Goal: Task Accomplishment & Management: Use online tool/utility

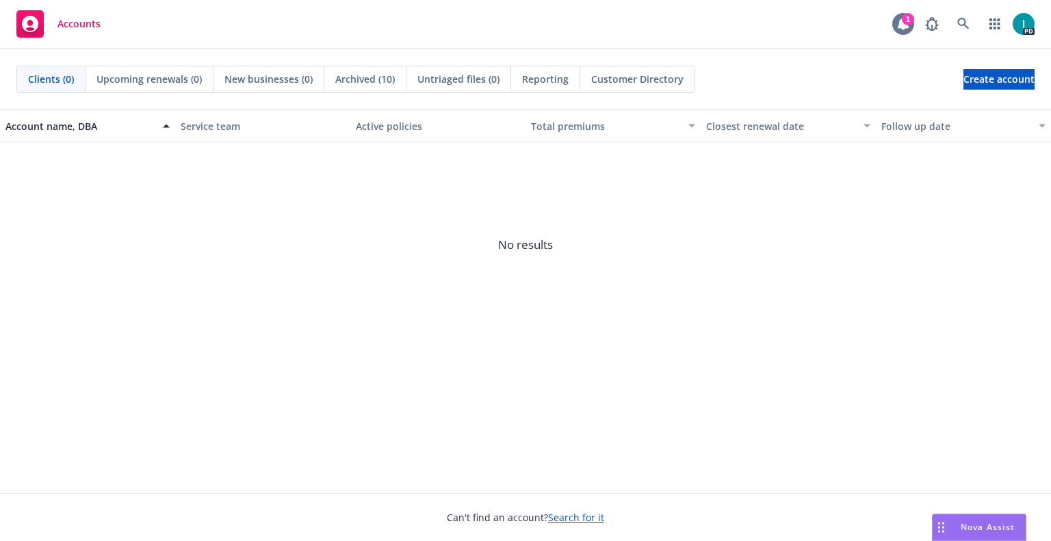
click at [907, 25] on icon at bounding box center [903, 24] width 11 height 12
click at [383, 14] on div "Accounts 1 PD" at bounding box center [525, 24] width 1051 height 49
click at [960, 19] on icon at bounding box center [963, 24] width 12 height 12
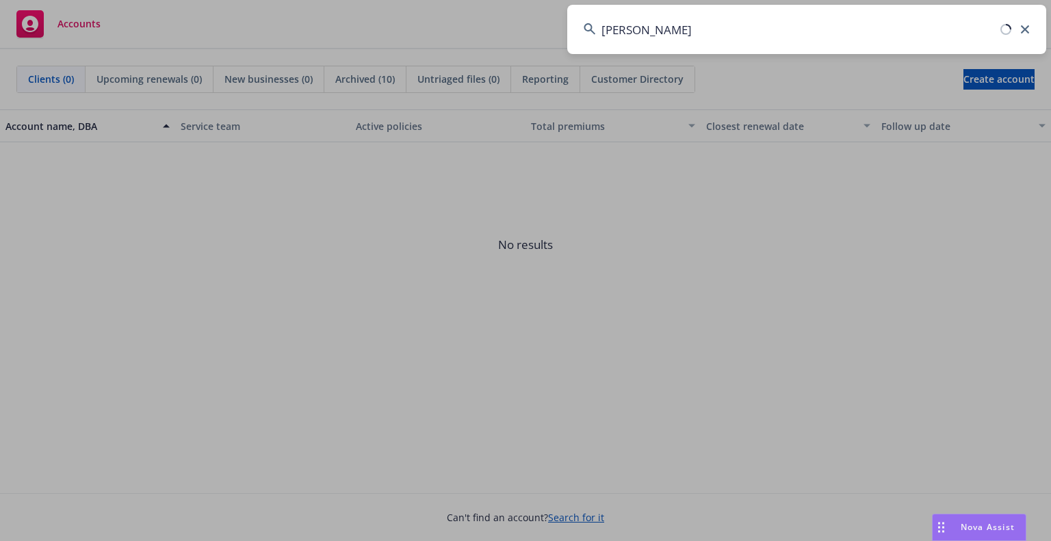
type input "[PERSON_NAME]"
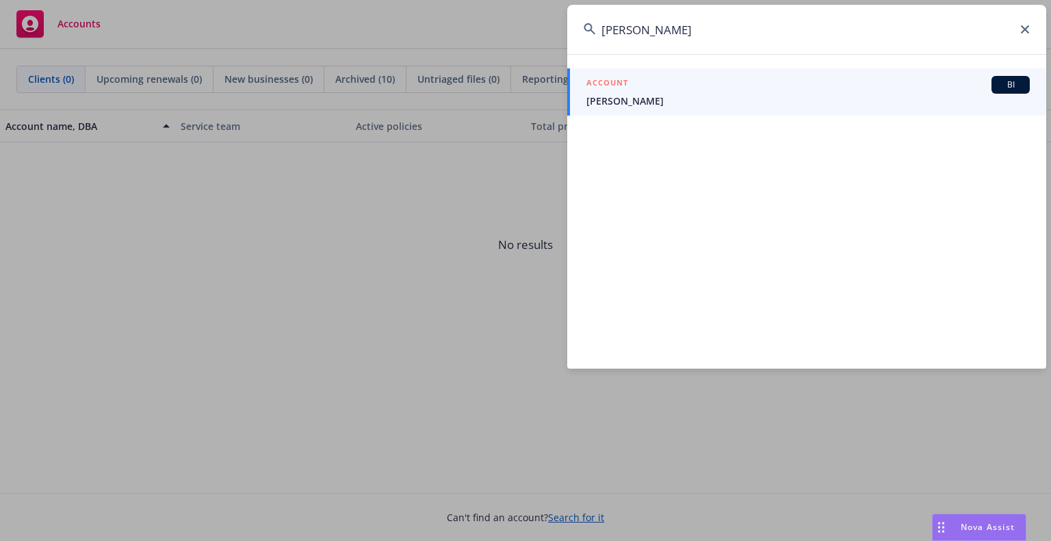
click at [651, 98] on span "Fletcher Ferrara" at bounding box center [807, 101] width 443 height 14
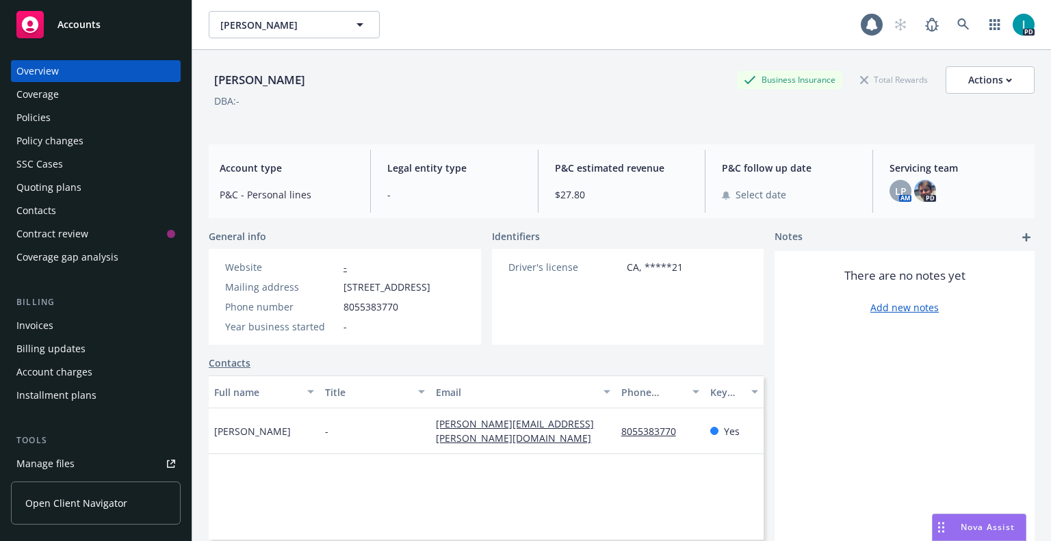
click at [96, 453] on link "Manage files" at bounding box center [96, 464] width 170 height 22
click at [383, 73] on div "Fletcher Ferrara Business Insurance Total Rewards Actions" at bounding box center [622, 79] width 826 height 27
click at [959, 32] on link at bounding box center [963, 24] width 27 height 27
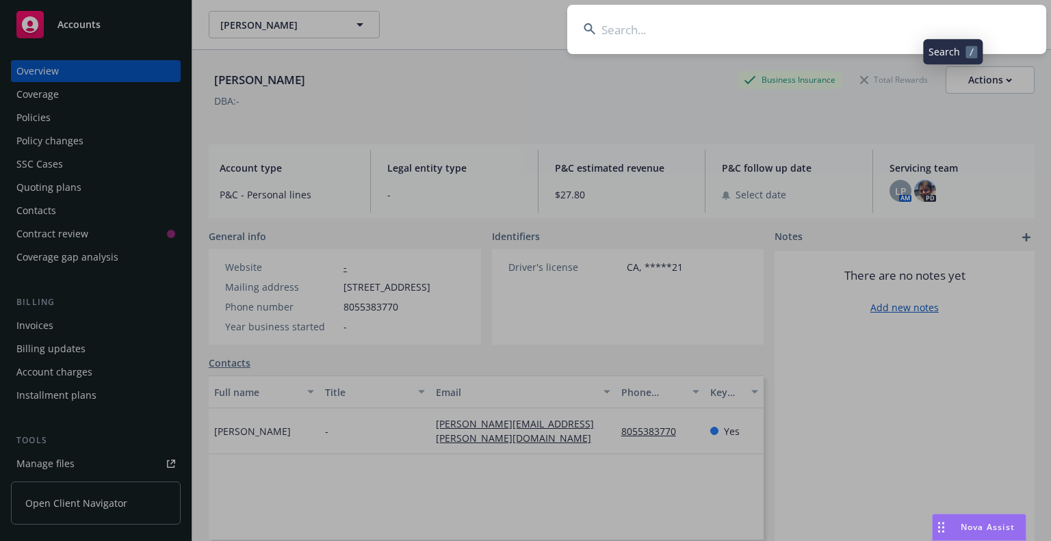
type input "Dash Equity Investments"
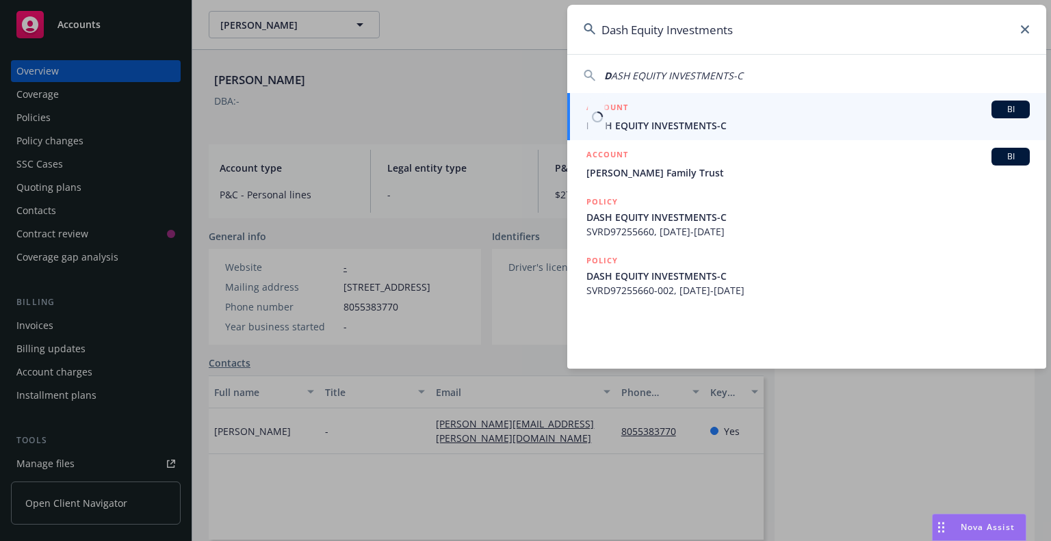
click at [664, 116] on div "ACCOUNT BI" at bounding box center [807, 110] width 443 height 18
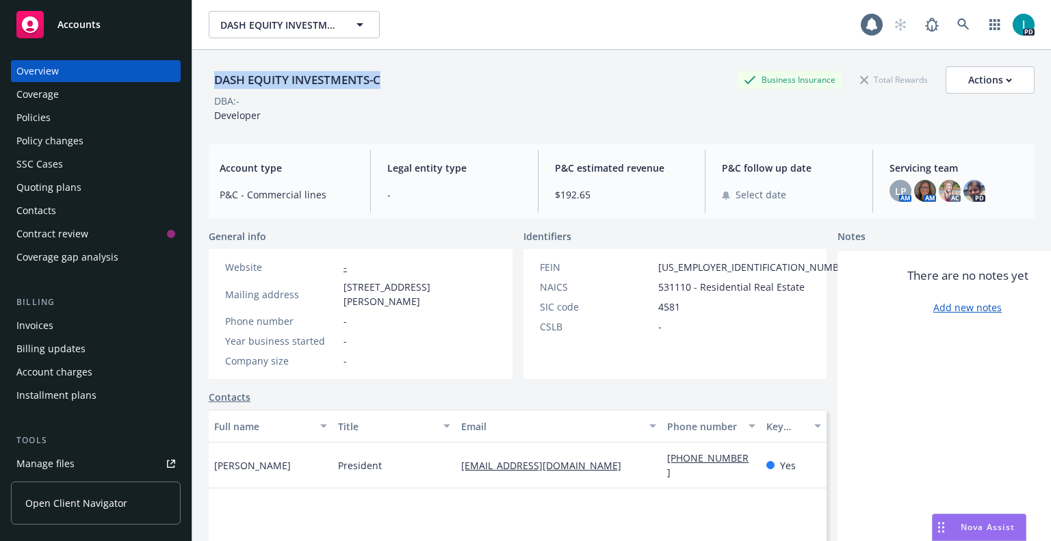
drag, startPoint x: 400, startPoint y: 84, endPoint x: 201, endPoint y: 70, distance: 199.6
click at [201, 70] on div "DASH EQUITY INVESTMENTS-C Business Insurance Total Rewards Actions DBA: - Devel…" at bounding box center [621, 320] width 859 height 541
copy div "DASH EQUITY INVESTMENTS-C"
click at [66, 186] on div "Quoting plans" at bounding box center [48, 188] width 65 height 22
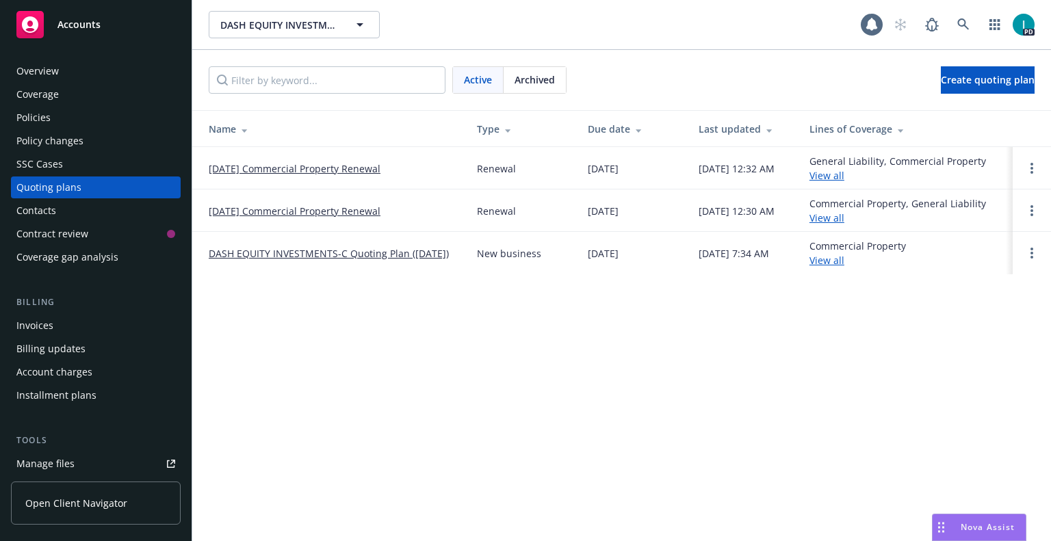
click at [48, 116] on div "Policies" at bounding box center [33, 118] width 34 height 22
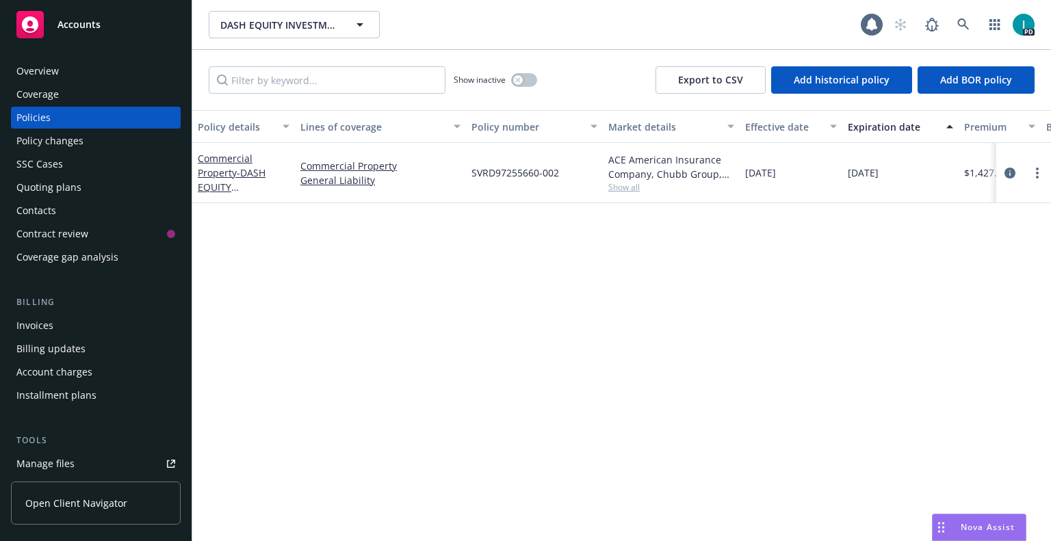
click at [380, 303] on div "Policy details Lines of coverage Policy number Market details Effective date Ex…" at bounding box center [621, 325] width 859 height 431
click at [1042, 171] on link "more" at bounding box center [1037, 173] width 16 height 16
click at [948, 224] on link "Renew with incumbent" at bounding box center [964, 228] width 161 height 27
select select "12"
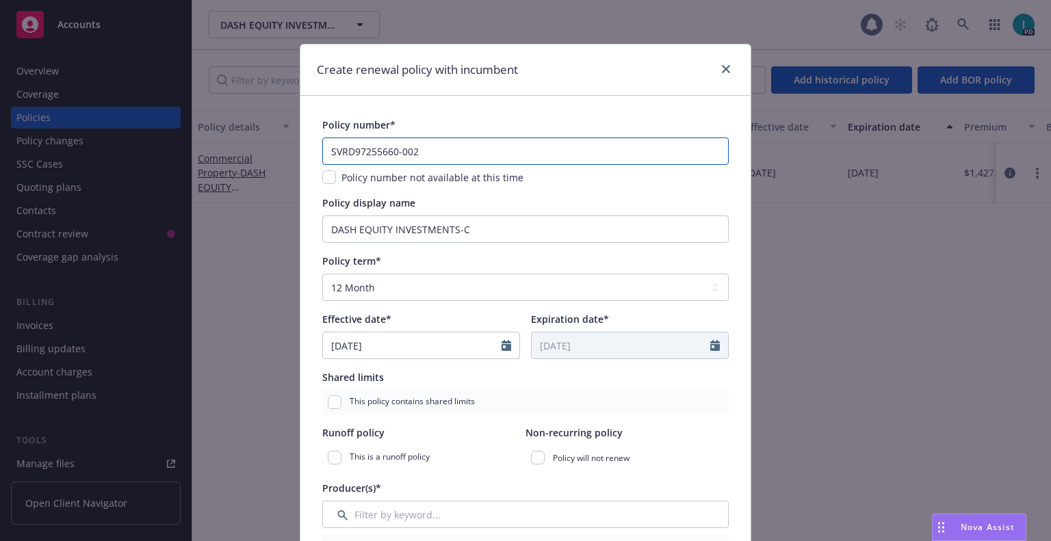
click at [463, 145] on input "SVRD97255660-002" at bounding box center [525, 151] width 406 height 27
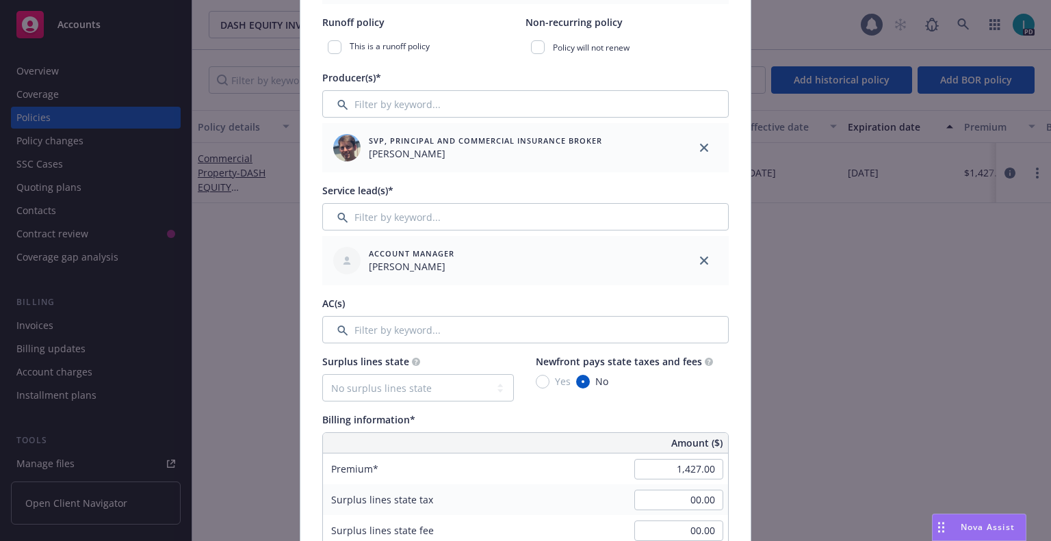
scroll to position [547, 0]
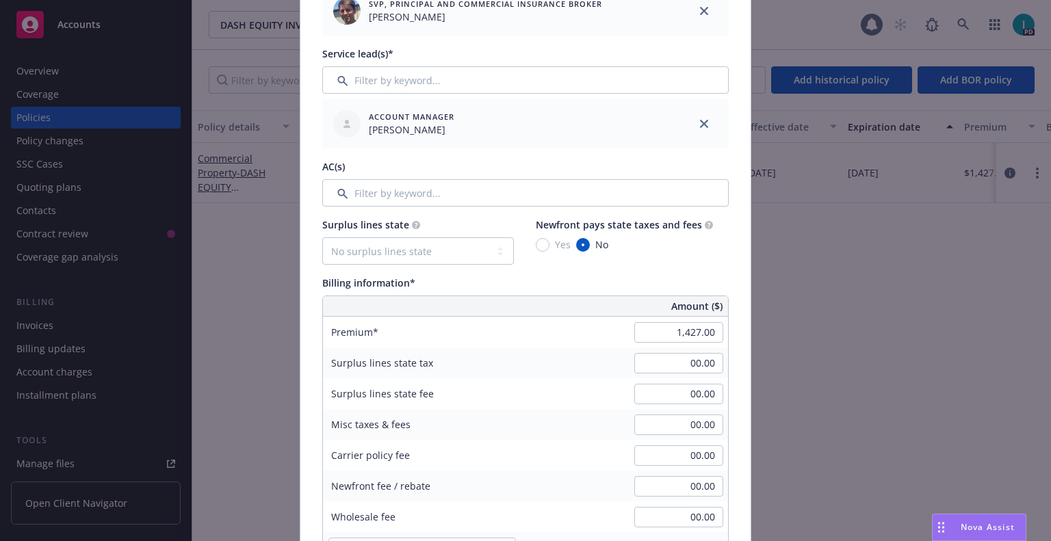
type input "SVRD97255660-003"
click at [448, 289] on div "Billing information*" at bounding box center [525, 283] width 406 height 14
click at [650, 333] on input "1,427.00" at bounding box center [678, 332] width 89 height 21
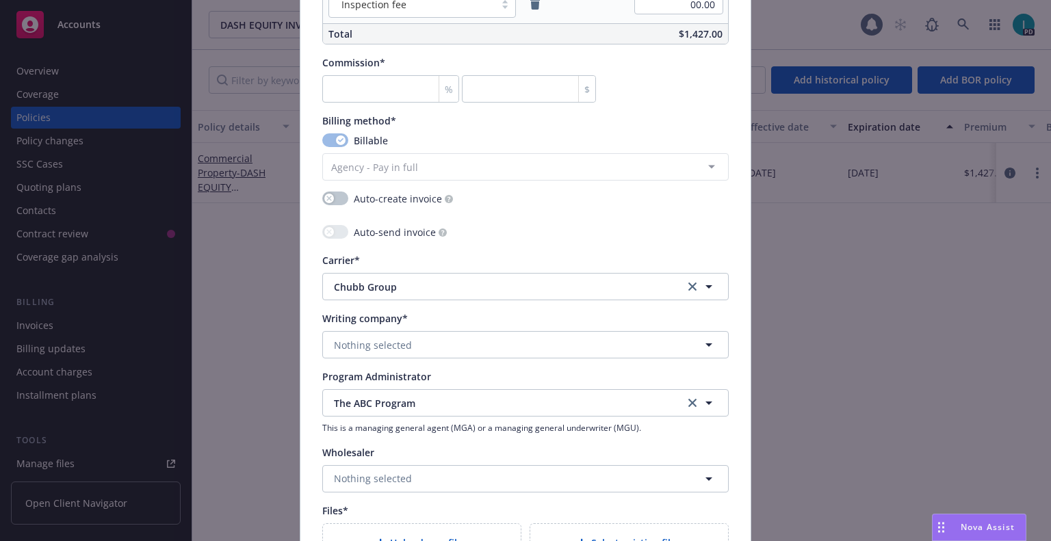
scroll to position [1027, 0]
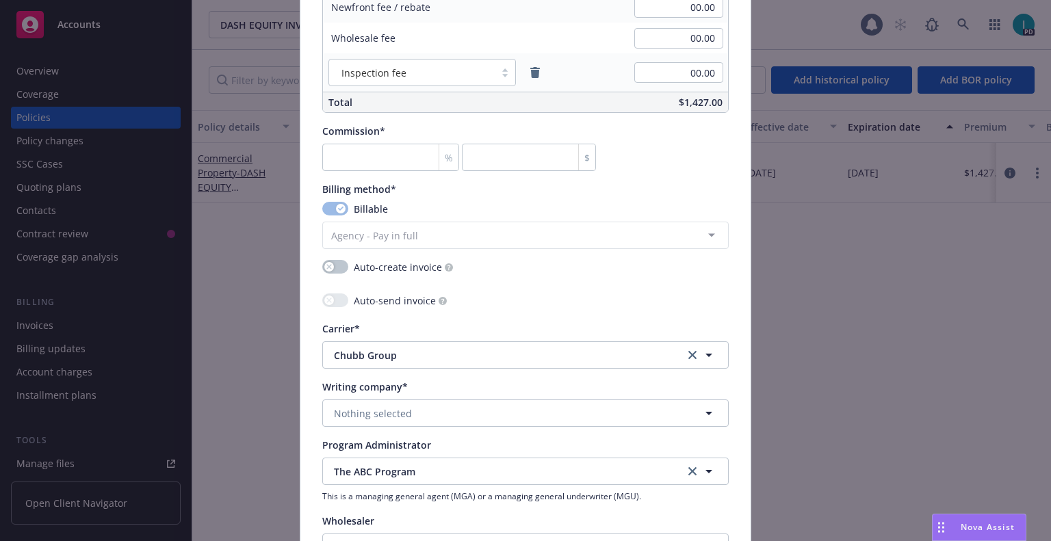
type input "1,651.00"
click at [405, 166] on input "number" at bounding box center [390, 157] width 137 height 27
type input "1"
type input "16.51"
type input "13"
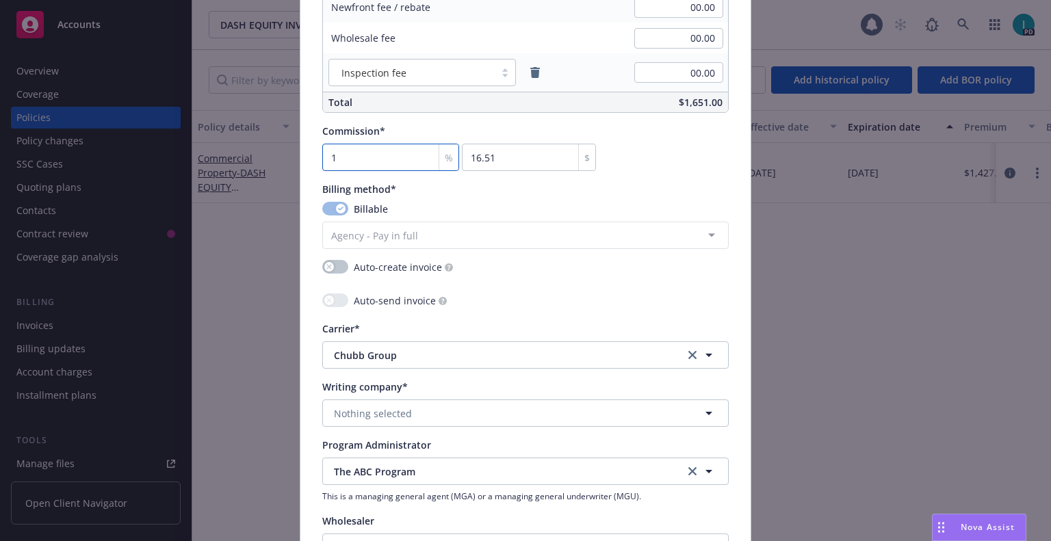
type input "214.63"
type input "135"
type input "2228.85"
type input "13"
type input "214.63"
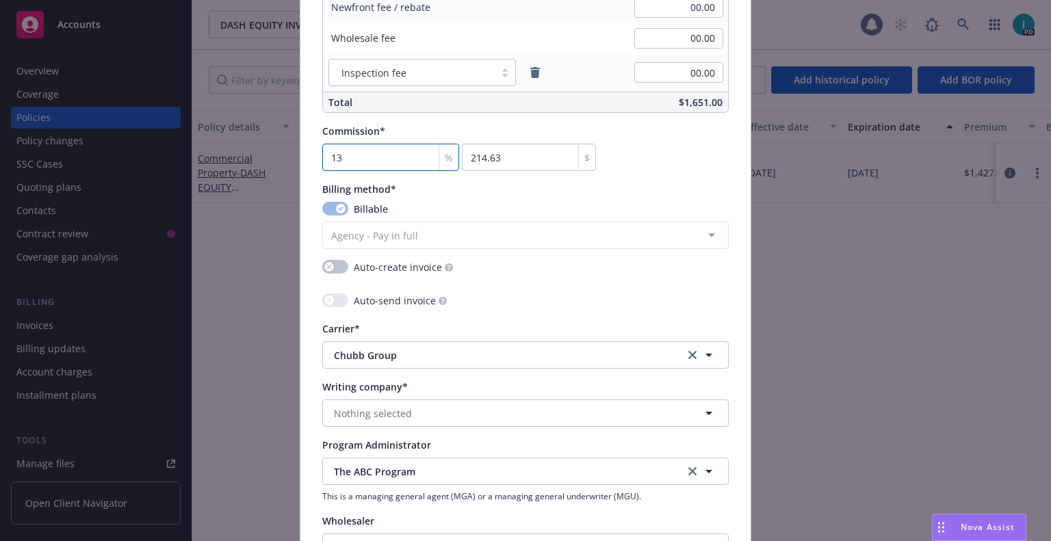
type input "13.5"
type input "222.89"
type input "13.5"
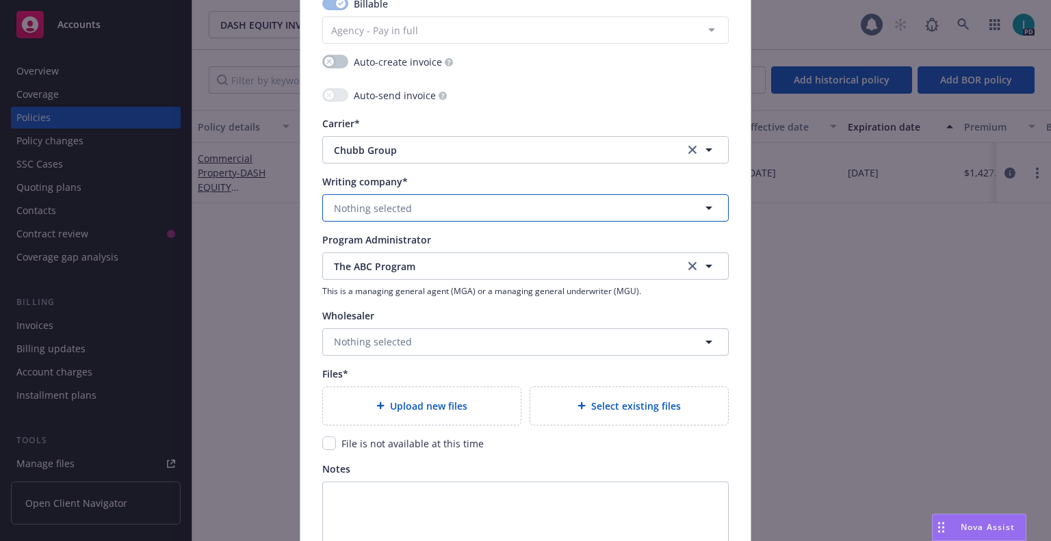
click at [395, 216] on button "Nothing selected" at bounding box center [525, 207] width 406 height 27
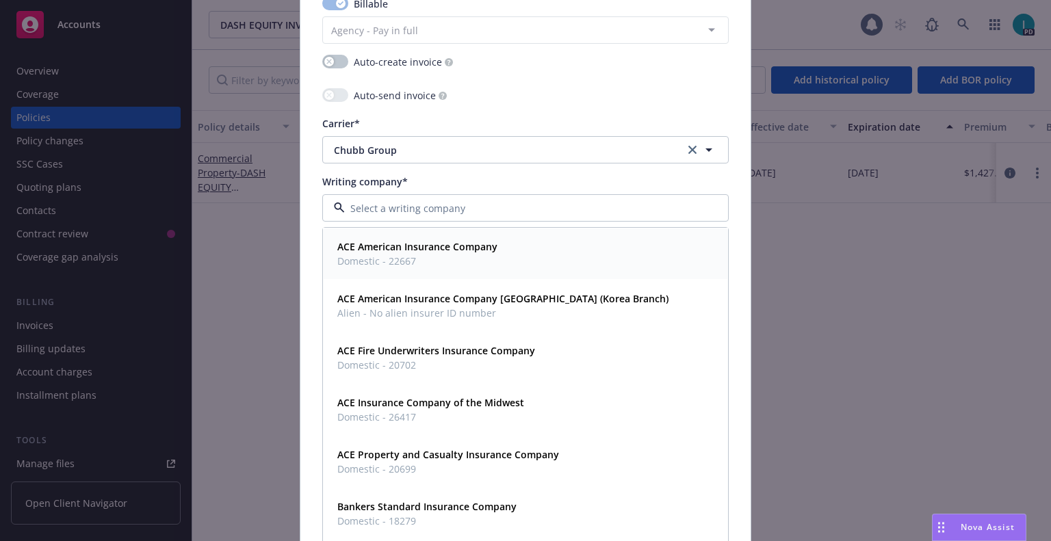
click at [387, 259] on span "Domestic - 22667" at bounding box center [417, 261] width 160 height 14
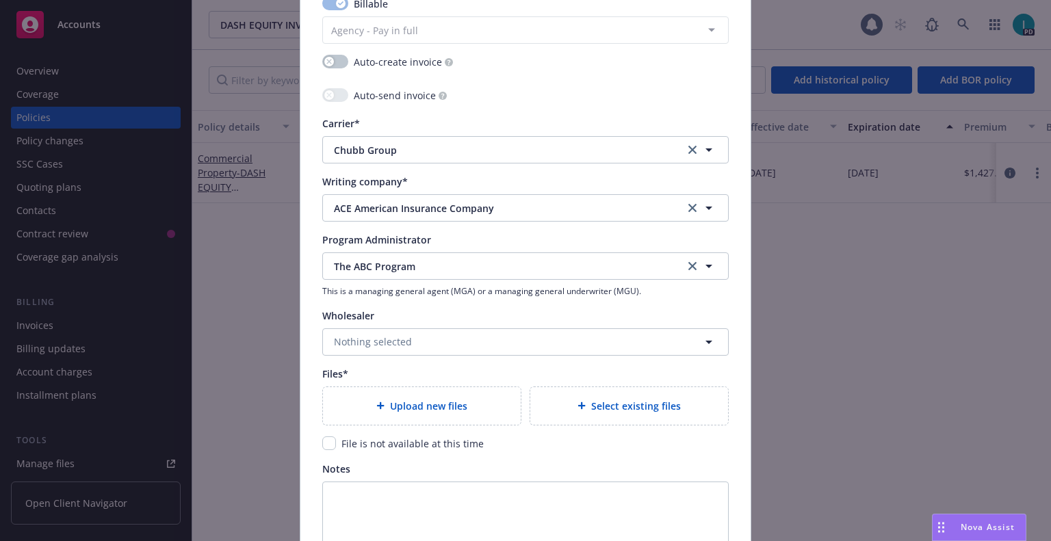
scroll to position [1402, 0]
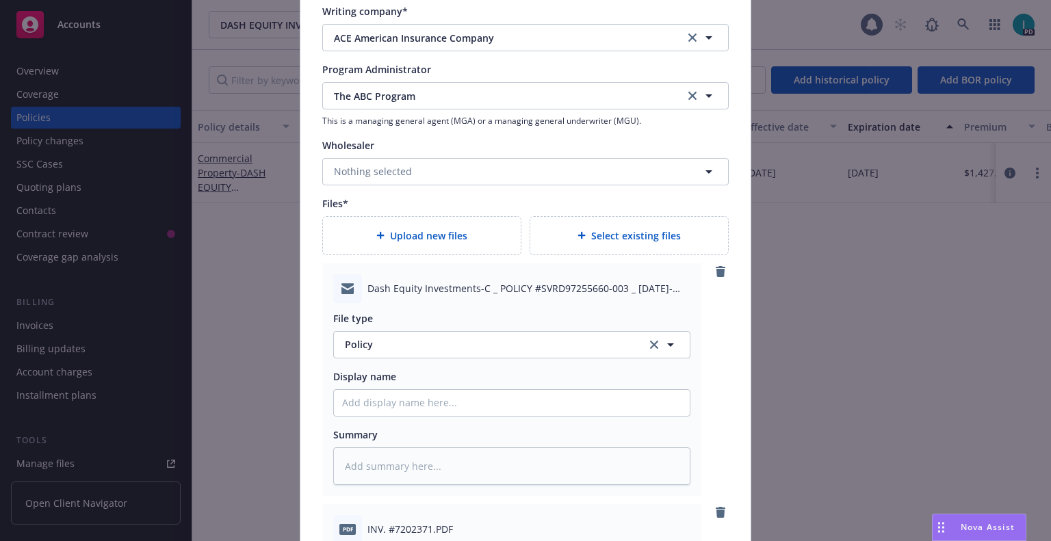
type textarea "x"
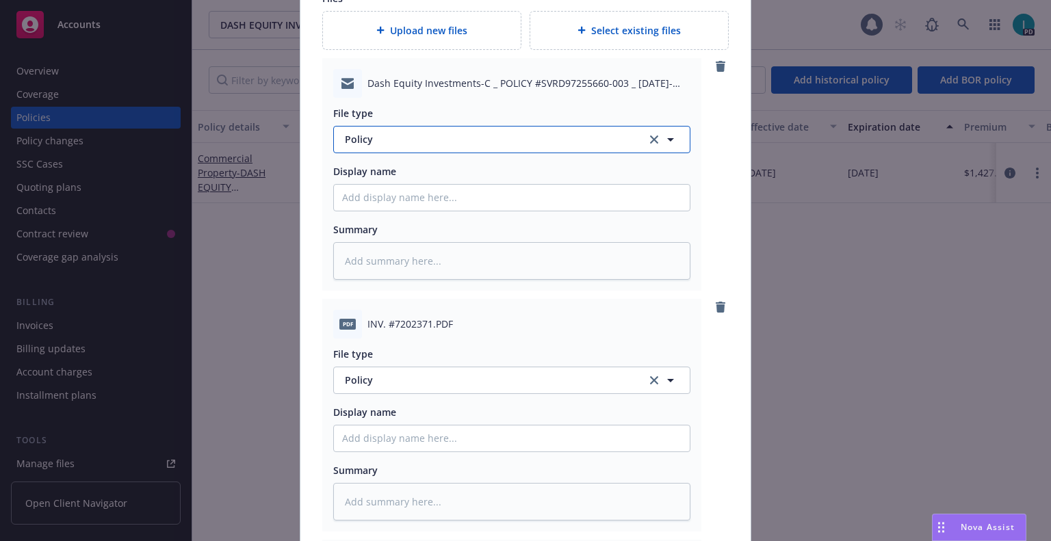
click at [397, 131] on button "Policy" at bounding box center [511, 139] width 357 height 27
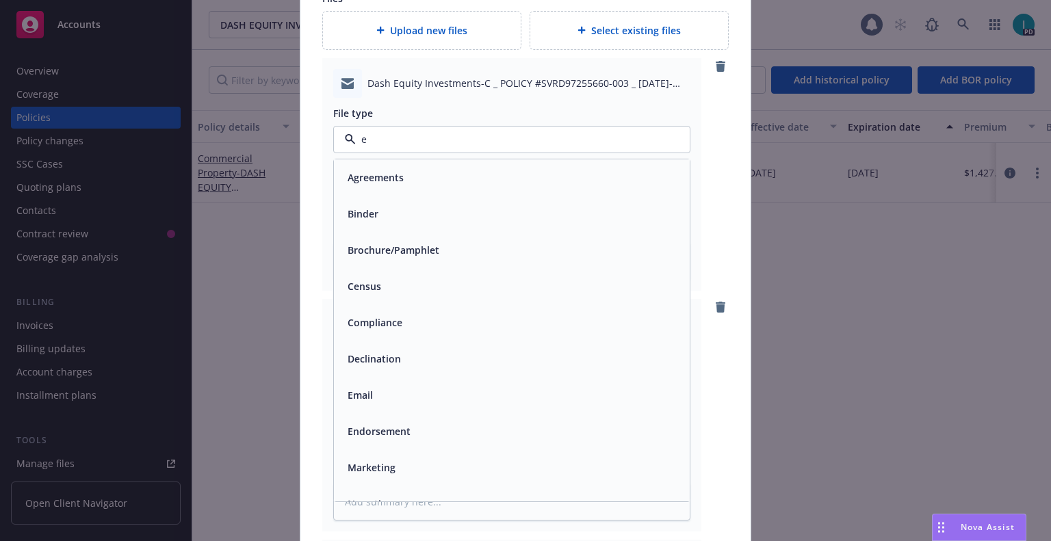
type input "em"
click at [385, 218] on div "Email" at bounding box center [511, 214] width 339 height 20
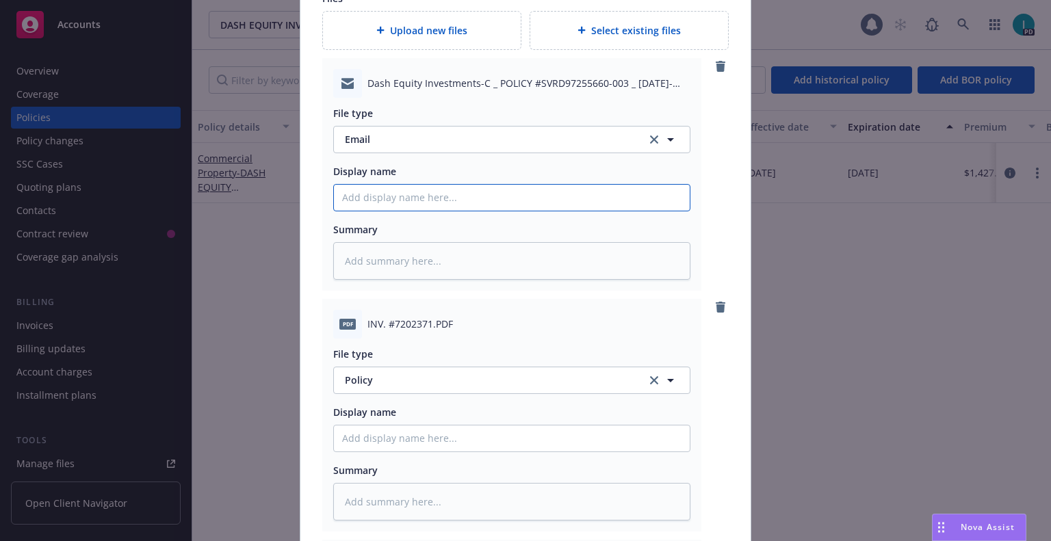
click at [413, 203] on input "Policy display name" at bounding box center [512, 198] width 356 height 26
type textarea "x"
type input "2"
type textarea "x"
type input "25"
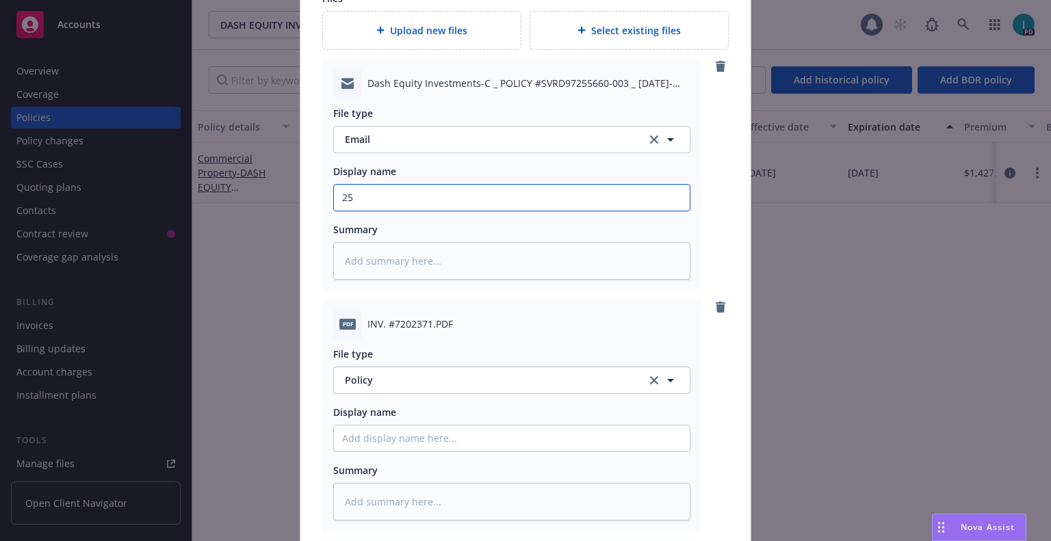
type textarea "x"
type input "25 SMP ABC Renewal Package"
drag, startPoint x: 395, startPoint y: 201, endPoint x: 120, endPoint y: 206, distance: 275.1
click at [120, 206] on div "Create renewal policy with incumbent Policy number* SVRD97255660-003 Policy num…" at bounding box center [525, 270] width 1051 height 541
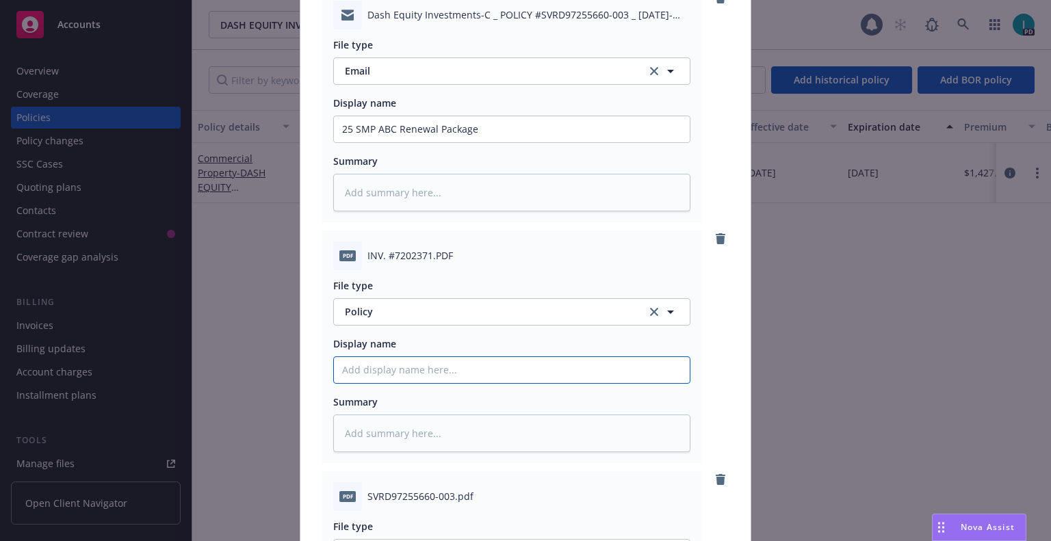
click at [406, 142] on input "Policy display name" at bounding box center [512, 129] width 356 height 26
paste input "25 SMP ABC"
type textarea "x"
type input "25 SMP ABC Invoice"
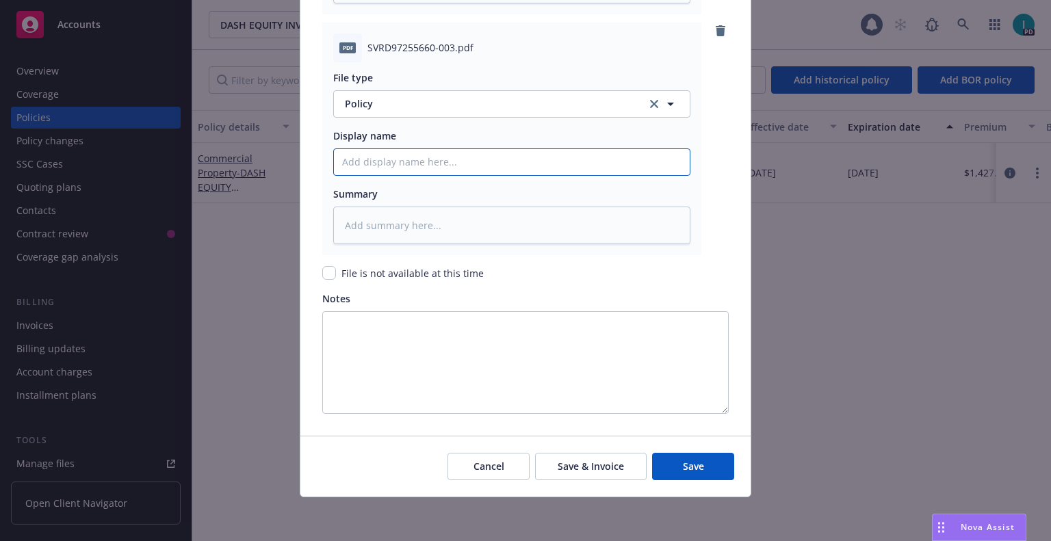
paste input "25 SMP ABC"
type textarea "x"
type input "25 SMP ABC Policy"
type textarea "x"
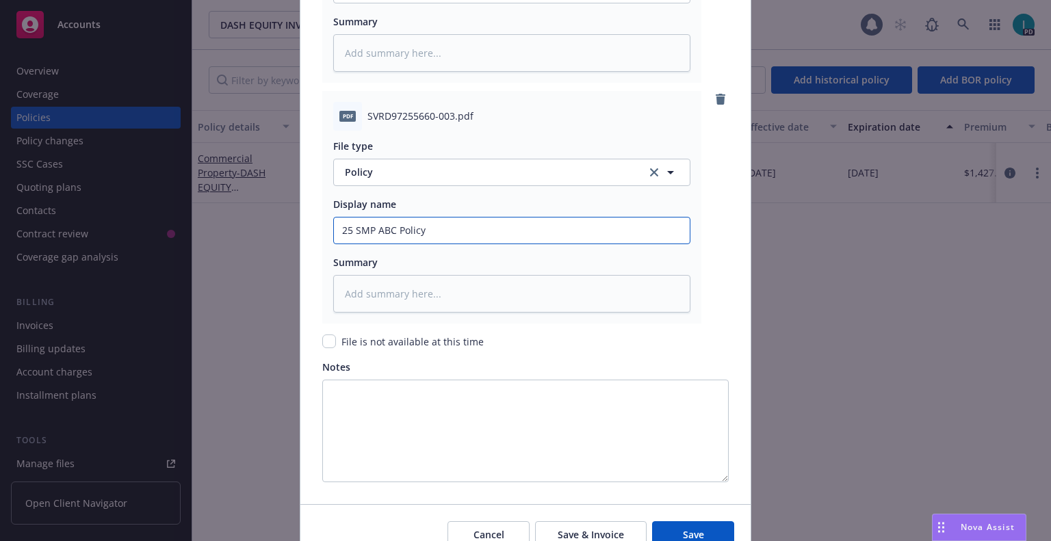
scroll to position [1851, 0]
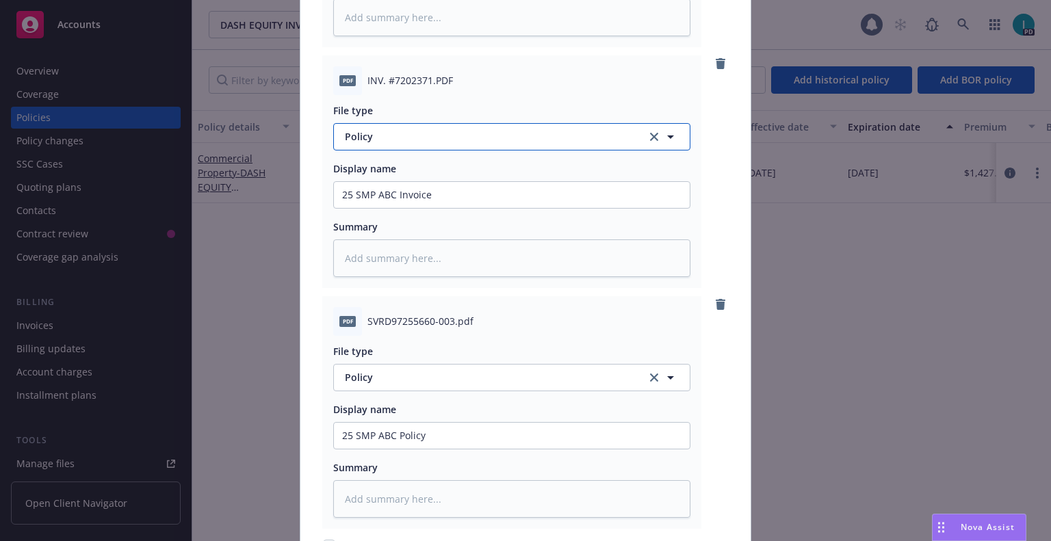
click at [405, 131] on span "Policy" at bounding box center [488, 136] width 286 height 14
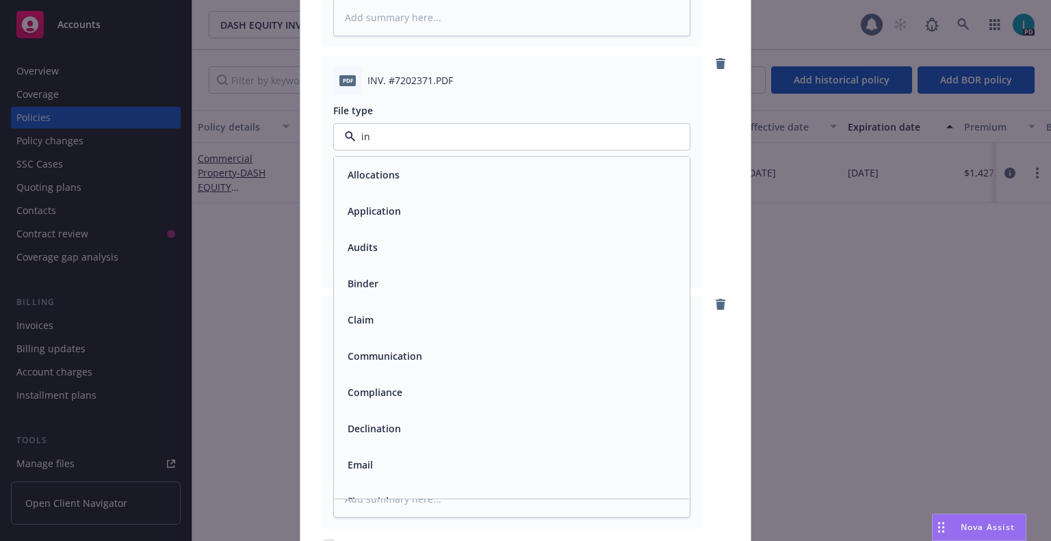
type input "inv"
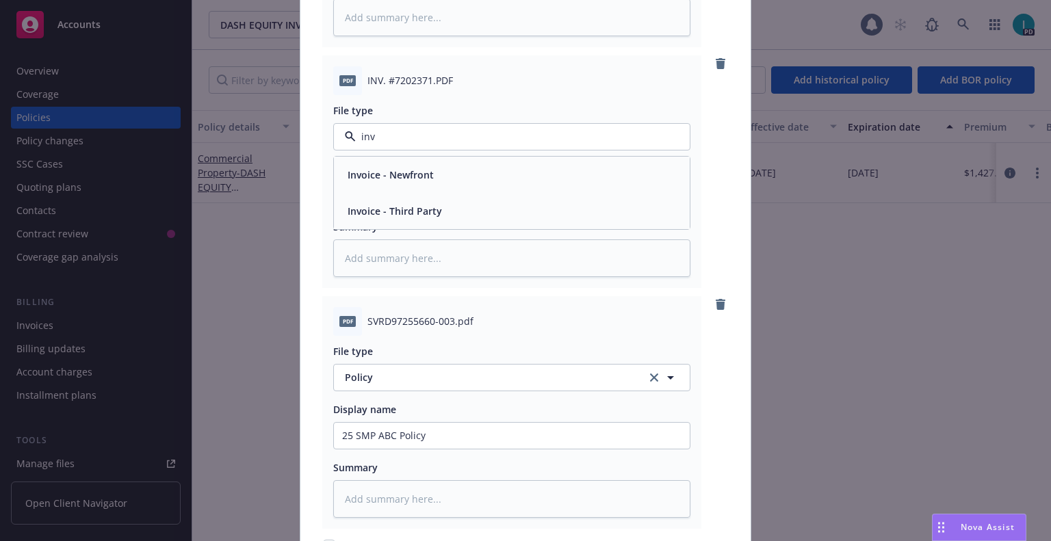
click at [455, 211] on div "Invoice - Third Party" at bounding box center [511, 211] width 339 height 20
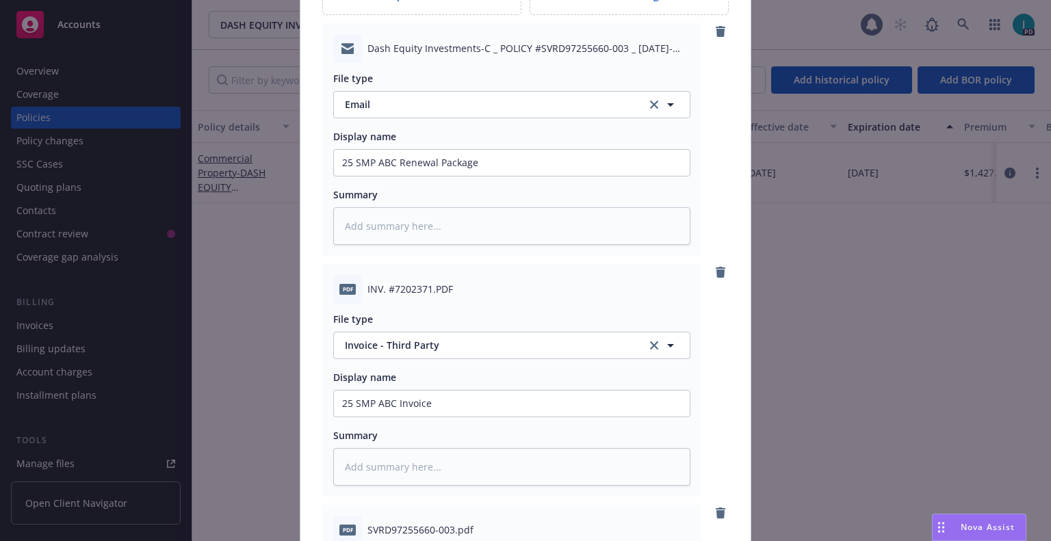
scroll to position [2125, 0]
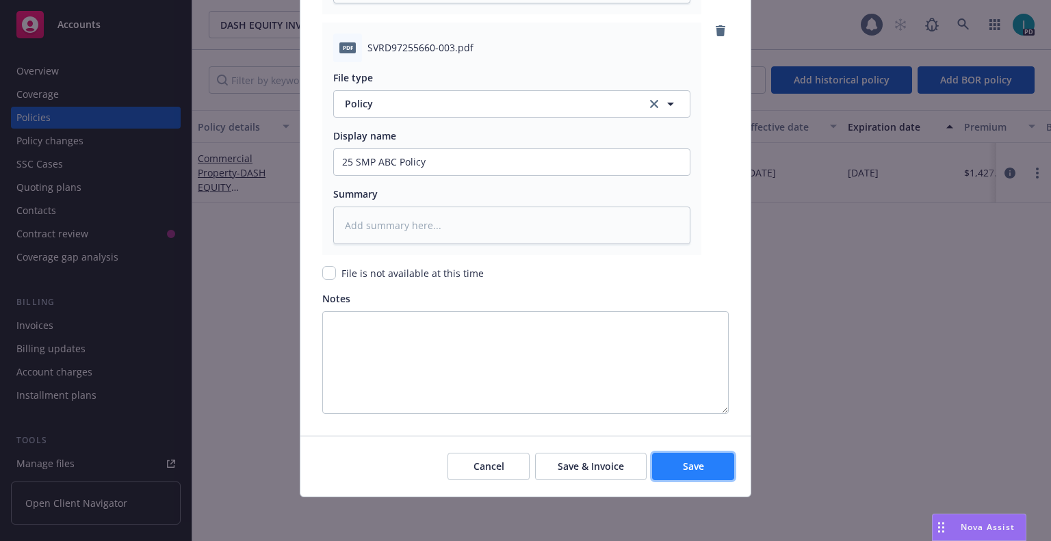
click at [693, 461] on span "Save" at bounding box center [693, 466] width 21 height 13
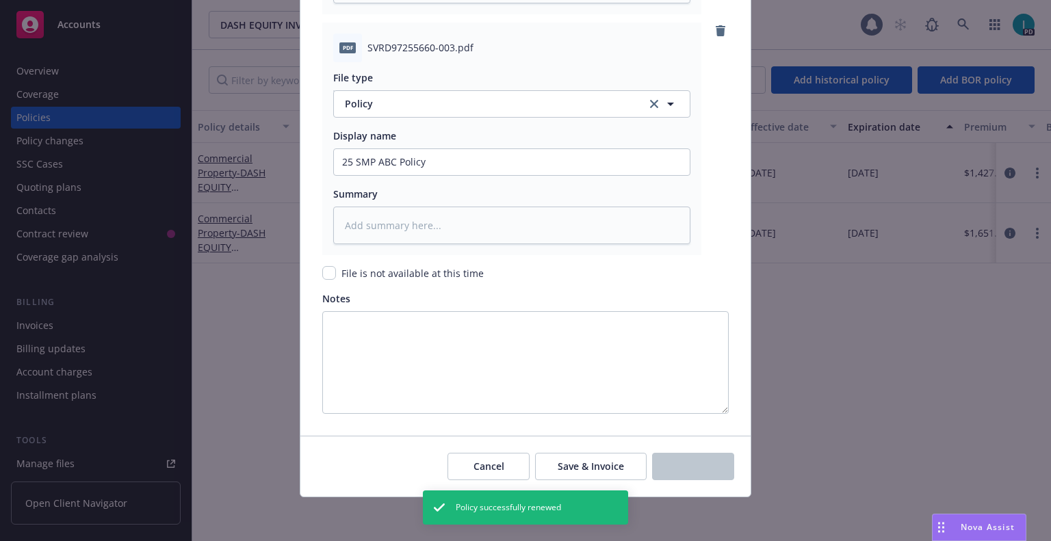
type textarea "x"
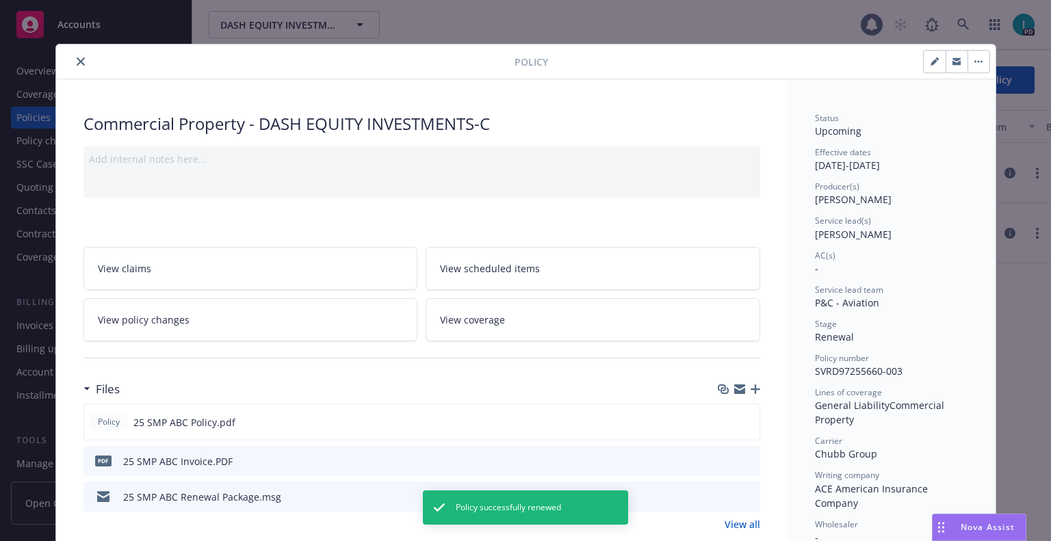
click at [953, 61] on icon "button" at bounding box center [957, 59] width 8 height 3
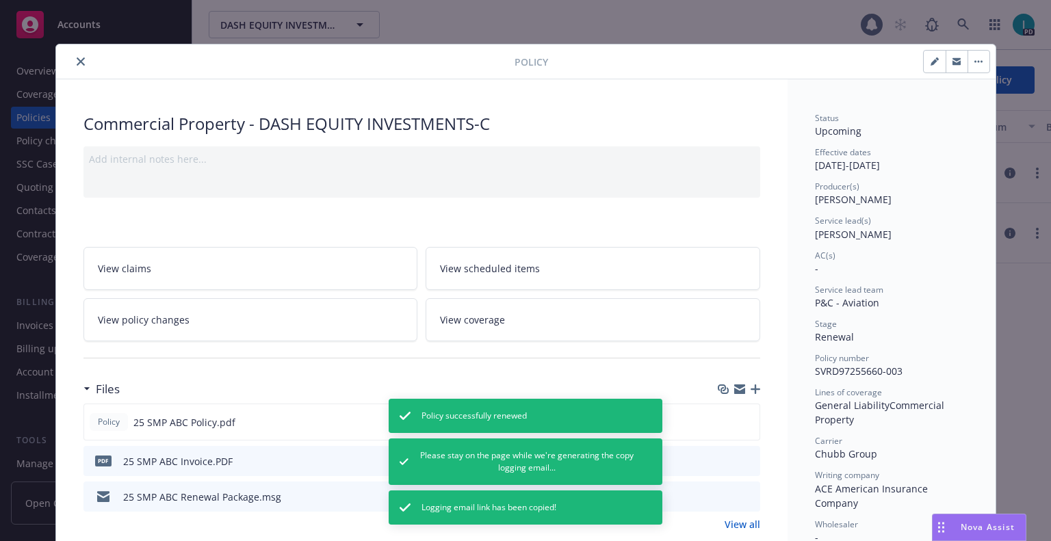
click at [80, 63] on button "close" at bounding box center [81, 61] width 16 height 16
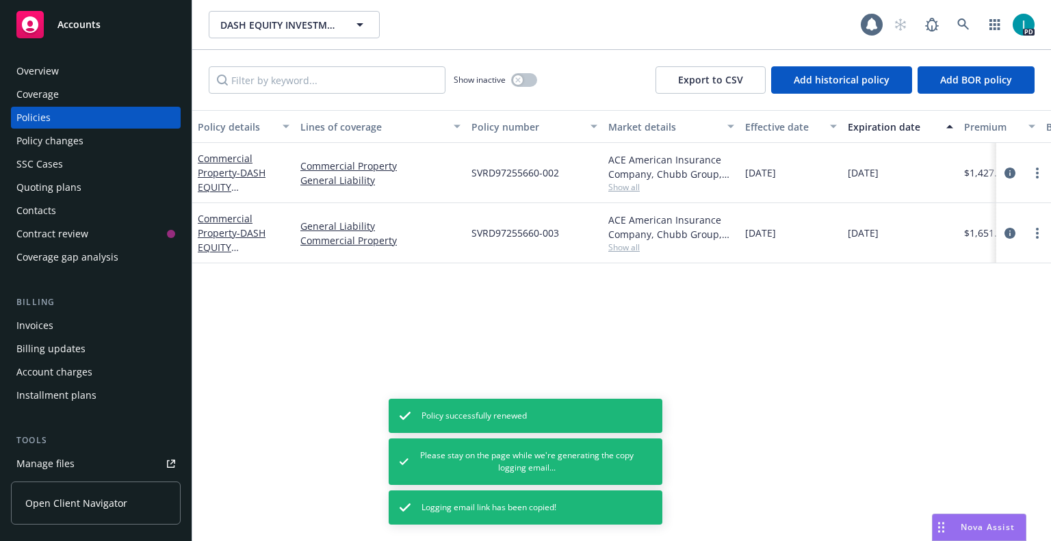
click at [45, 328] on div "Invoices" at bounding box center [34, 326] width 37 height 22
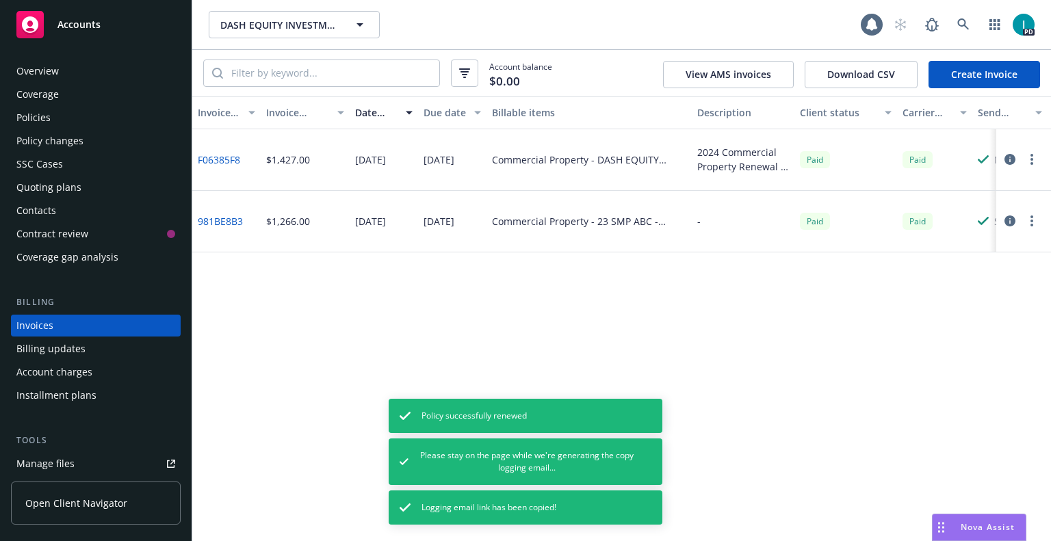
scroll to position [34, 0]
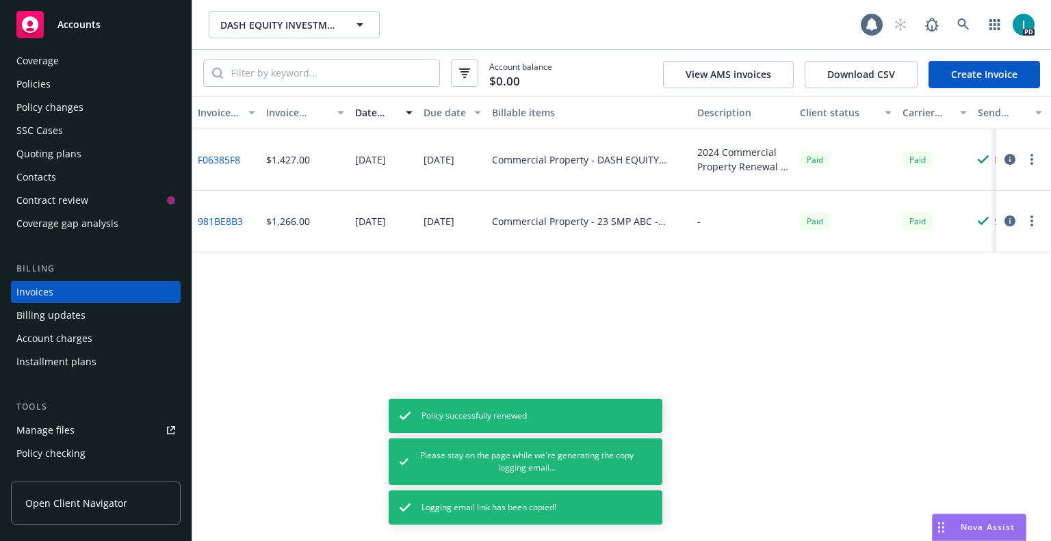
click at [952, 68] on link "Create Invoice" at bounding box center [985, 74] width 112 height 27
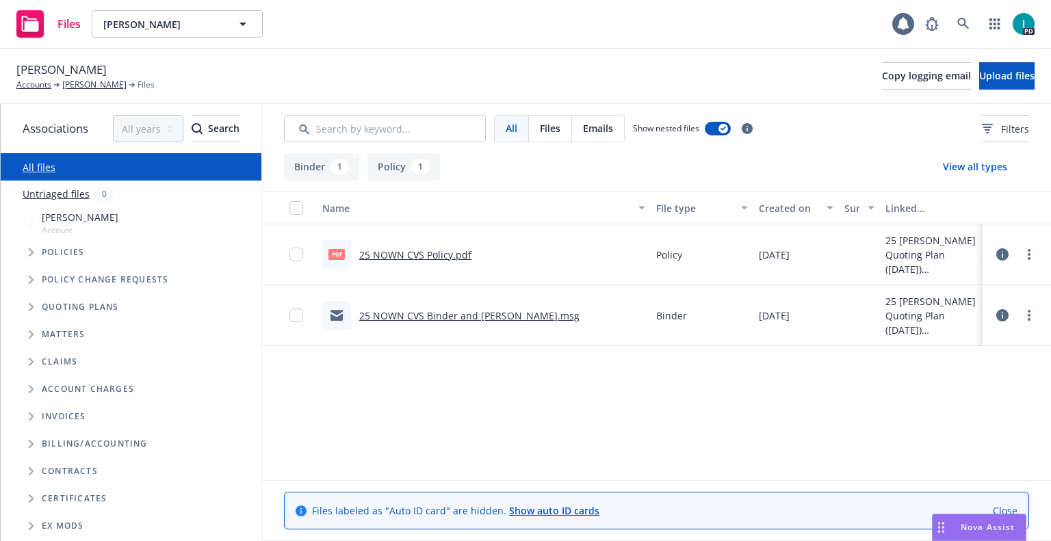
click at [993, 246] on div at bounding box center [1016, 255] width 57 height 44
click at [994, 250] on div at bounding box center [1016, 255] width 57 height 44
click at [1001, 250] on icon at bounding box center [1002, 254] width 12 height 12
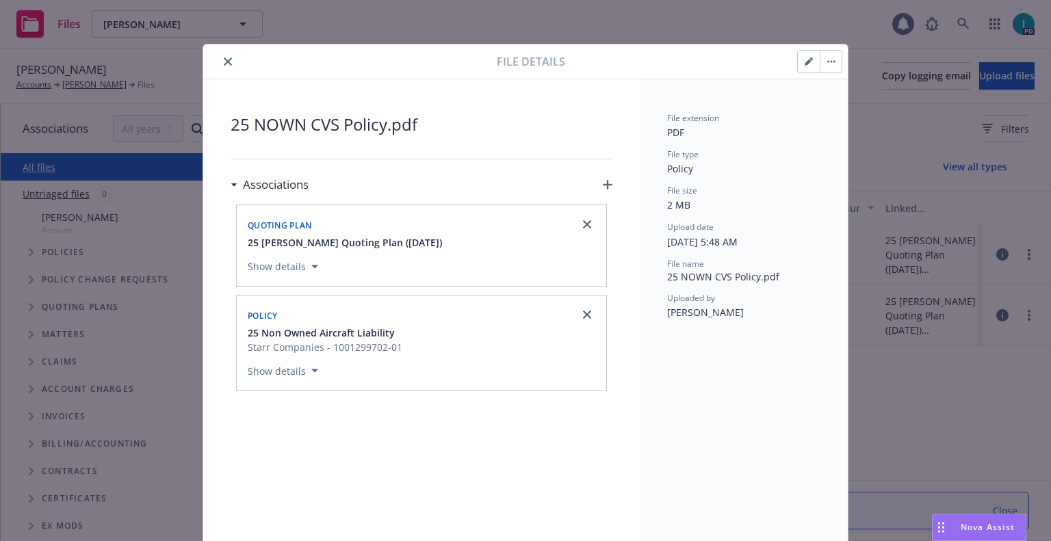
drag, startPoint x: 753, startPoint y: 314, endPoint x: 661, endPoint y: 311, distance: 91.7
click at [661, 311] on div "File extension PDF File type Policy File size 2 MB Upload date 08/29/2025, 5:48…" at bounding box center [744, 317] width 208 height 476
click at [220, 66] on button "close" at bounding box center [228, 61] width 16 height 16
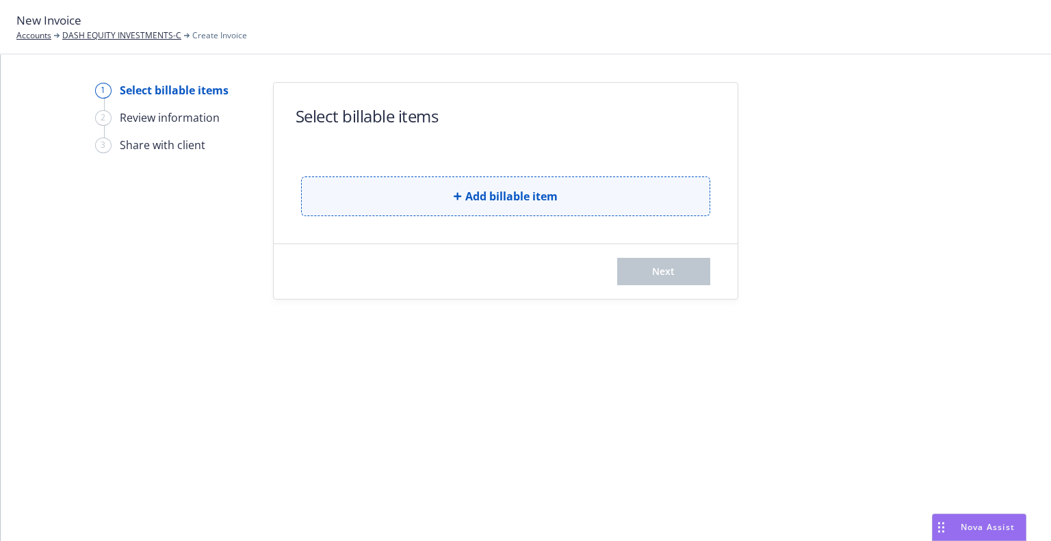
click at [513, 211] on button "Add billable item" at bounding box center [505, 197] width 409 height 40
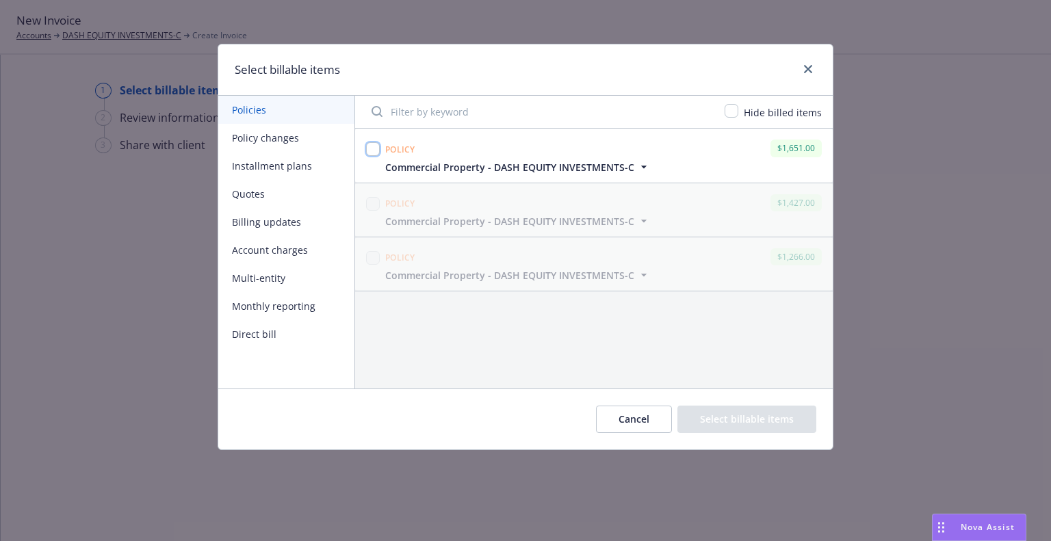
click at [373, 148] on input "checkbox" at bounding box center [373, 149] width 14 height 14
checkbox input "true"
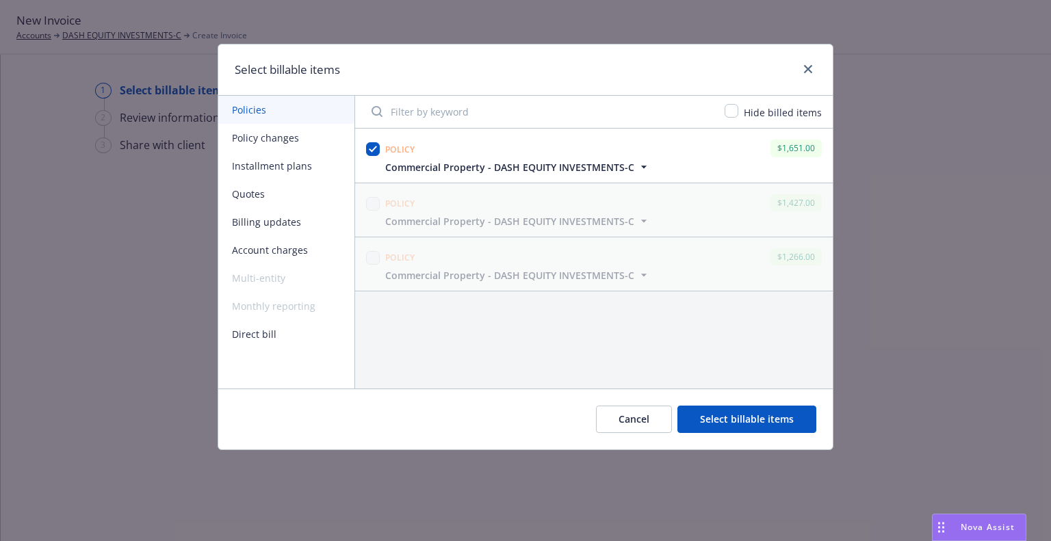
click at [735, 411] on button "Select billable items" at bounding box center [746, 419] width 139 height 27
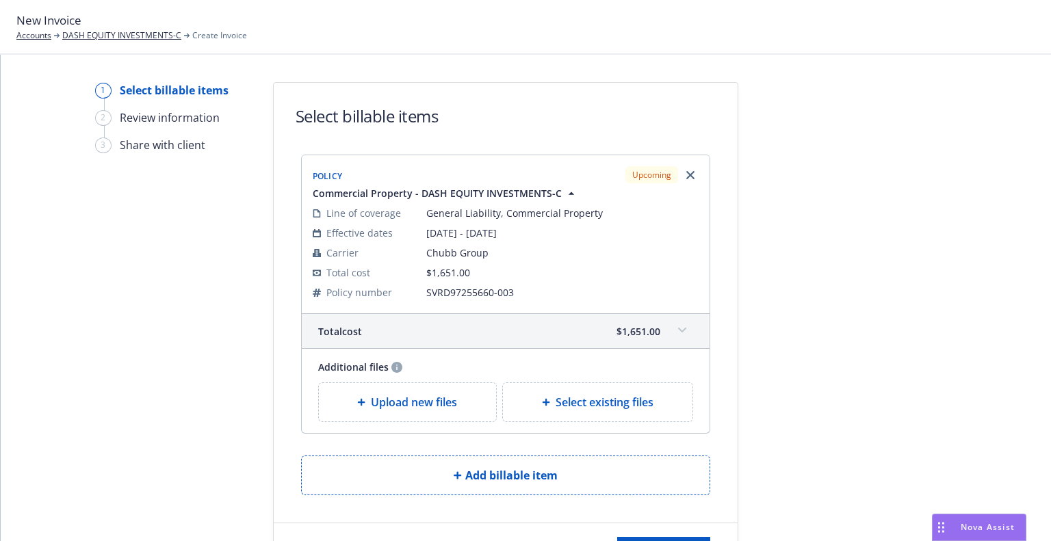
scroll to position [65, 0]
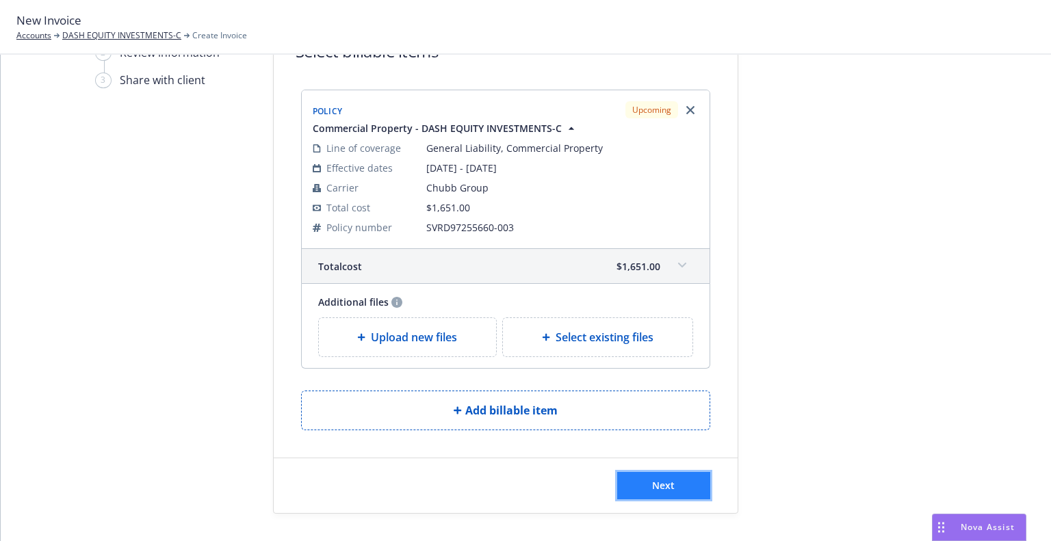
click at [652, 485] on span "Next" at bounding box center [663, 485] width 23 height 13
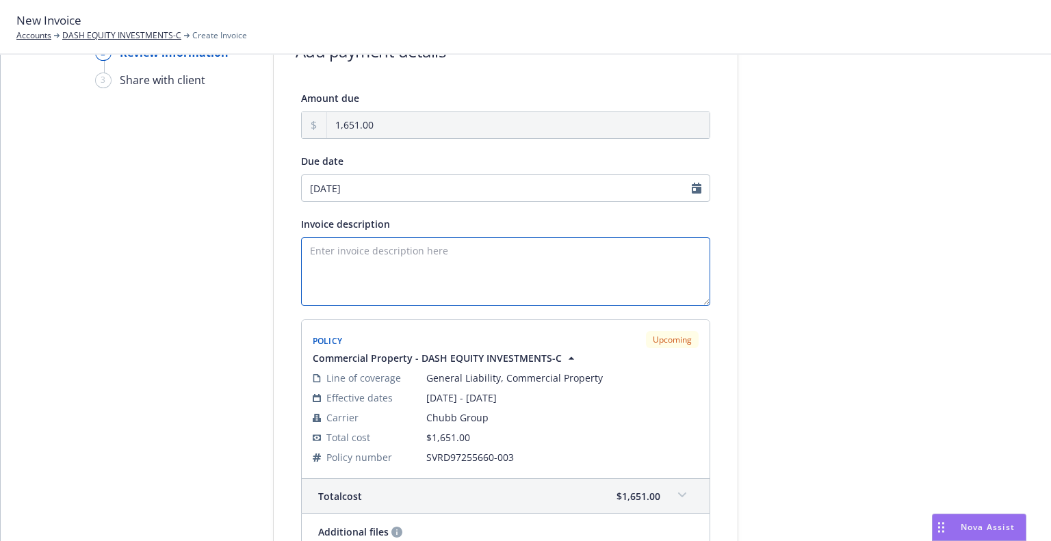
click at [443, 263] on textarea "Invoice description" at bounding box center [505, 271] width 409 height 68
type textarea "2"
paste textarea "DASH EQUITY INVESTMENTS-C"
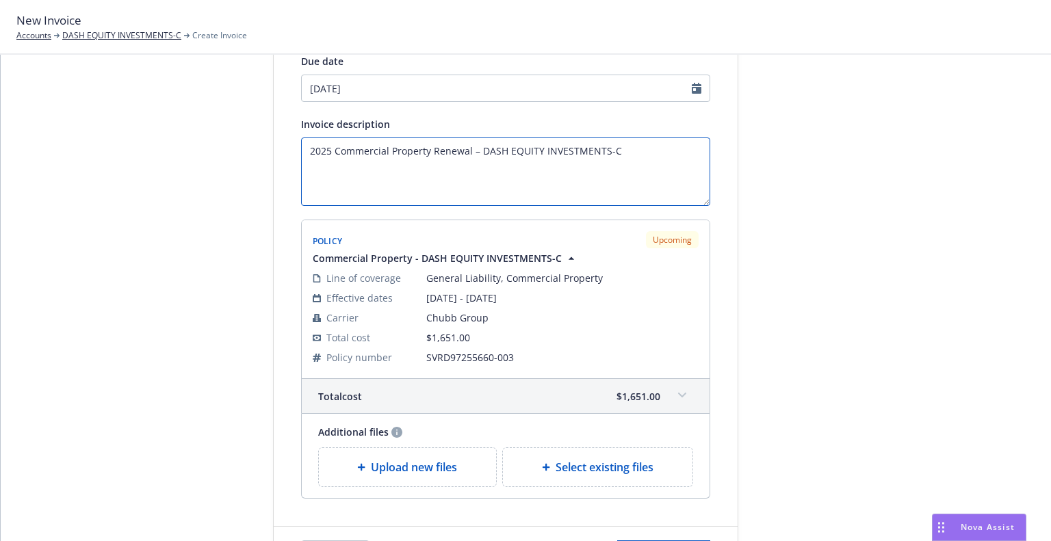
scroll to position [233, 0]
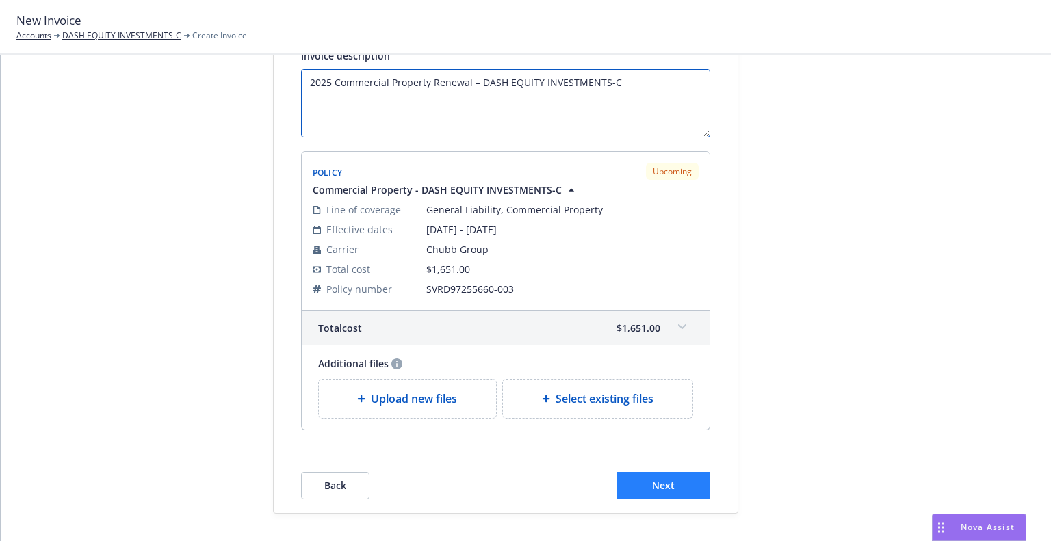
type textarea "2025 Commercial Property Renewal – DASH EQUITY INVESTMENTS-C"
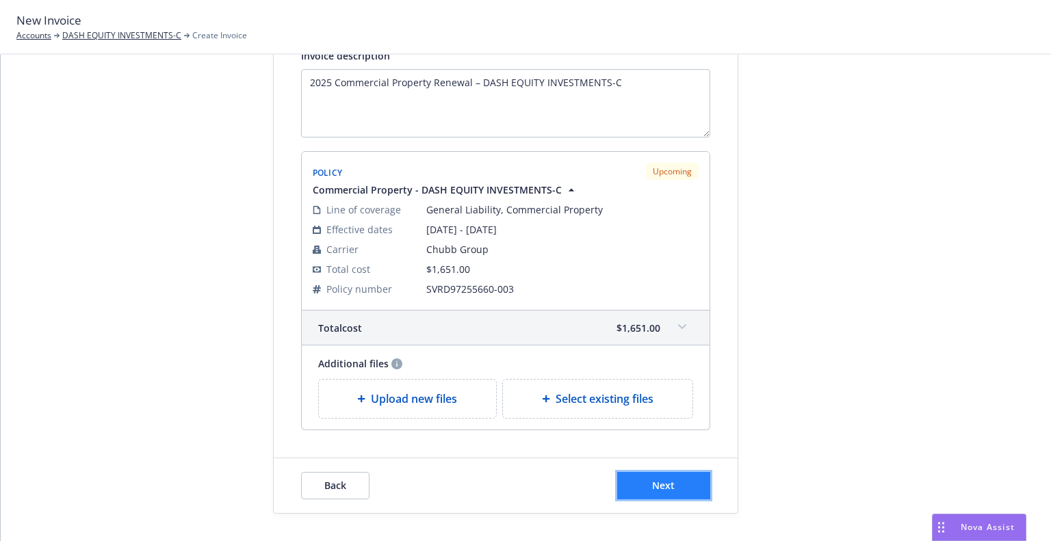
click at [677, 490] on button "Next" at bounding box center [663, 485] width 93 height 27
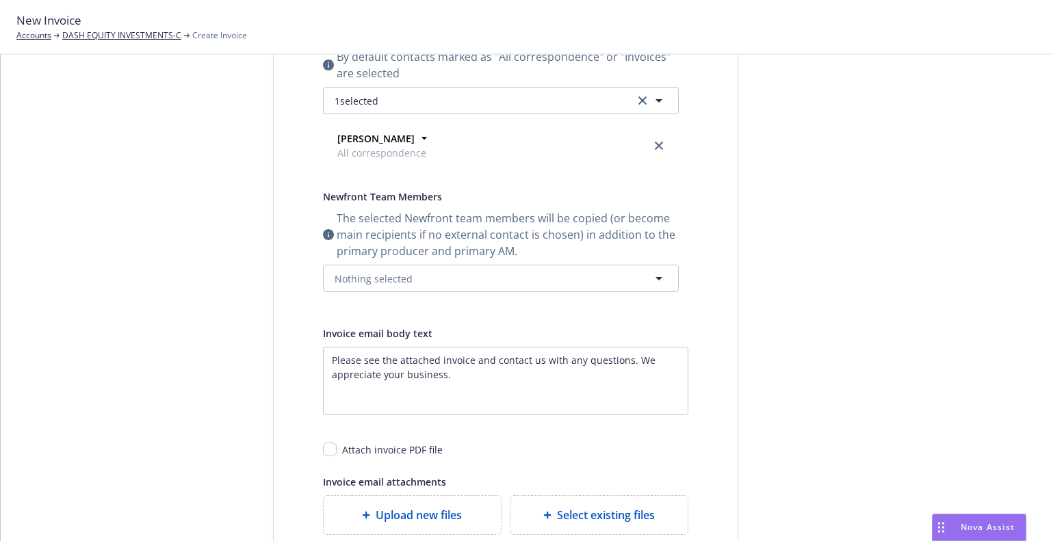
scroll to position [0, 0]
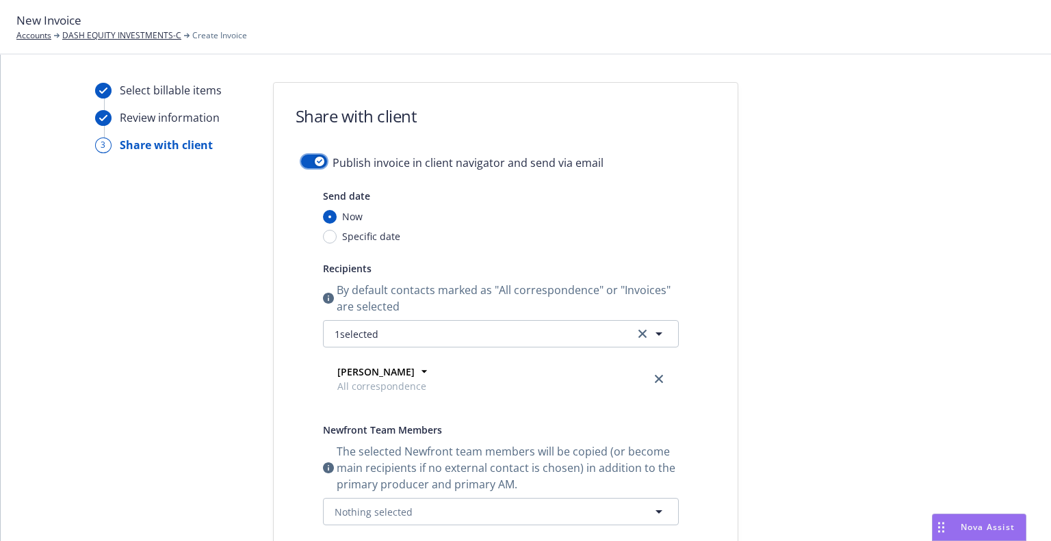
click at [315, 166] on div "button" at bounding box center [320, 162] width 10 height 10
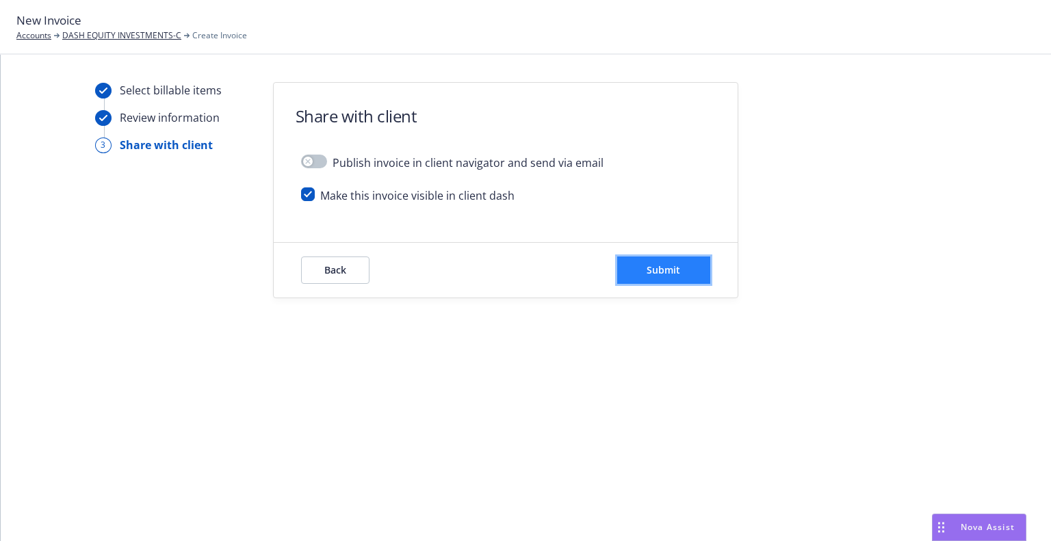
click at [662, 268] on span "Submit" at bounding box center [664, 269] width 34 height 13
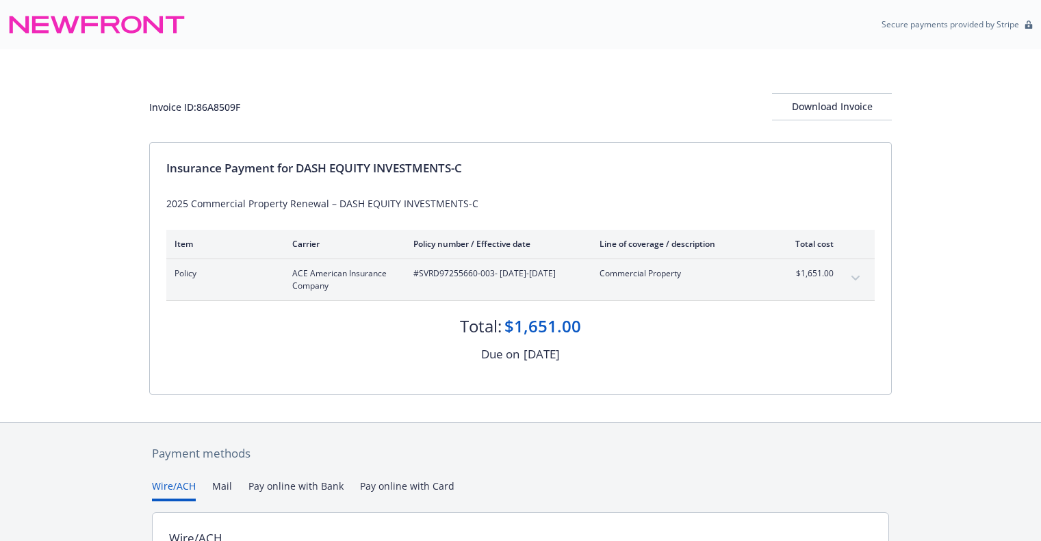
click at [415, 68] on div "Invoice ID: 86A8509F Download Invoice" at bounding box center [520, 95] width 743 height 93
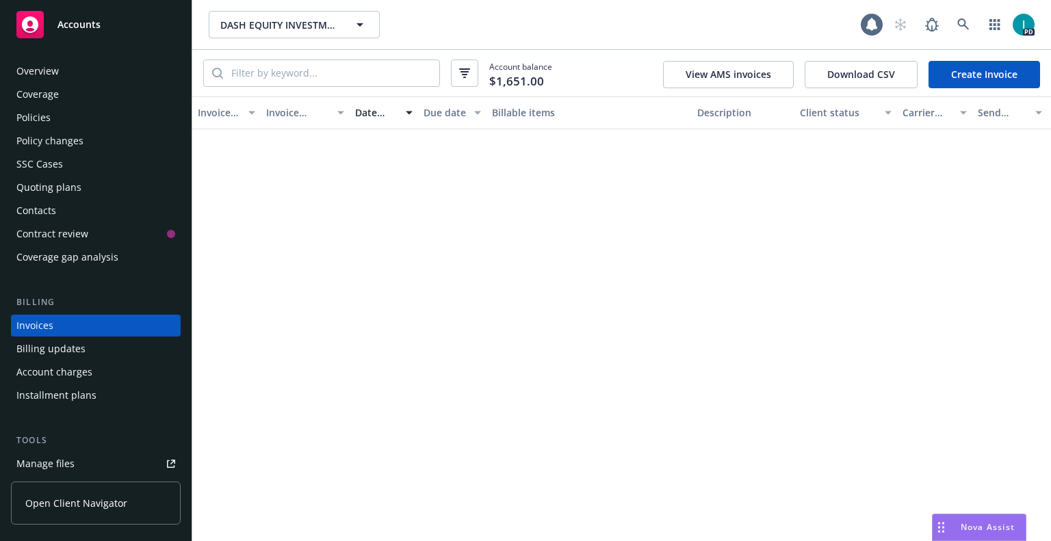
scroll to position [34, 0]
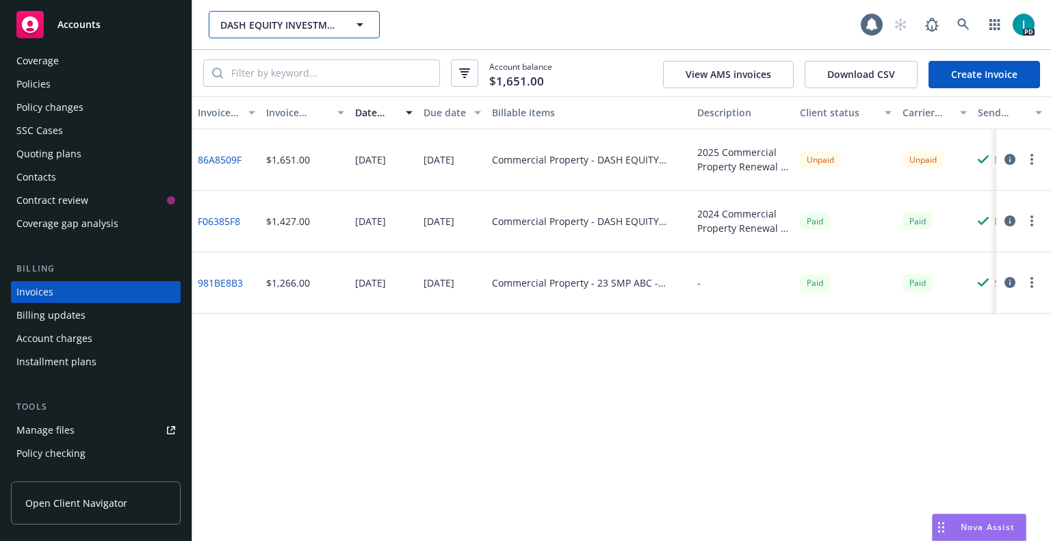
click at [244, 22] on span "DASH EQUITY INVESTMENTS-C" at bounding box center [279, 25] width 118 height 14
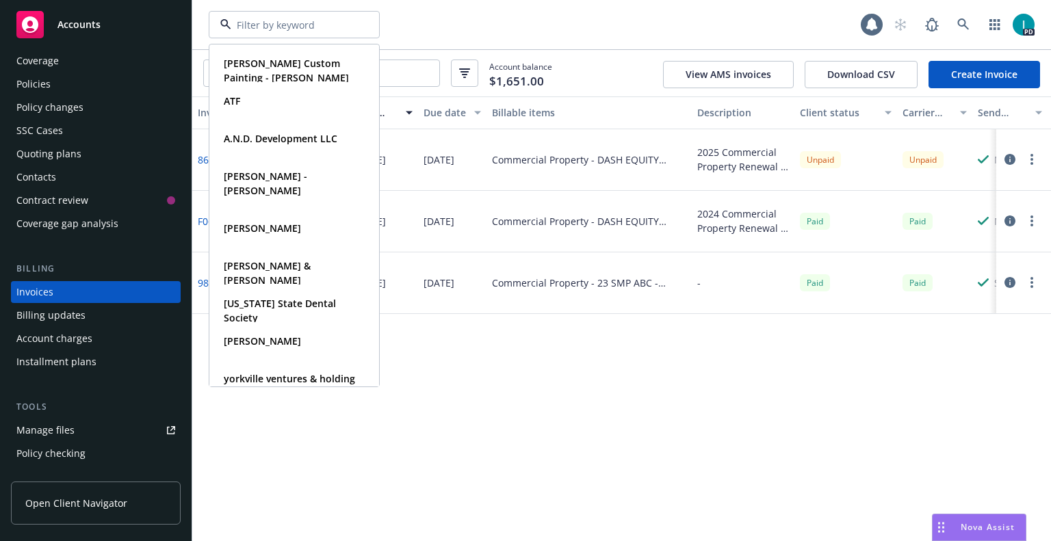
paste input "[PERSON_NAME]"
type input "[PERSON_NAME]"
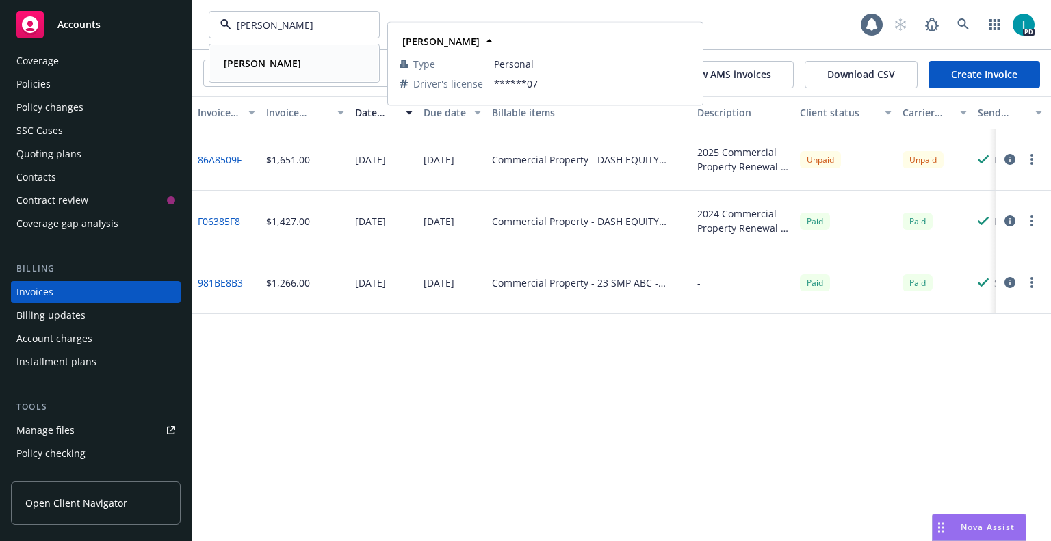
click at [283, 62] on div "[PERSON_NAME]" at bounding box center [294, 63] width 152 height 20
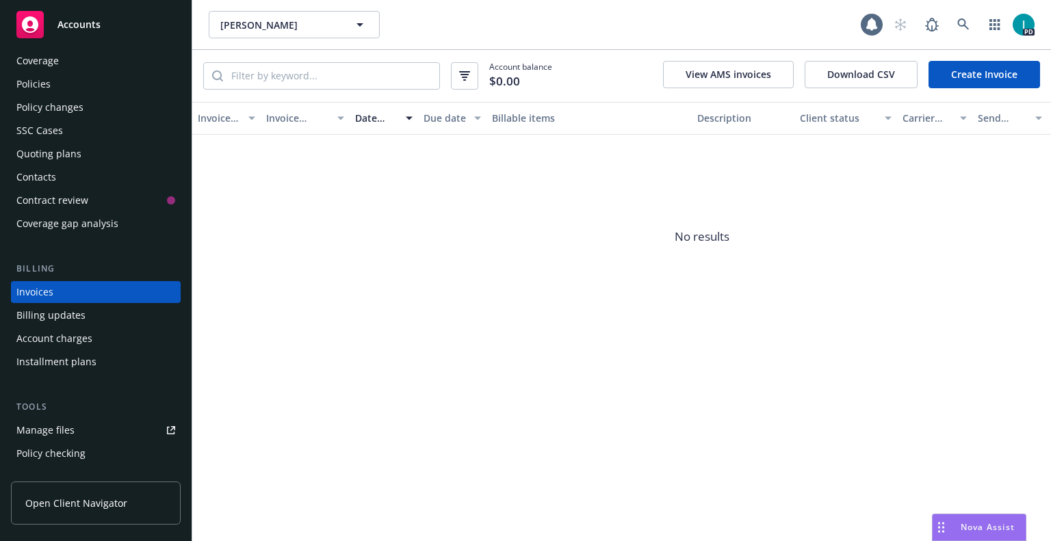
click at [65, 426] on div "Manage files" at bounding box center [45, 431] width 58 height 22
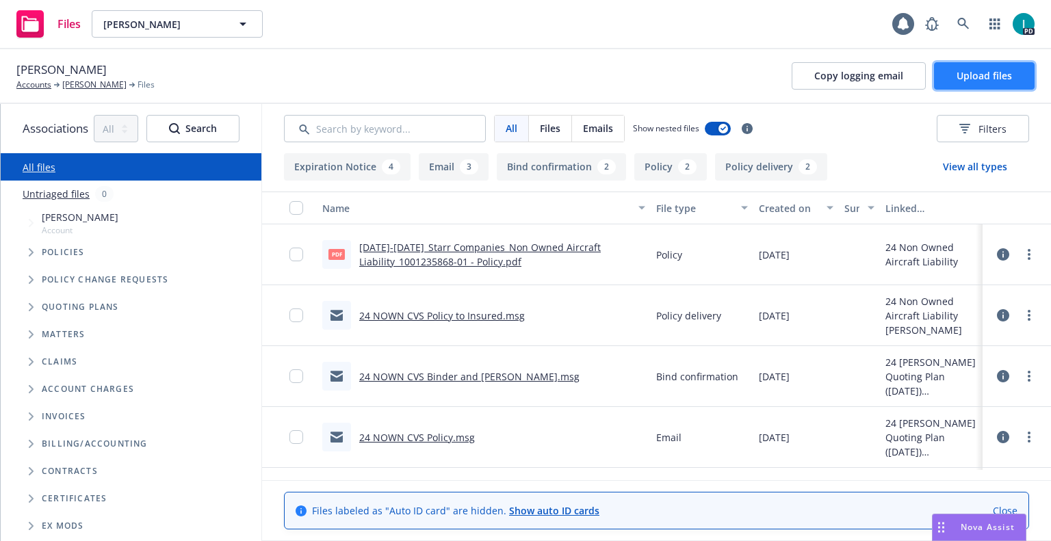
click at [961, 75] on span "Upload files" at bounding box center [984, 75] width 55 height 13
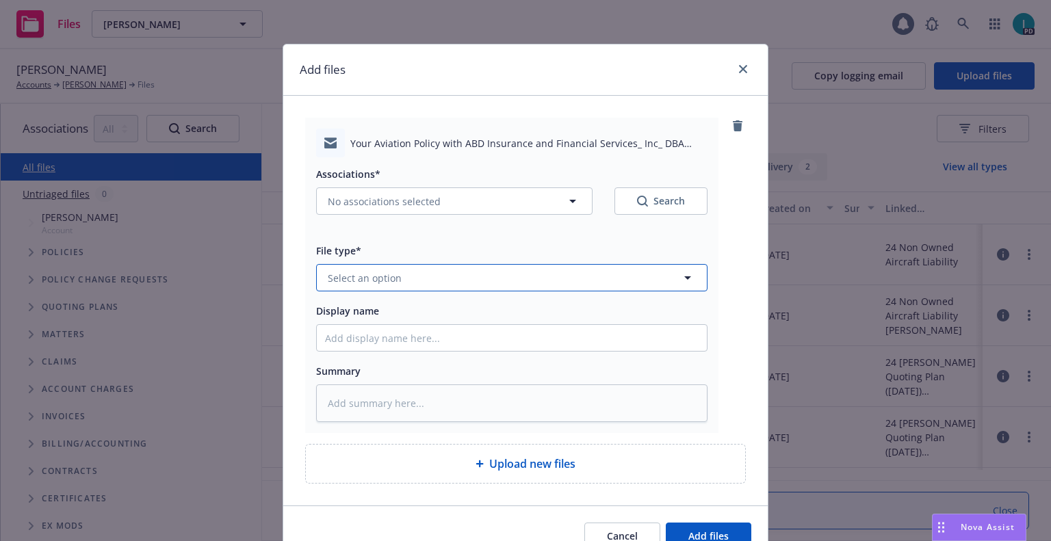
click at [351, 281] on span "Select an option" at bounding box center [365, 278] width 74 height 14
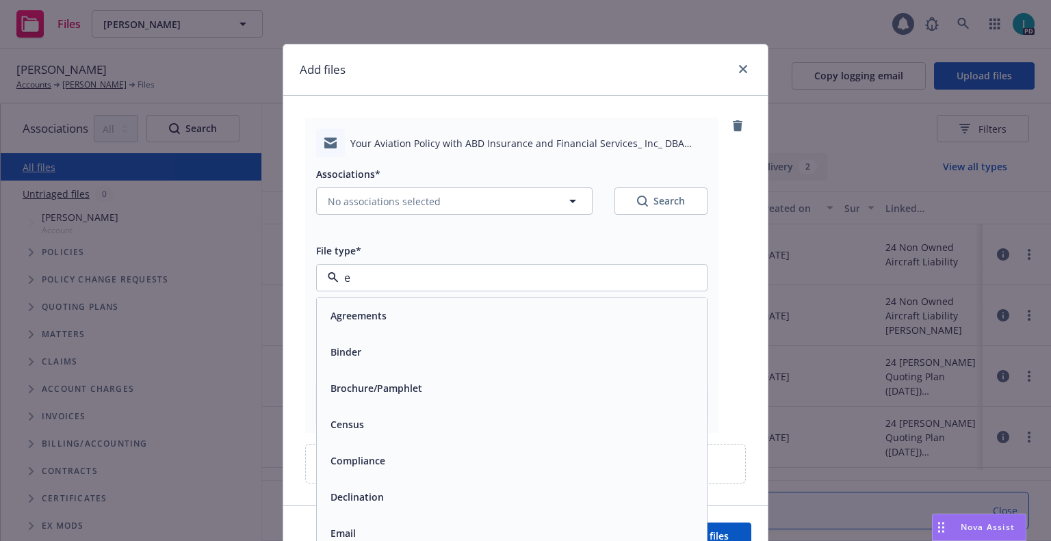
type input "em"
click at [351, 353] on div "Email" at bounding box center [342, 352] width 34 height 20
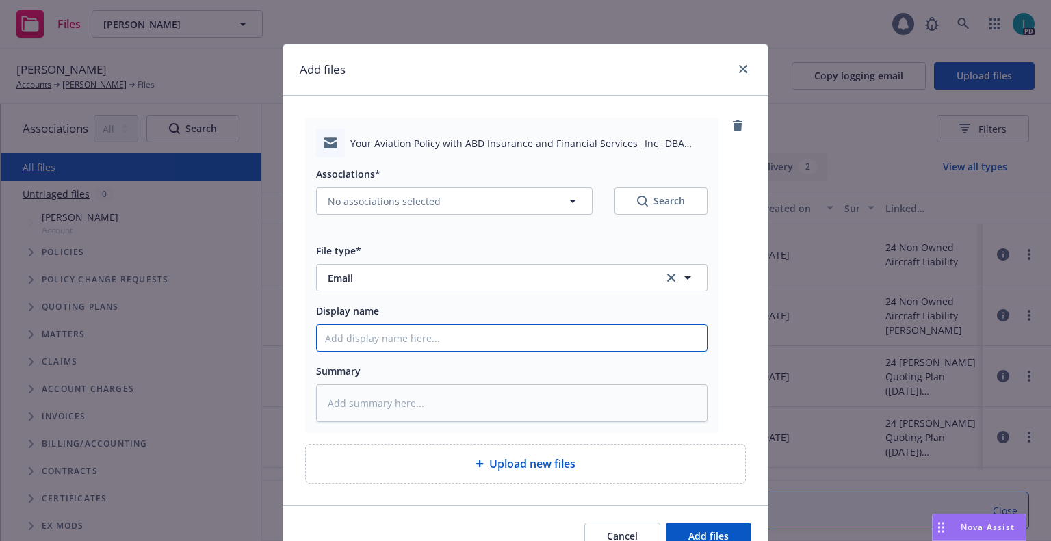
click at [381, 330] on input "Display name" at bounding box center [512, 338] width 390 height 26
type textarea "x"
type input "2"
type textarea "x"
type input "25"
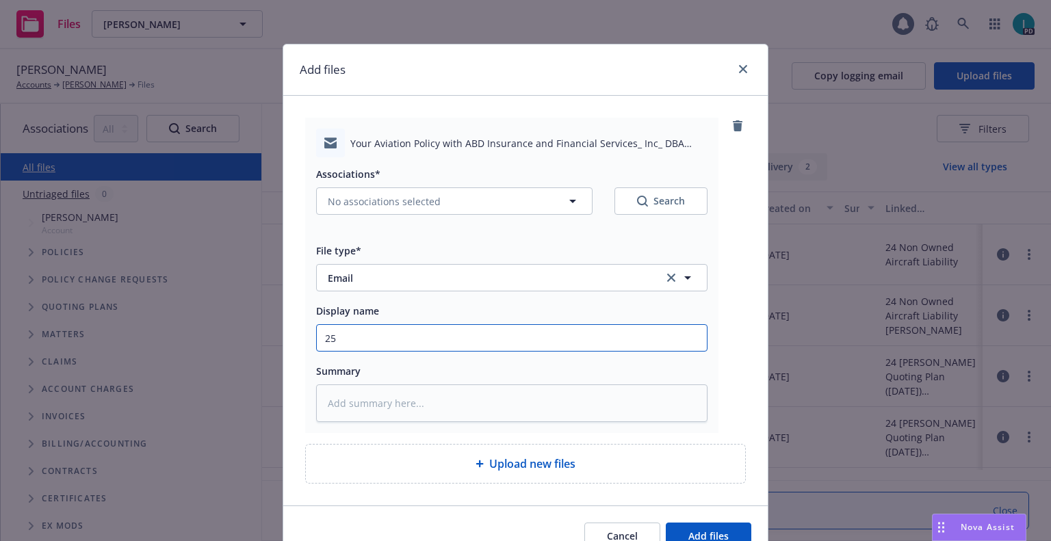
type textarea "x"
type input "25 NOWN CVS Quotes to Insured"
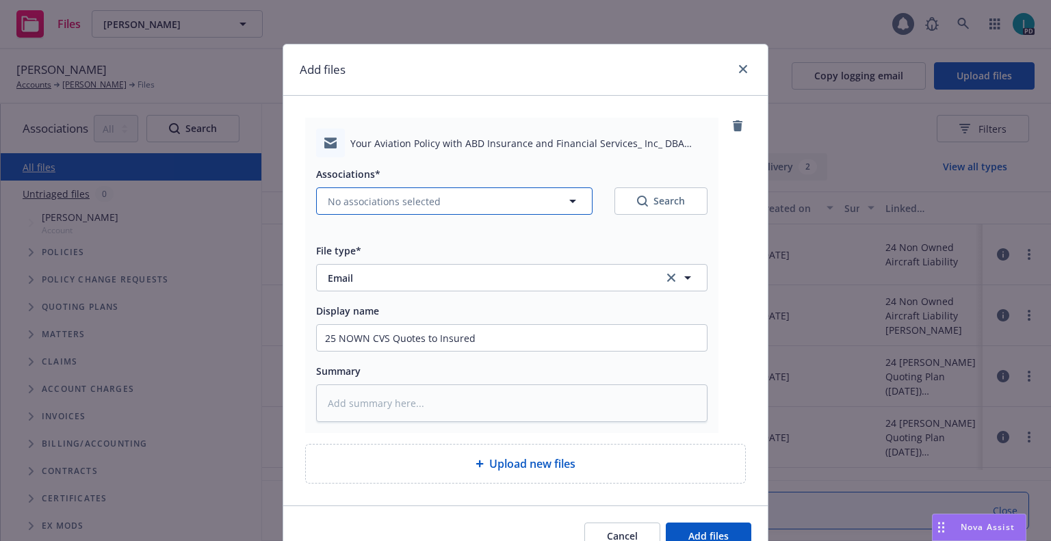
click at [332, 203] on span "No associations selected" at bounding box center [384, 201] width 113 height 14
type textarea "x"
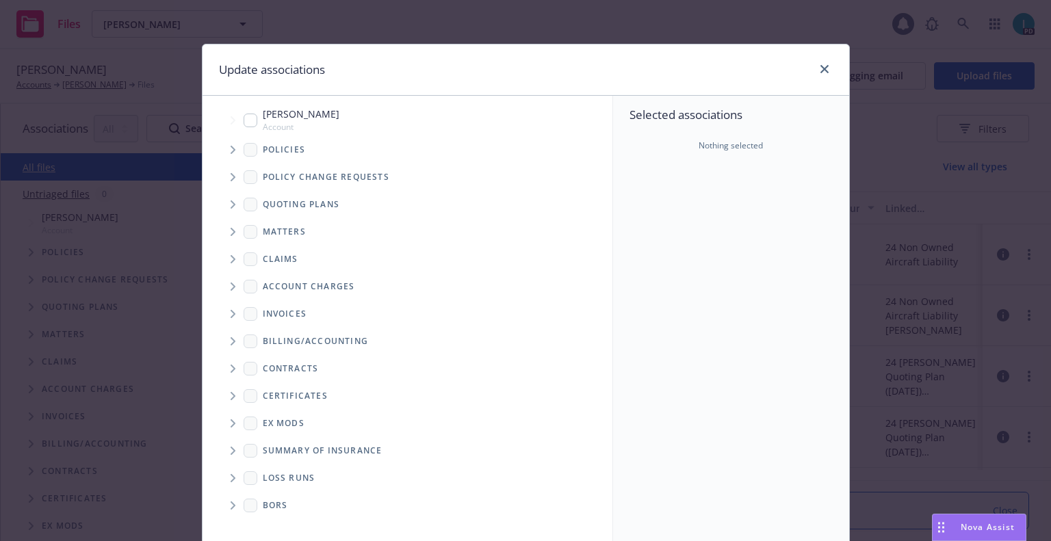
click at [227, 198] on span "Tree Example" at bounding box center [233, 205] width 22 height 22
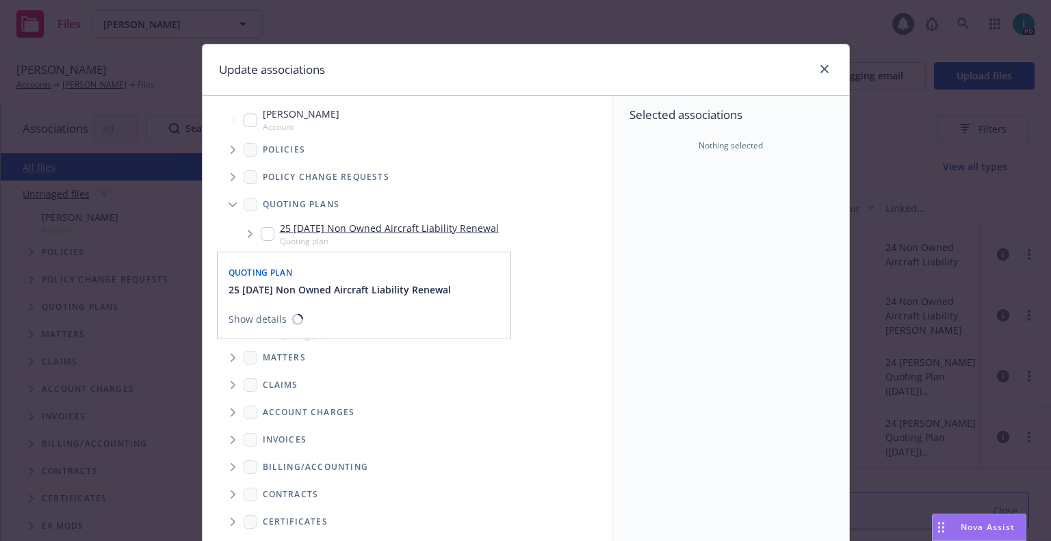
click at [266, 231] on input "Tree Example" at bounding box center [268, 234] width 14 height 14
checkbox input "true"
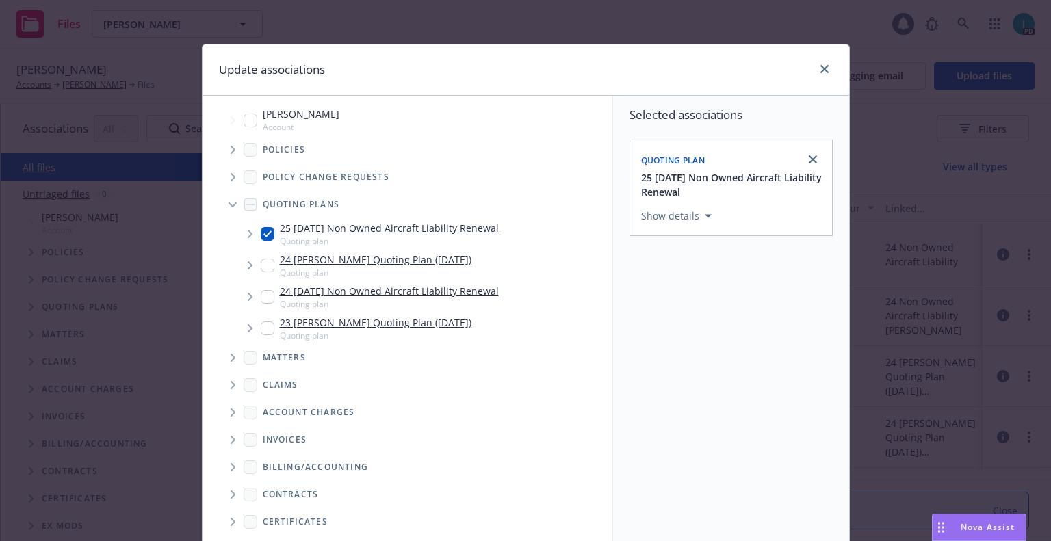
scroll to position [139, 0]
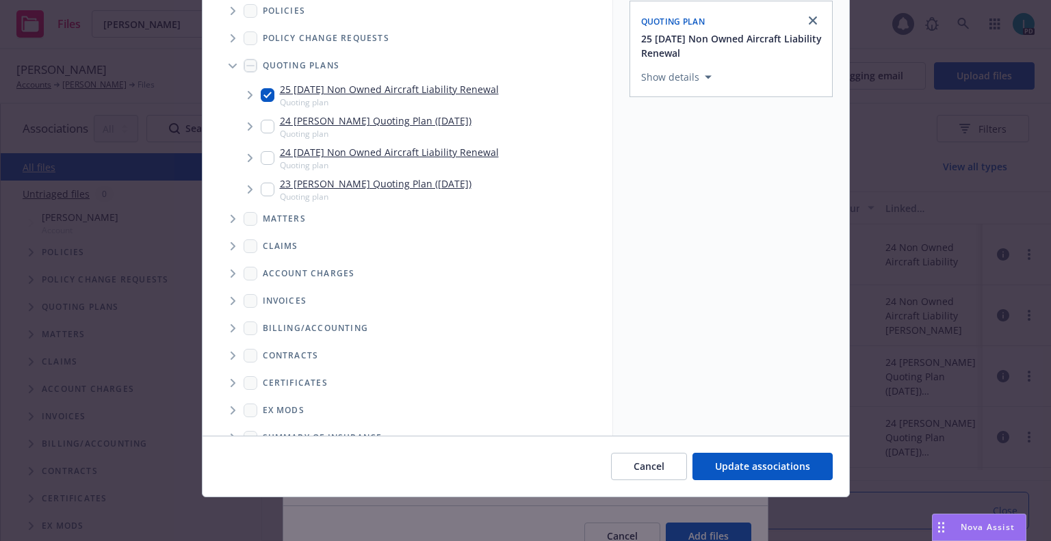
click at [725, 449] on div "Cancel Update associations" at bounding box center [526, 466] width 647 height 61
click at [722, 462] on span "Update associations" at bounding box center [762, 466] width 95 height 13
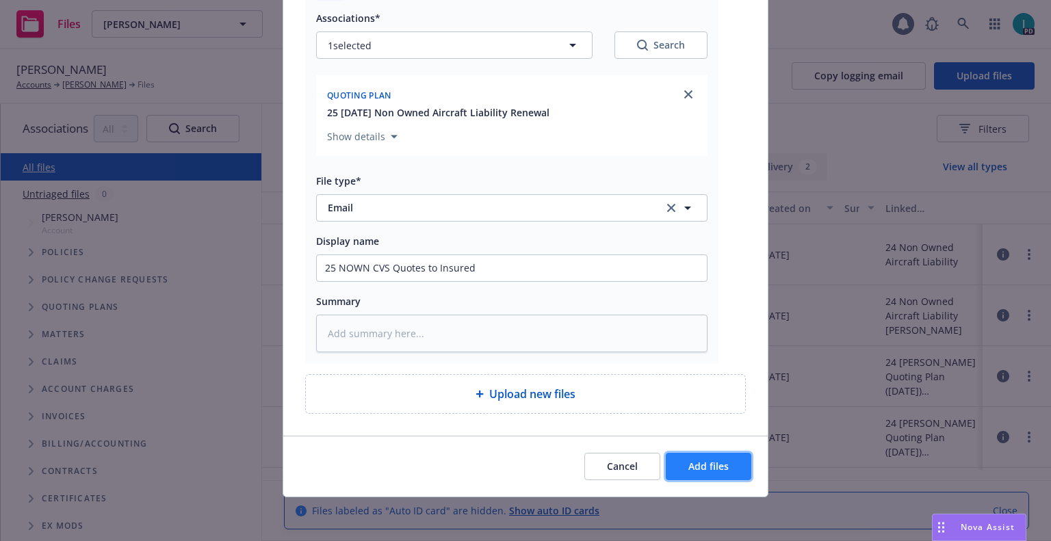
click at [710, 465] on span "Add files" at bounding box center [708, 466] width 40 height 13
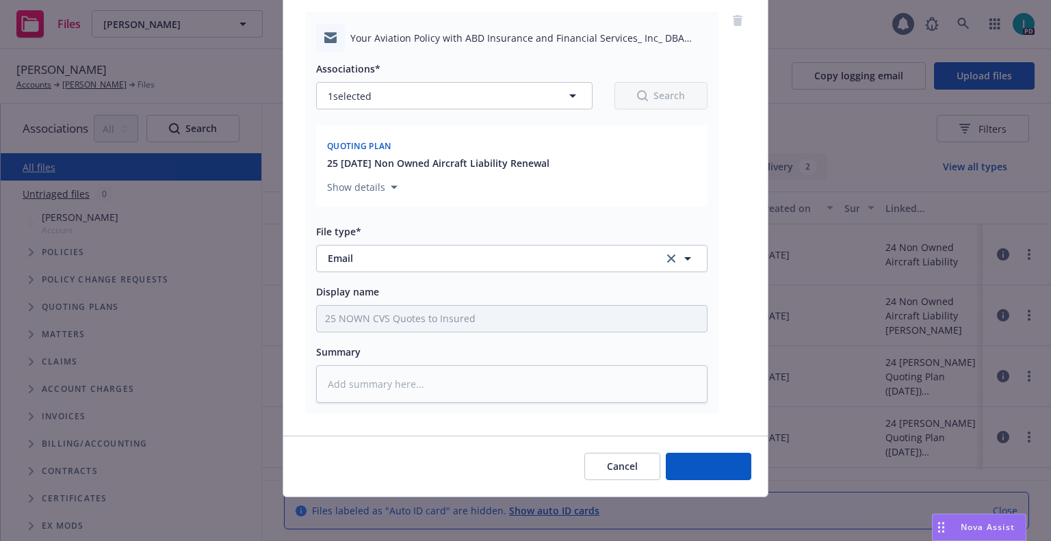
scroll to position [105, 0]
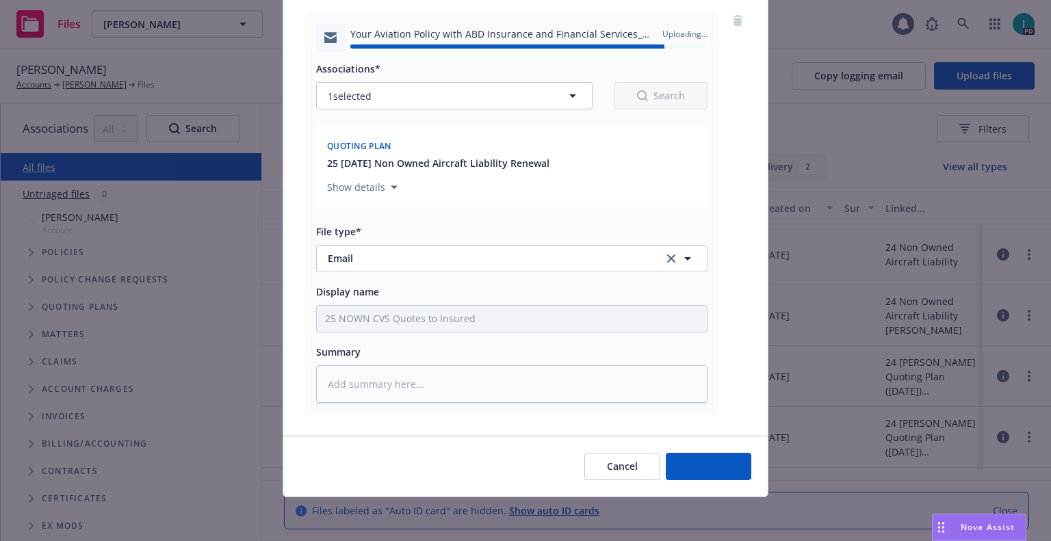
type textarea "x"
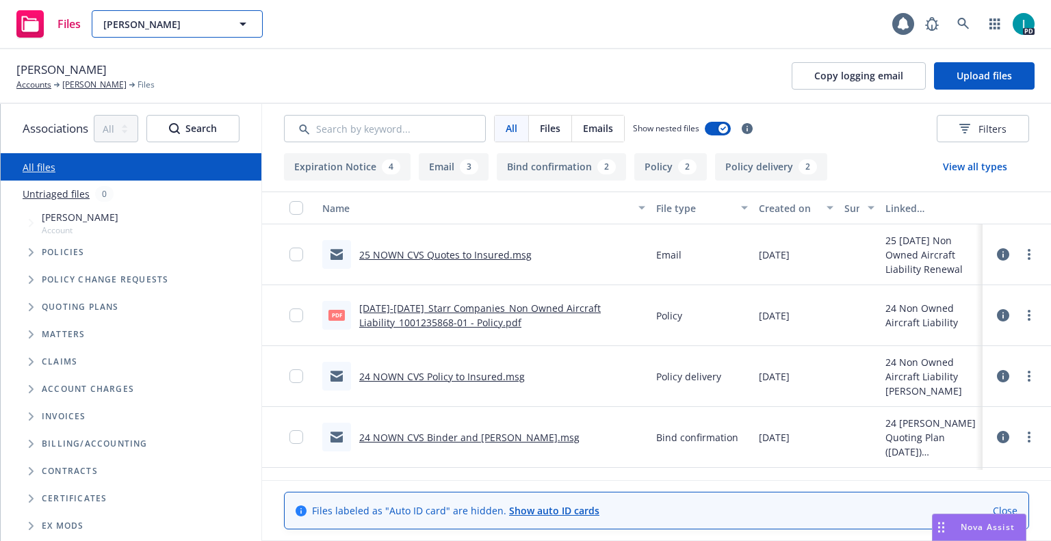
click at [207, 26] on span "Gokul Naik" at bounding box center [162, 24] width 118 height 14
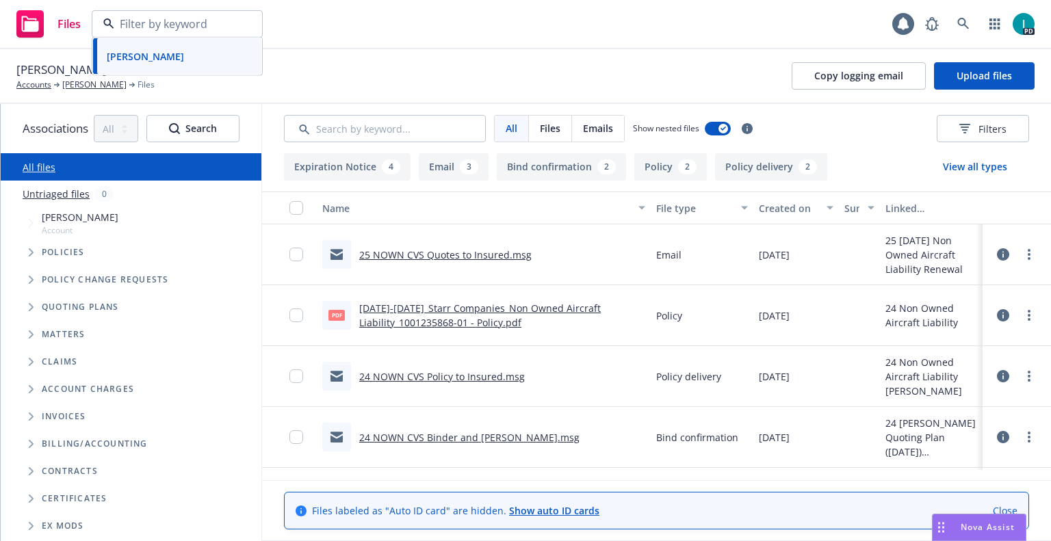
paste input "Tushar Singla"
type input "Tushar Singla"
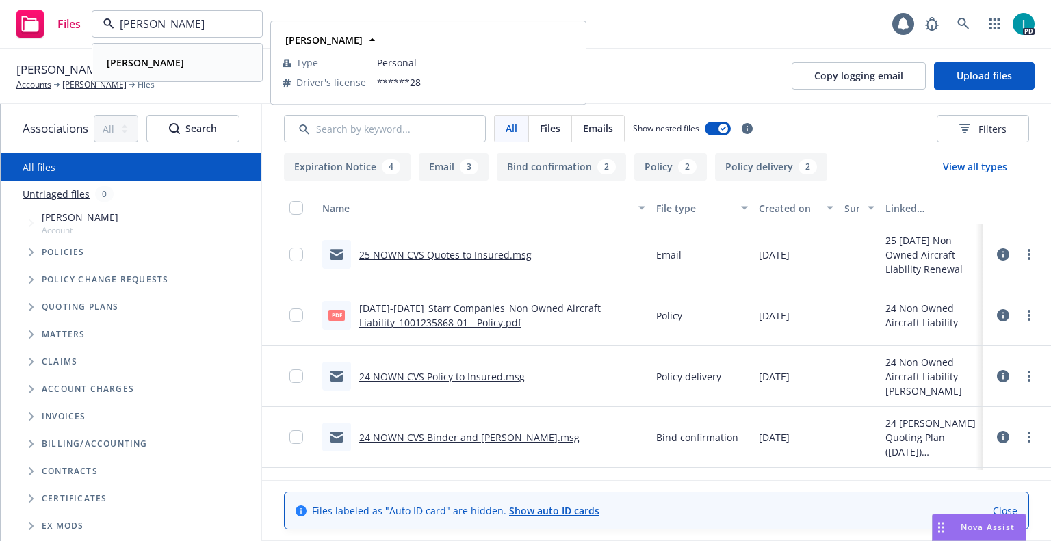
click at [212, 57] on div "Tushar Singla" at bounding box center [177, 63] width 152 height 20
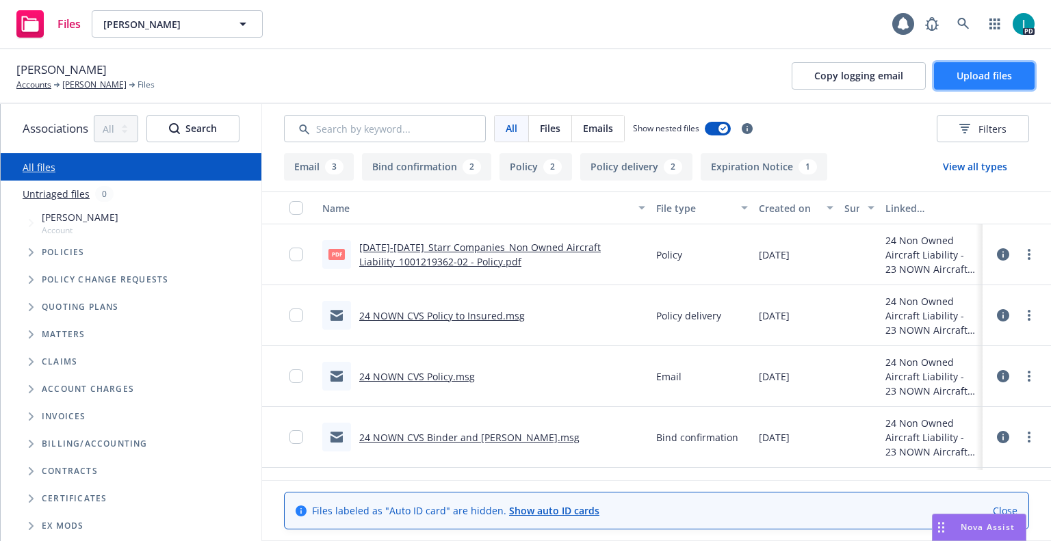
click at [991, 87] on button "Upload files" at bounding box center [984, 75] width 101 height 27
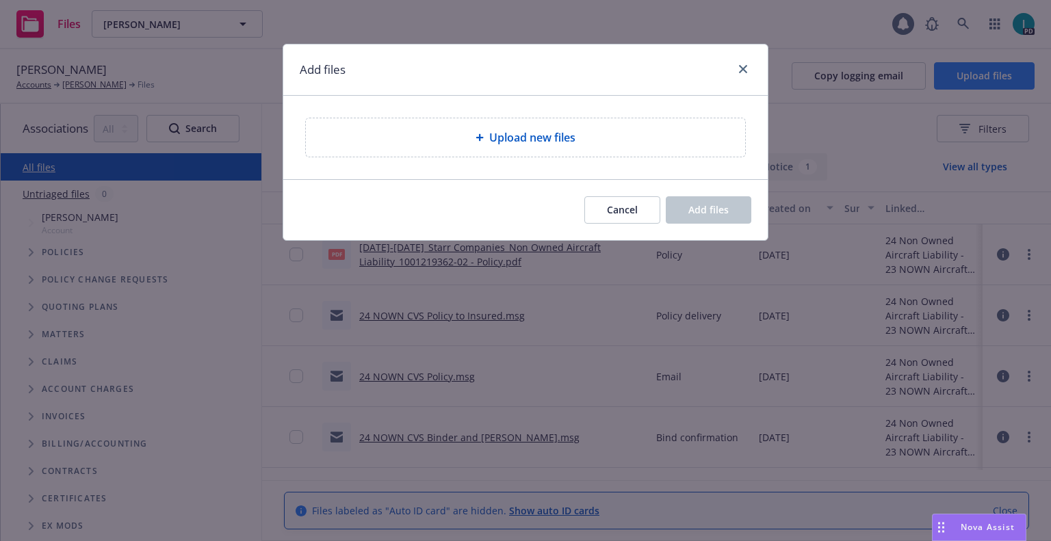
type textarea "x"
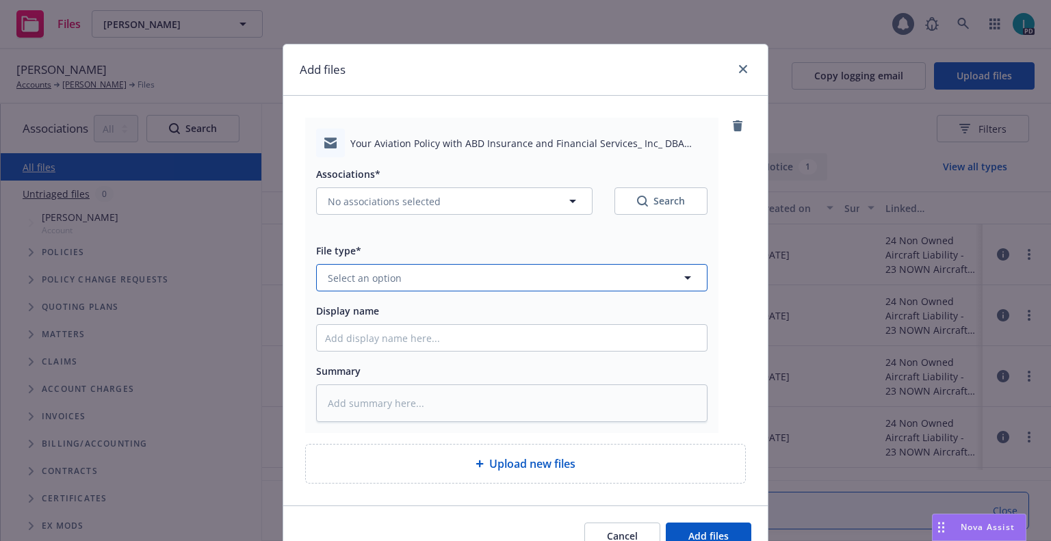
click at [402, 277] on button "Select an option" at bounding box center [511, 277] width 391 height 27
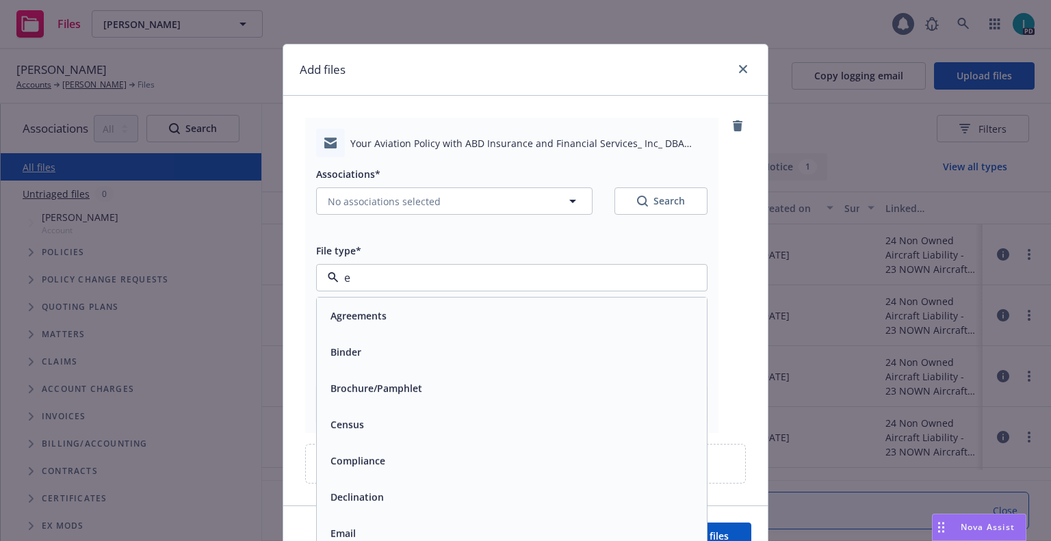
type input "em"
click at [364, 359] on div "Email" at bounding box center [512, 352] width 374 height 20
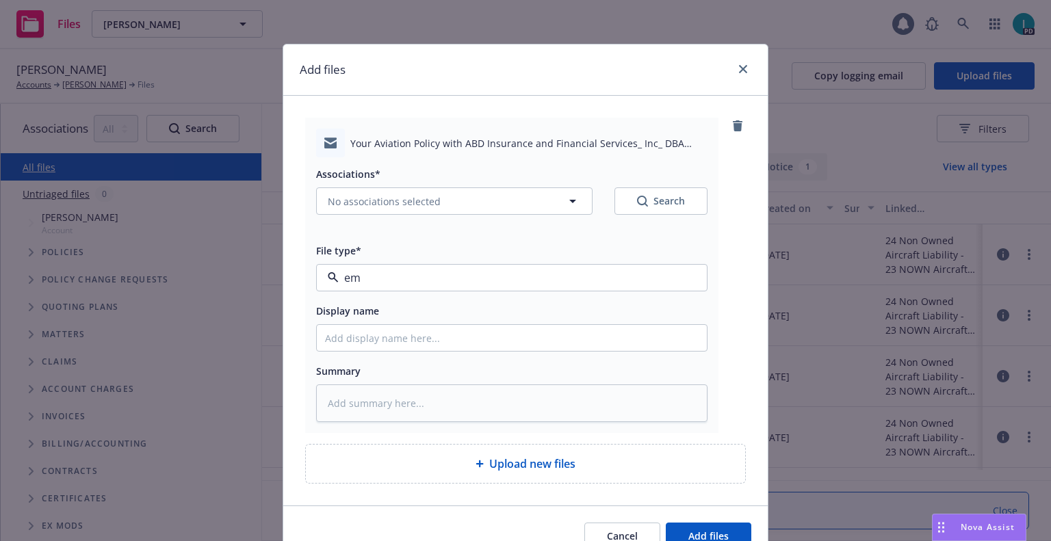
type textarea "x"
click at [383, 339] on input "Display name" at bounding box center [512, 338] width 390 height 26
type input "25 NOWN CVS Quotes to Insured"
click at [378, 208] on span "No associations selected" at bounding box center [384, 201] width 113 height 14
type textarea "x"
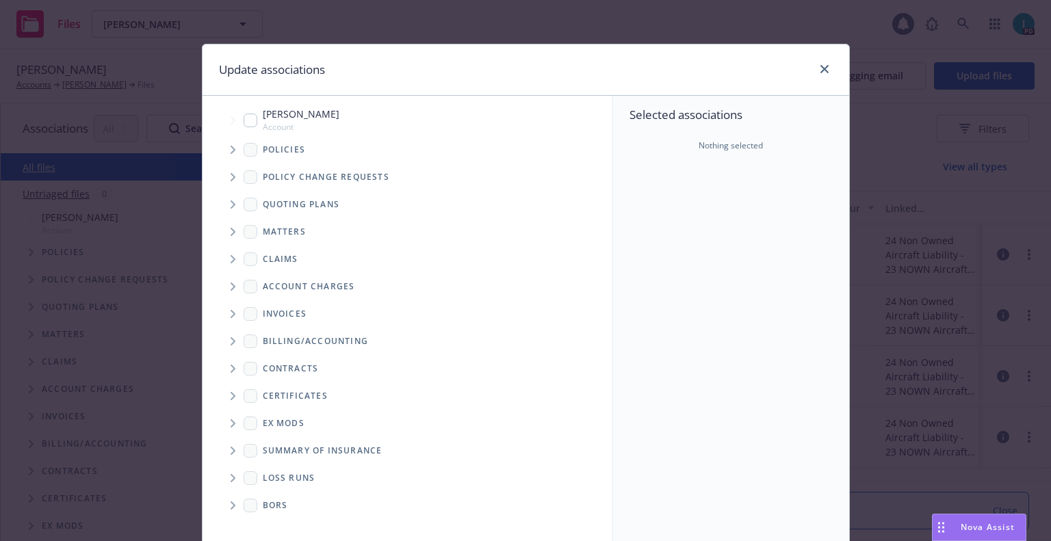
click at [235, 210] on span "Tree Example" at bounding box center [233, 205] width 22 height 22
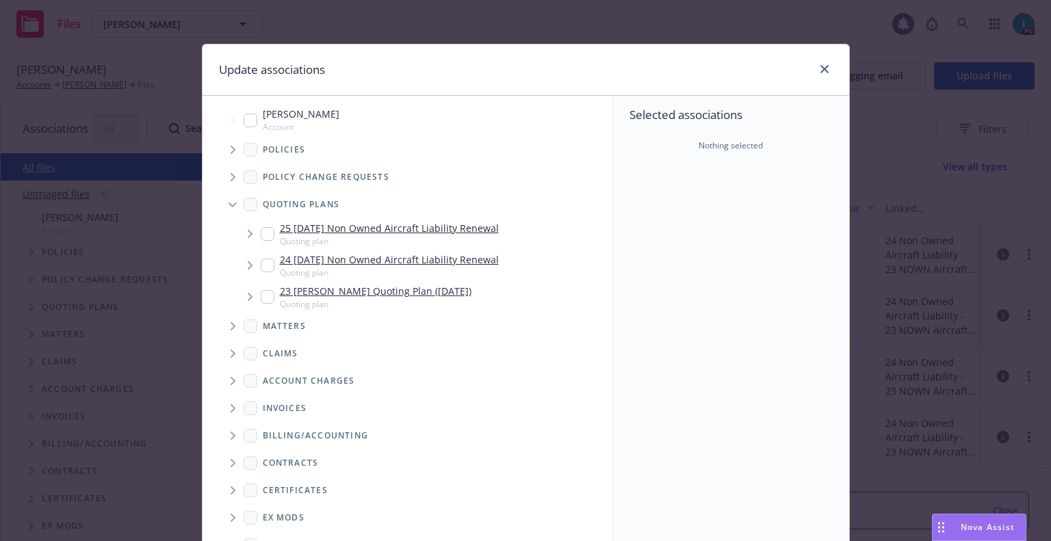
click at [261, 232] on input "Tree Example" at bounding box center [268, 234] width 14 height 14
checkbox input "true"
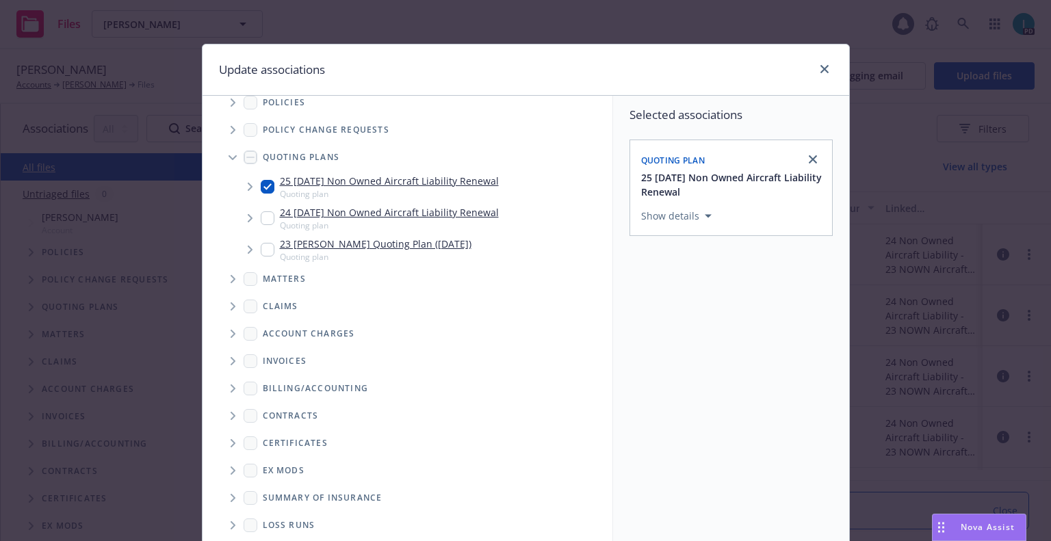
scroll to position [139, 0]
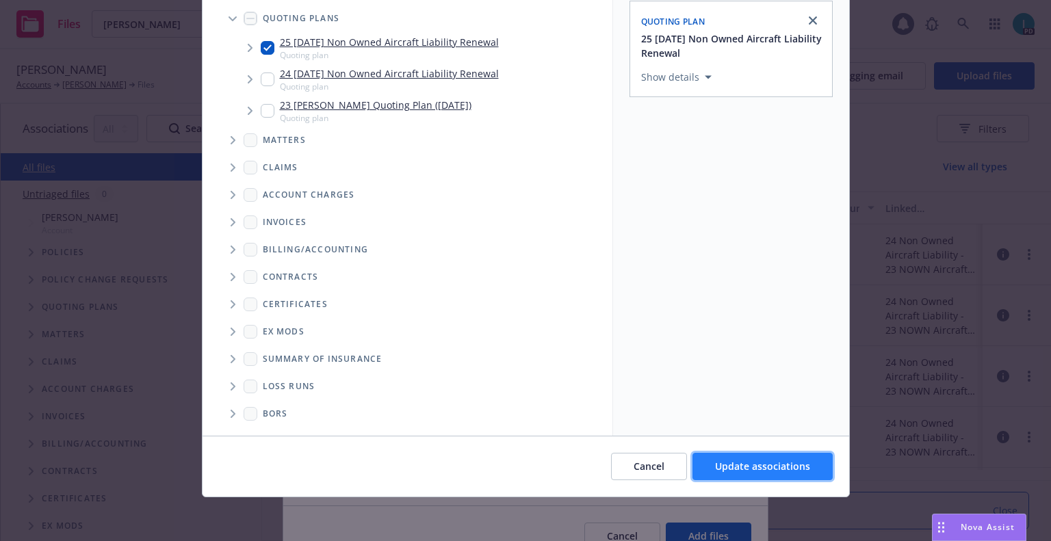
click at [750, 467] on span "Update associations" at bounding box center [762, 466] width 95 height 13
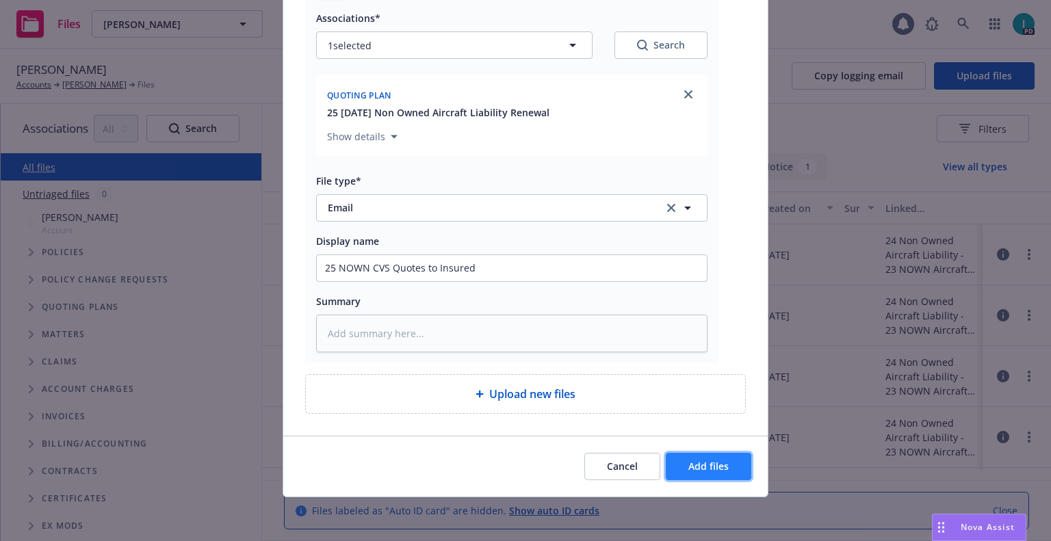
click at [710, 472] on span "Add files" at bounding box center [708, 466] width 40 height 13
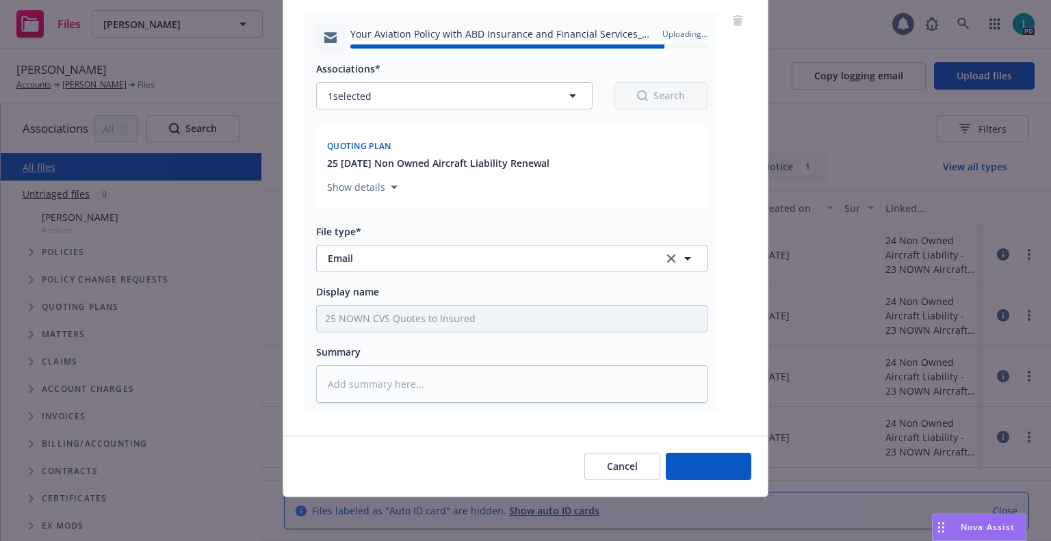
type textarea "x"
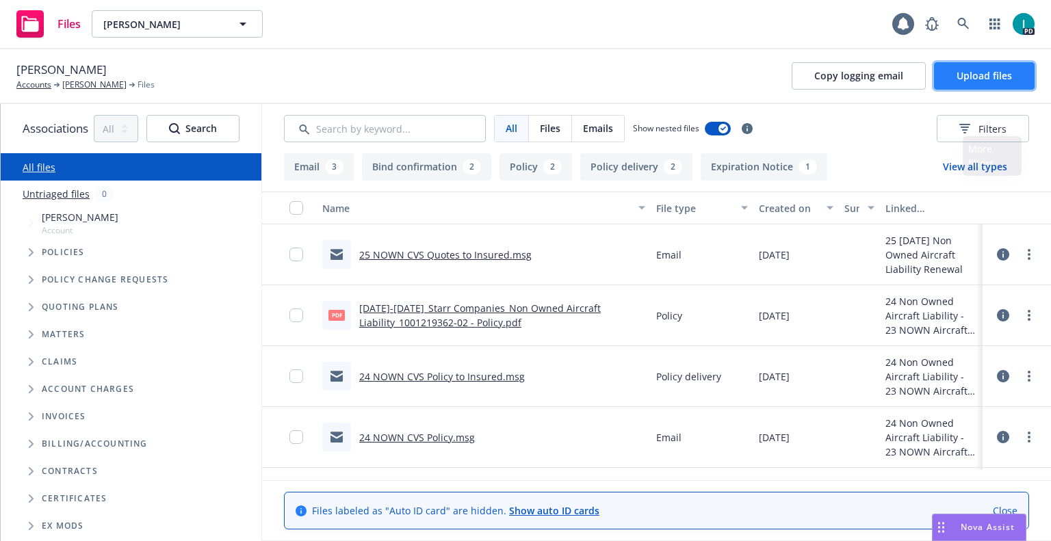
click at [978, 86] on button "Upload files" at bounding box center [984, 75] width 101 height 27
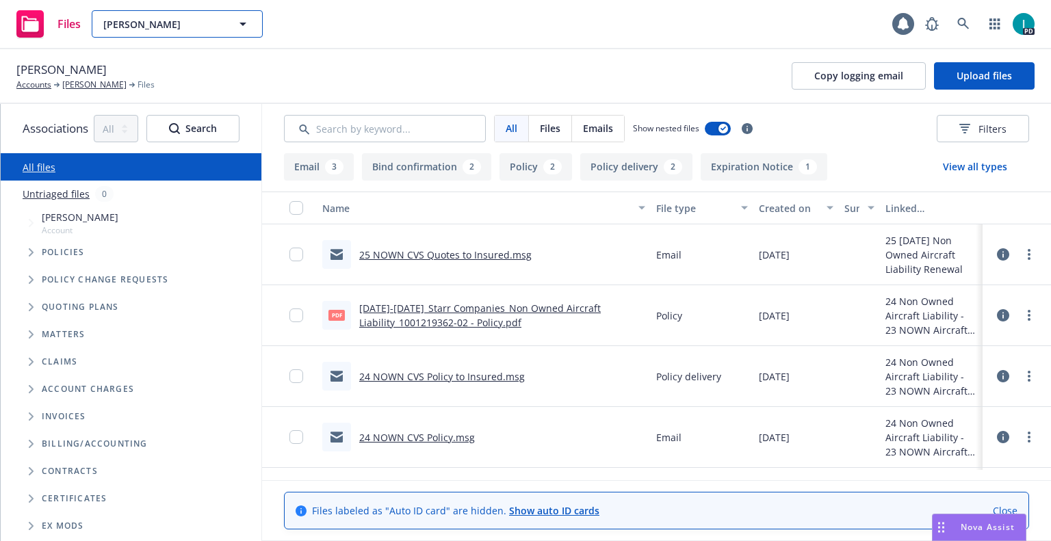
click at [181, 17] on span "Tushar Singla" at bounding box center [162, 24] width 118 height 14
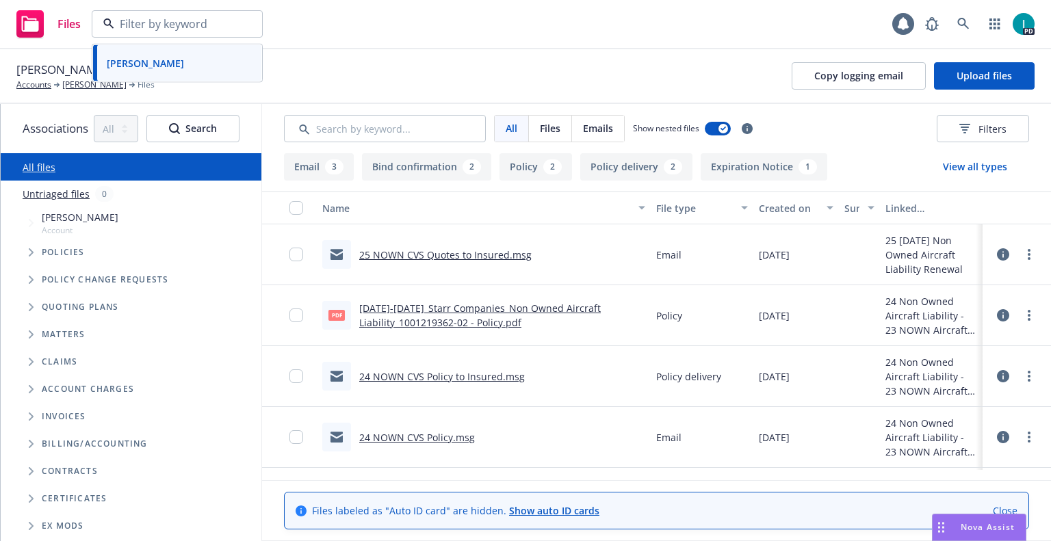
paste input "James McCord"
type input "James McCord"
click at [200, 49] on div "James McCord Type Personal" at bounding box center [177, 62] width 168 height 36
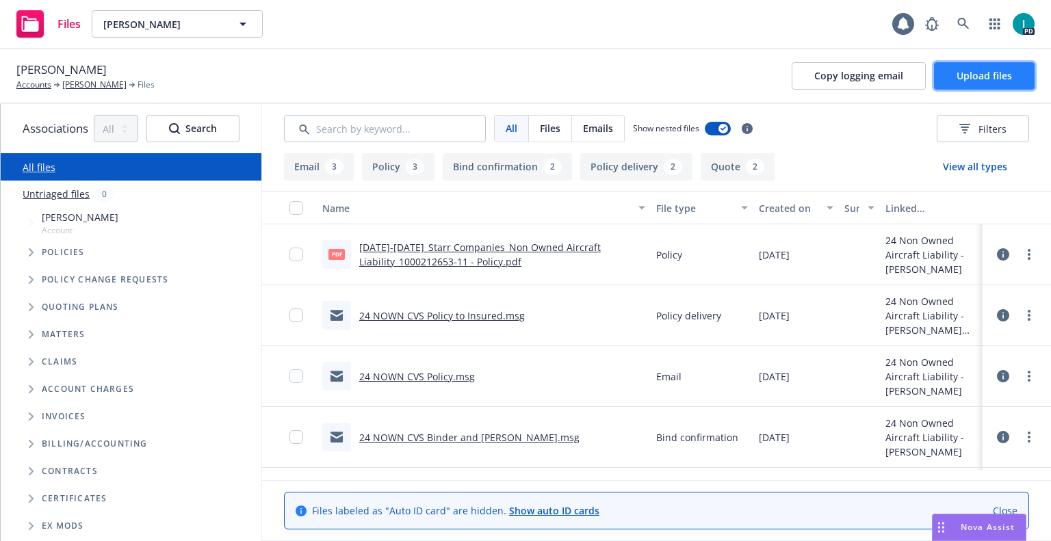
click at [966, 85] on button "Upload files" at bounding box center [984, 75] width 101 height 27
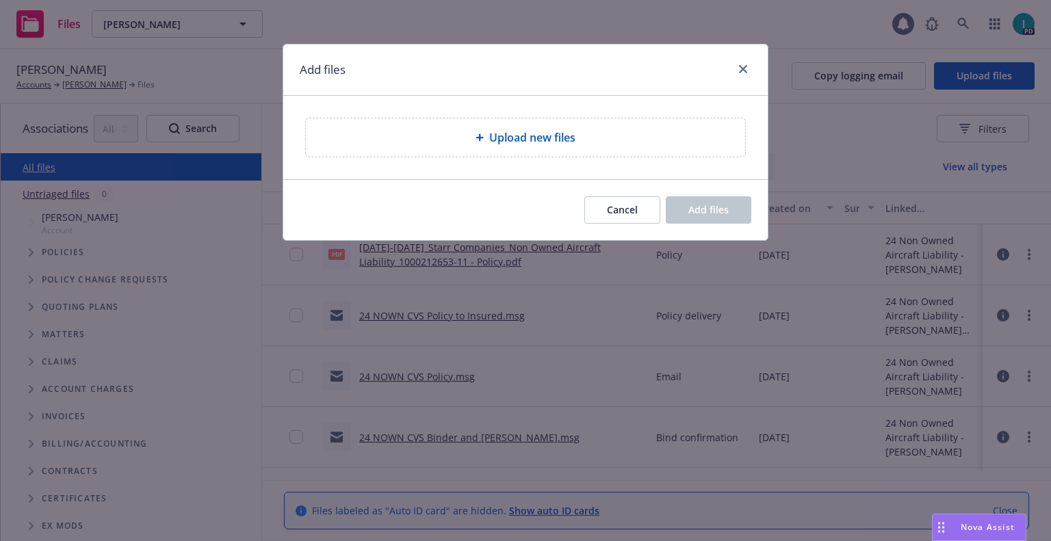
type textarea "x"
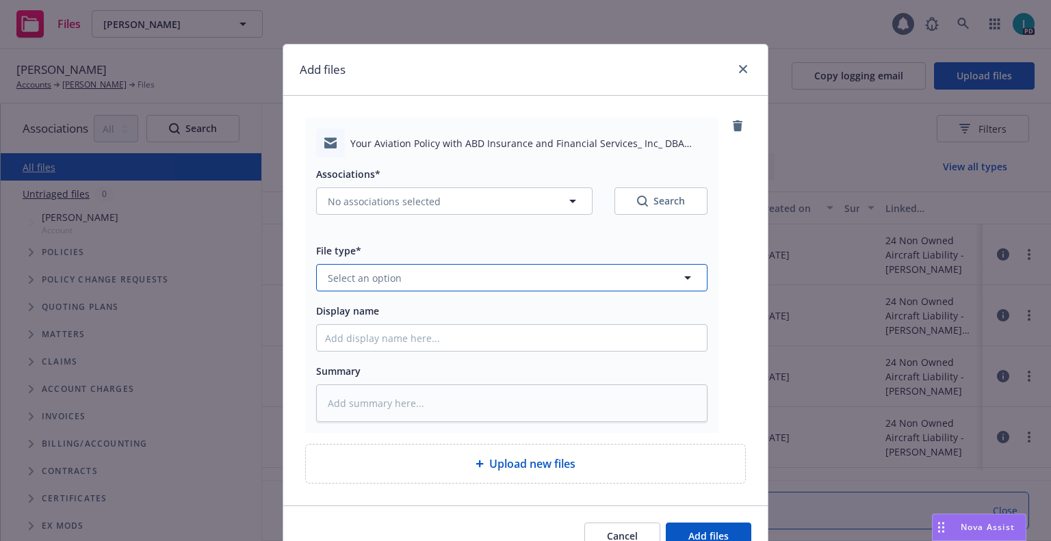
click at [378, 276] on span "Select an option" at bounding box center [365, 278] width 74 height 14
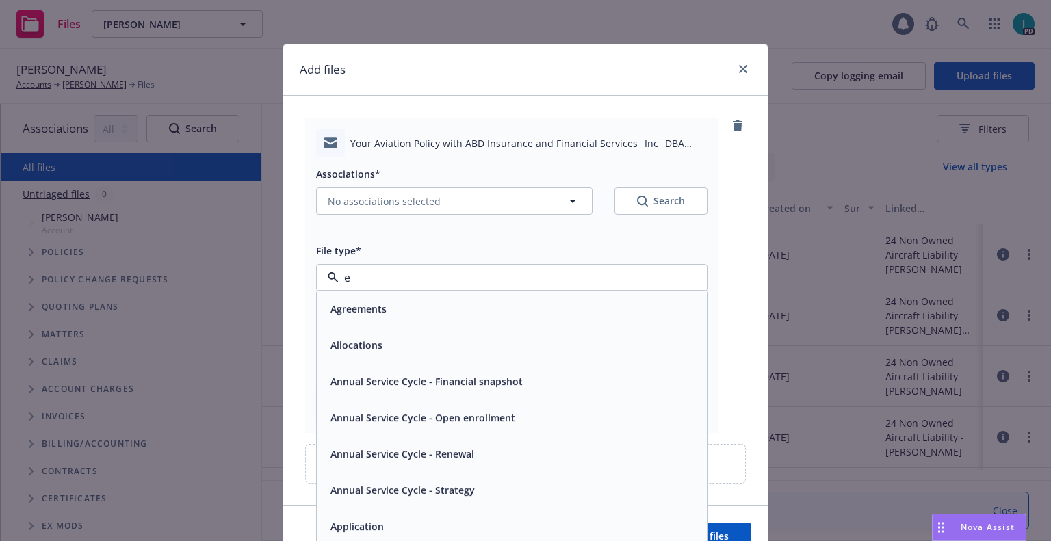
type input "em"
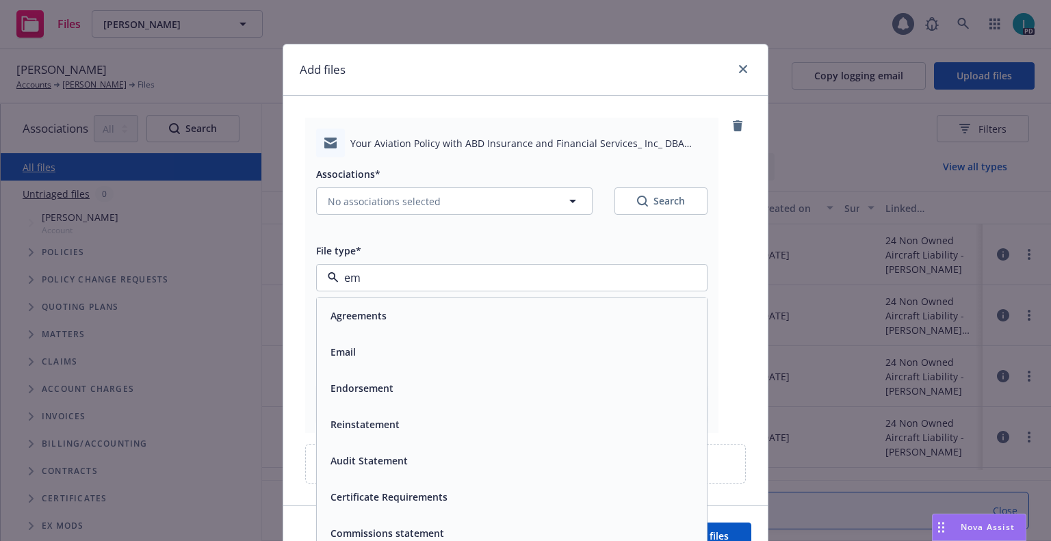
click at [394, 357] on div "Email" at bounding box center [512, 352] width 374 height 20
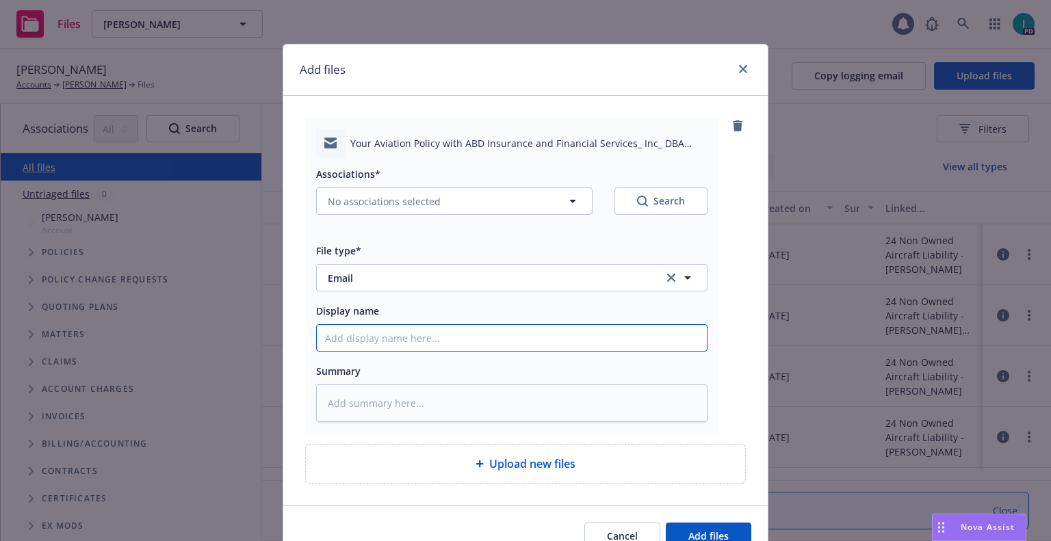
click at [390, 347] on input "Display name" at bounding box center [512, 338] width 390 height 26
type textarea "x"
type input "2"
type textarea "x"
type input "25"
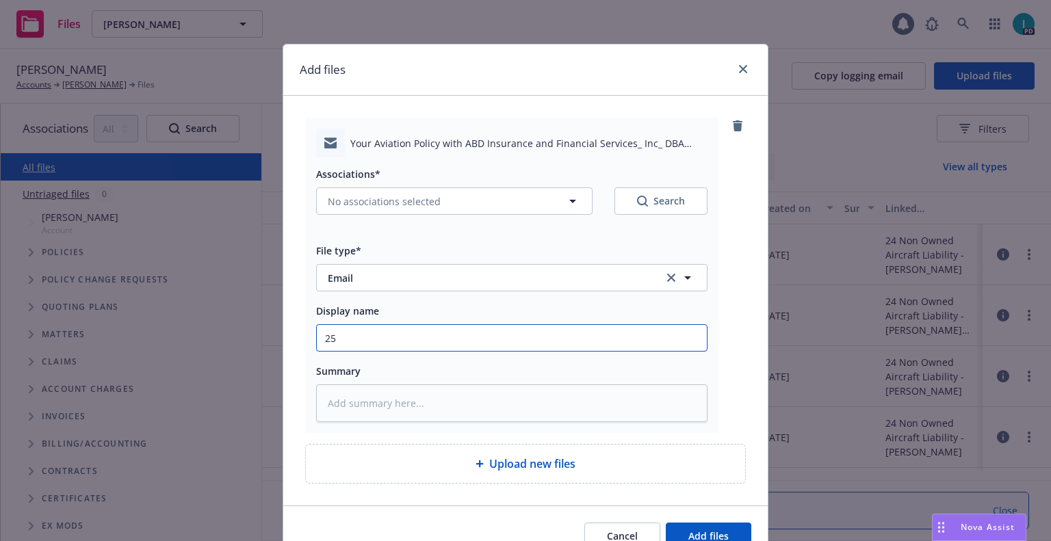
type textarea "x"
type input "25 NOWN CVS Quotes to Insured"
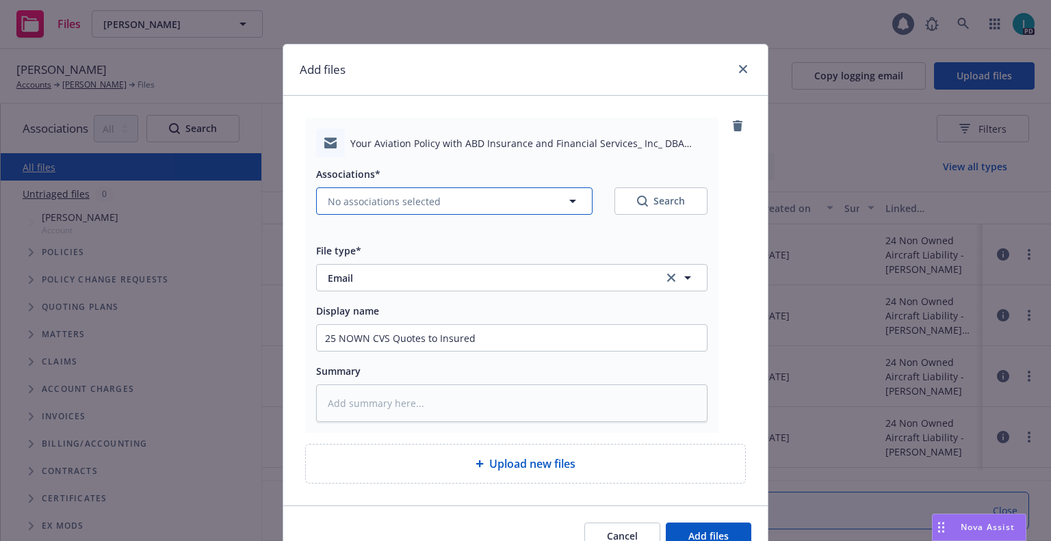
click at [368, 201] on span "No associations selected" at bounding box center [384, 201] width 113 height 14
type textarea "x"
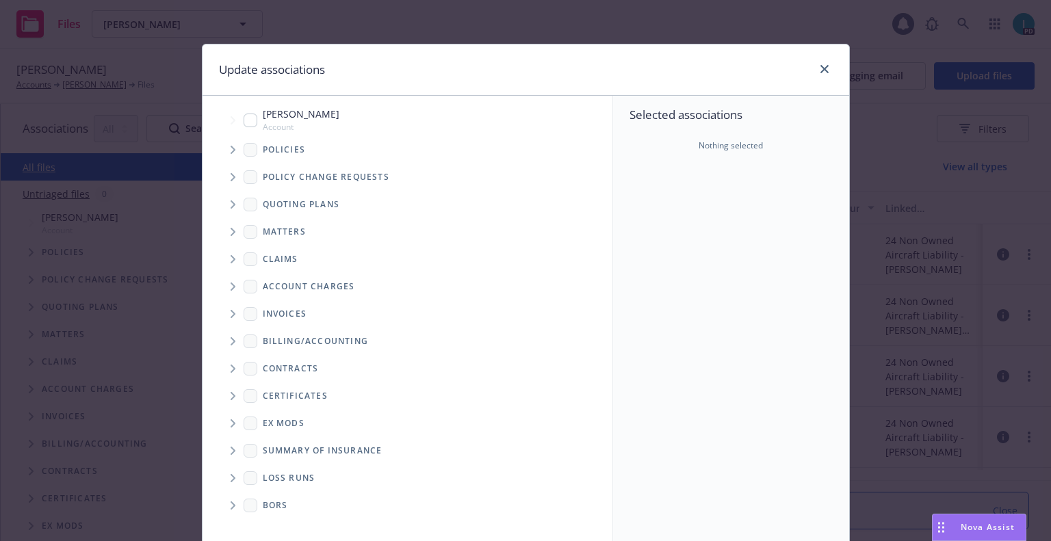
click at [222, 207] on span "Tree Example" at bounding box center [233, 205] width 22 height 22
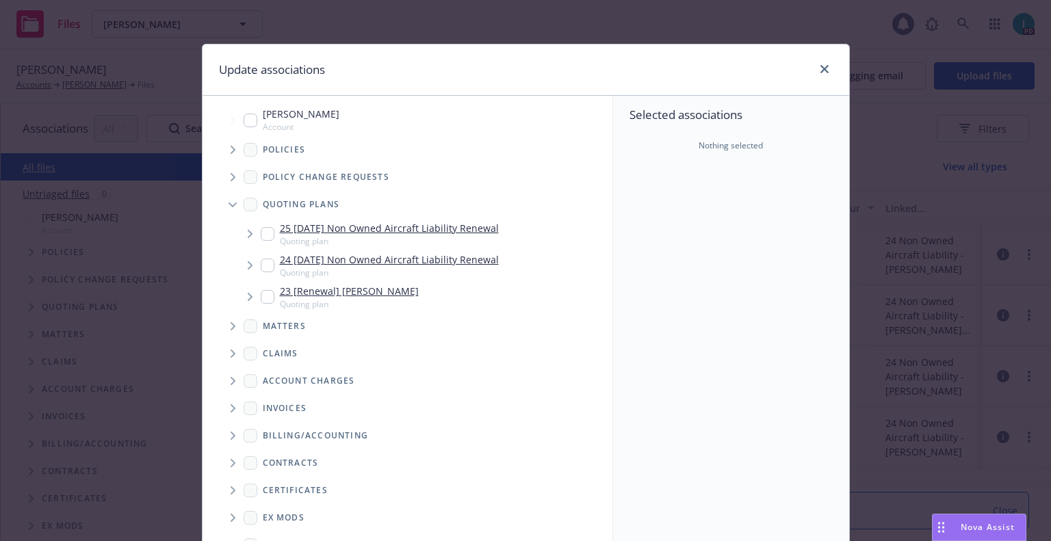
click at [265, 235] on input "Tree Example" at bounding box center [268, 234] width 14 height 14
checkbox input "true"
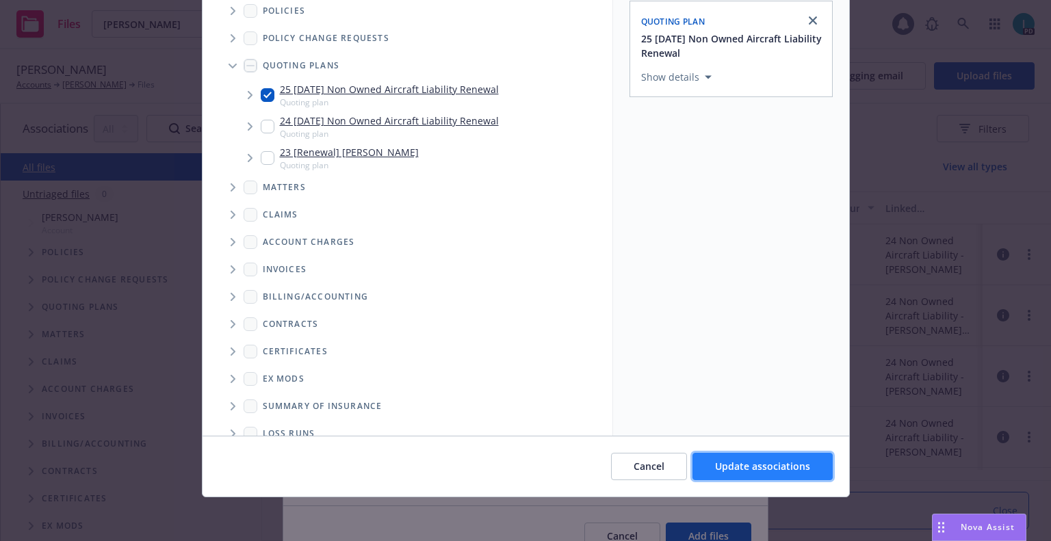
click at [811, 454] on button "Update associations" at bounding box center [763, 466] width 140 height 27
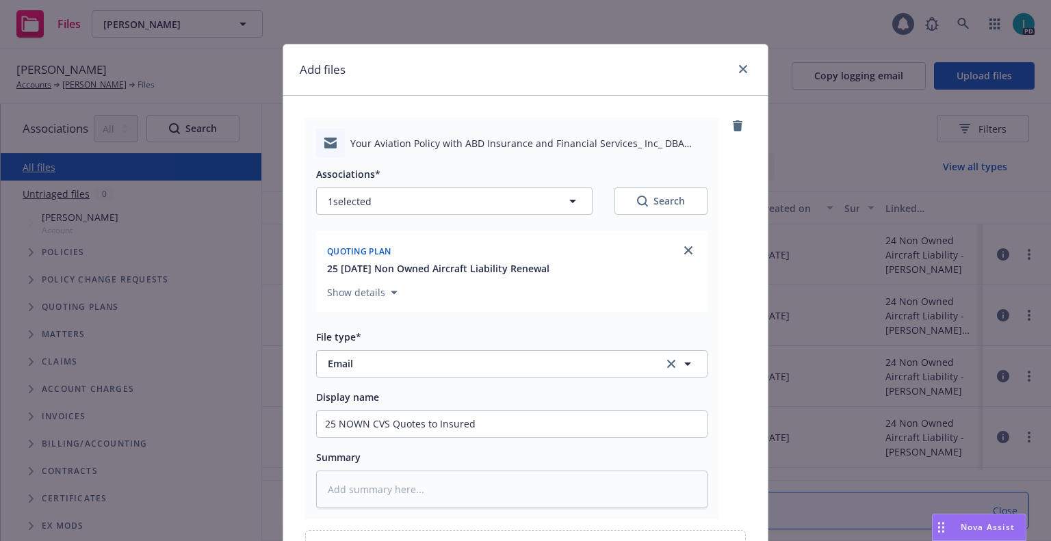
scroll to position [156, 0]
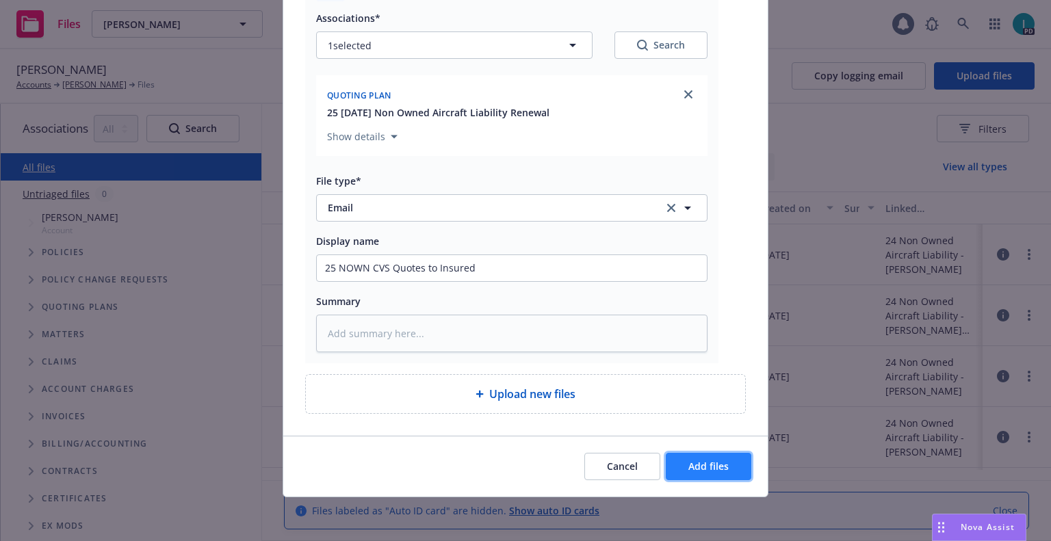
click at [729, 459] on button "Add files" at bounding box center [709, 466] width 86 height 27
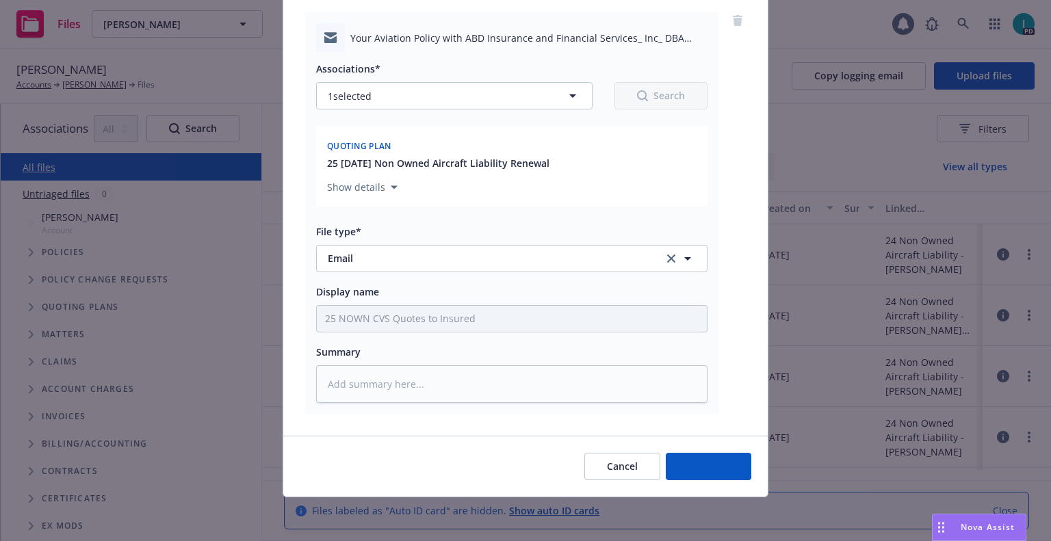
scroll to position [105, 0]
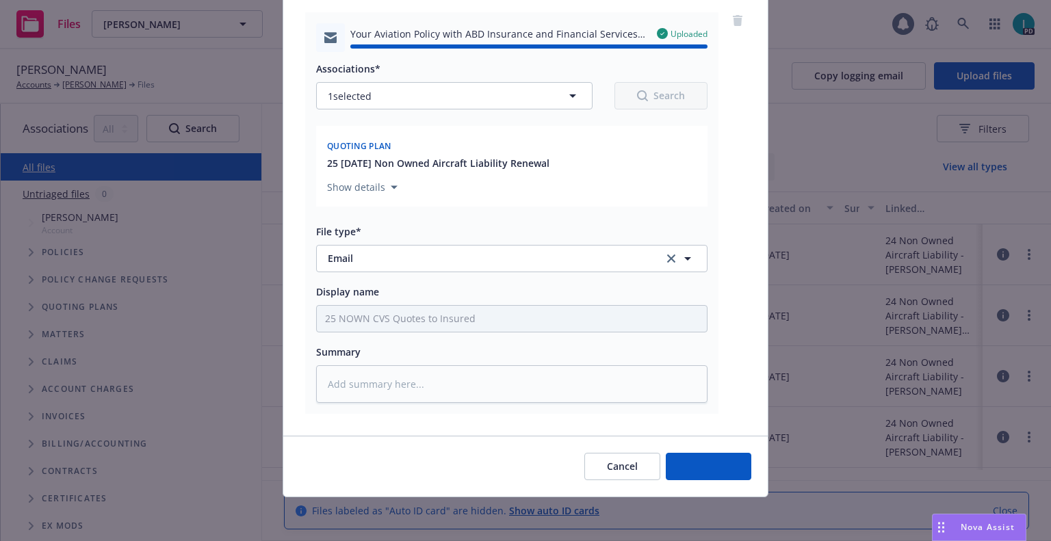
type textarea "x"
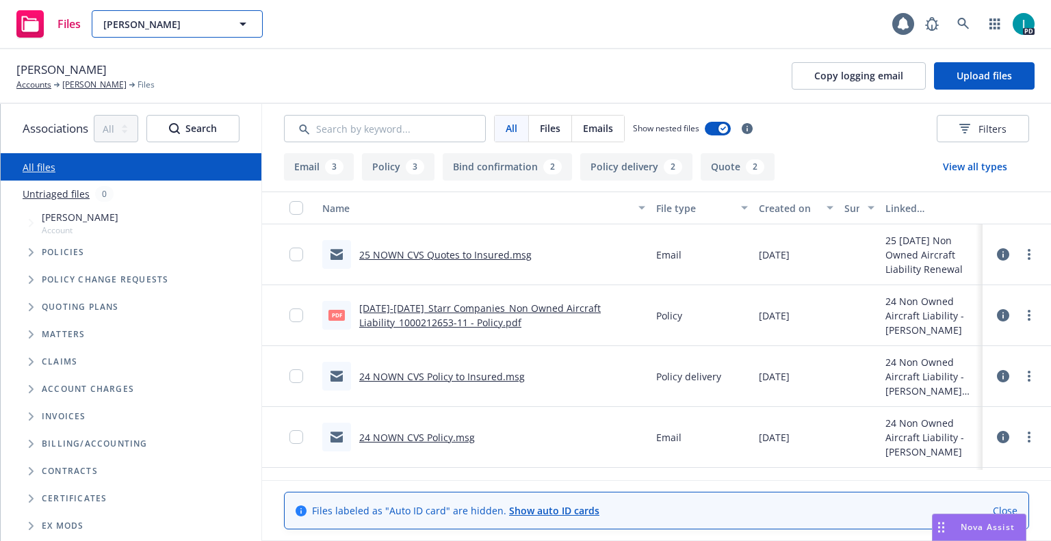
click at [174, 20] on span "James McCord" at bounding box center [162, 24] width 118 height 14
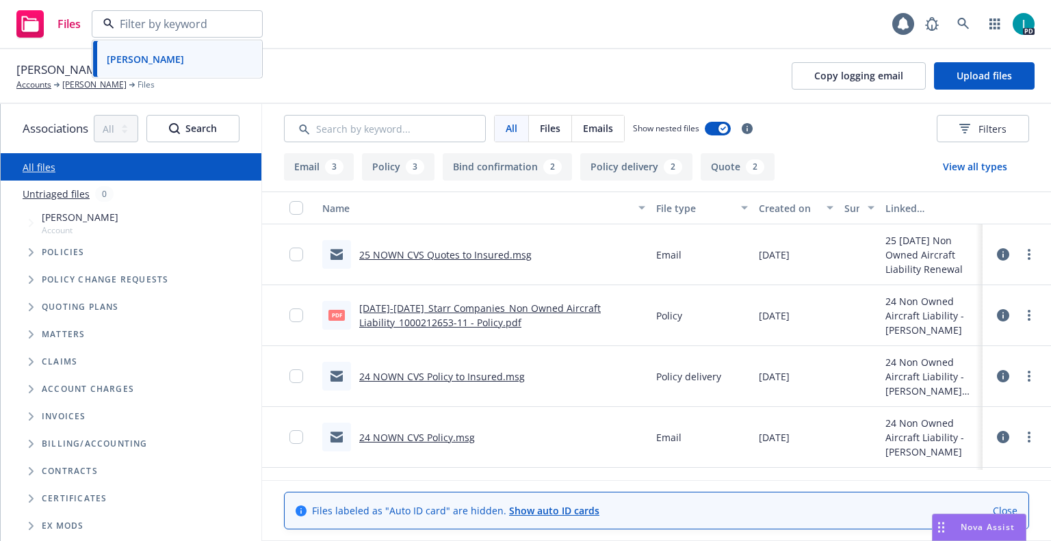
paste input "Oki Asakura"
type input "Oki Asakura"
click at [177, 68] on div "Oki Asakura" at bounding box center [177, 63] width 152 height 20
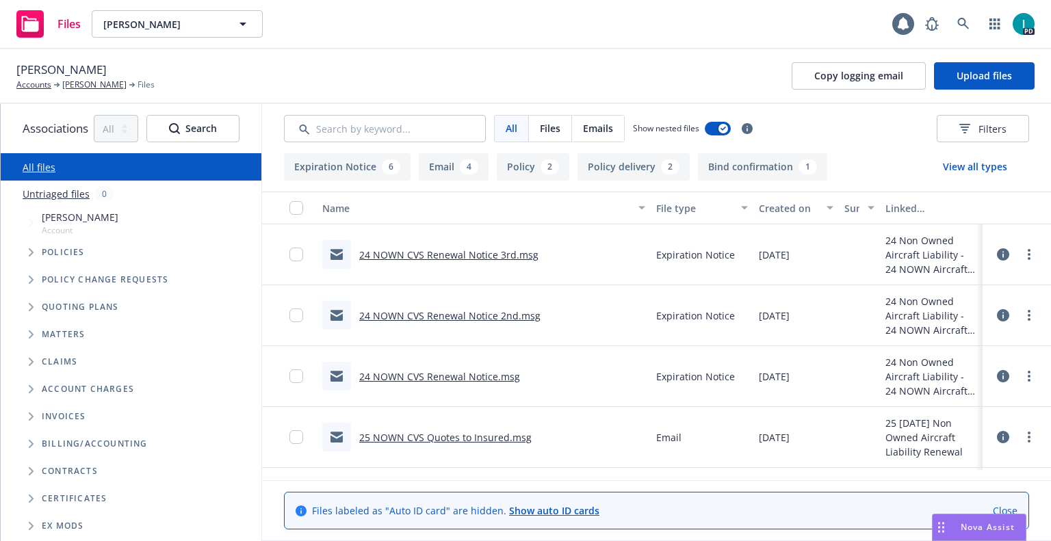
click at [414, 252] on link "24 NOWN CVS Renewal Notice 3rd.msg" at bounding box center [448, 254] width 179 height 13
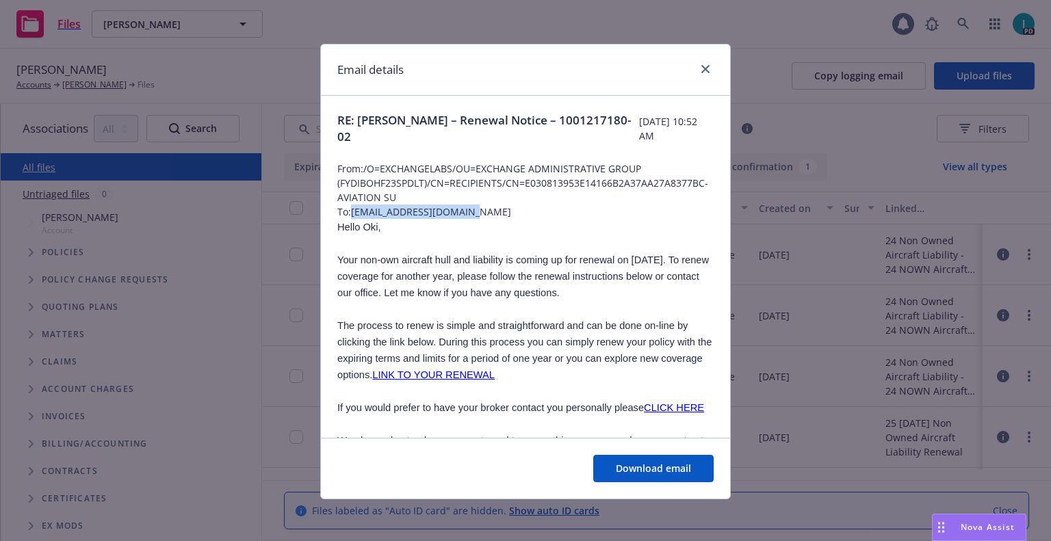
drag, startPoint x: 472, startPoint y: 215, endPoint x: 348, endPoint y: 213, distance: 123.9
click at [348, 213] on span "To: asakurao@lopers.unk.edu" at bounding box center [525, 212] width 376 height 14
copy span "asakurao@lopers.unk.edu"
click at [700, 64] on link "close" at bounding box center [705, 69] width 16 height 16
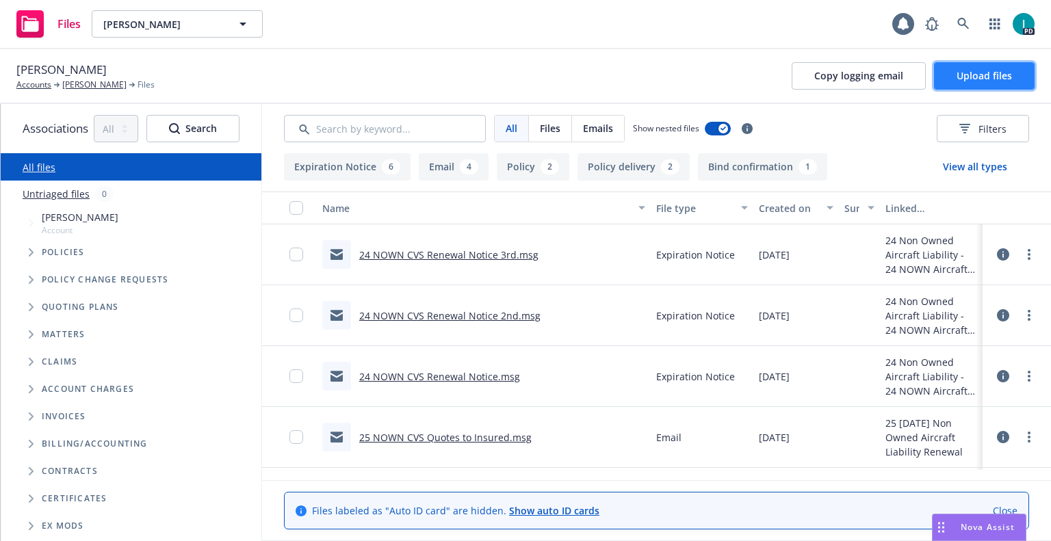
click at [977, 86] on button "Upload files" at bounding box center [984, 75] width 101 height 27
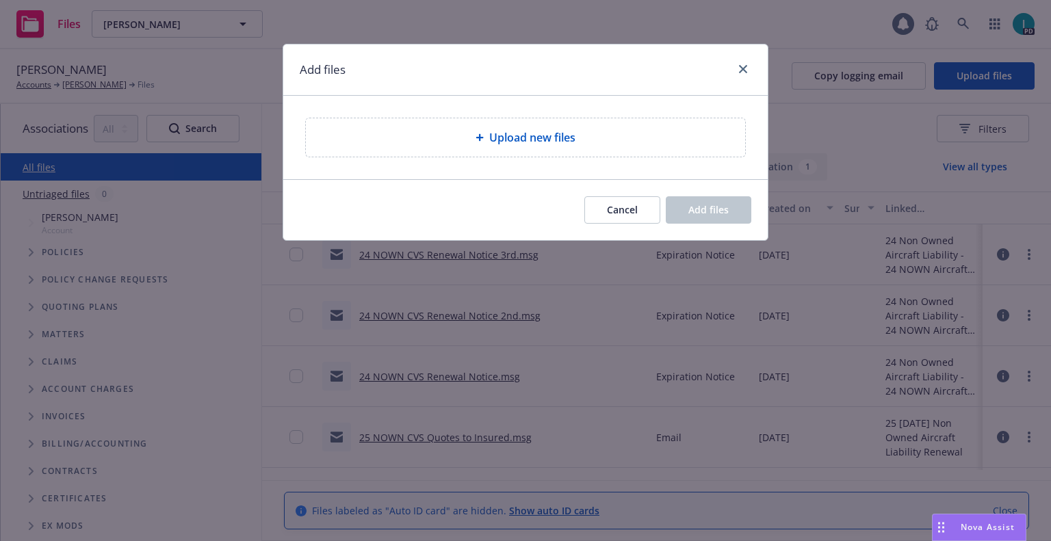
type textarea "x"
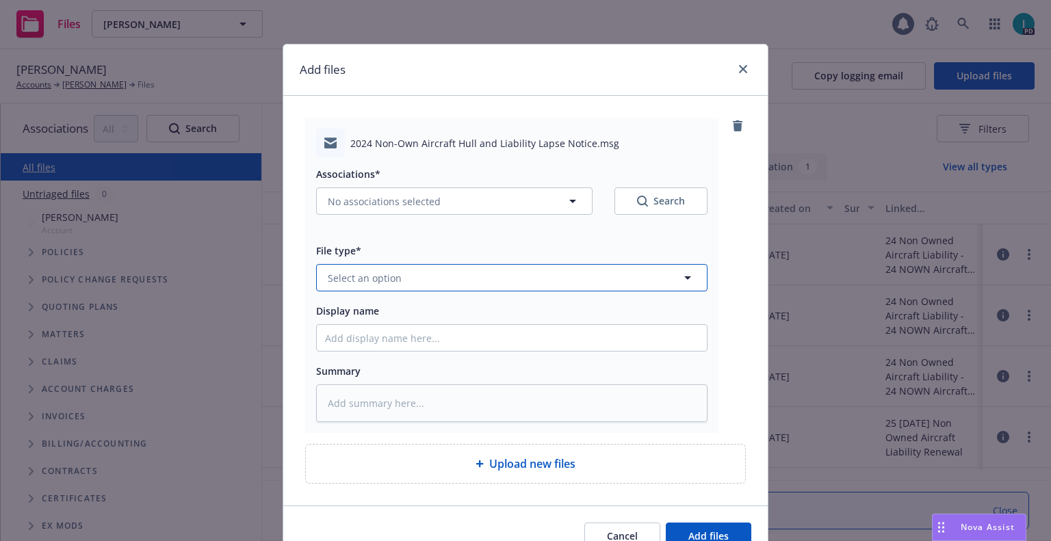
click at [352, 283] on span "Select an option" at bounding box center [365, 278] width 74 height 14
type input "ex"
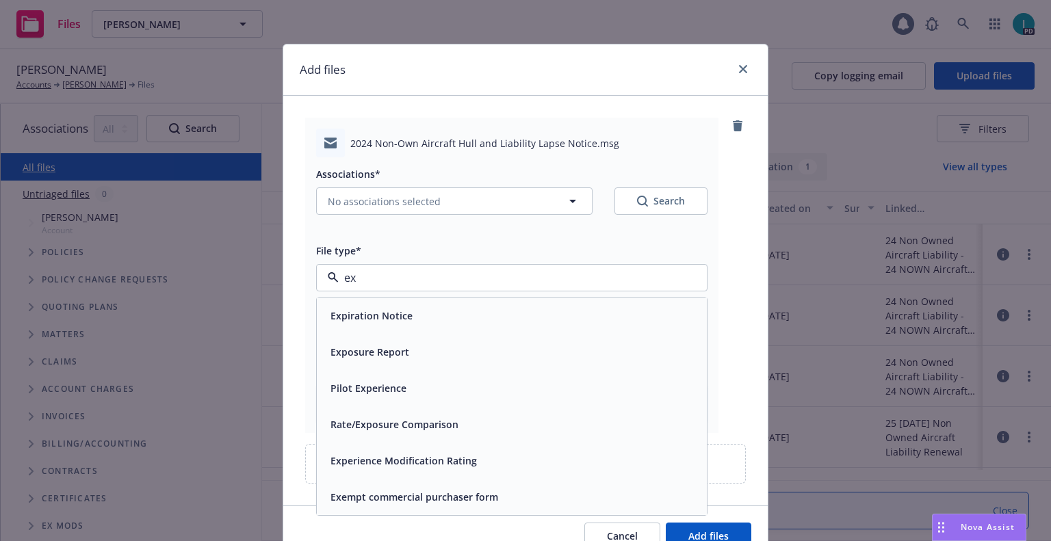
click at [396, 328] on div "Expiration Notice" at bounding box center [512, 316] width 390 height 36
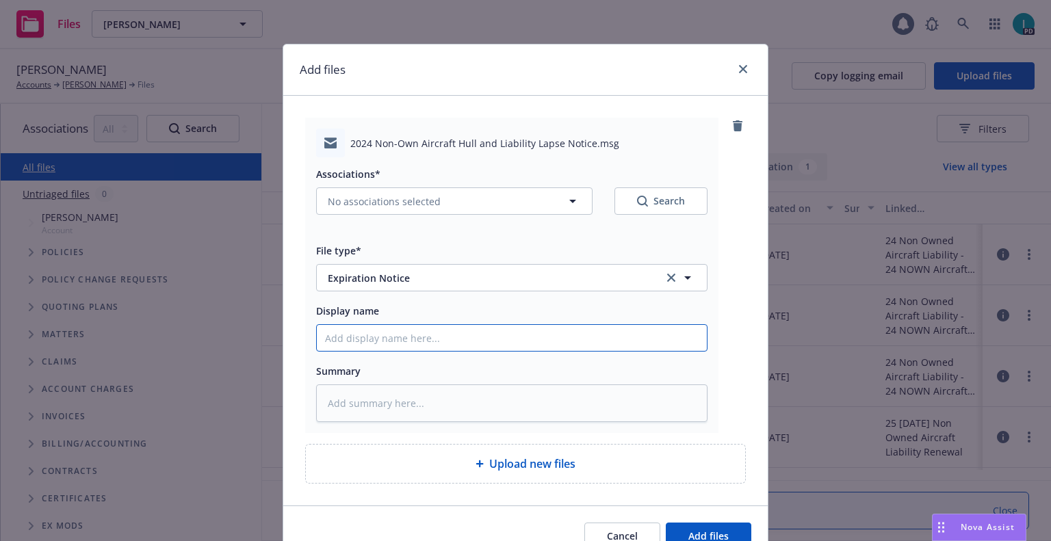
click at [398, 338] on input "Display name" at bounding box center [512, 338] width 390 height 26
type textarea "x"
type input "2"
type textarea "x"
type input "24"
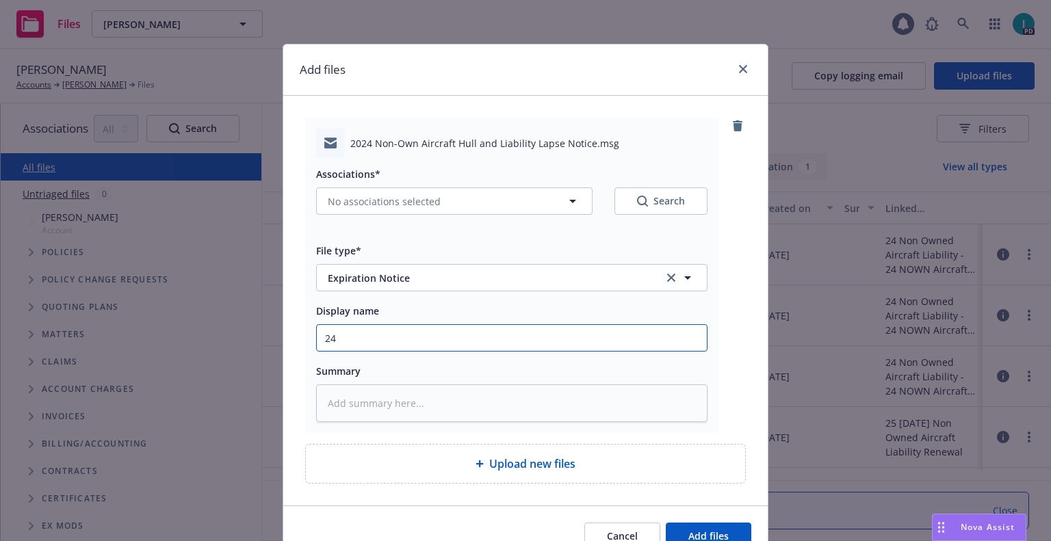
type textarea "x"
type input "24 NOWN CVS Lapse Notice"
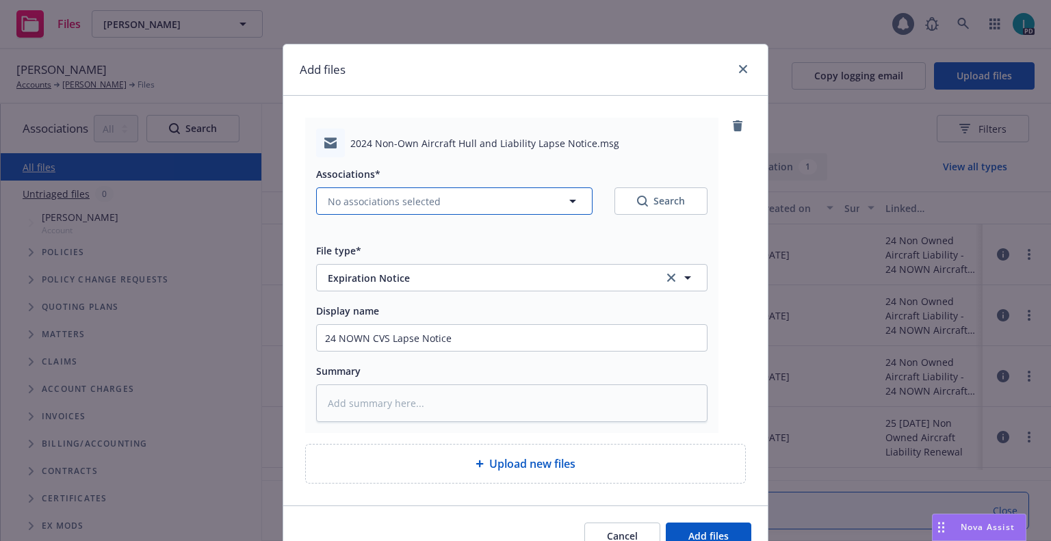
click at [355, 213] on button "No associations selected" at bounding box center [454, 201] width 276 height 27
type textarea "x"
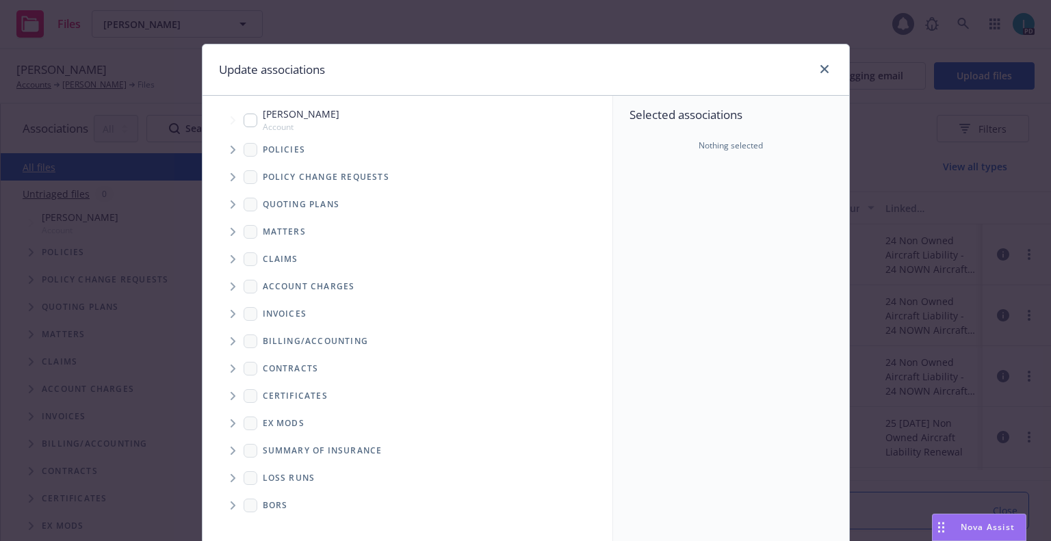
click at [222, 144] on span "Tree Example" at bounding box center [233, 150] width 22 height 22
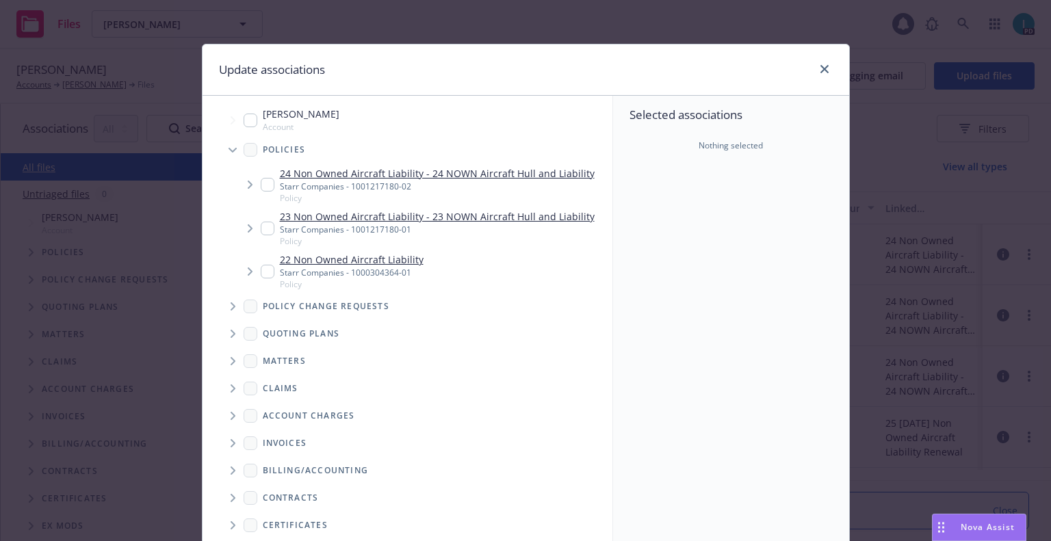
click at [263, 186] on input "Tree Example" at bounding box center [268, 185] width 14 height 14
checkbox input "true"
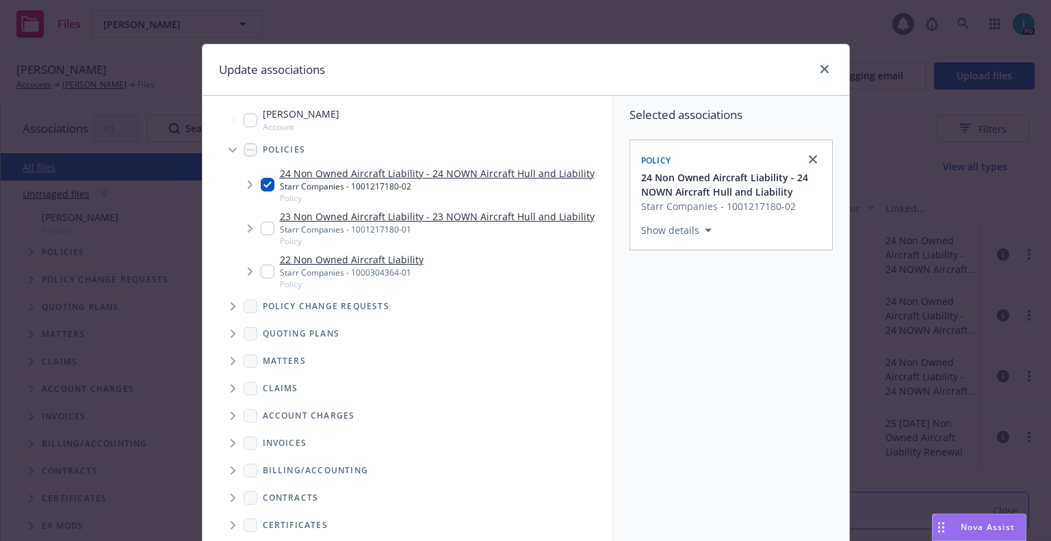
scroll to position [139, 0]
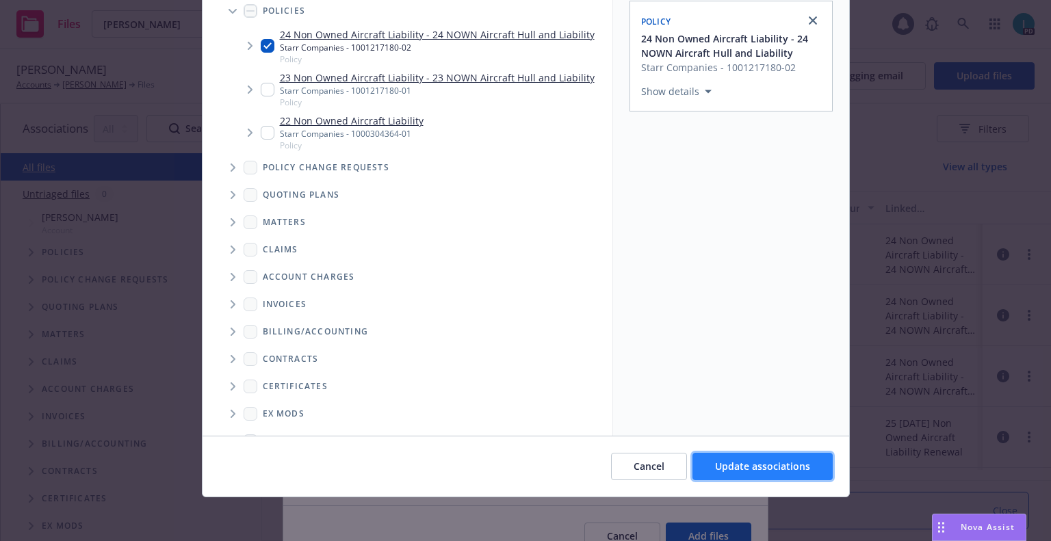
click at [760, 454] on button "Update associations" at bounding box center [763, 466] width 140 height 27
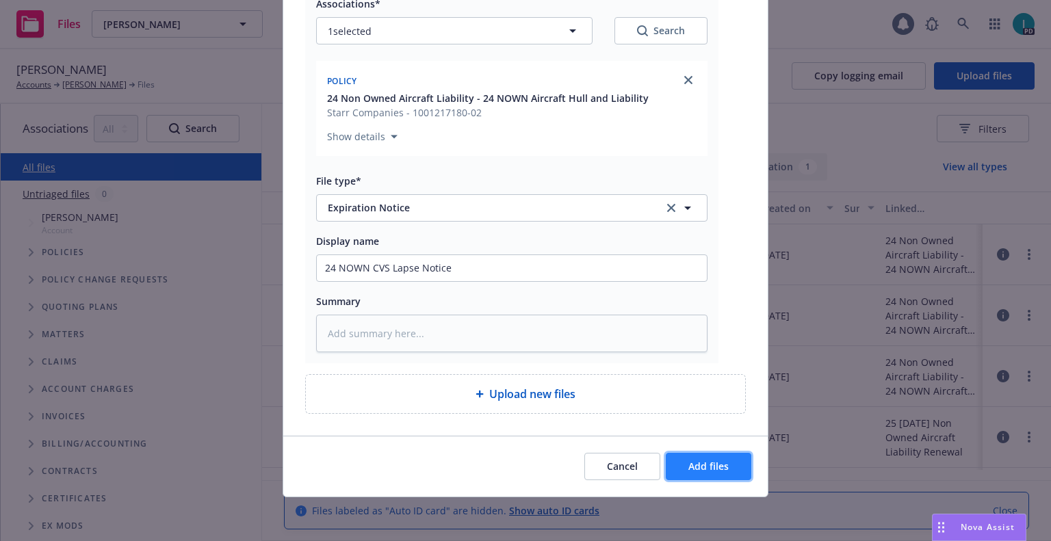
click at [714, 468] on span "Add files" at bounding box center [708, 466] width 40 height 13
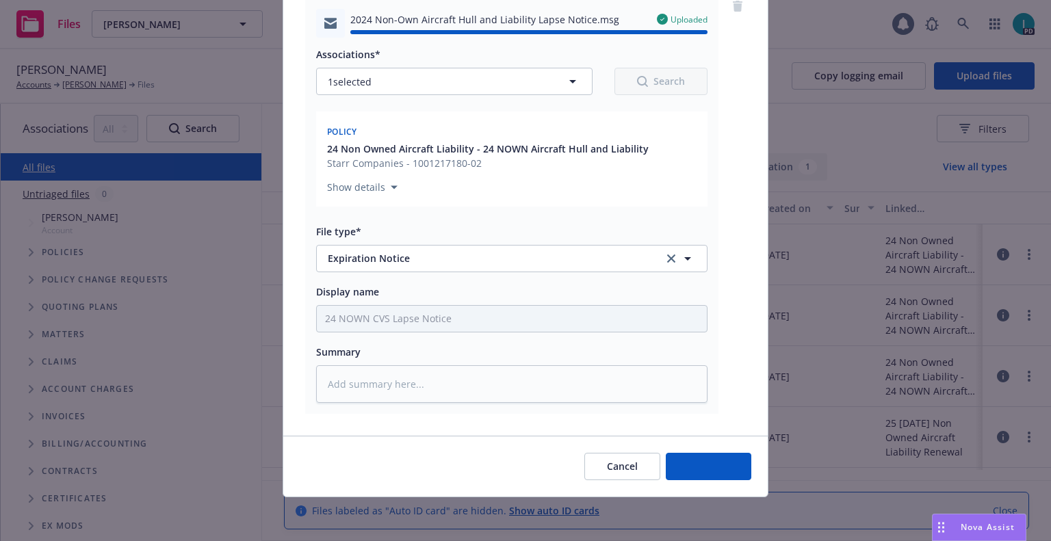
type textarea "x"
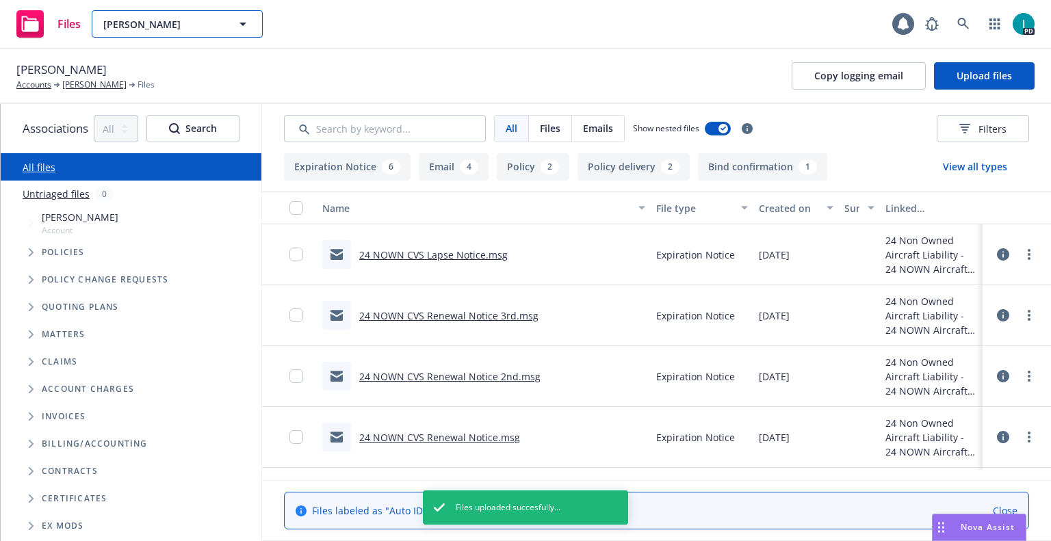
click at [172, 25] on span "Oki Asakura" at bounding box center [162, 24] width 118 height 14
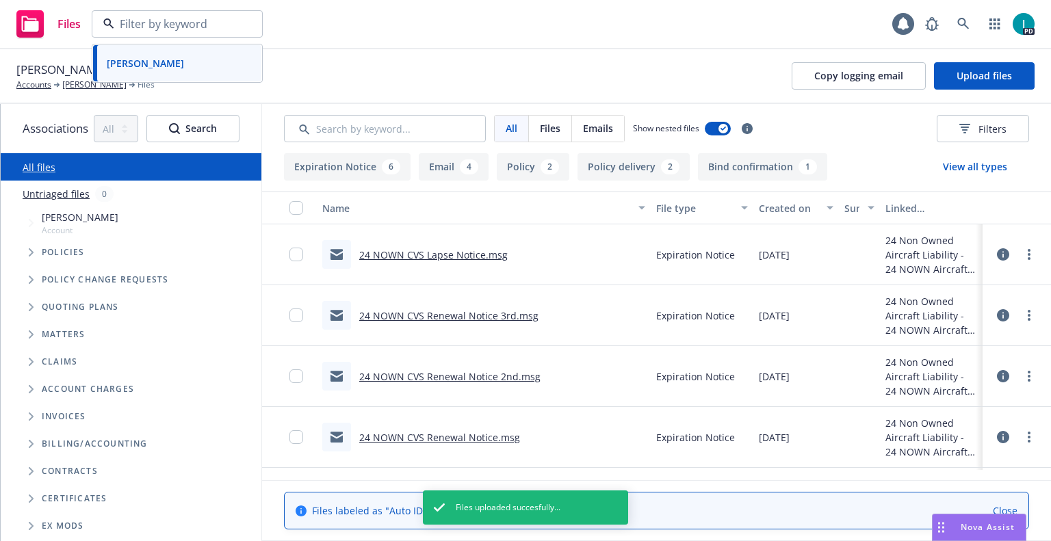
paste input "Jason Sanders"
type input "Jason Sanders"
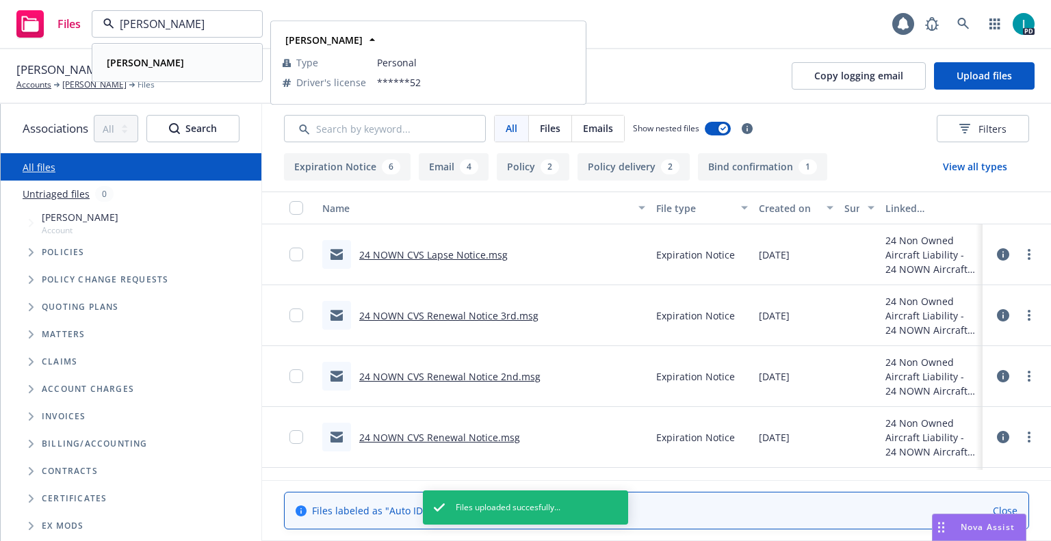
click at [177, 63] on div "Jason Sanders" at bounding box center [177, 63] width 152 height 20
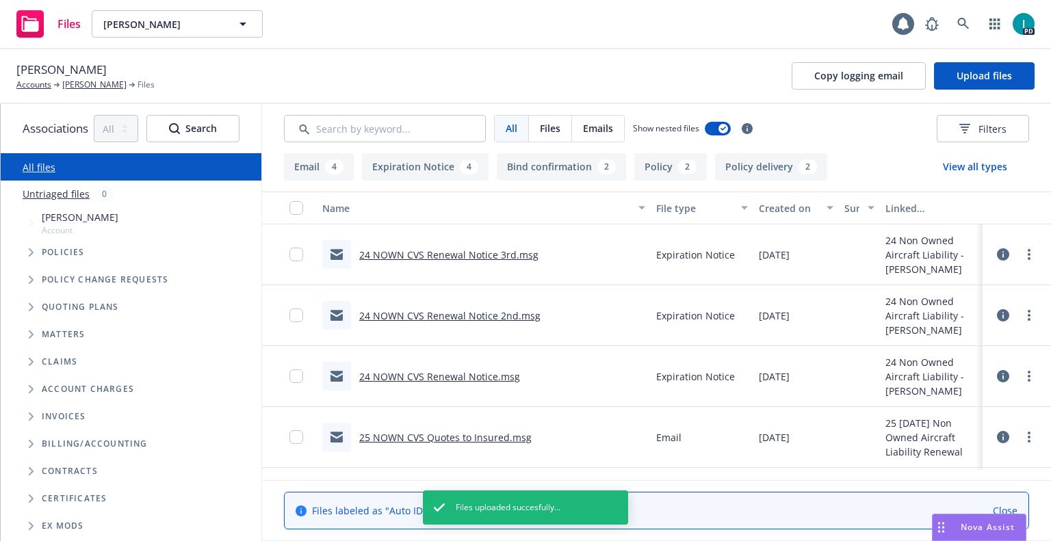
click at [487, 254] on link "24 NOWN CVS Renewal Notice 3rd.msg" at bounding box center [448, 254] width 179 height 13
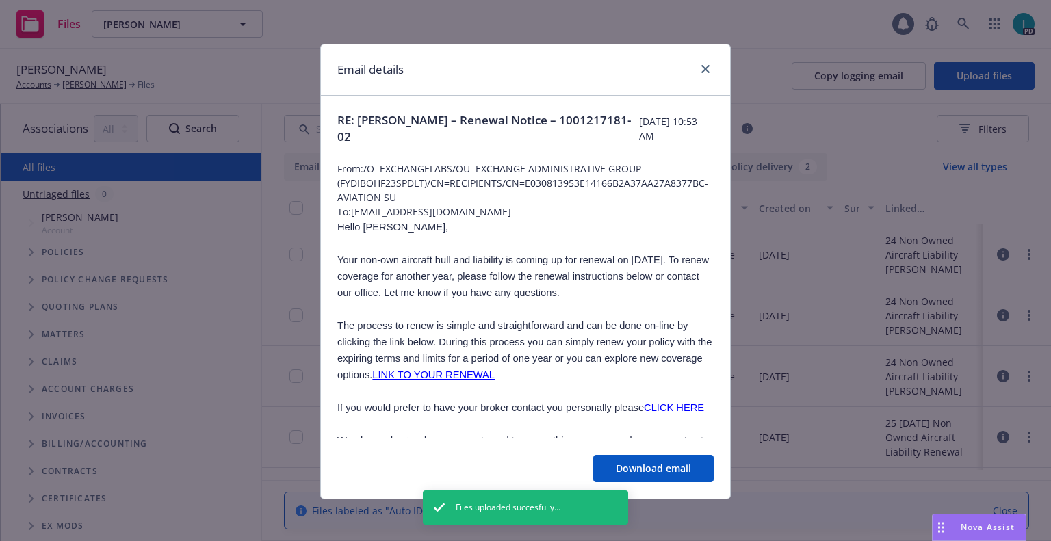
click at [363, 227] on span "Hello Jason," at bounding box center [392, 227] width 111 height 11
copy span "Jason"
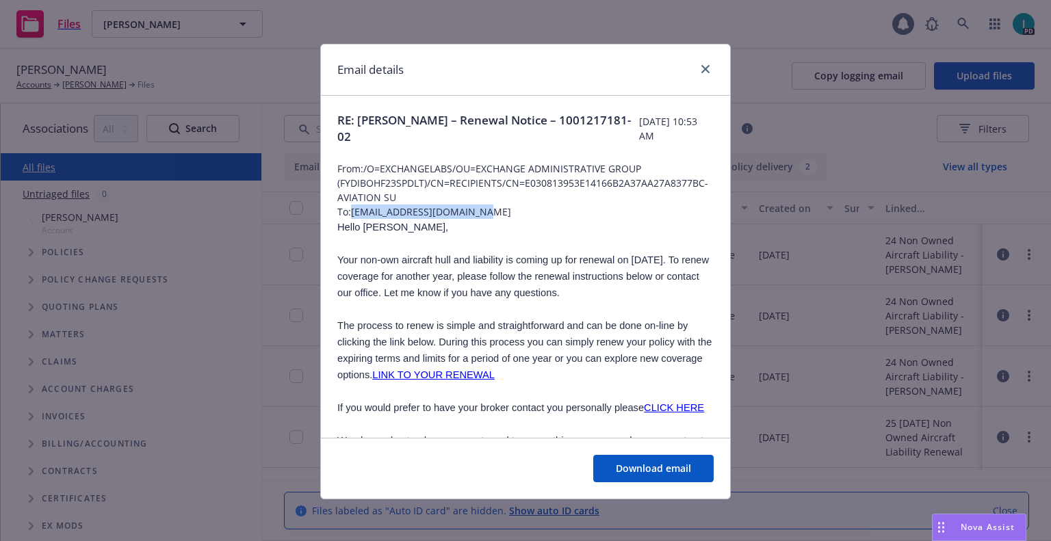
drag, startPoint x: 483, startPoint y: 214, endPoint x: 348, endPoint y: 210, distance: 134.9
click at [348, 210] on span "To: jsanders@agri-empresa.com" at bounding box center [525, 212] width 376 height 14
copy span "jsanders@agri-empresa.com"
click at [701, 69] on icon "close" at bounding box center [705, 69] width 8 height 8
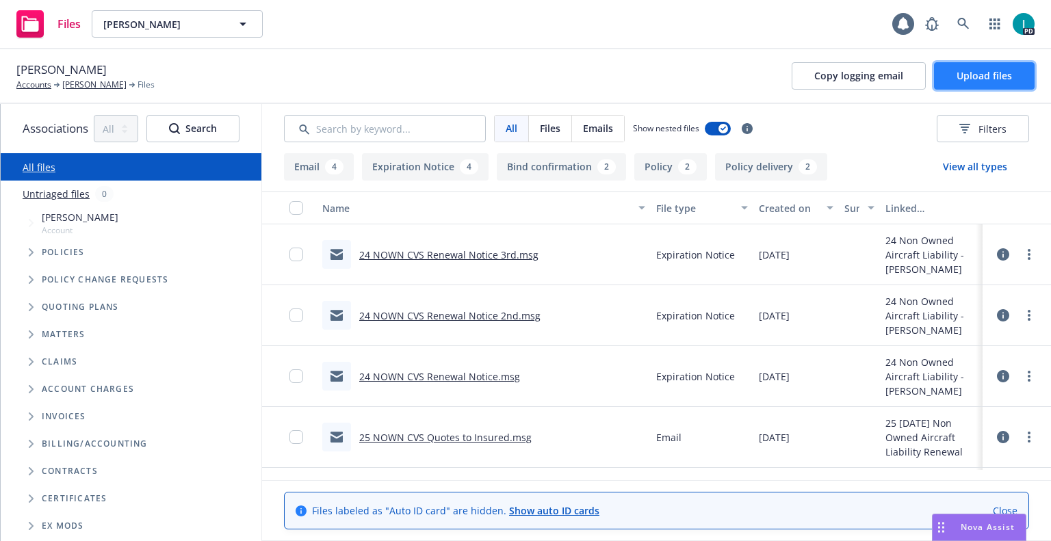
click at [980, 79] on span "Upload files" at bounding box center [984, 75] width 55 height 13
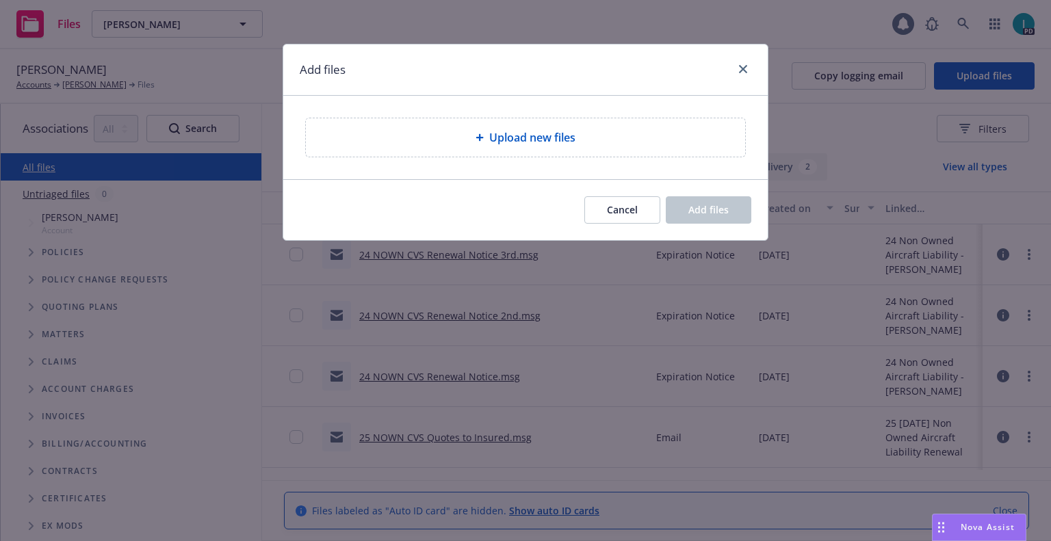
type textarea "x"
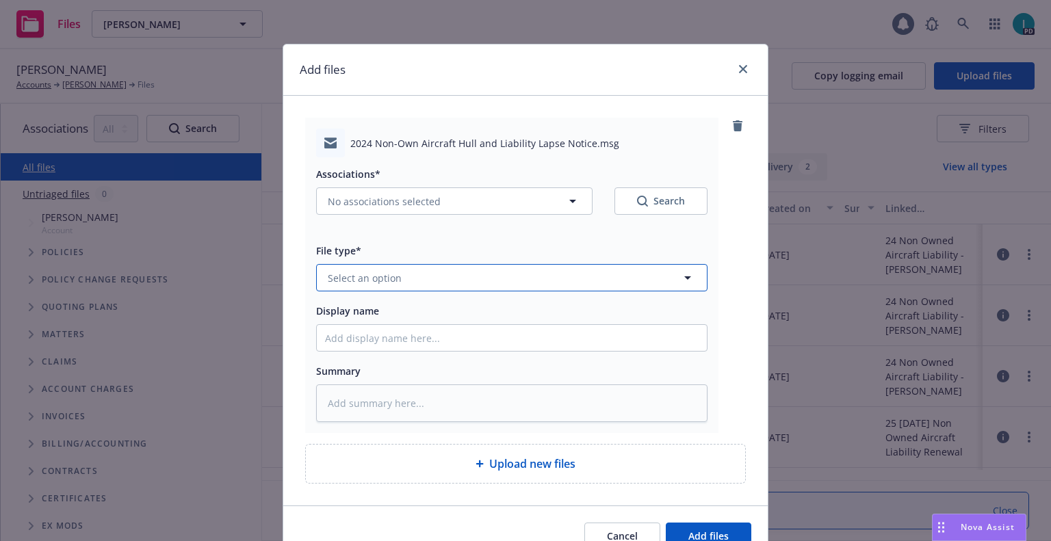
click at [361, 268] on button "Select an option" at bounding box center [511, 277] width 391 height 27
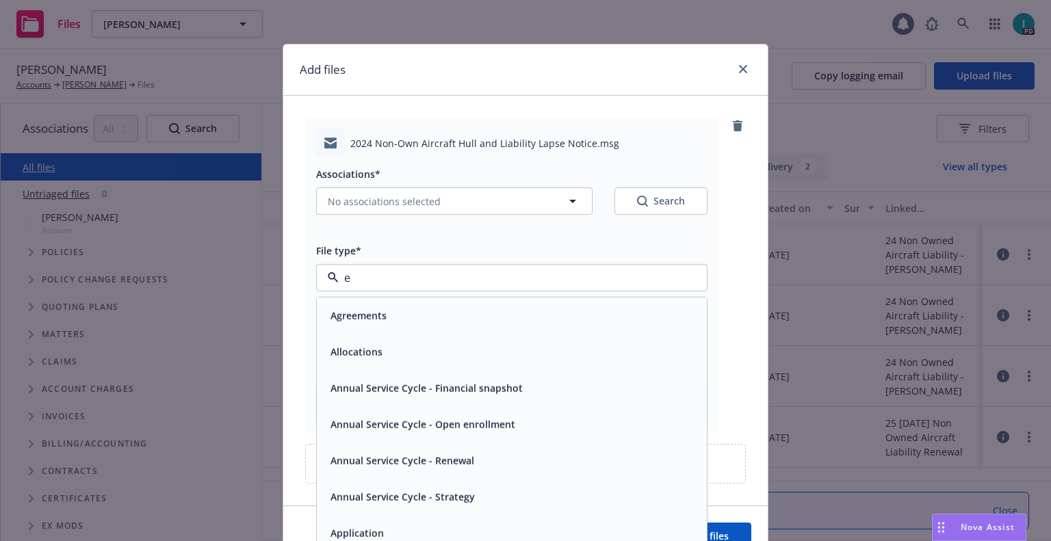
type input "ex"
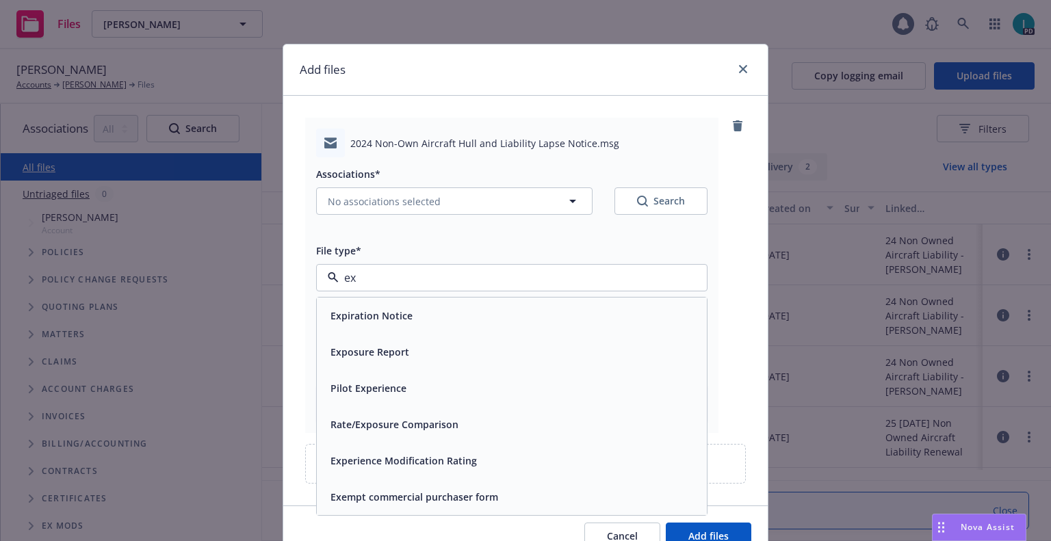
click at [387, 301] on div "Expiration Notice" at bounding box center [512, 316] width 390 height 36
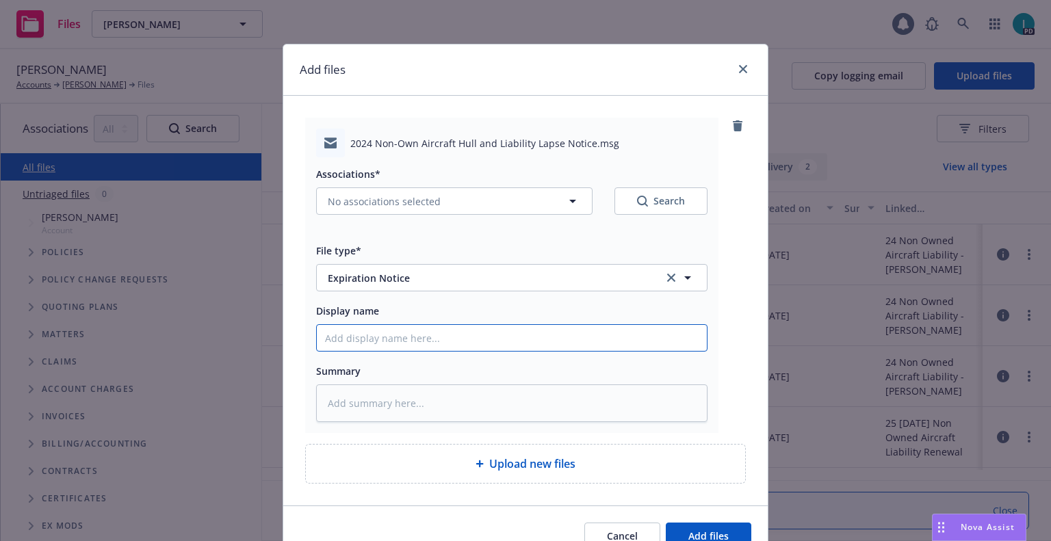
click at [404, 339] on input "Display name" at bounding box center [512, 338] width 390 height 26
type textarea "x"
type input "2"
type textarea "x"
type input "24"
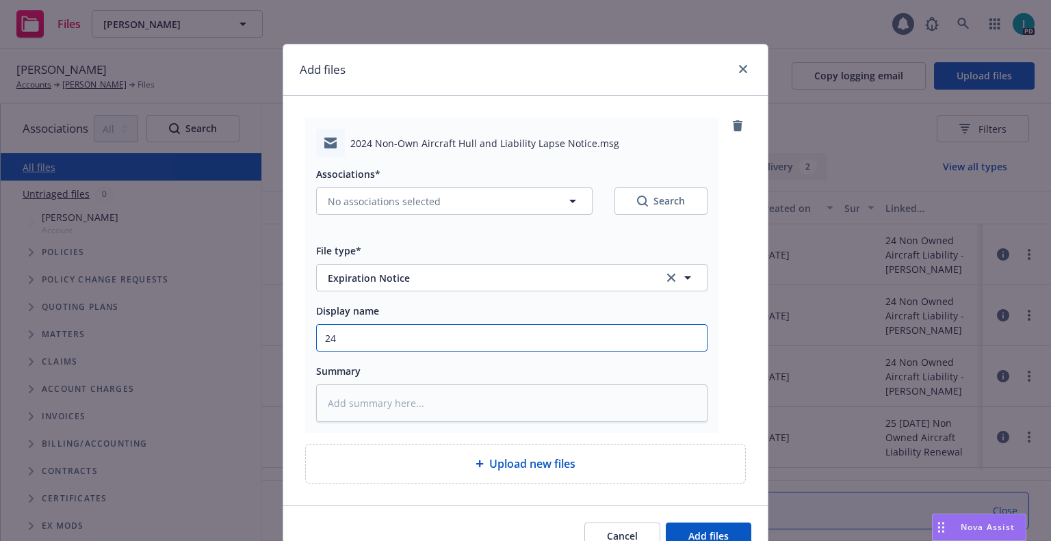
type textarea "x"
type input "24 NOWN CVS Renewal Notice"
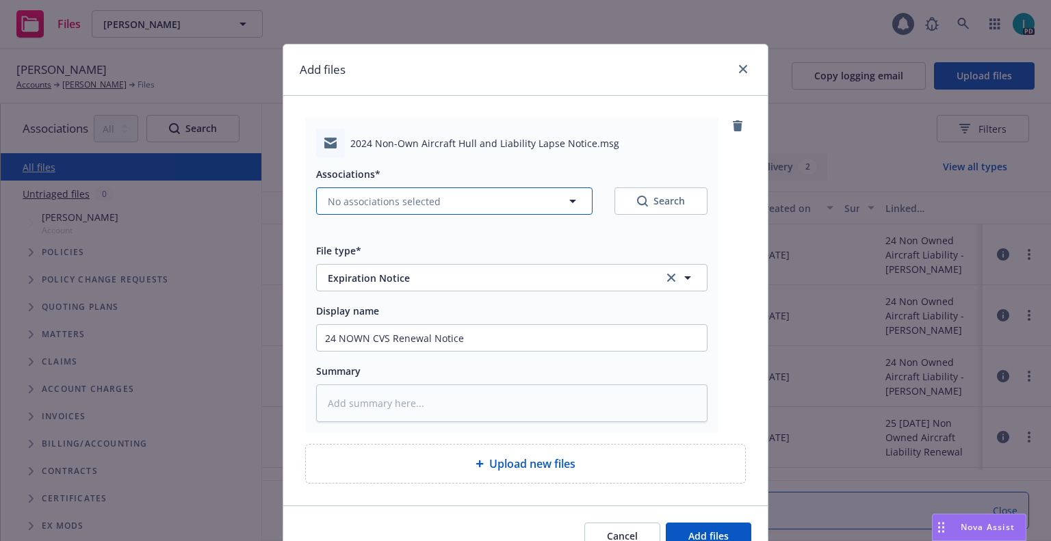
click at [420, 206] on span "No associations selected" at bounding box center [384, 201] width 113 height 14
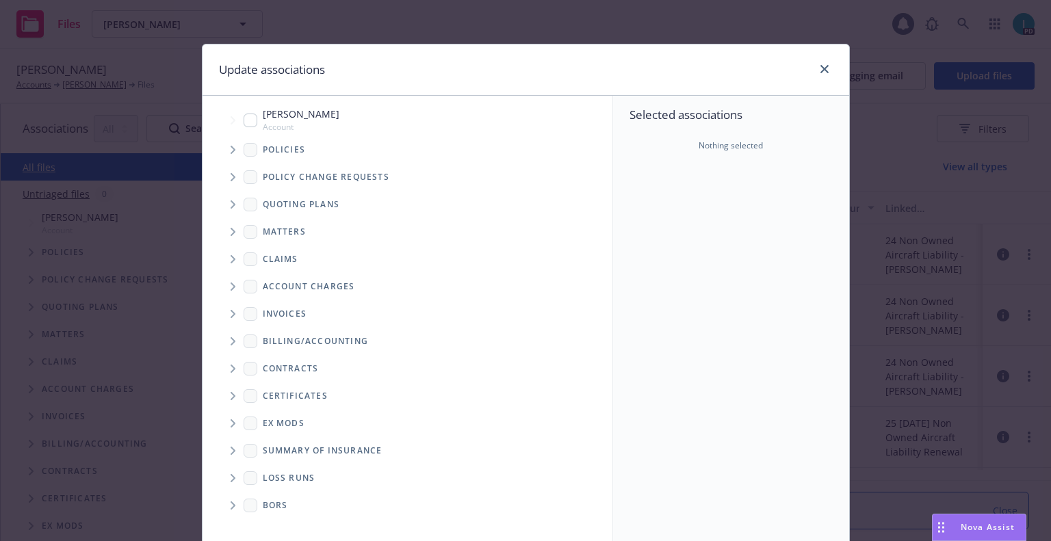
type textarea "x"
click at [235, 151] on span "Tree Example" at bounding box center [233, 150] width 22 height 22
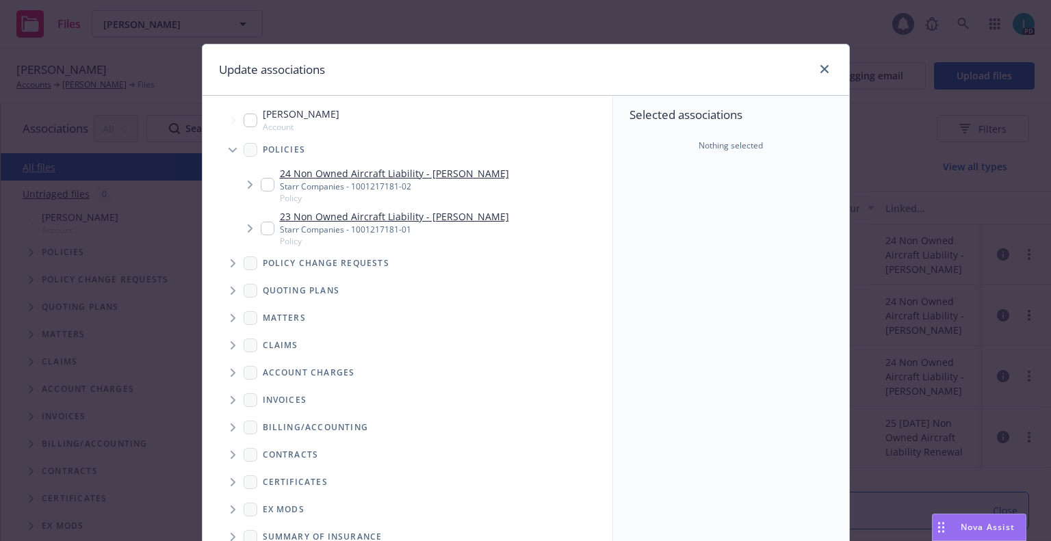
click at [265, 183] on input "Tree Example" at bounding box center [268, 185] width 14 height 14
checkbox input "true"
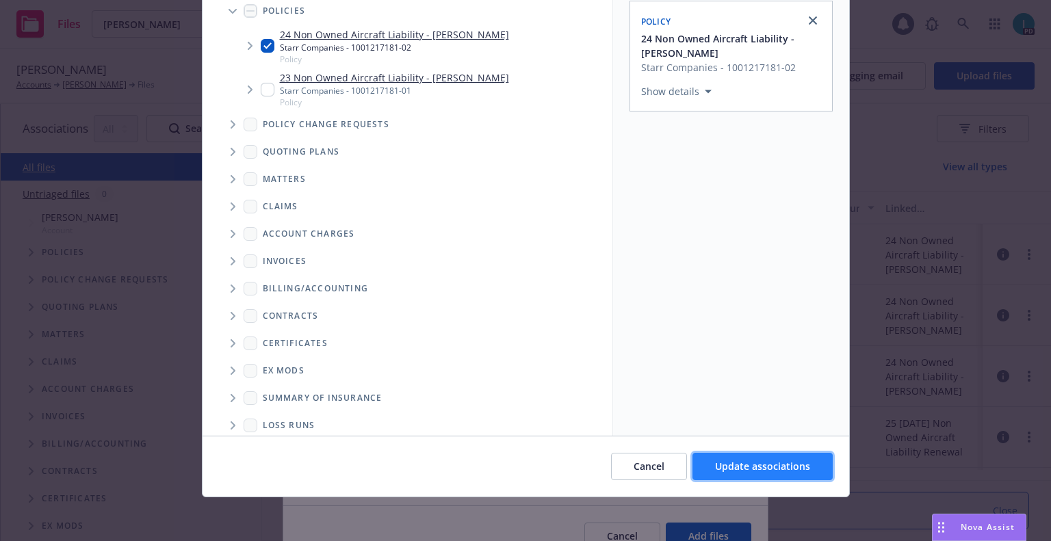
click at [785, 458] on button "Update associations" at bounding box center [763, 466] width 140 height 27
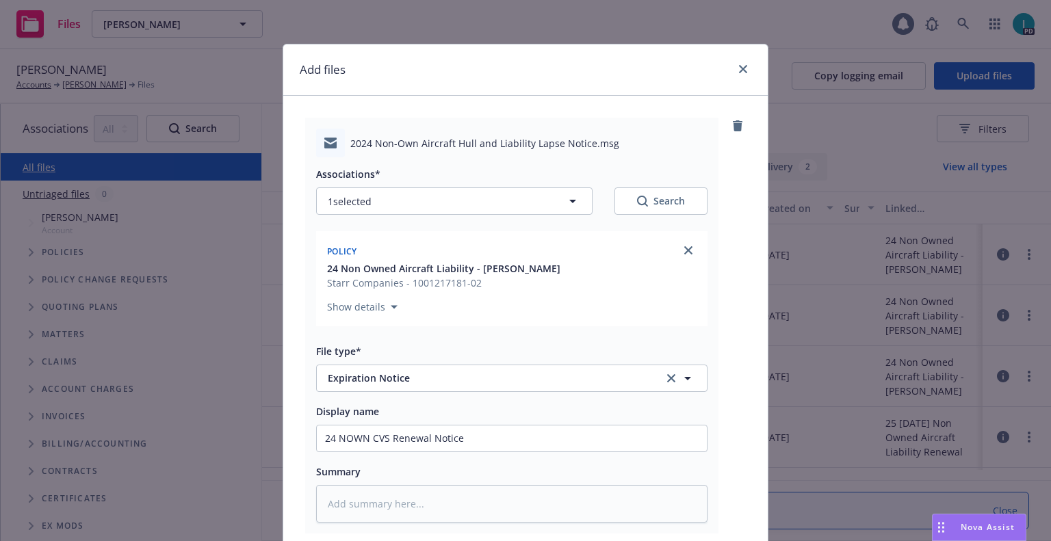
scroll to position [170, 0]
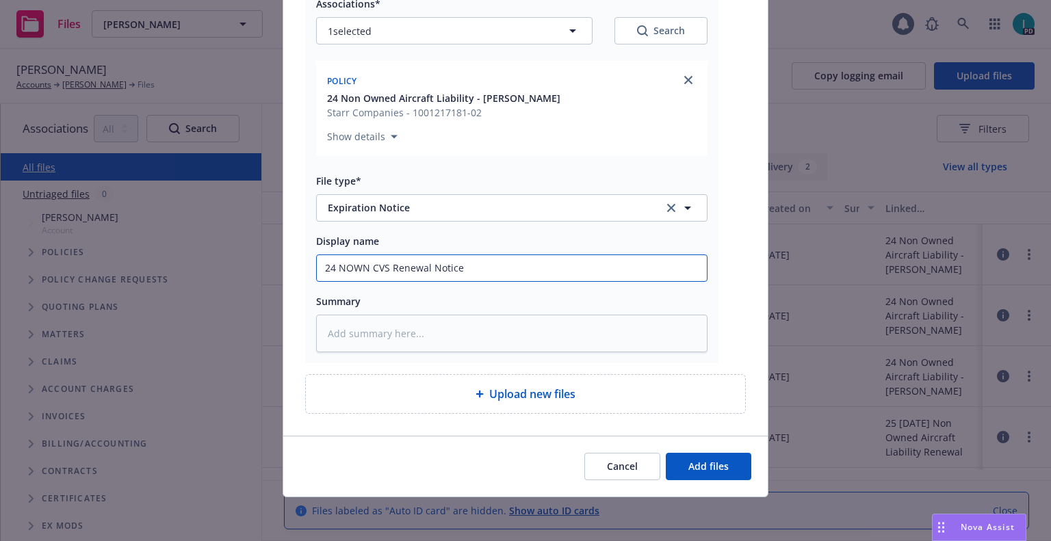
click at [515, 269] on input "24 NOWN CVS Renewal Notice" at bounding box center [512, 268] width 390 height 26
type textarea "x"
type input "2"
type textarea "x"
type input "24"
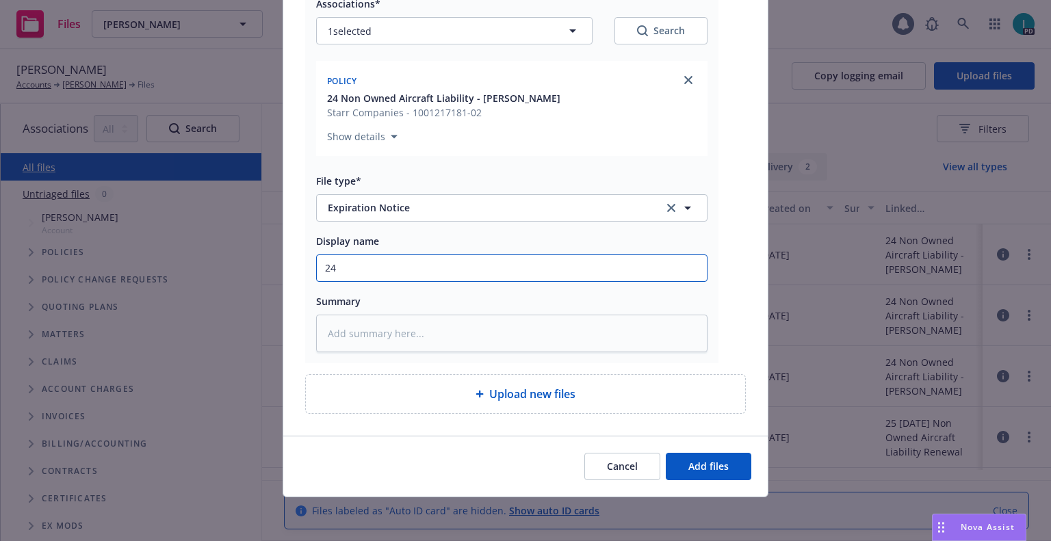
type textarea "x"
type input "24 NOWN CVS Lapse Notice"
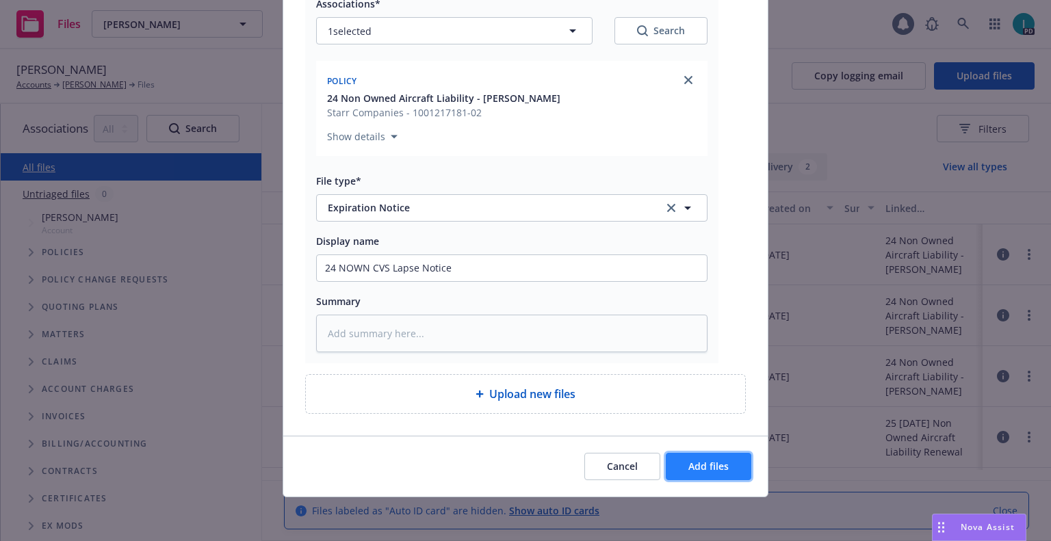
click at [717, 463] on span "Add files" at bounding box center [708, 466] width 40 height 13
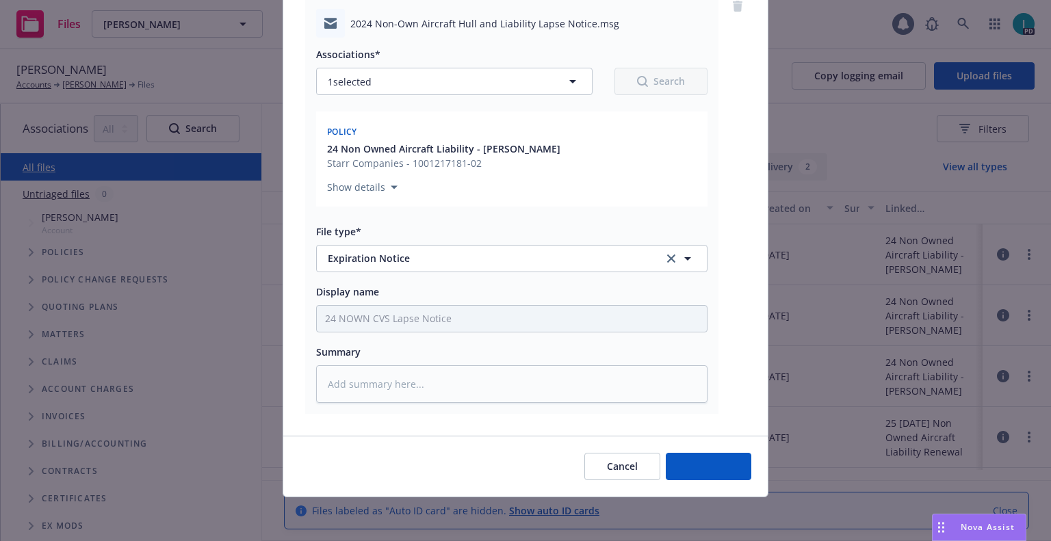
scroll to position [120, 0]
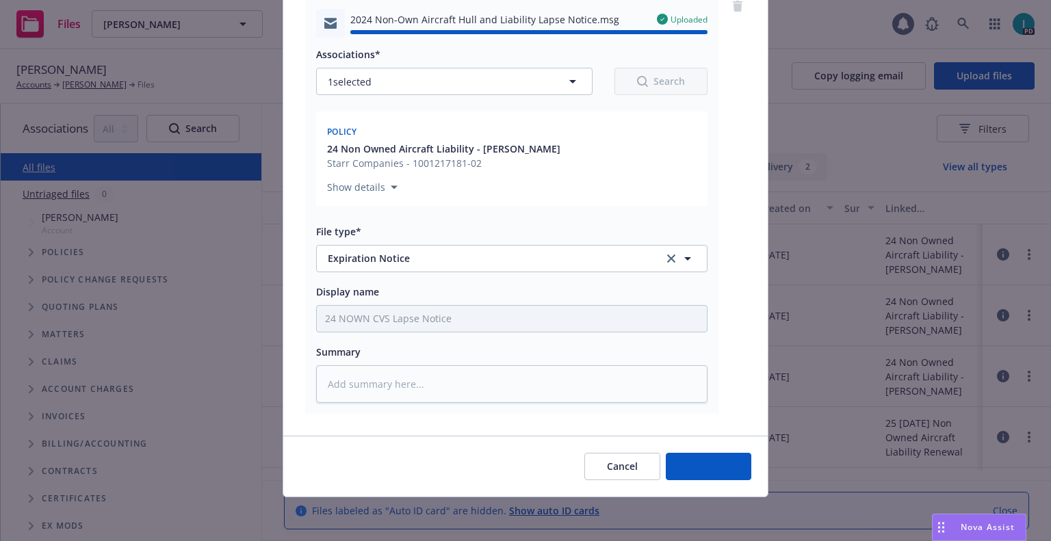
type textarea "x"
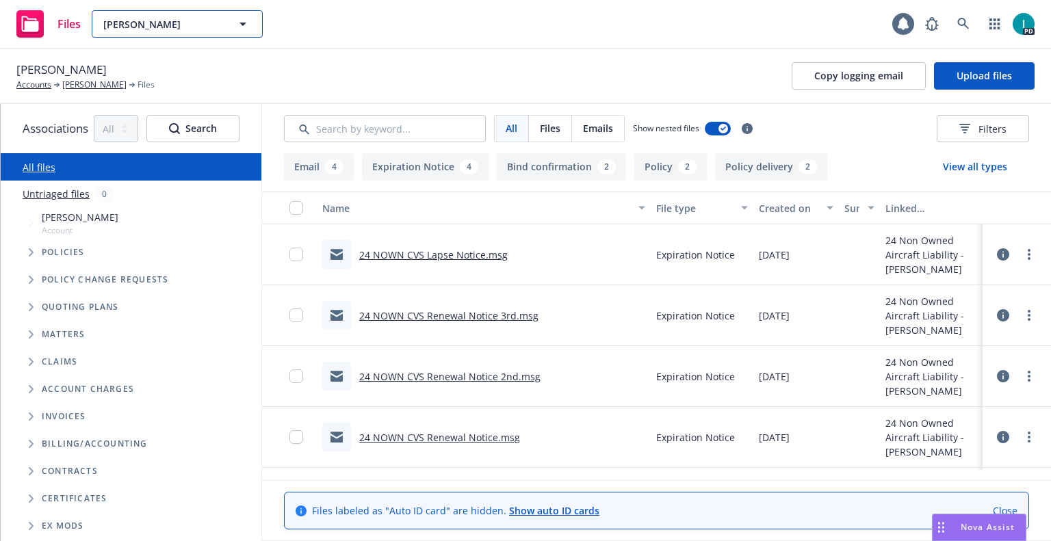
click at [152, 31] on button "Jason Sanders" at bounding box center [177, 23] width 171 height 27
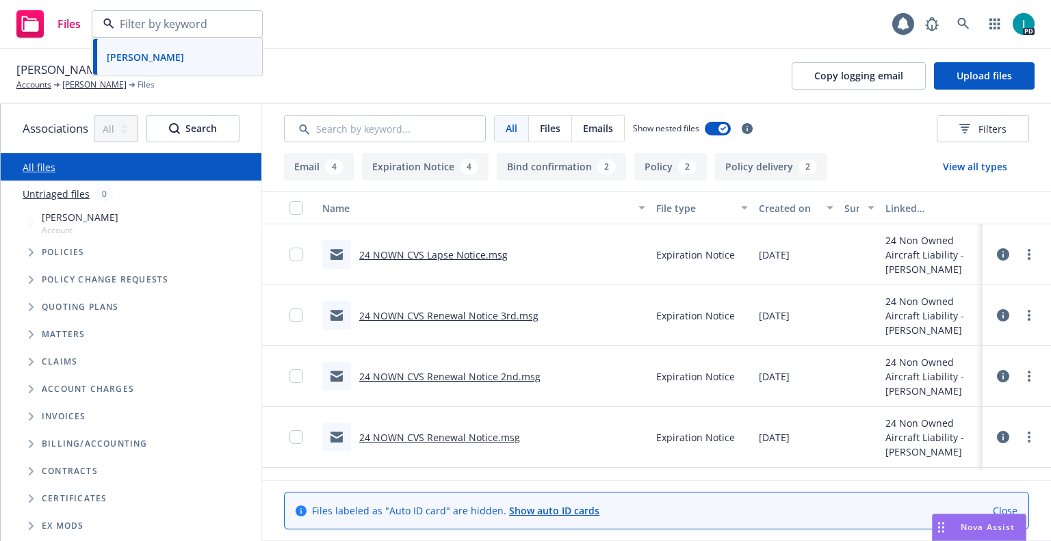
paste input "Carson Detherage"
type input "Carson Detherage"
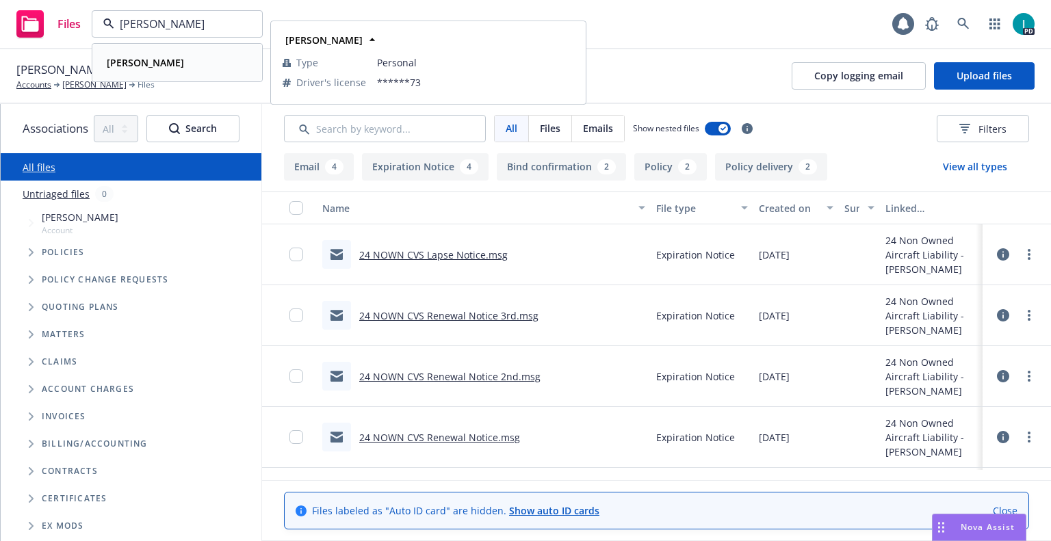
click at [187, 55] on div "Carson Detherage" at bounding box center [144, 63] width 86 height 20
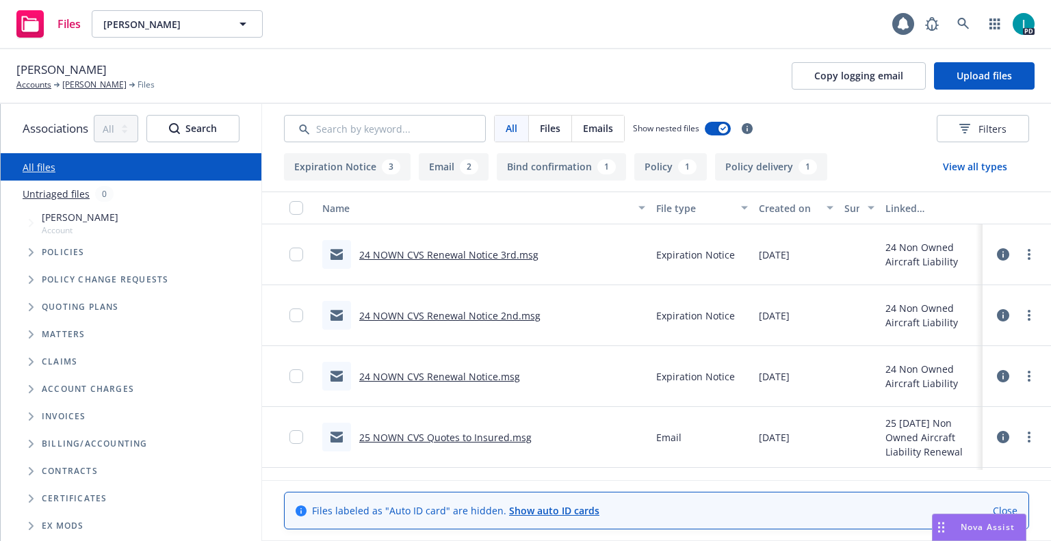
click at [491, 255] on link "24 NOWN CVS Renewal Notice 3rd.msg" at bounding box center [448, 254] width 179 height 13
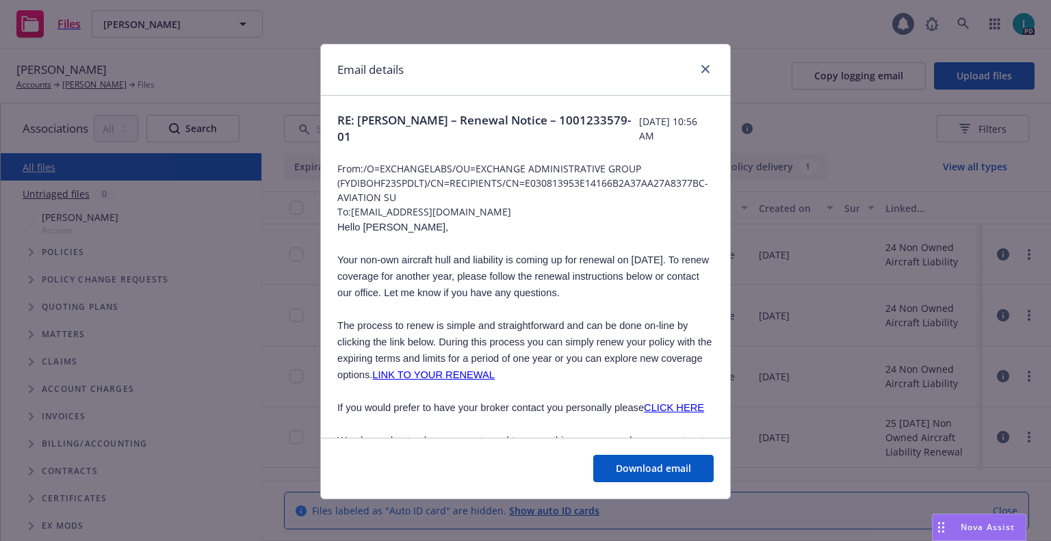
click at [361, 227] on span "Hello Carson," at bounding box center [392, 227] width 111 height 11
copy span "Carson"
drag, startPoint x: 501, startPoint y: 211, endPoint x: 348, endPoint y: 208, distance: 152.6
click at [348, 208] on span "To: carsn.detherage1@gmail.com" at bounding box center [525, 212] width 376 height 14
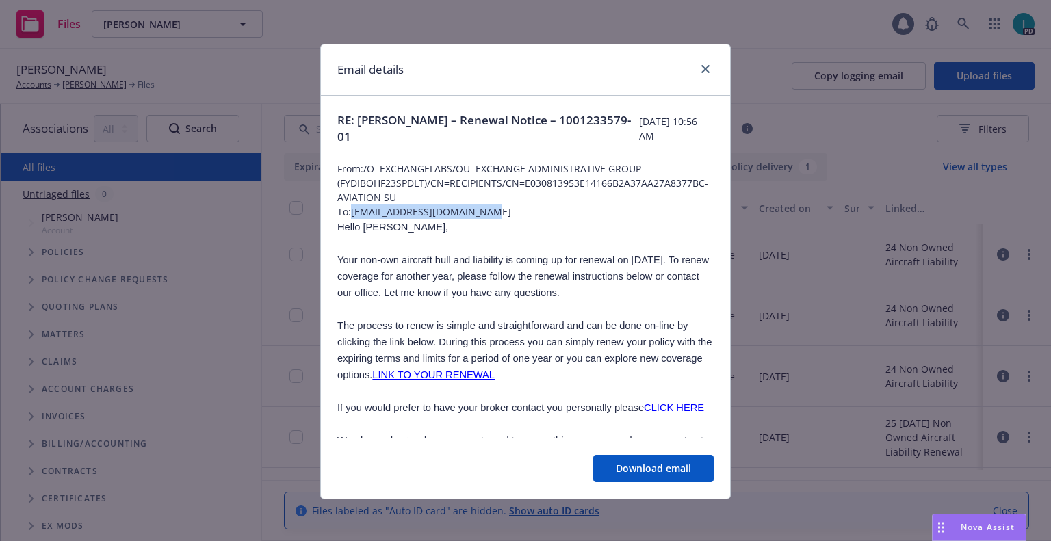
copy span "carsn.detherage1@gmail.com"
click at [457, 296] on span "Your non-own aircraft hull and liability is coming up for renewal on 08/28/25. …" at bounding box center [523, 277] width 372 height 44
click at [701, 69] on icon "close" at bounding box center [705, 69] width 8 height 8
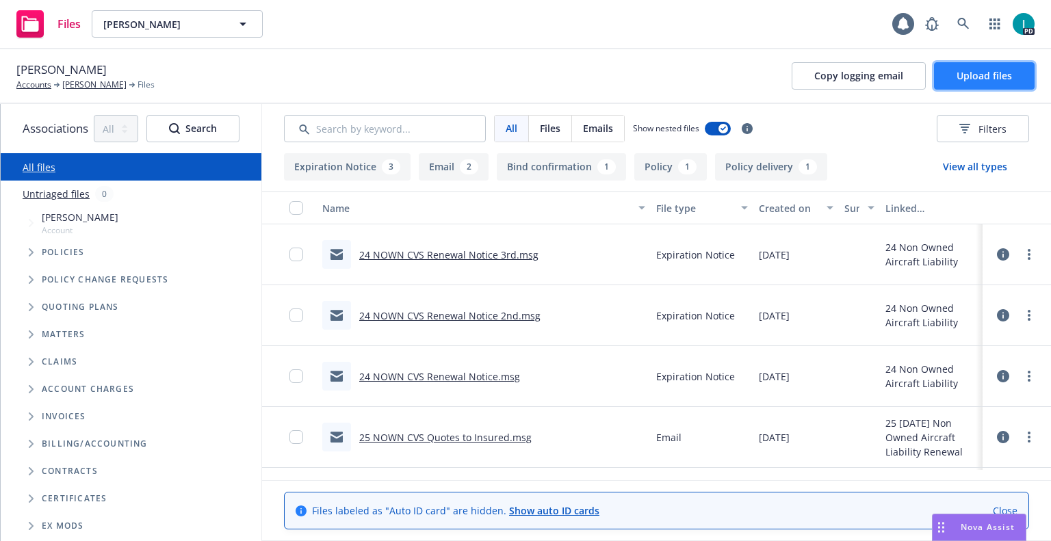
click at [1022, 83] on button "Upload files" at bounding box center [984, 75] width 101 height 27
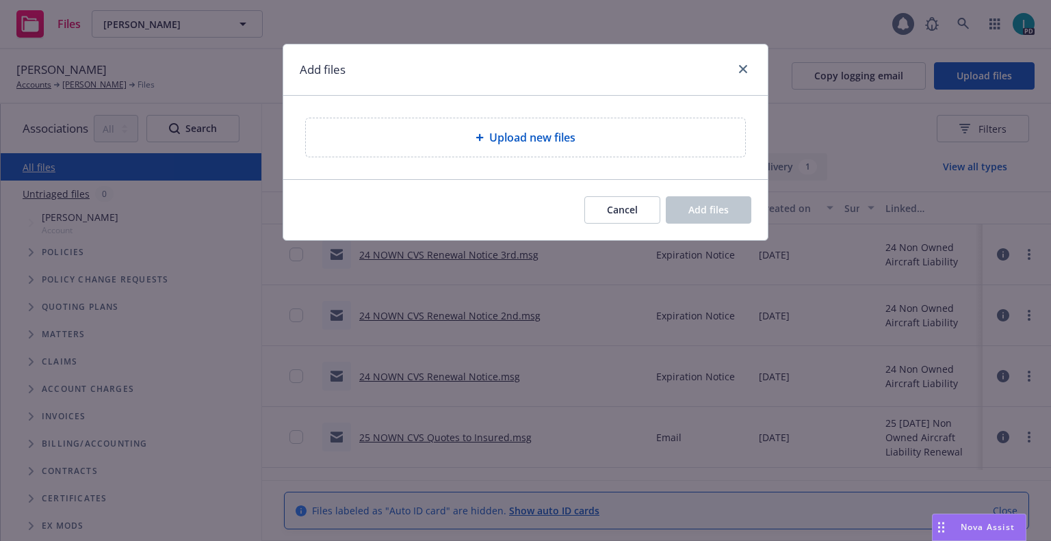
type textarea "x"
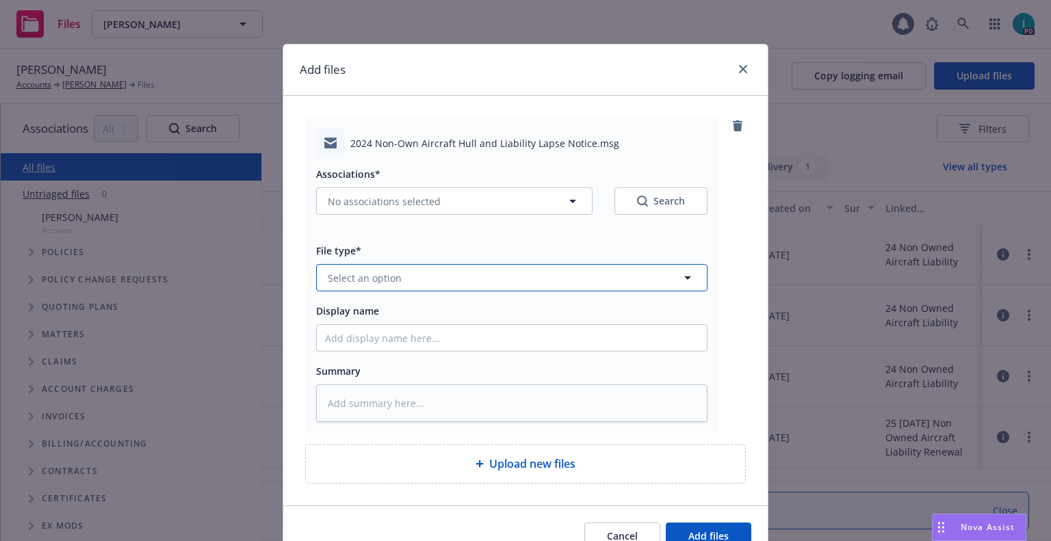
click at [375, 285] on span "Select an option" at bounding box center [365, 278] width 74 height 14
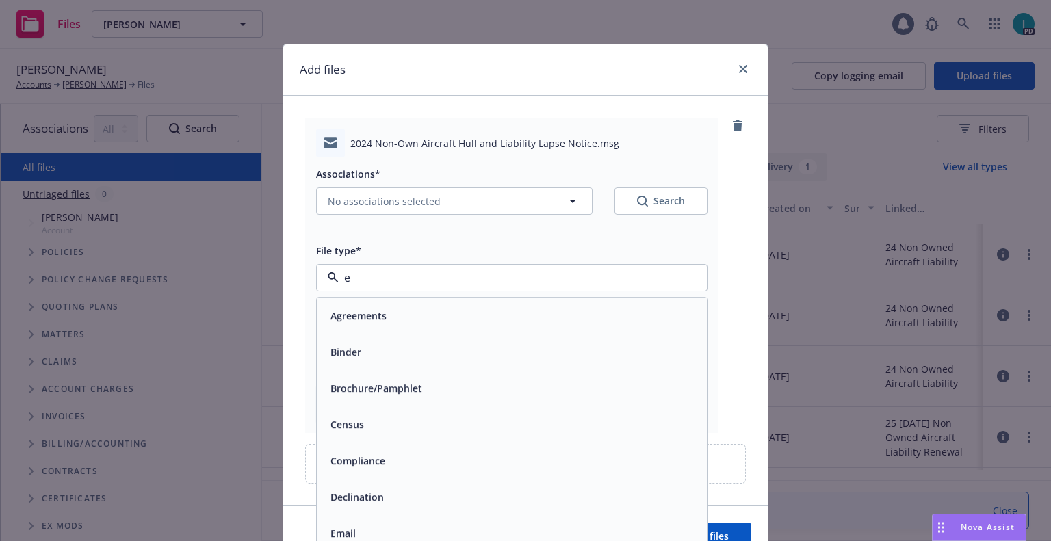
type input "em"
click at [398, 285] on input "em" at bounding box center [509, 278] width 341 height 16
type input "ex"
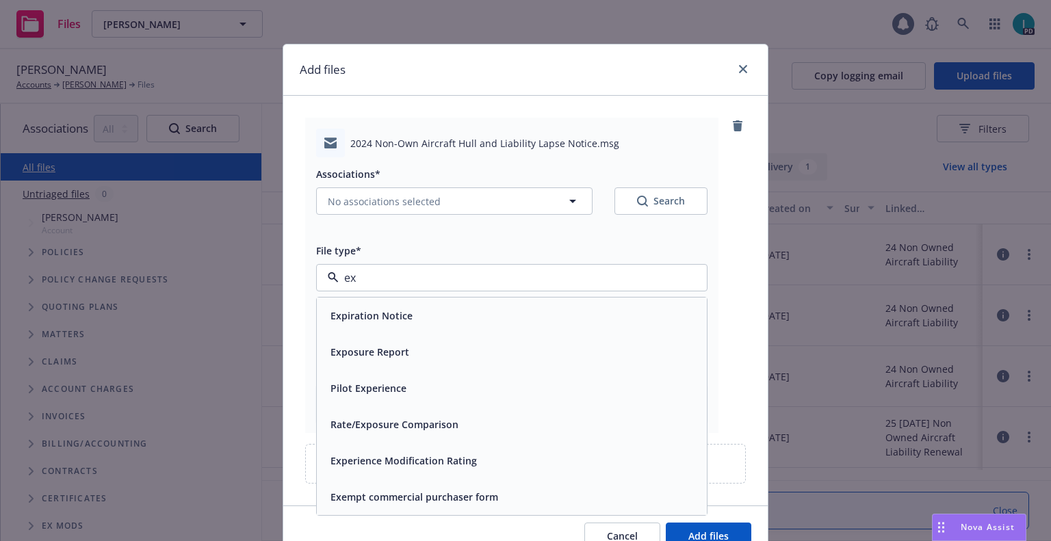
click at [396, 306] on div "Expiration Notice" at bounding box center [370, 316] width 90 height 20
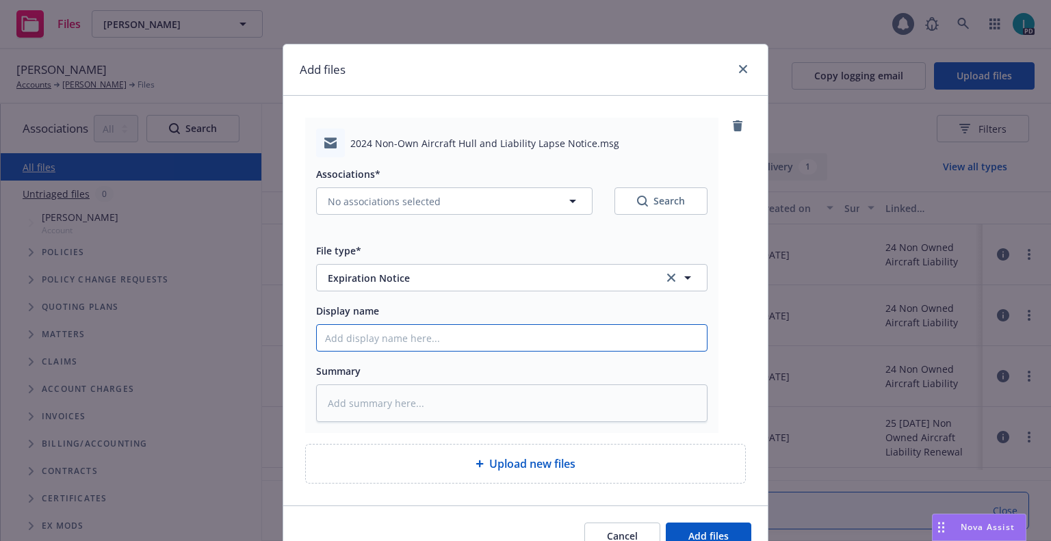
click at [391, 335] on input "Display name" at bounding box center [512, 338] width 390 height 26
type textarea "x"
type input "2"
type textarea "x"
type input "24"
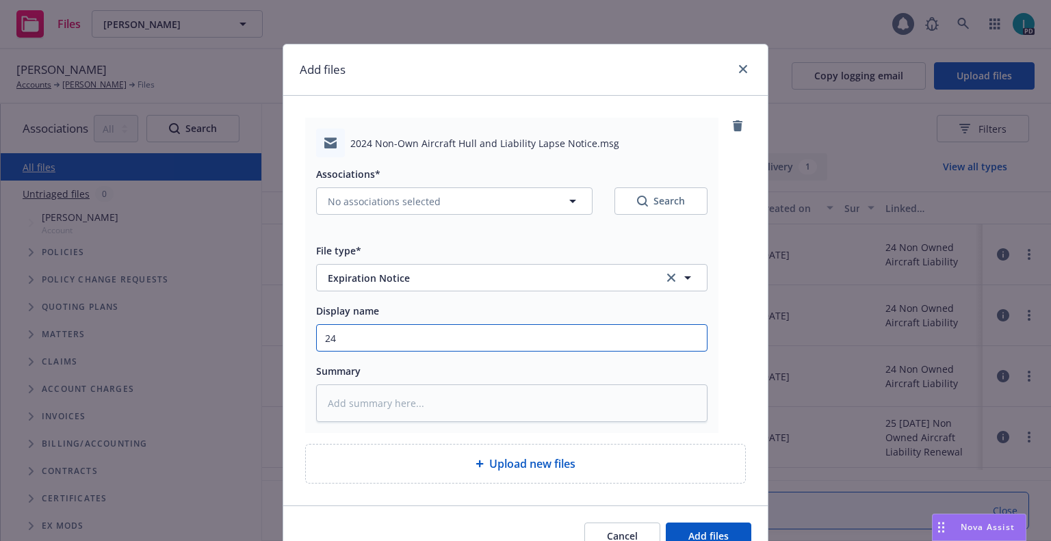
type textarea "x"
type input "24 NOWN CVS Lapse Notice"
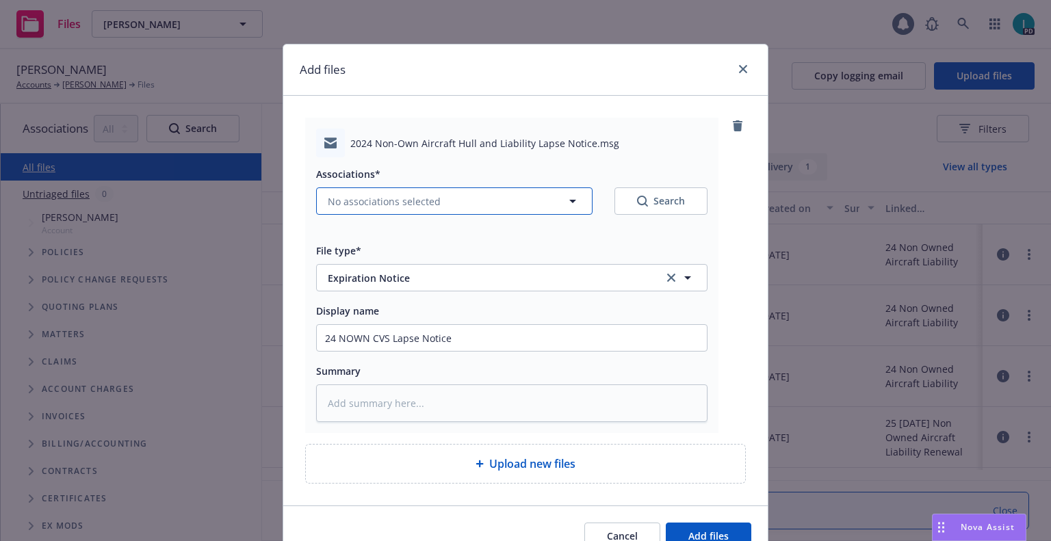
click at [379, 205] on span "No associations selected" at bounding box center [384, 201] width 113 height 14
type textarea "x"
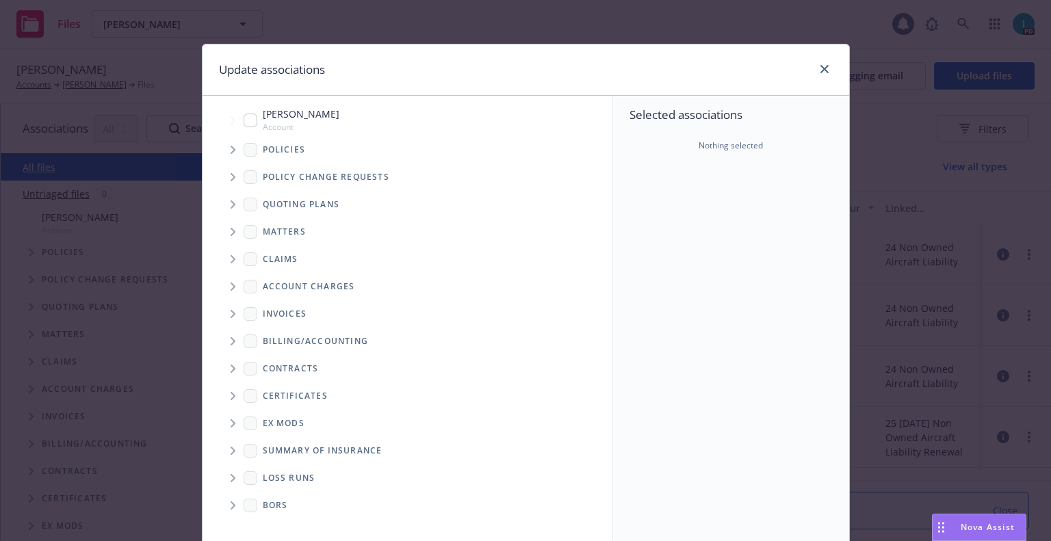
click at [231, 151] on icon "Tree Example" at bounding box center [233, 150] width 5 height 8
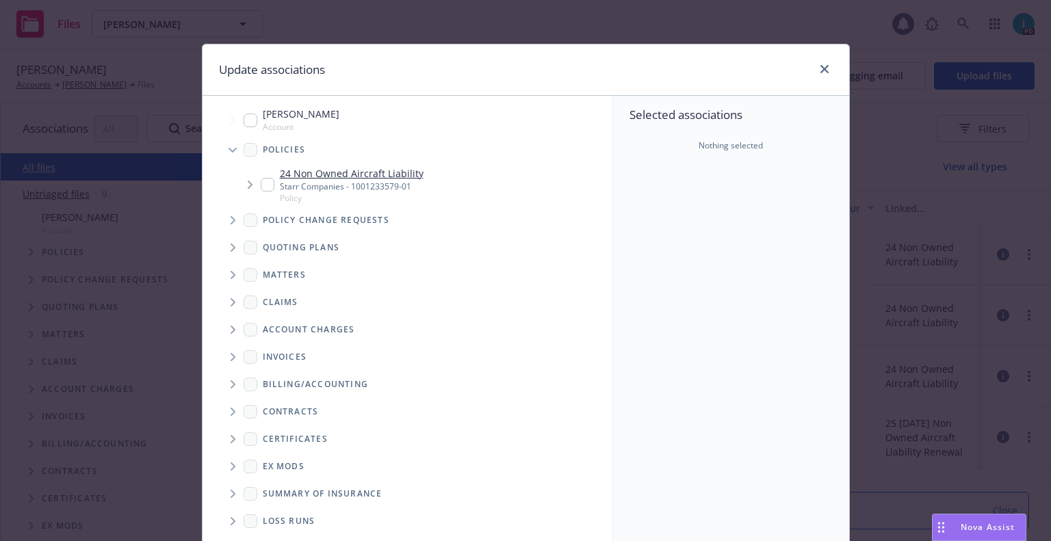
click at [261, 185] on input "Tree Example" at bounding box center [268, 185] width 14 height 14
checkbox input "true"
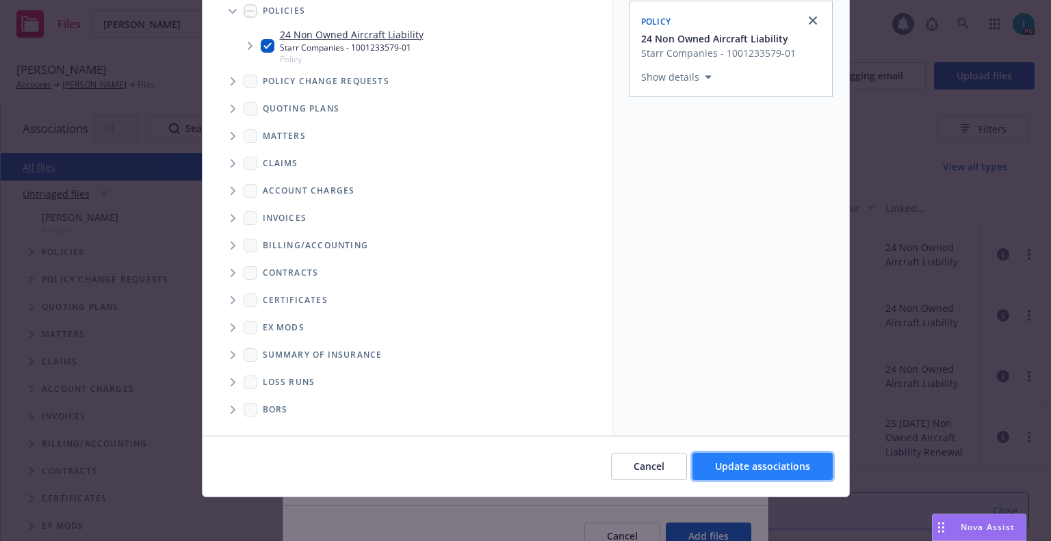
click at [765, 464] on span "Update associations" at bounding box center [762, 466] width 95 height 13
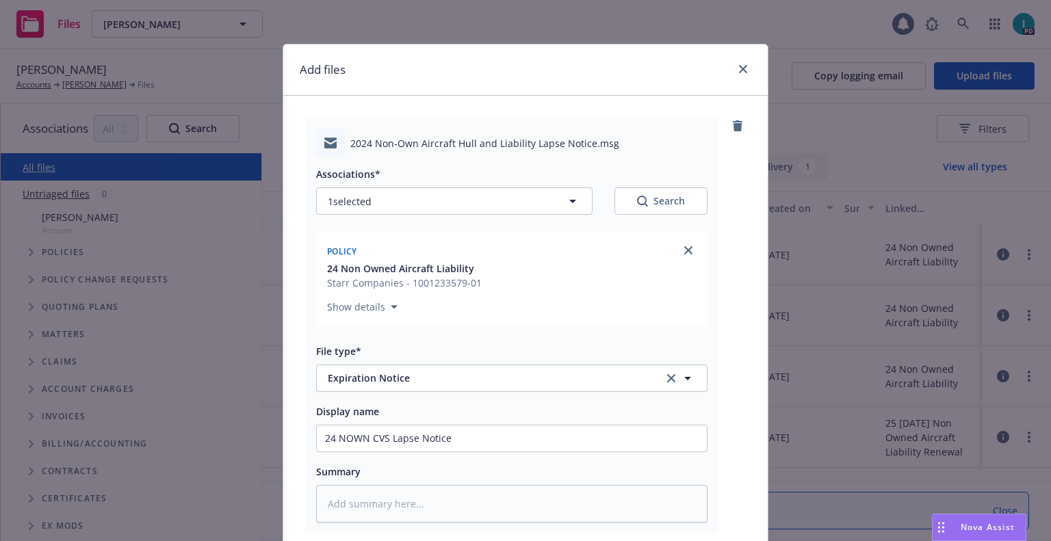
scroll to position [170, 0]
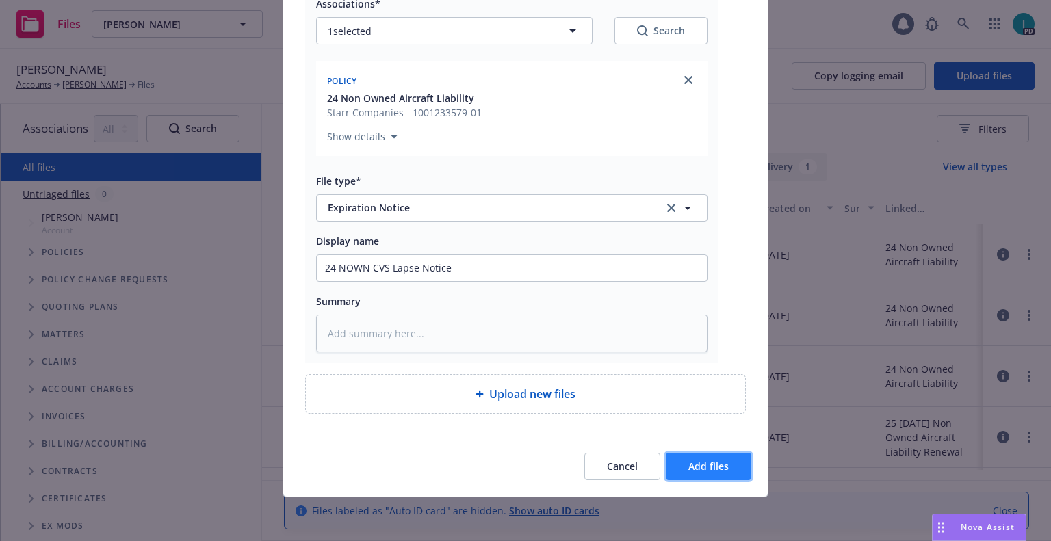
click at [714, 465] on span "Add files" at bounding box center [708, 466] width 40 height 13
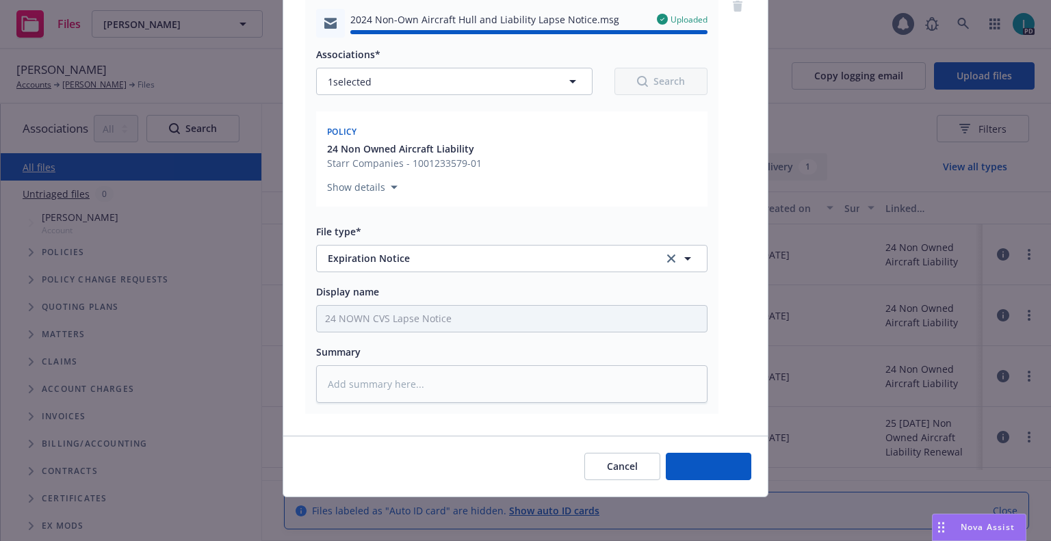
type textarea "x"
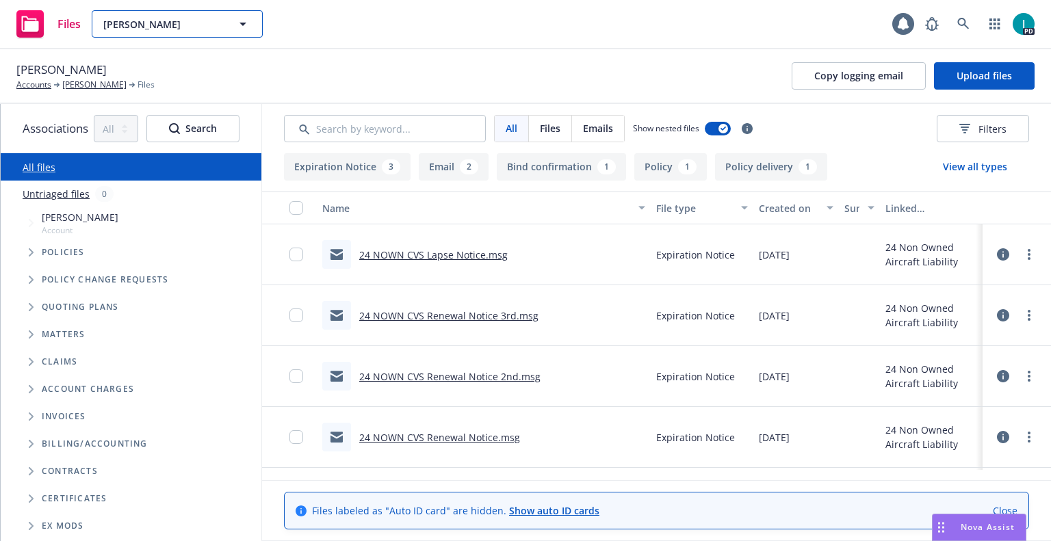
click at [196, 27] on span "Carson Detherage" at bounding box center [162, 24] width 118 height 14
paste input "Giovanni Vazquez"
type input "Giovanni Vazquez"
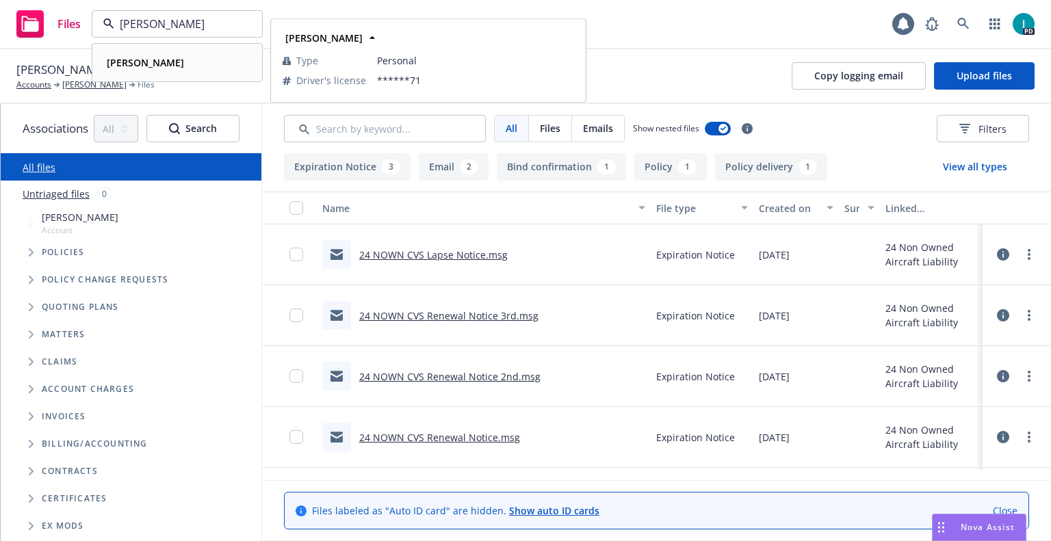
click at [205, 55] on div "Giovanni Vazquez" at bounding box center [177, 63] width 152 height 20
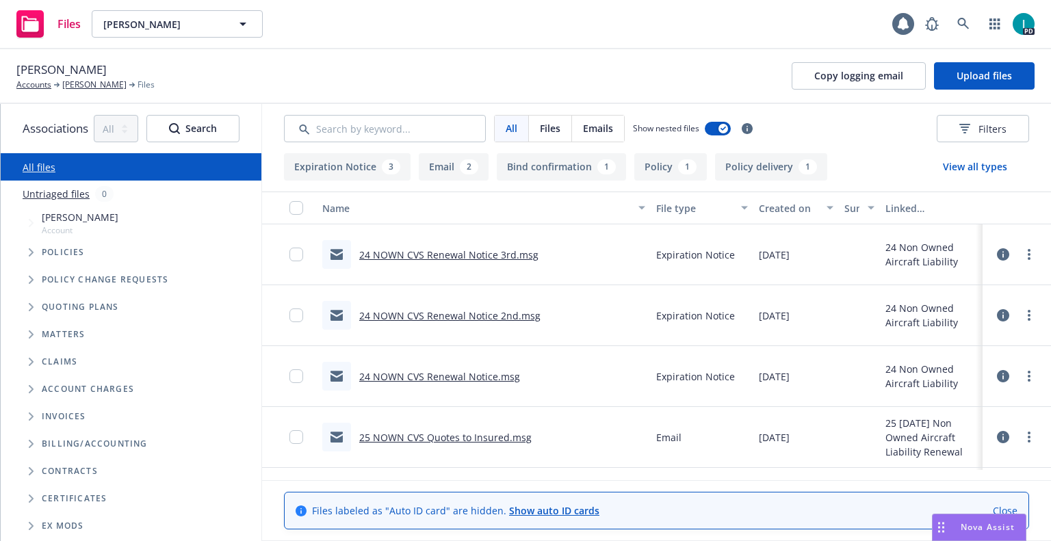
click at [485, 251] on link "24 NOWN CVS Renewal Notice 3rd.msg" at bounding box center [448, 254] width 179 height 13
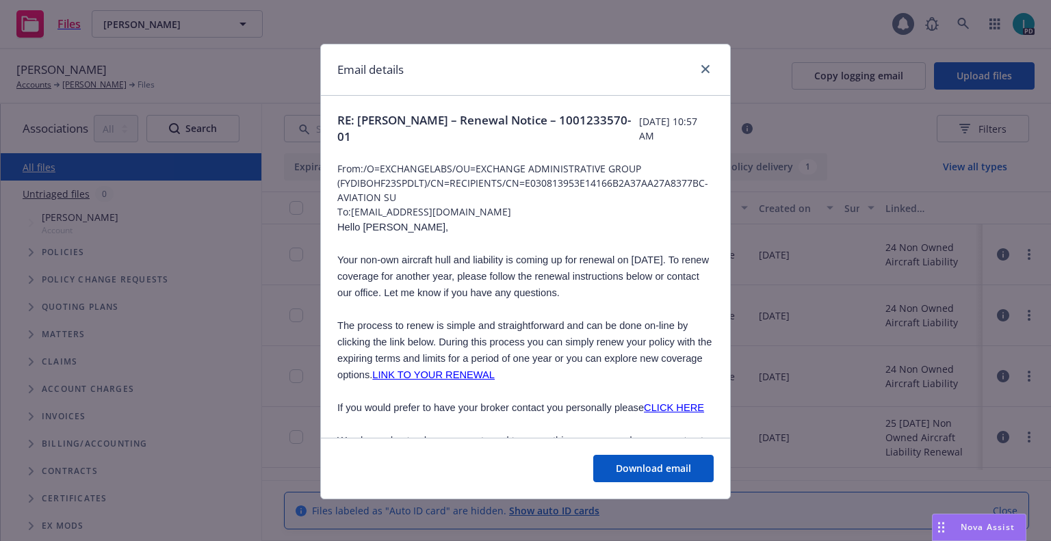
click at [367, 222] on span "Hello Giovanni," at bounding box center [392, 227] width 111 height 11
copy span "Giovanni"
drag, startPoint x: 506, startPoint y: 213, endPoint x: 348, endPoint y: 213, distance: 158.1
click at [348, 213] on span "To: giovannivazquezc14@gmail.com" at bounding box center [525, 212] width 376 height 14
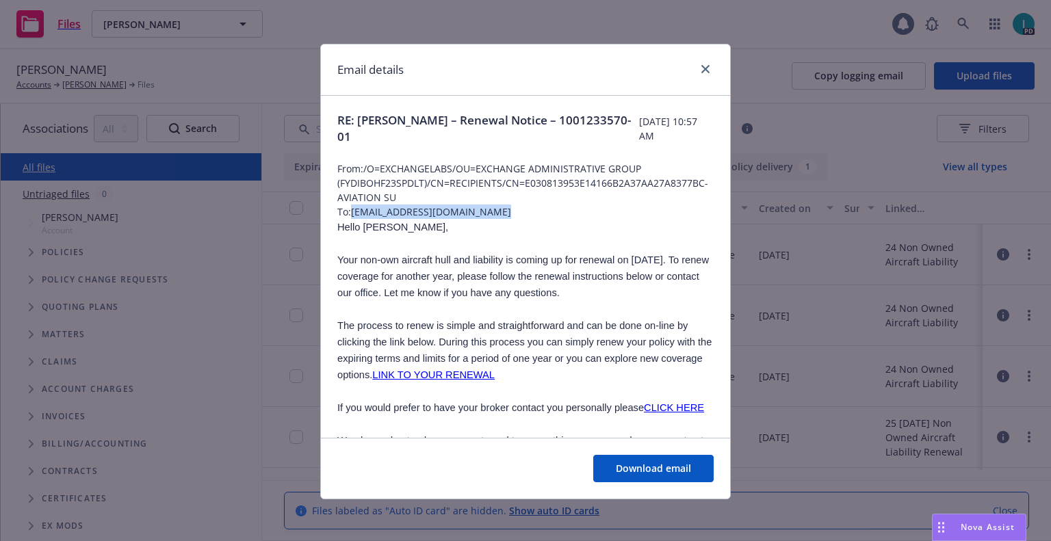
copy span "giovannivazquezc14@gmail.com"
click at [442, 77] on div "Email details" at bounding box center [525, 69] width 409 height 51
click at [701, 64] on link "close" at bounding box center [705, 69] width 16 height 16
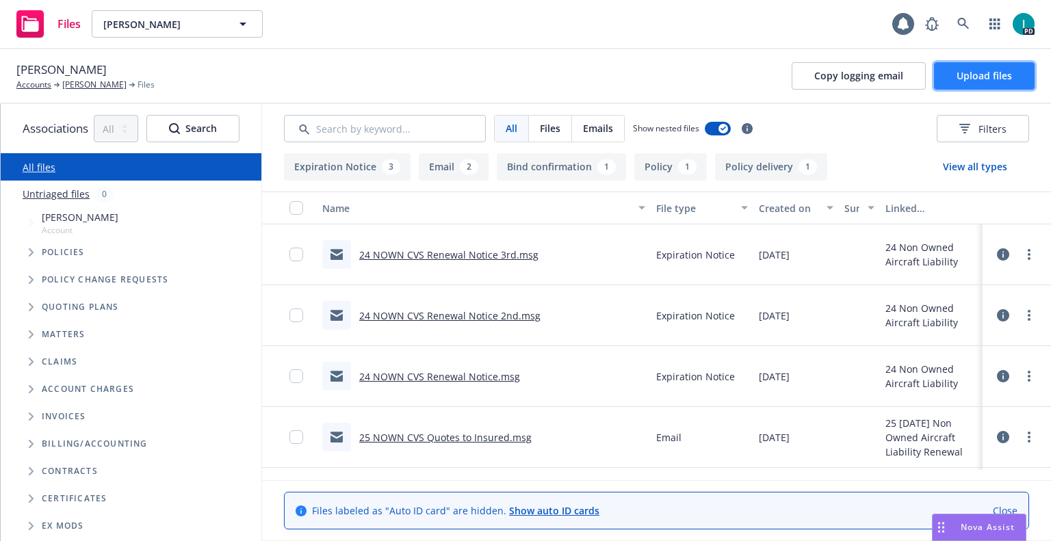
click at [1001, 80] on span "Upload files" at bounding box center [984, 75] width 55 height 13
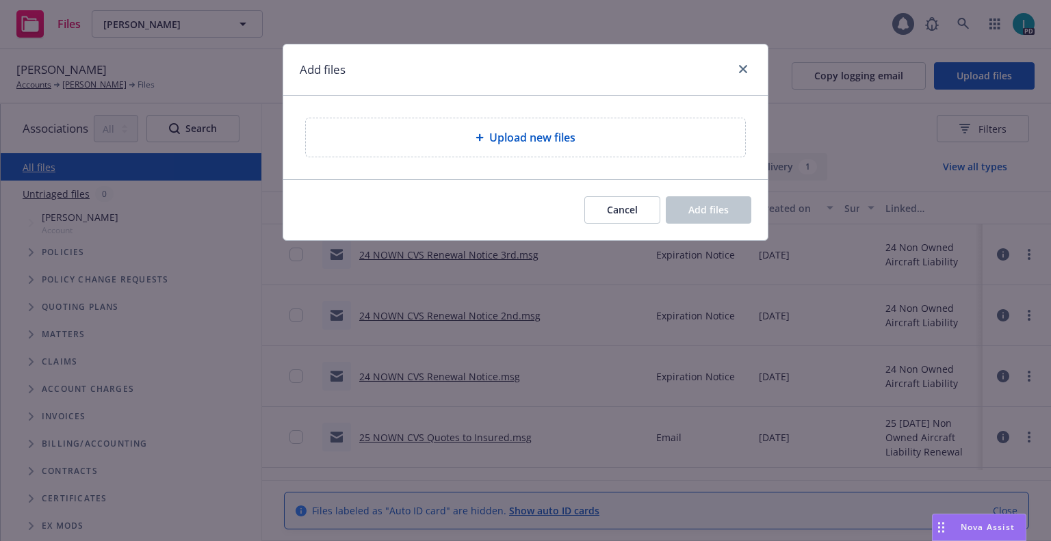
type textarea "x"
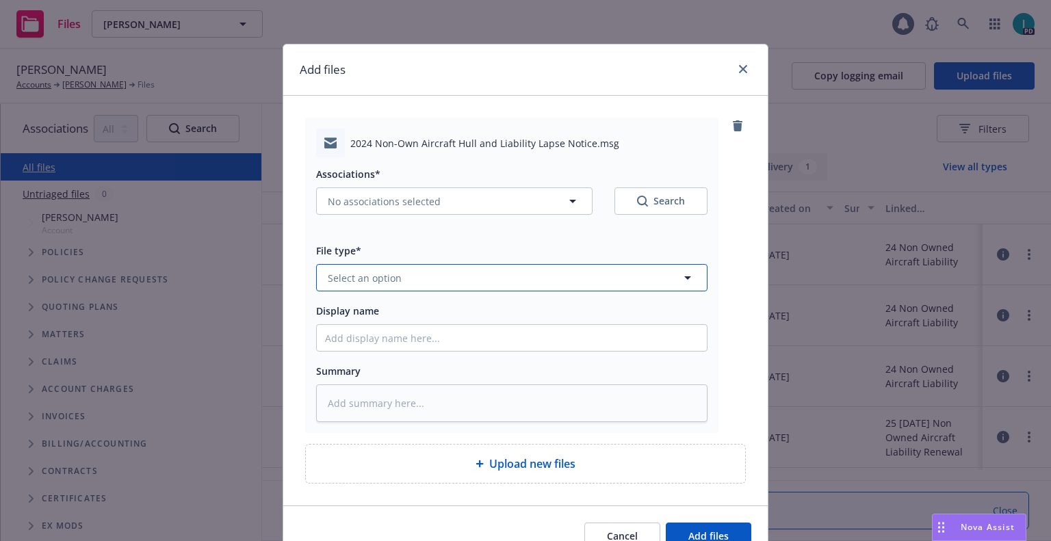
click at [398, 272] on button "Select an option" at bounding box center [511, 277] width 391 height 27
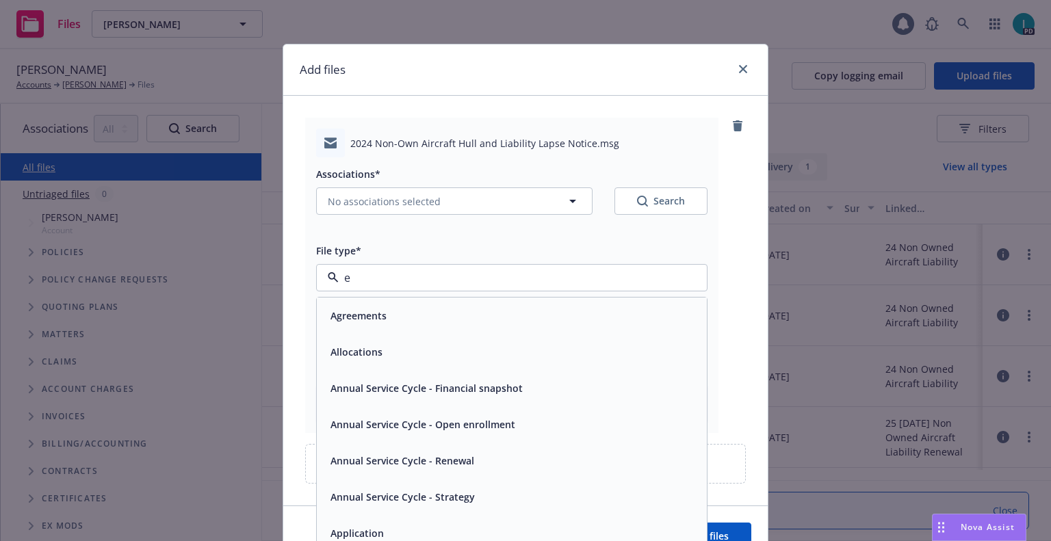
type input "ex"
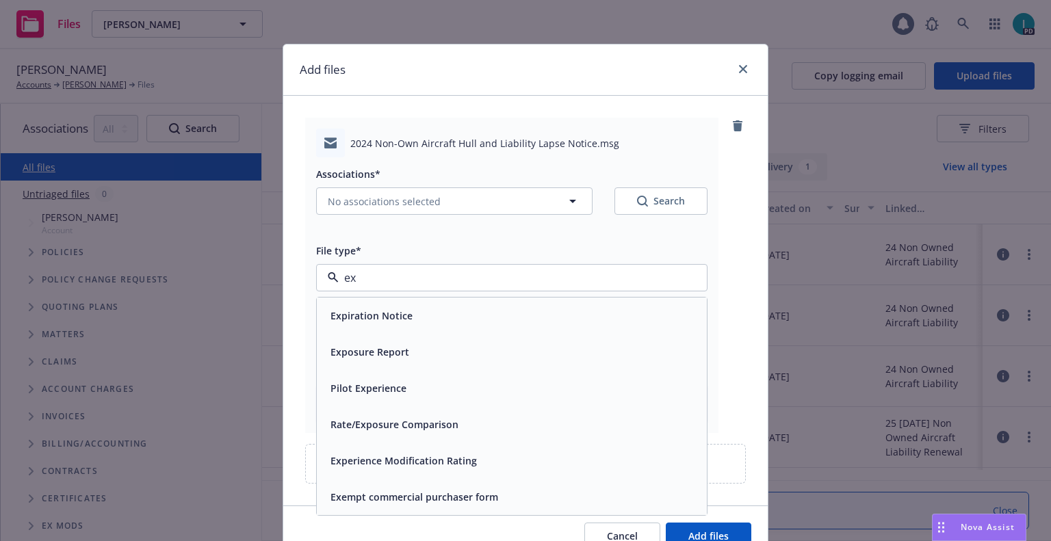
click at [387, 320] on span "Expiration Notice" at bounding box center [372, 316] width 82 height 14
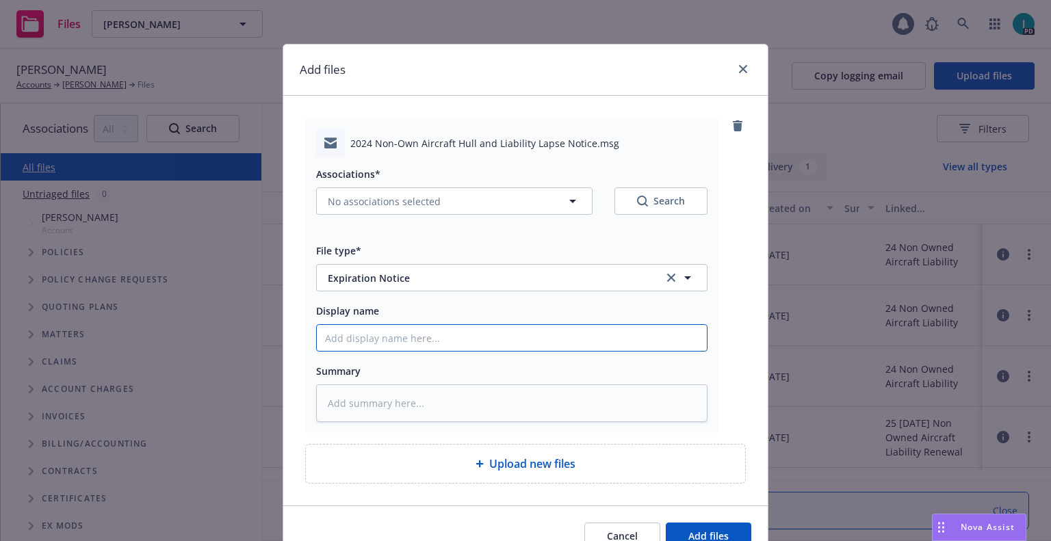
drag, startPoint x: 435, startPoint y: 332, endPoint x: 443, endPoint y: 332, distance: 8.2
click at [443, 332] on input "Display name" at bounding box center [512, 338] width 390 height 26
type textarea "x"
type input "2"
type textarea "x"
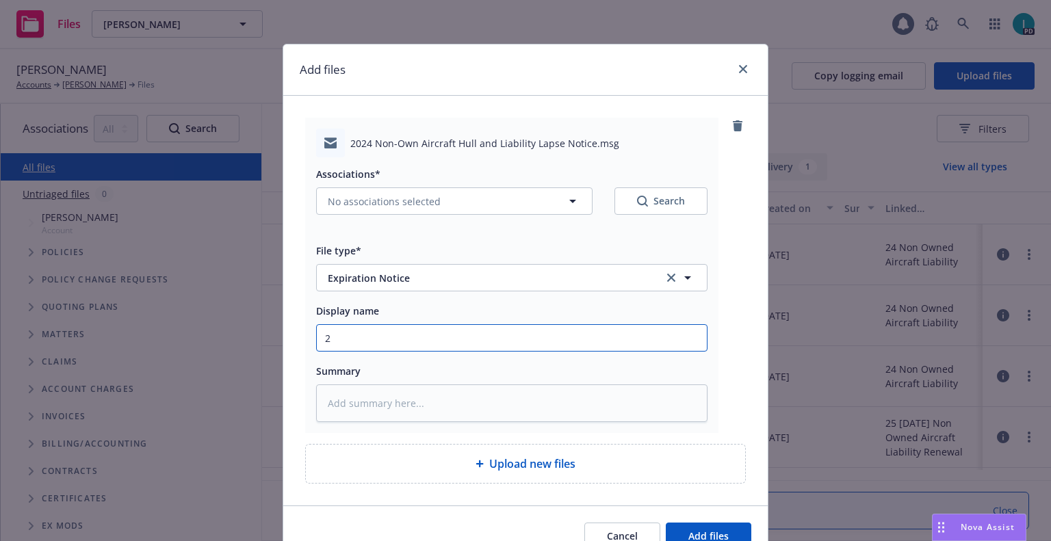
type input "24"
type textarea "x"
type input "24 NOWN CVS Lapse Notice"
click at [395, 187] on div "Associations* No associations selected Search" at bounding box center [511, 190] width 391 height 49
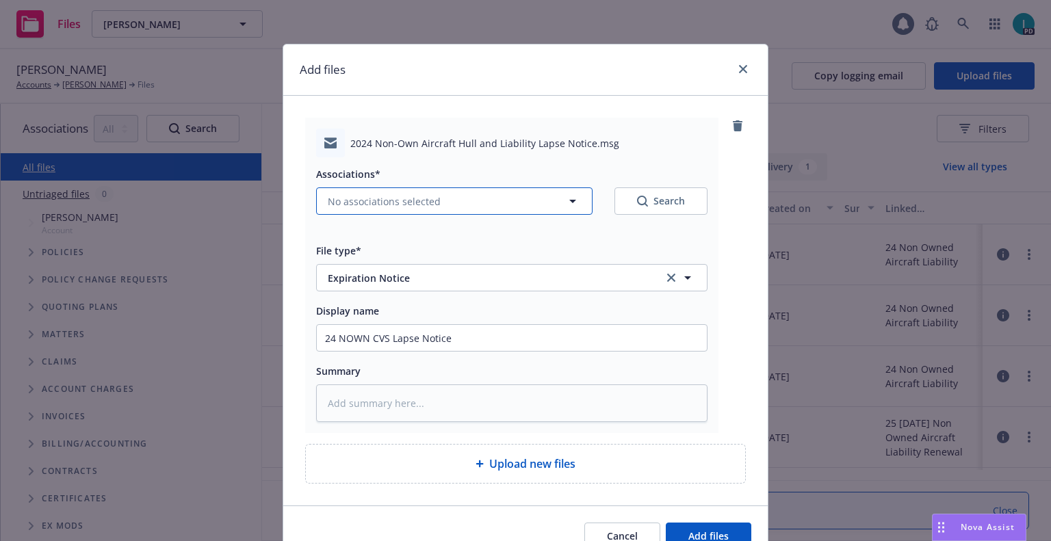
click at [398, 196] on span "No associations selected" at bounding box center [384, 201] width 113 height 14
type textarea "x"
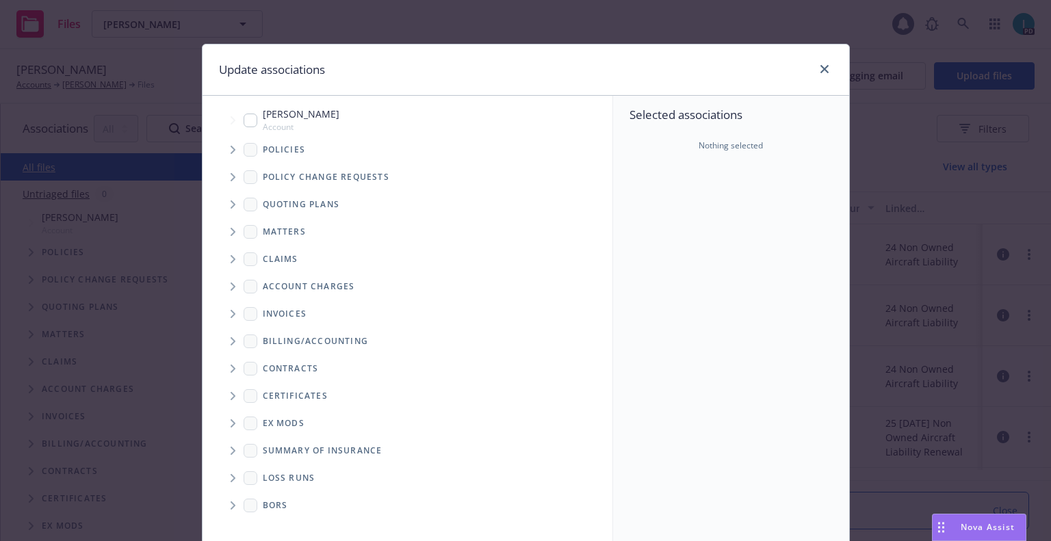
click at [231, 149] on icon "Tree Example" at bounding box center [233, 150] width 5 height 8
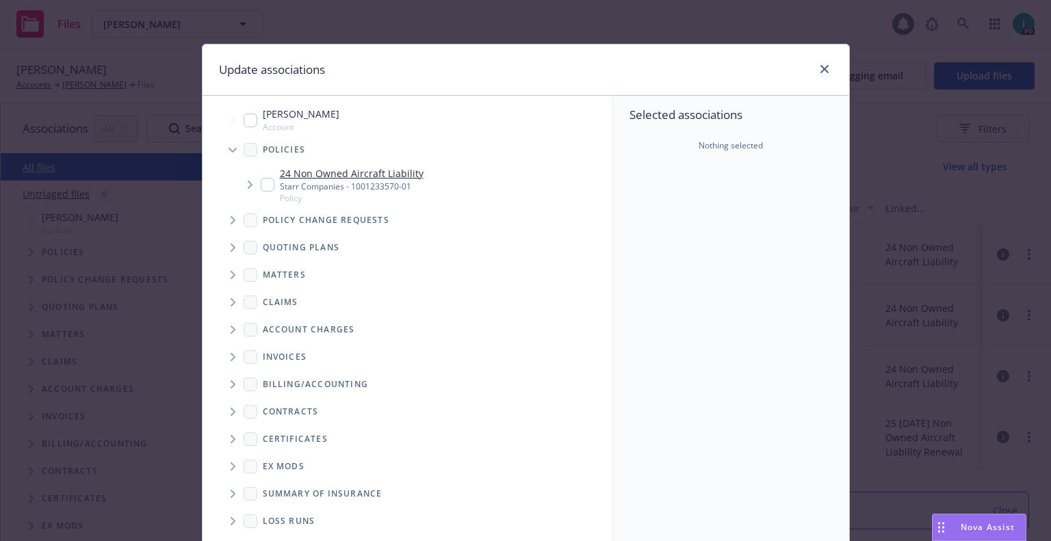
click at [261, 189] on input "Tree Example" at bounding box center [268, 185] width 14 height 14
checkbox input "true"
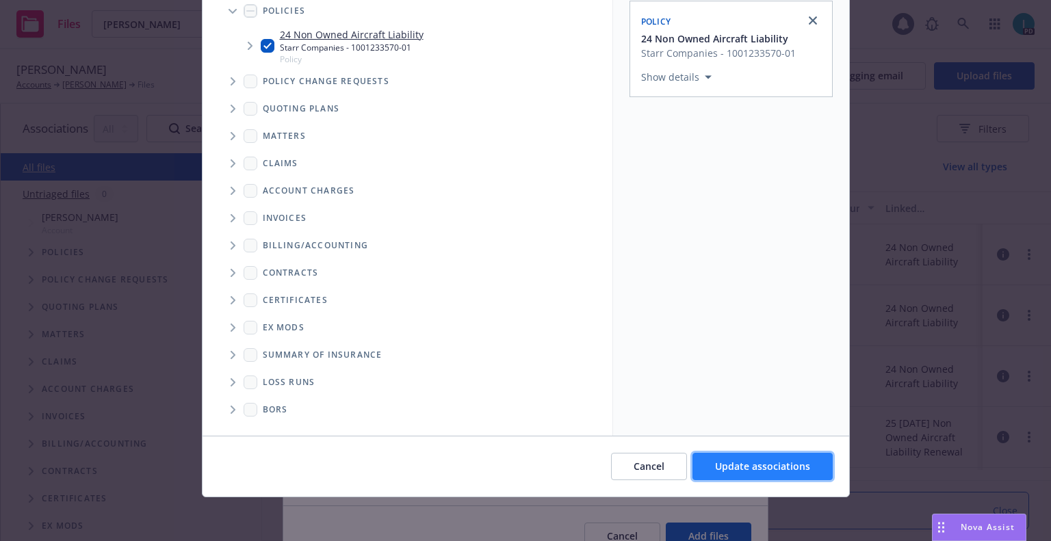
click at [766, 465] on span "Update associations" at bounding box center [762, 466] width 95 height 13
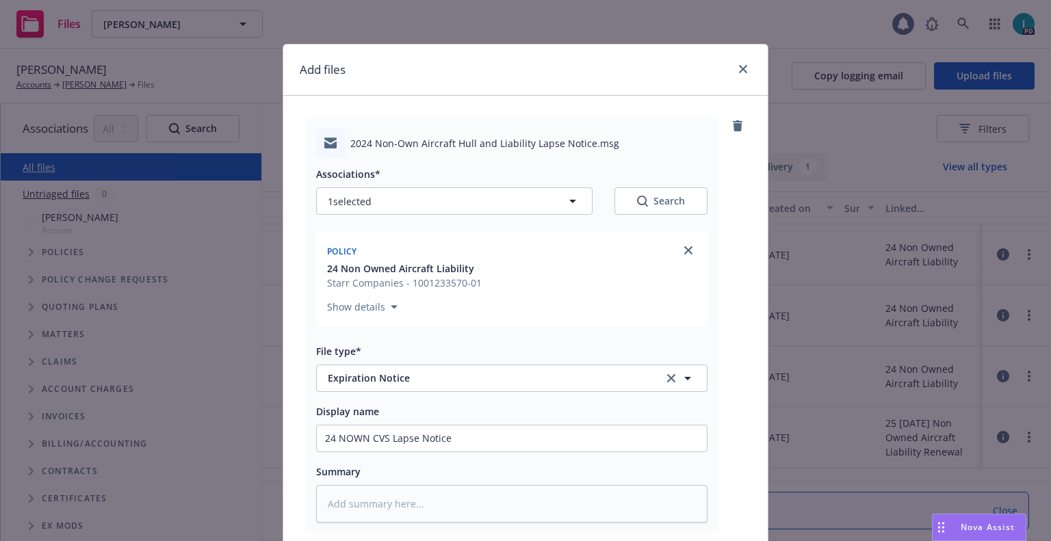
scroll to position [170, 0]
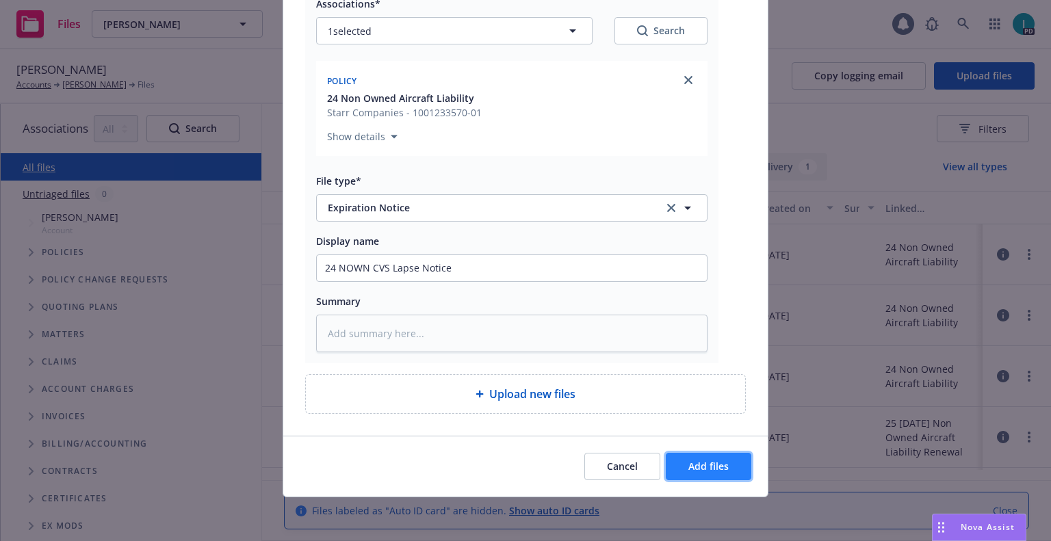
click at [710, 476] on button "Add files" at bounding box center [709, 466] width 86 height 27
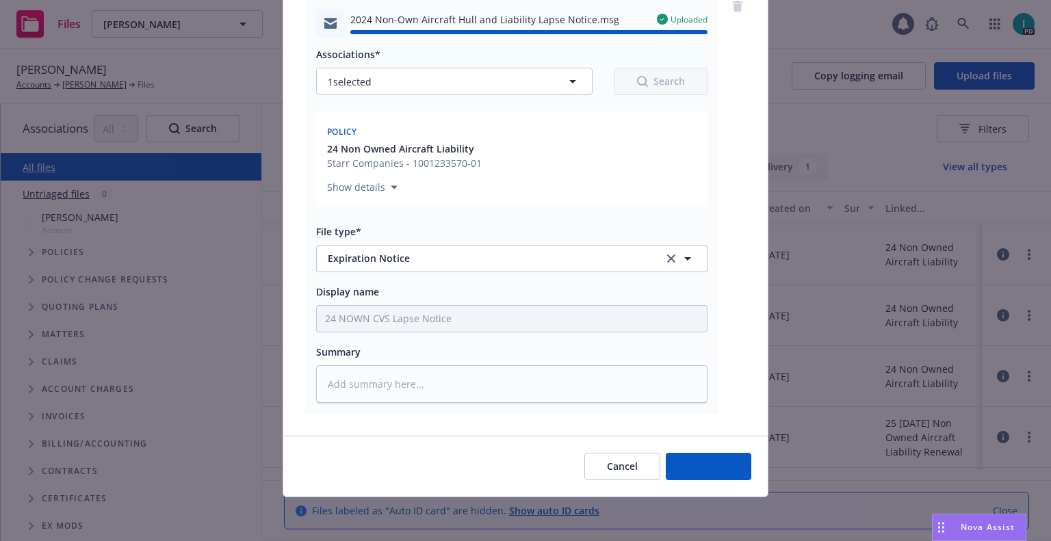
type textarea "x"
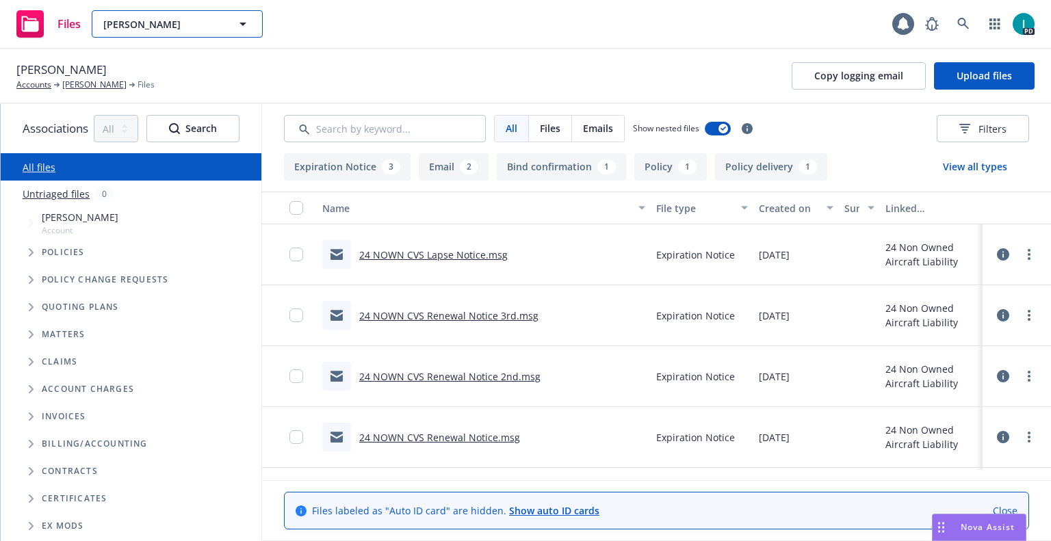
click at [153, 18] on span "Giovanni Vazquez" at bounding box center [162, 24] width 118 height 14
paste input "Philip Dabuet"
type input "Philip Dabuet"
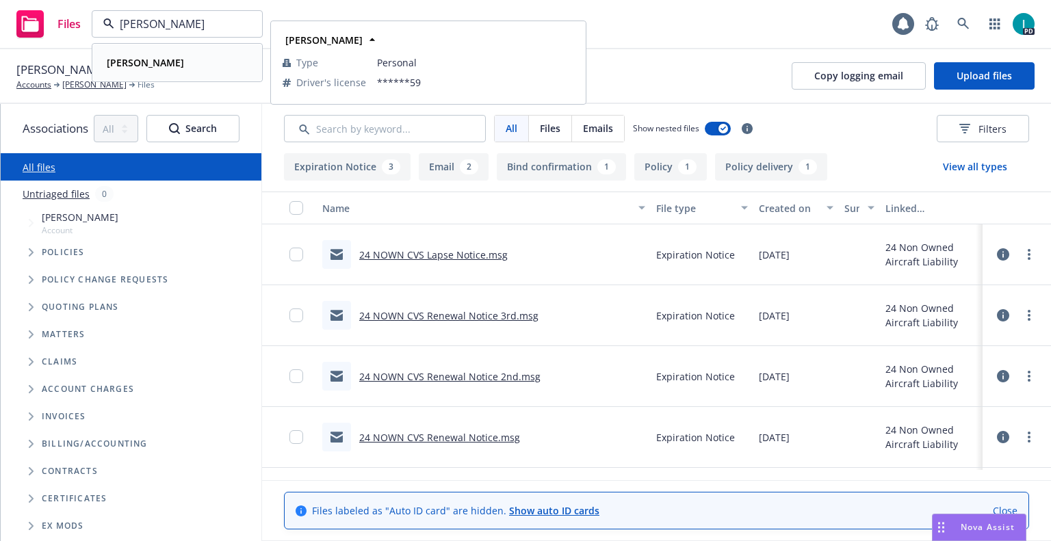
click at [170, 62] on div "Philip Dabuet" at bounding box center [144, 63] width 86 height 20
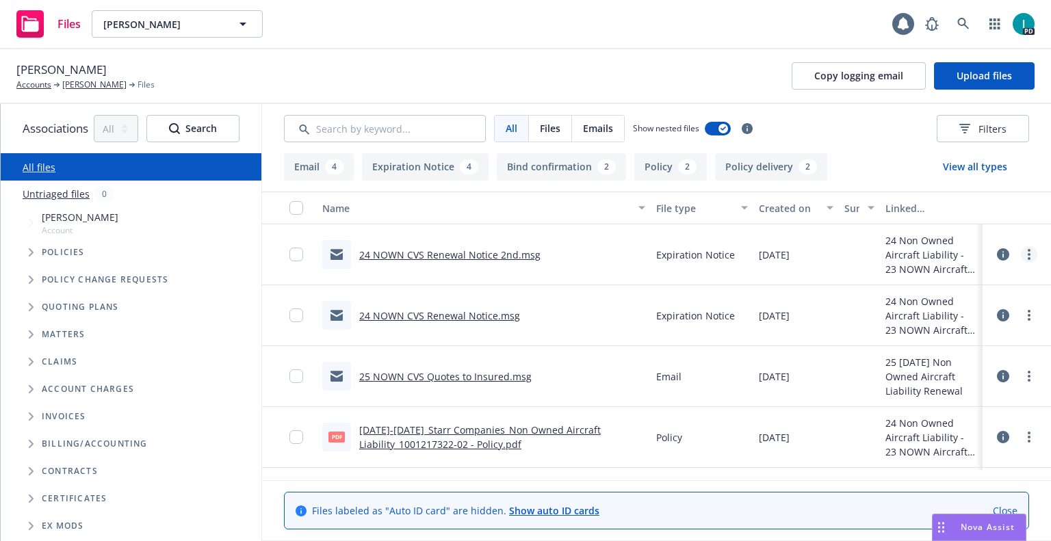
click at [1028, 255] on circle "more" at bounding box center [1029, 254] width 3 height 3
click at [932, 306] on link "Download" at bounding box center [967, 309] width 136 height 27
click at [992, 81] on span "Upload files" at bounding box center [984, 75] width 55 height 13
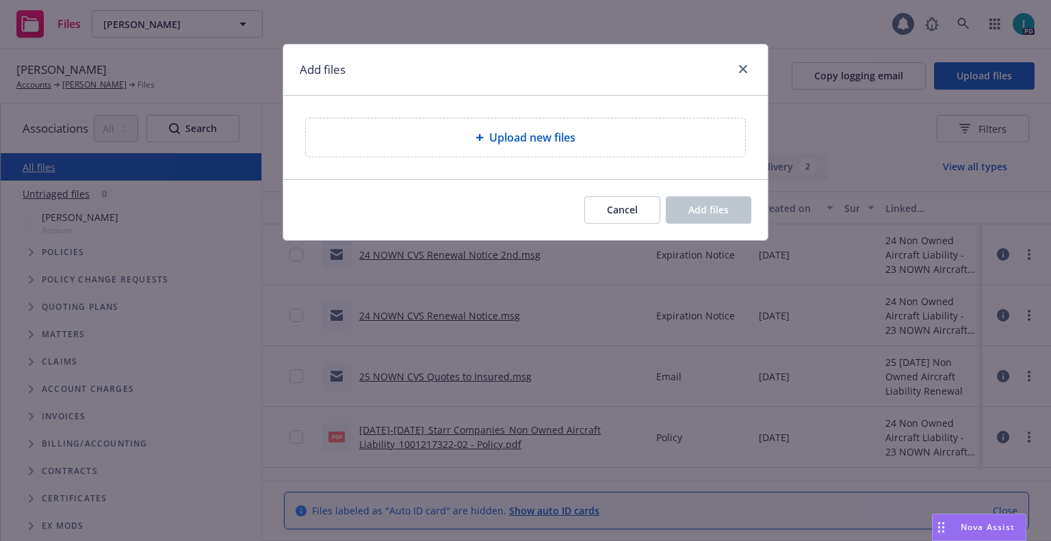
type textarea "x"
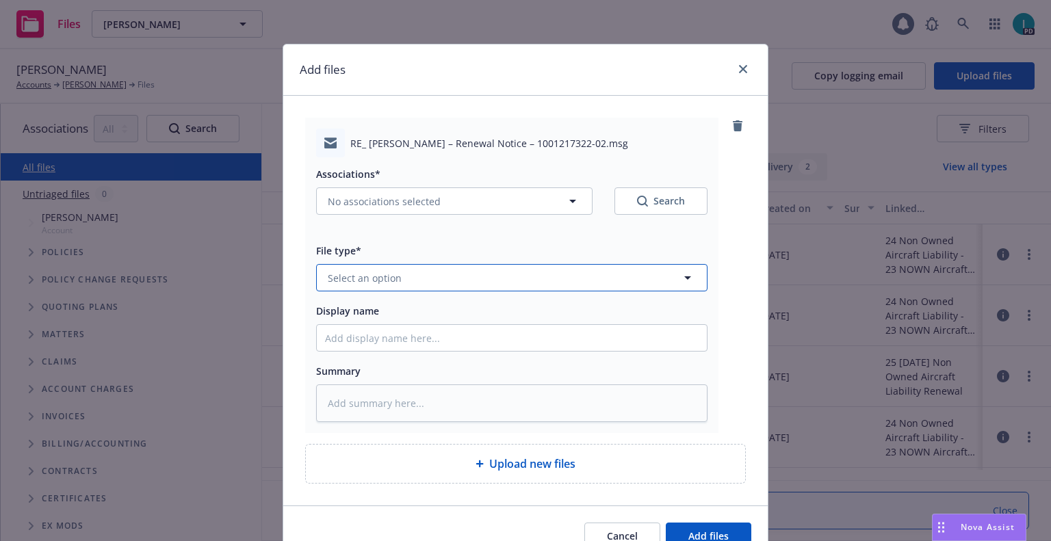
click at [390, 287] on button "Select an option" at bounding box center [511, 277] width 391 height 27
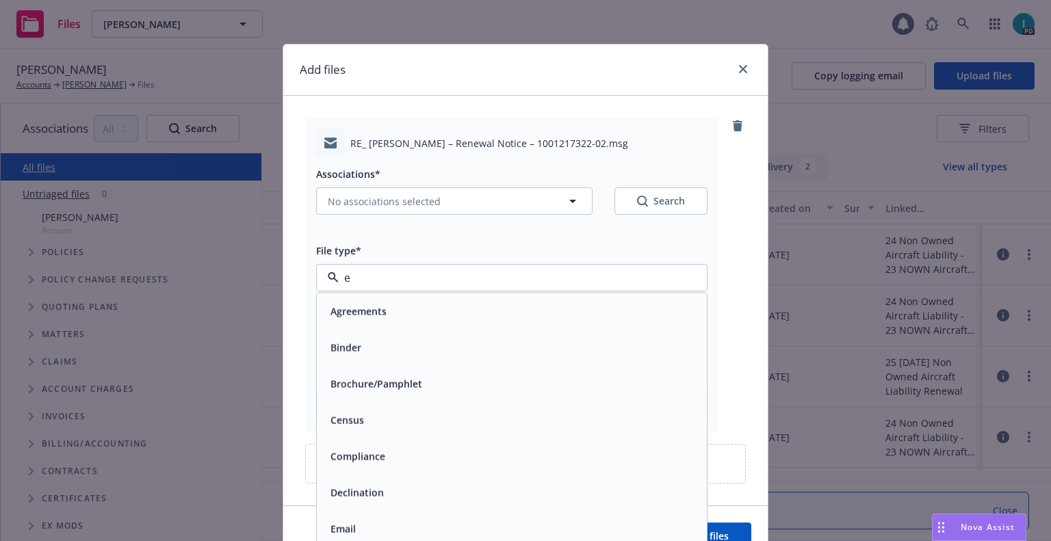
type input "ex"
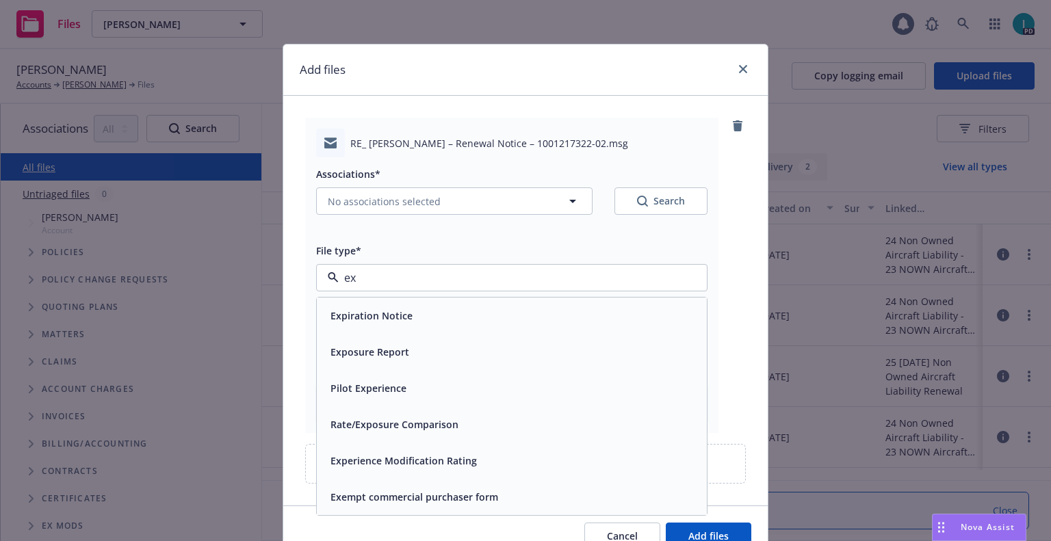
click at [398, 311] on span "Expiration Notice" at bounding box center [372, 316] width 82 height 14
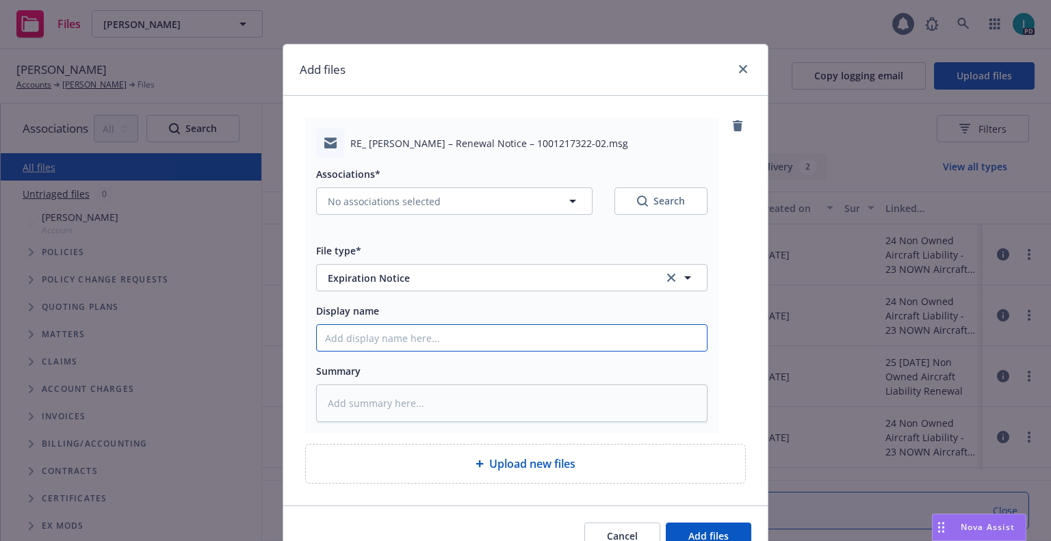
type textarea "x"
type input "2"
click at [393, 344] on input "2" at bounding box center [512, 338] width 390 height 26
type textarea "x"
type input "24"
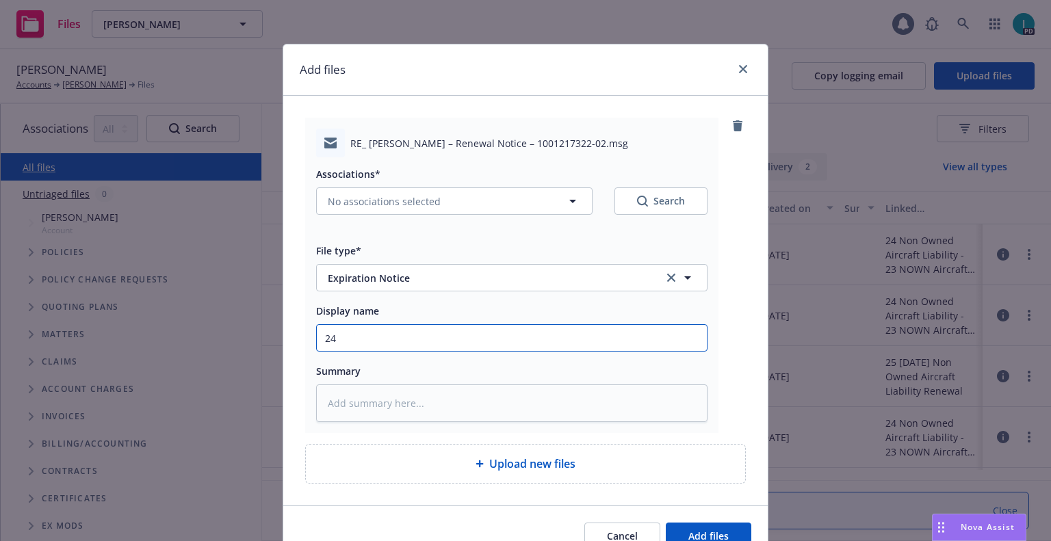
type textarea "x"
type input "24 NOWN CVS Renewal Notice 3rd"
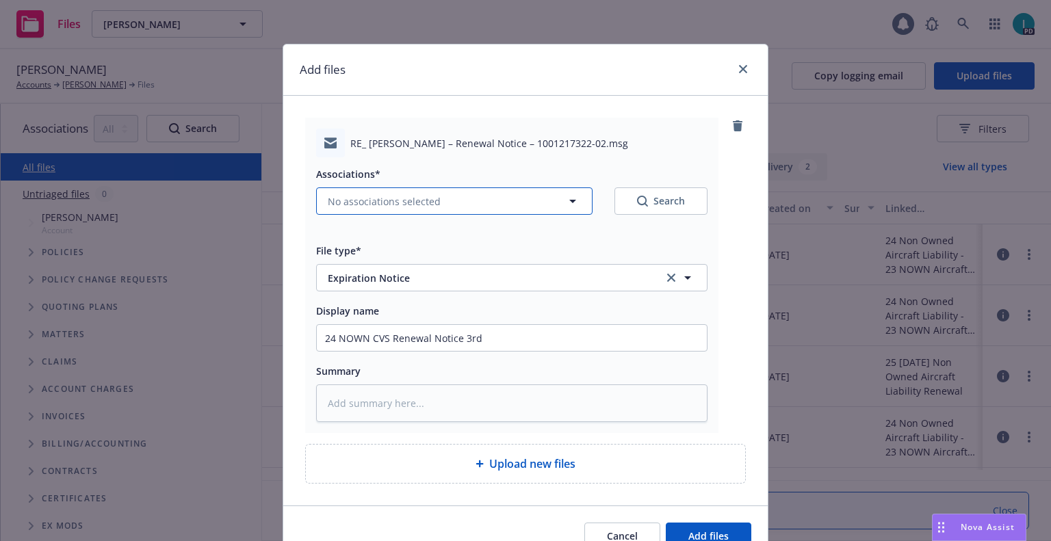
click at [419, 204] on span "No associations selected" at bounding box center [384, 201] width 113 height 14
type textarea "x"
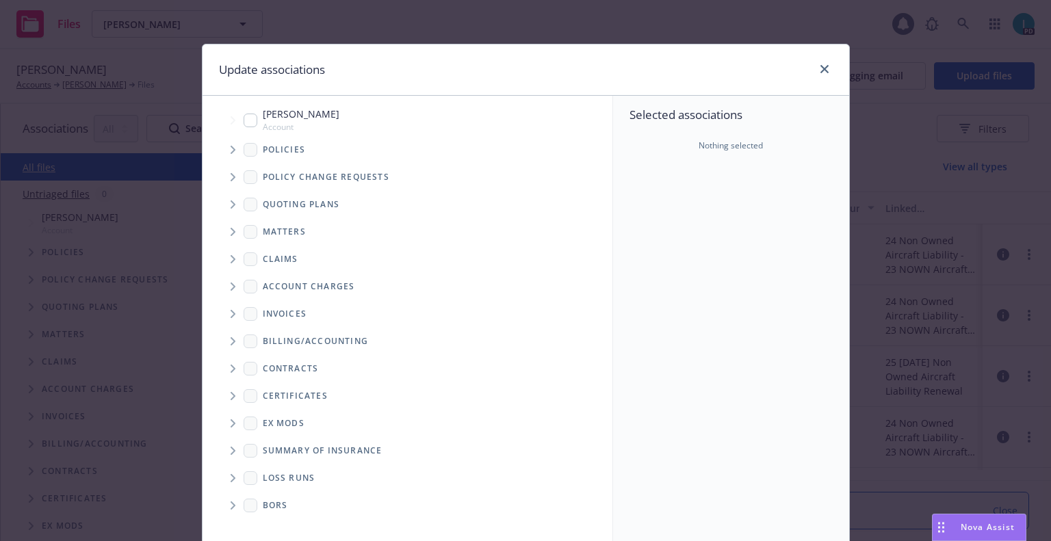
click at [223, 147] on span "Tree Example" at bounding box center [233, 150] width 22 height 22
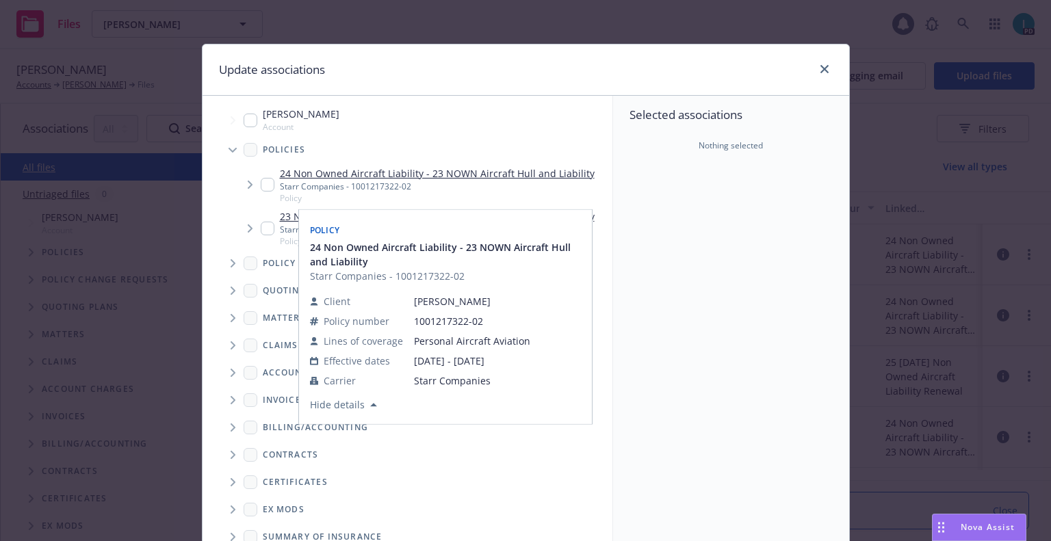
click at [261, 187] on input "Tree Example" at bounding box center [268, 185] width 14 height 14
checkbox input "true"
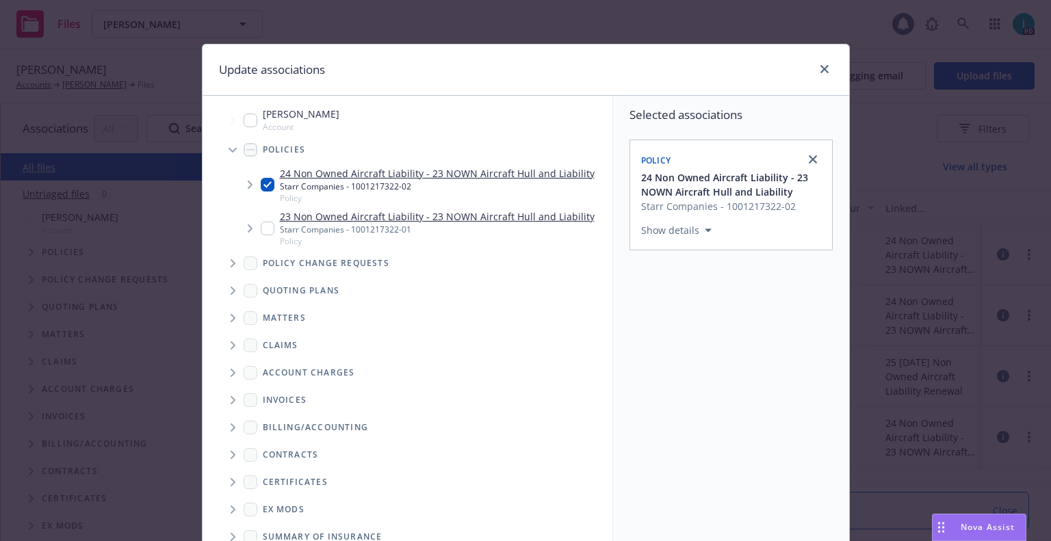
scroll to position [139, 0]
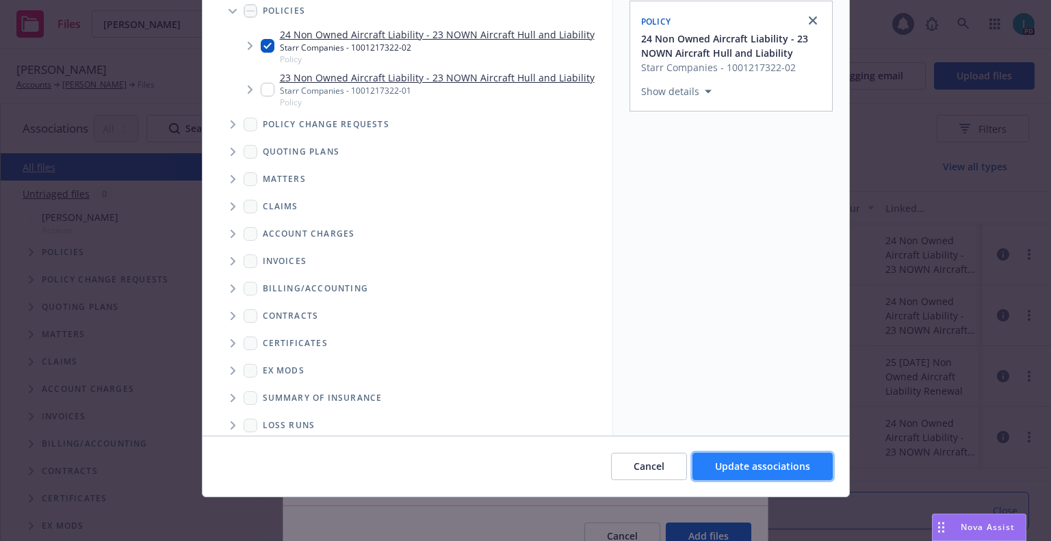
click at [760, 458] on button "Update associations" at bounding box center [763, 466] width 140 height 27
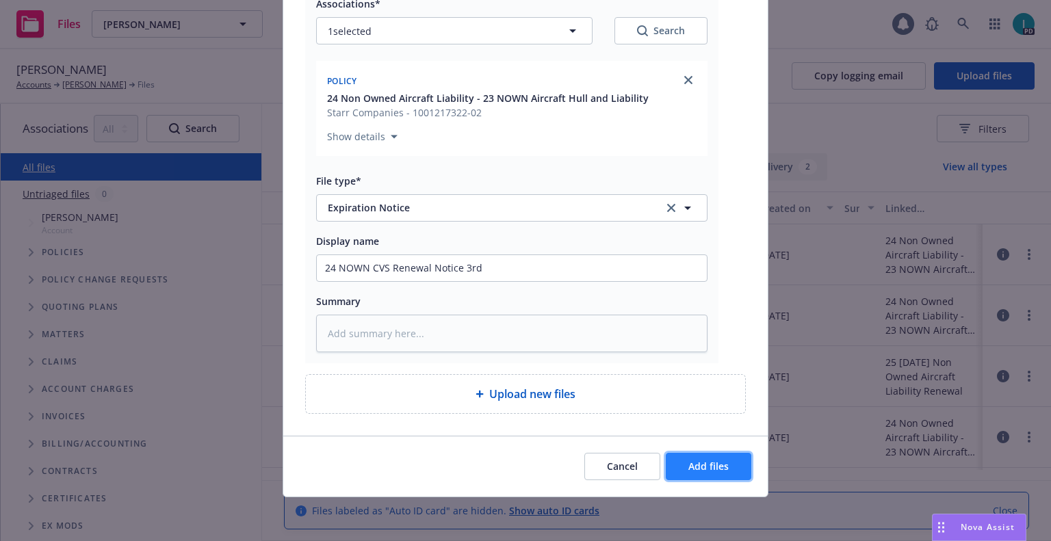
click at [723, 467] on span "Add files" at bounding box center [708, 466] width 40 height 13
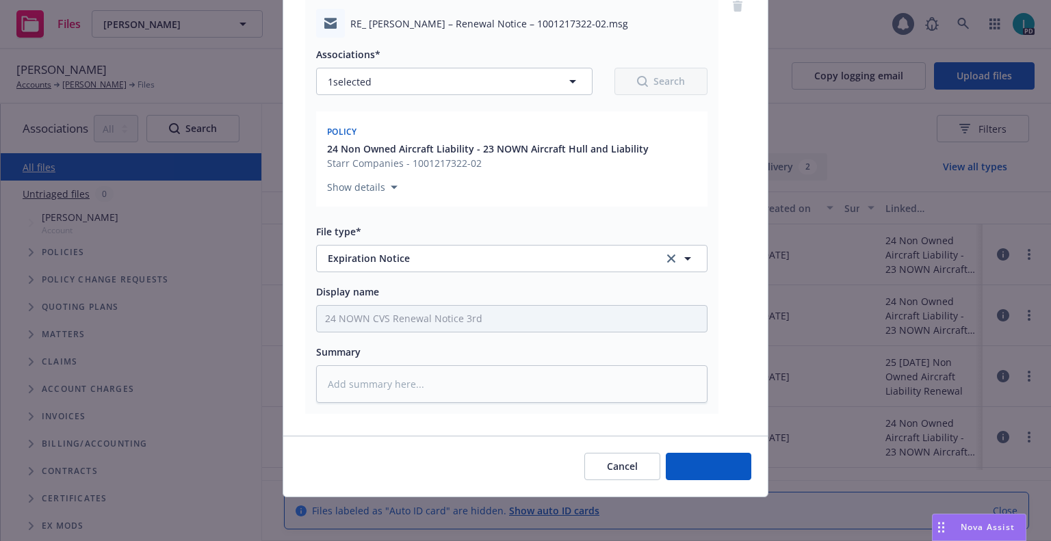
type textarea "x"
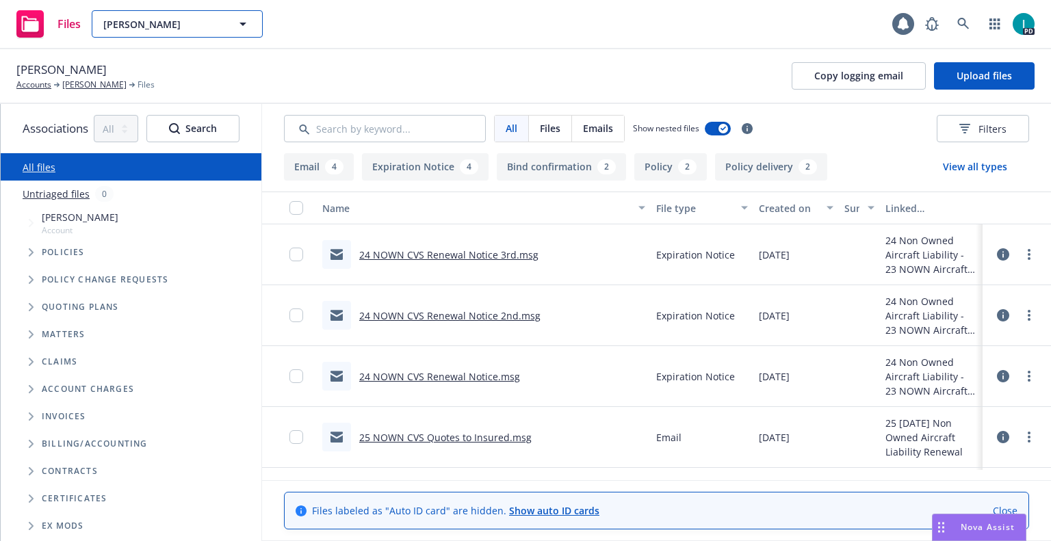
click at [146, 25] on span "Philip Dabuet" at bounding box center [162, 24] width 118 height 14
paste input "Eugene Ahn"
type input "Eugene Ahn"
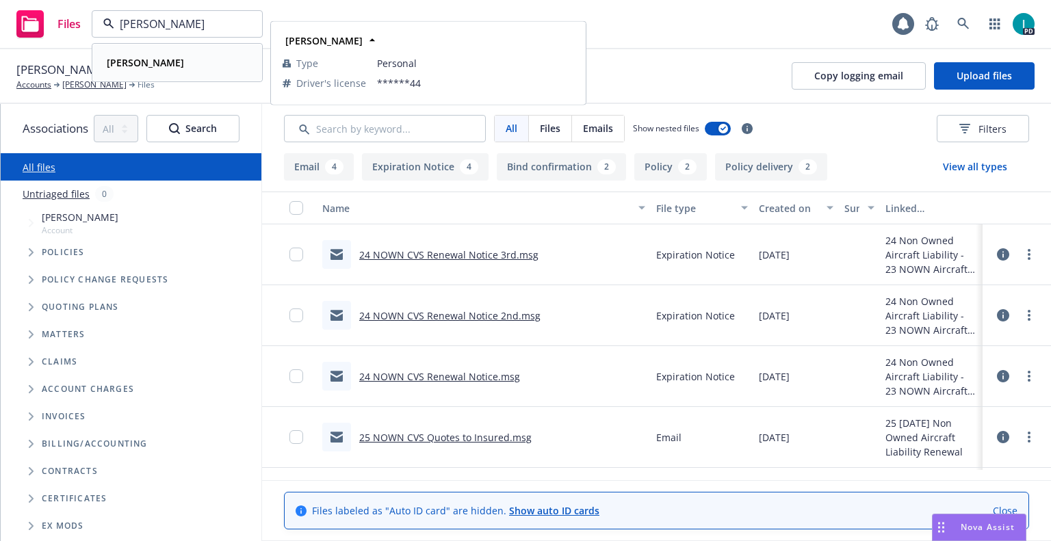
click at [192, 64] on div "Eugene Ahn" at bounding box center [177, 63] width 152 height 20
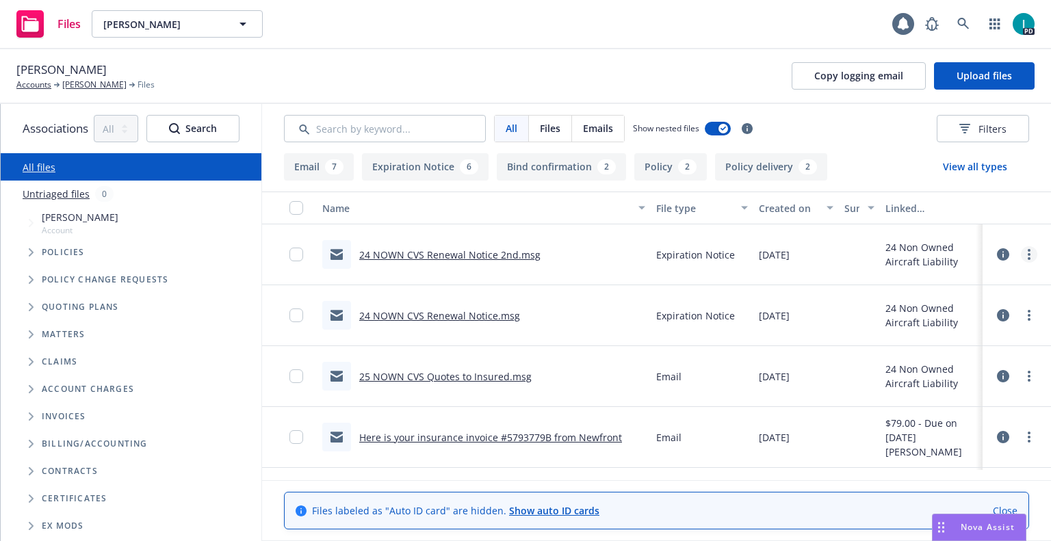
click at [1023, 253] on link "more" at bounding box center [1029, 254] width 16 height 16
click at [946, 311] on link "Download" at bounding box center [967, 309] width 136 height 27
click at [986, 75] on span "Upload files" at bounding box center [984, 75] width 55 height 13
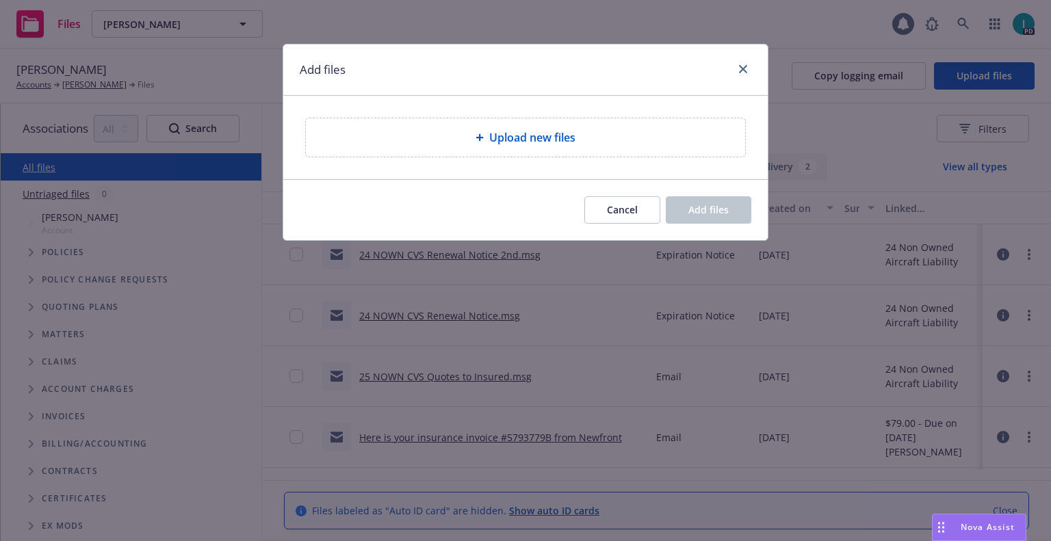
click at [400, 146] on div "Upload new files" at bounding box center [525, 137] width 439 height 38
type textarea "x"
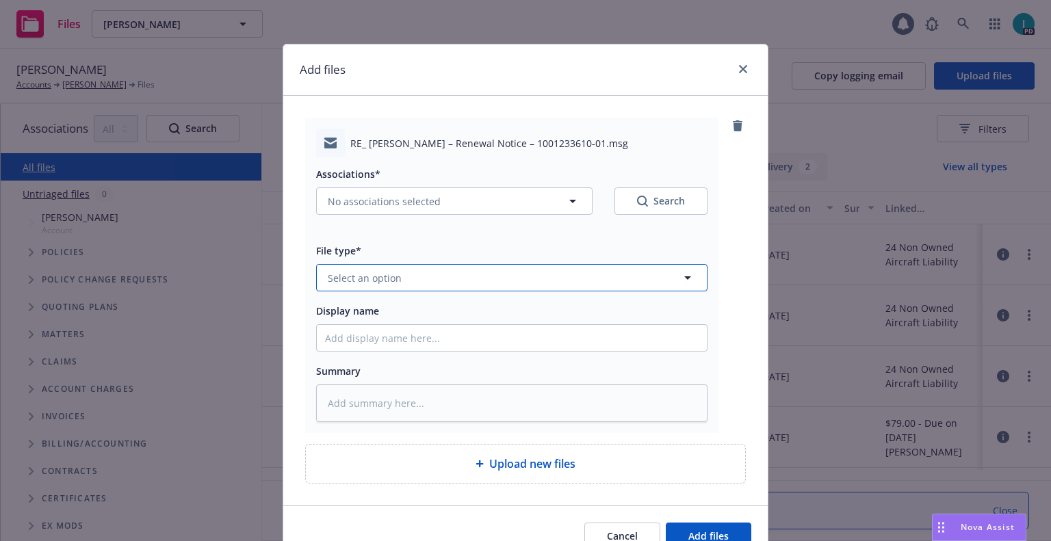
click at [365, 276] on span "Select an option" at bounding box center [365, 278] width 74 height 14
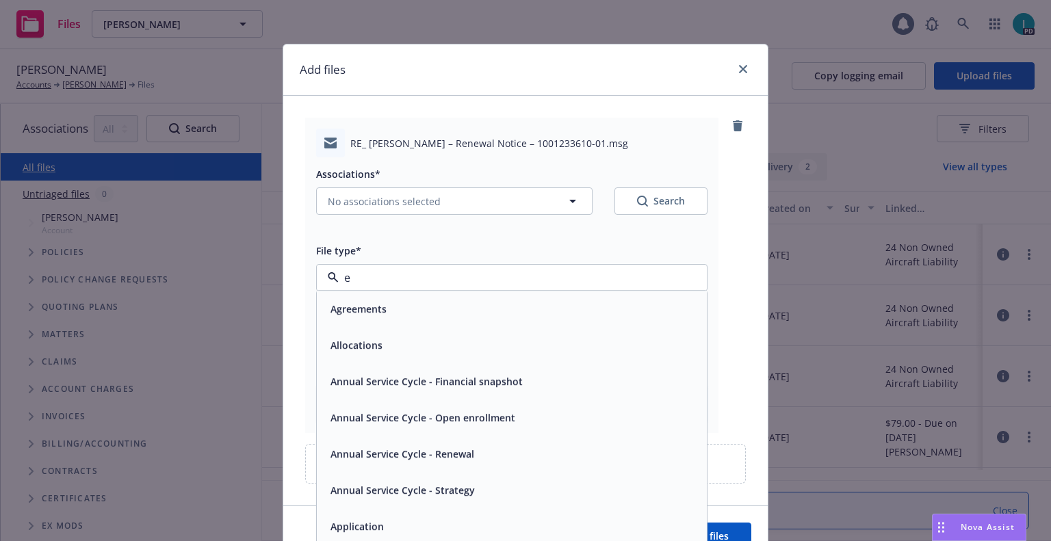
type input "ex"
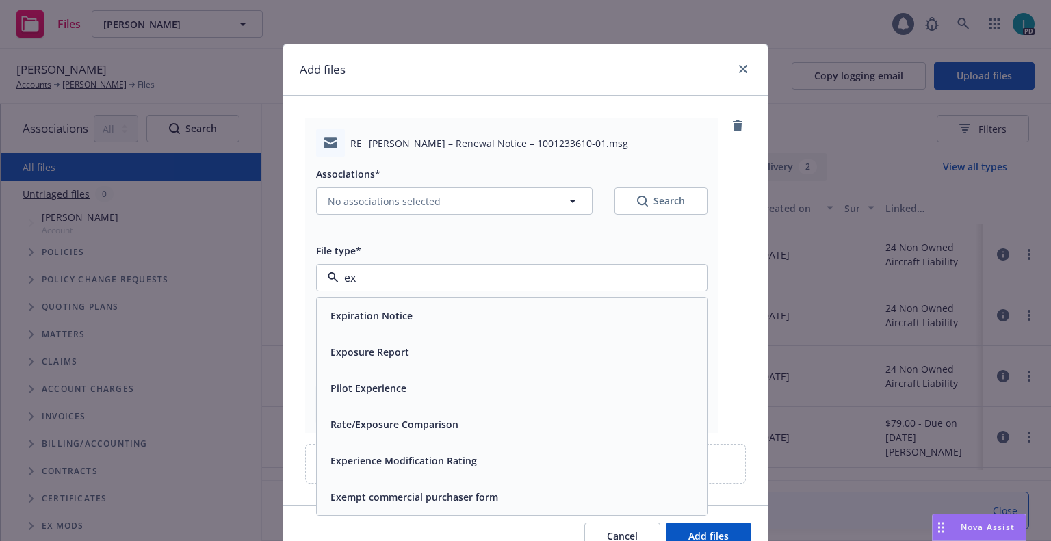
click at [368, 316] on span "Expiration Notice" at bounding box center [372, 316] width 82 height 14
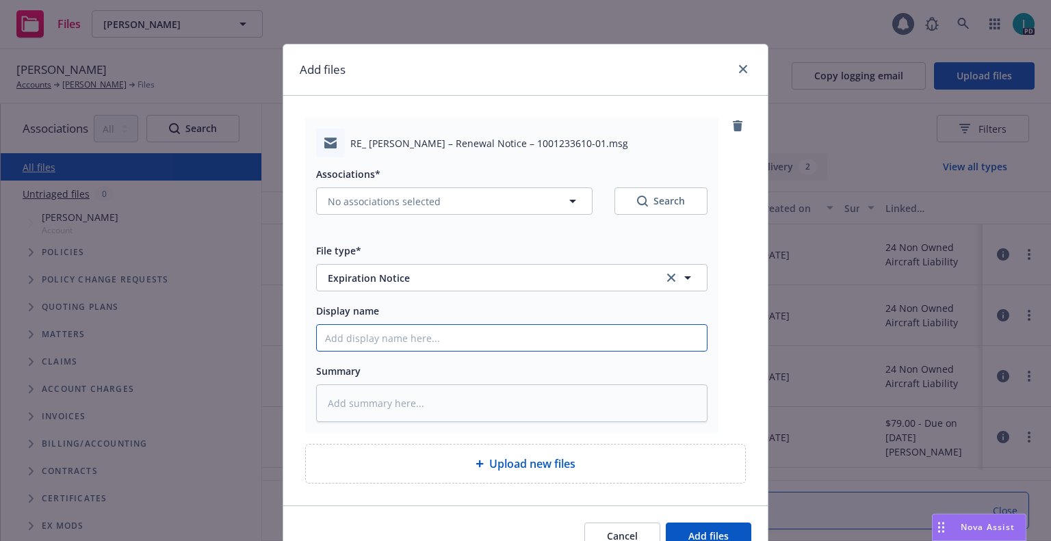
click at [379, 342] on input "Display name" at bounding box center [512, 338] width 390 height 26
type textarea "x"
type input "2"
type textarea "x"
type input "24"
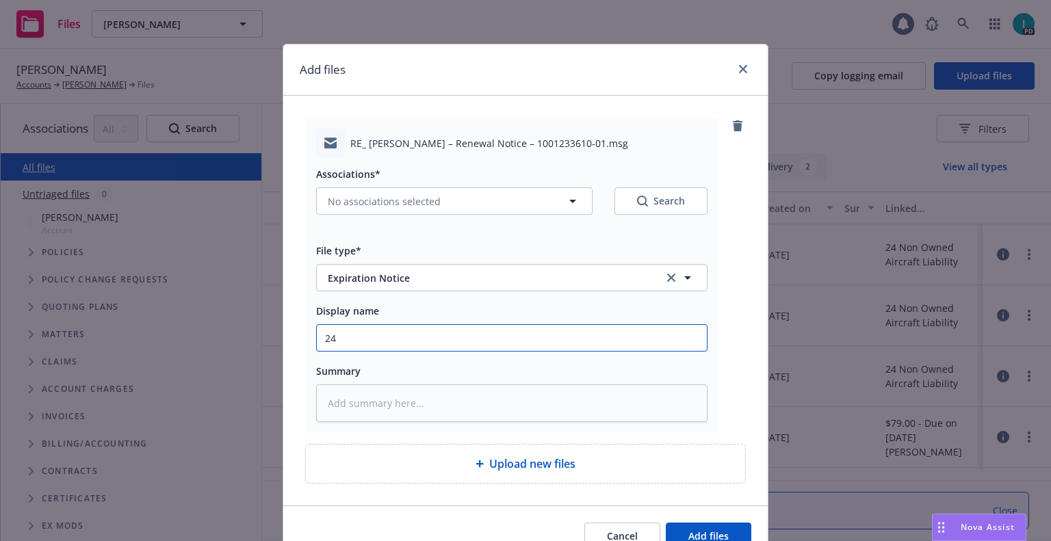
type textarea "x"
type input "24 NOWN CVS Renewal Notice"
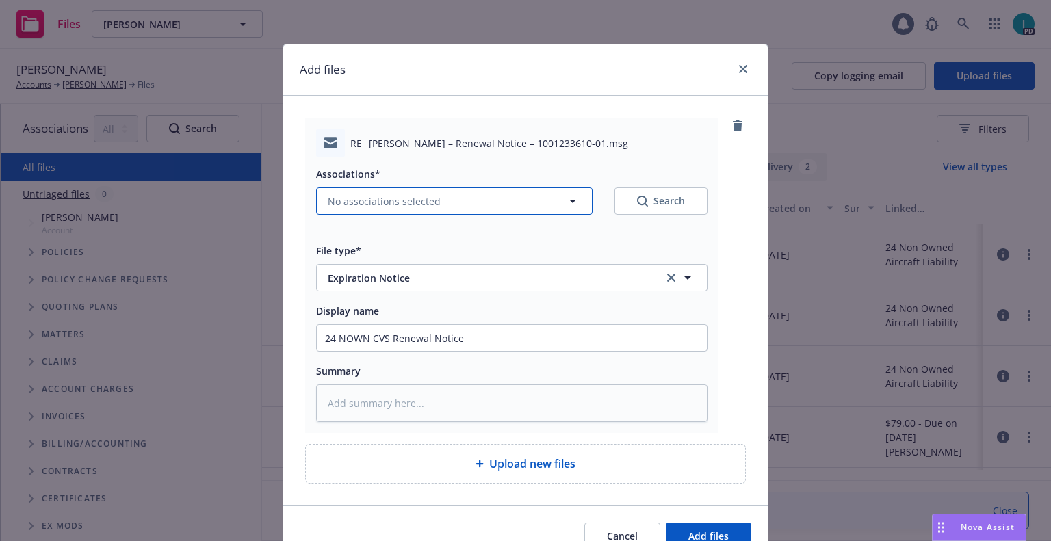
click at [376, 200] on span "No associations selected" at bounding box center [384, 201] width 113 height 14
type textarea "x"
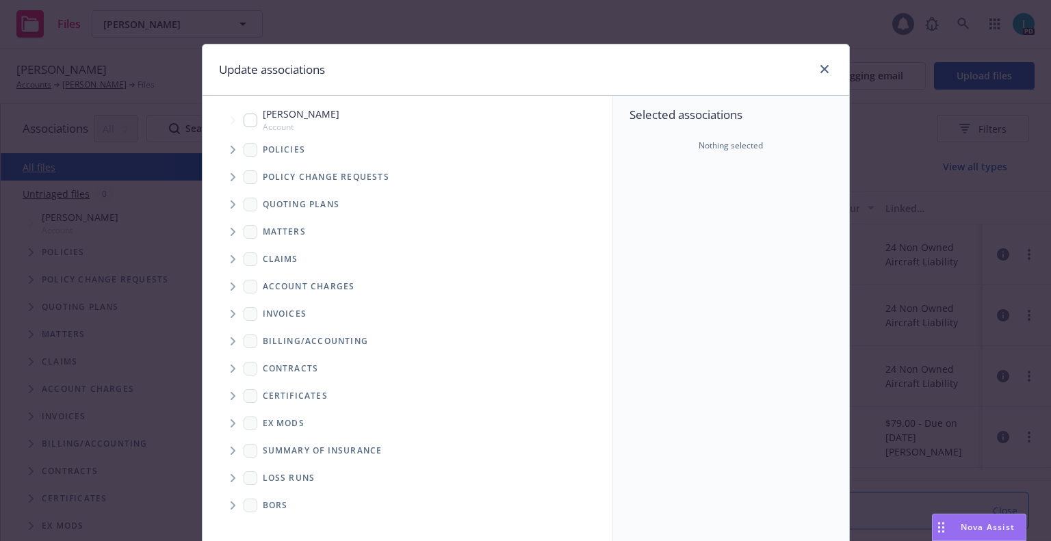
click at [232, 153] on span "Tree Example" at bounding box center [233, 150] width 22 height 22
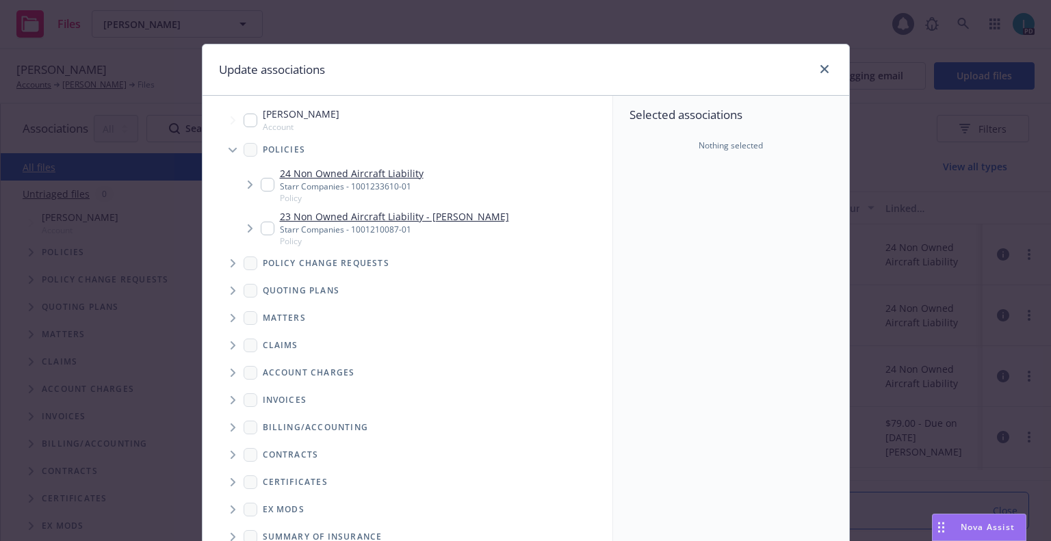
click at [268, 182] on input "Tree Example" at bounding box center [268, 185] width 14 height 14
checkbox input "true"
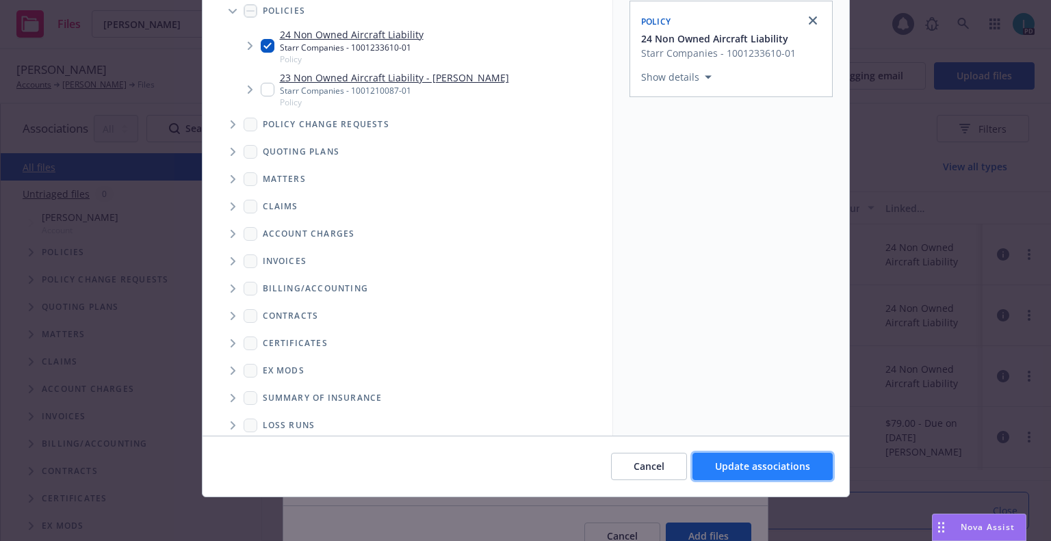
click at [759, 462] on span "Update associations" at bounding box center [762, 466] width 95 height 13
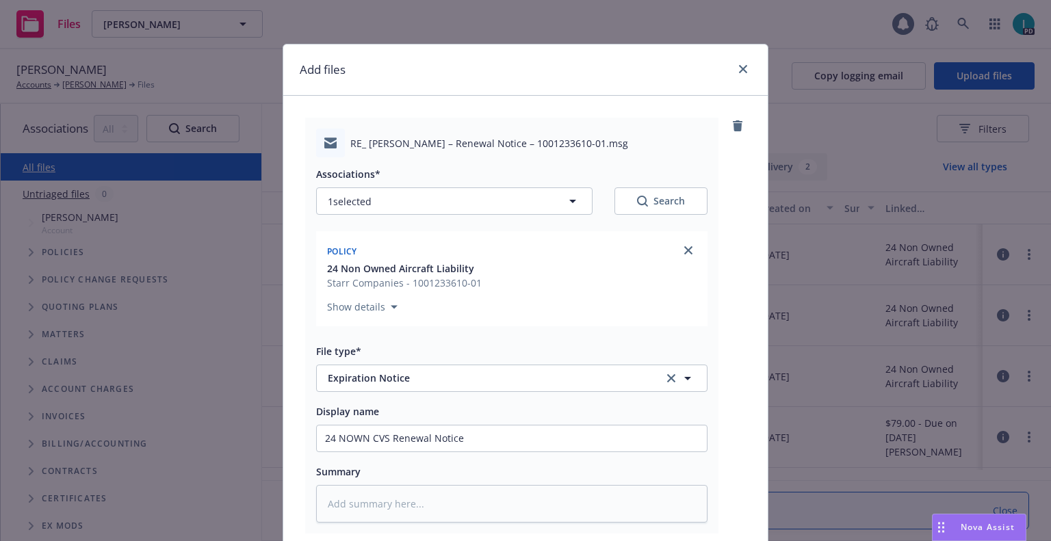
scroll to position [170, 0]
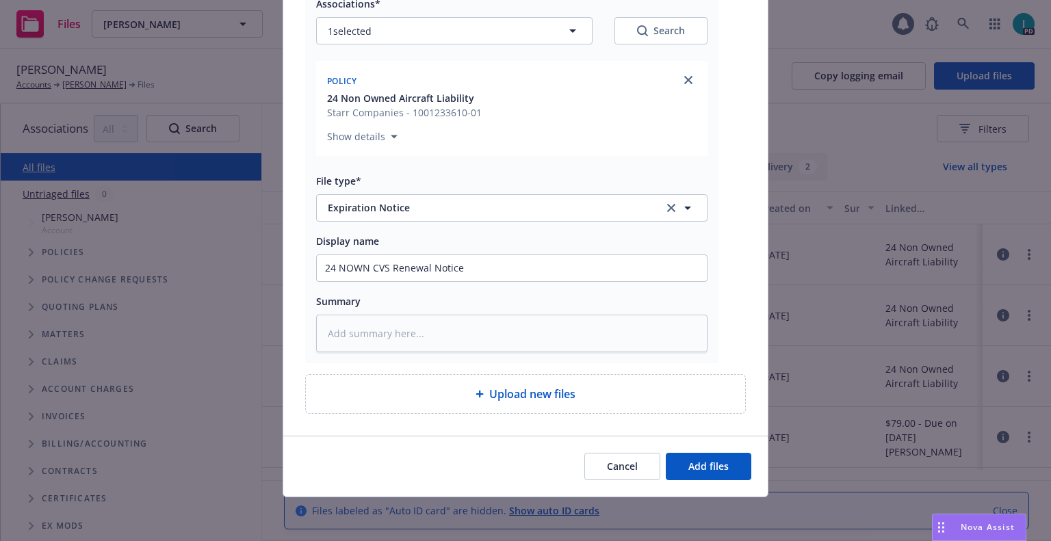
type textarea "x"
click at [516, 270] on input "24 NOWN CVS Renewal Notice" at bounding box center [512, 268] width 390 height 26
type input "24 NOWN CVS Renewal Notice 3rd"
click at [712, 472] on span "Add files" at bounding box center [708, 466] width 40 height 13
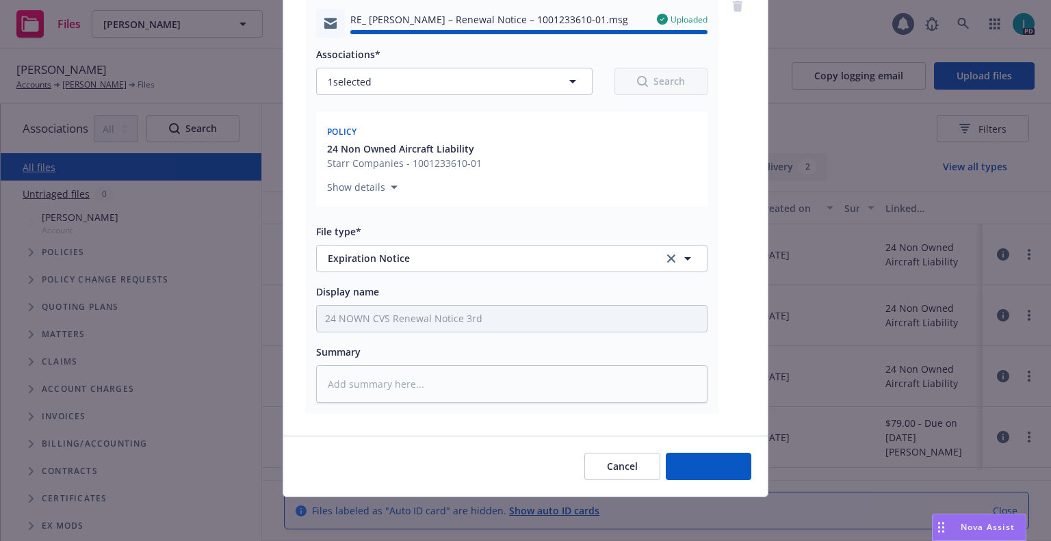
type textarea "x"
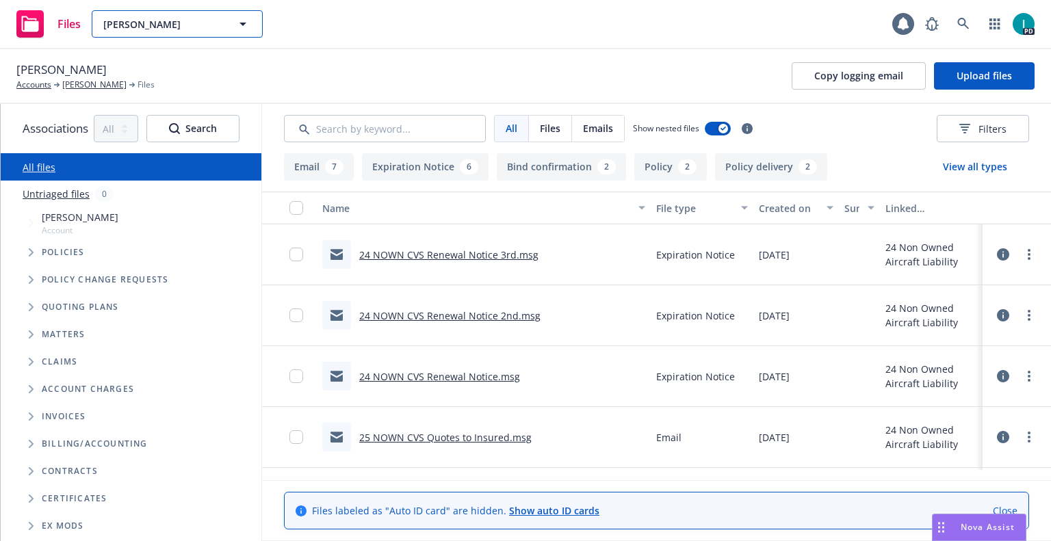
click at [167, 33] on button "Eugene Ahn" at bounding box center [177, 23] width 171 height 27
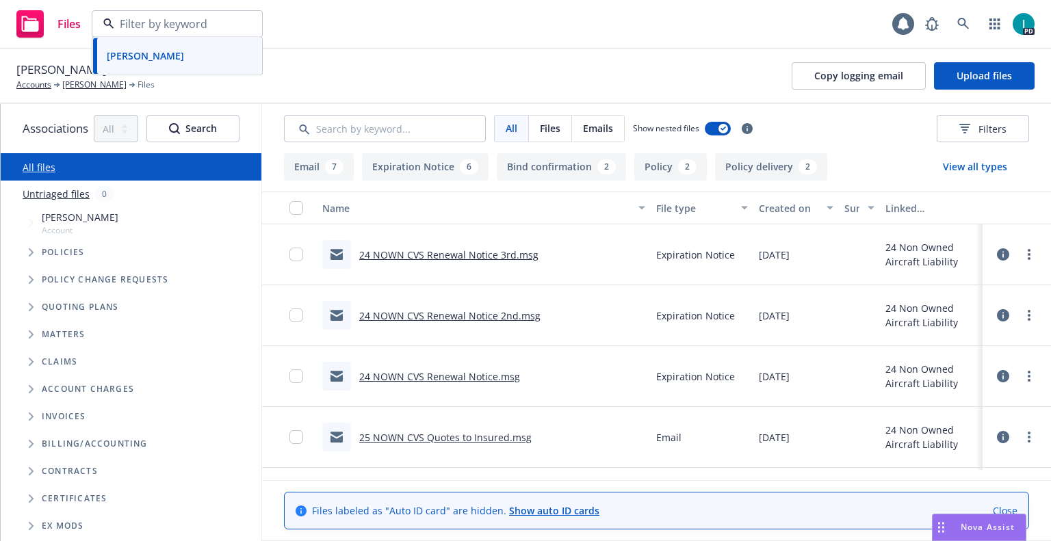
paste input "Jonathan Arce"
type input "Jonathan Arce"
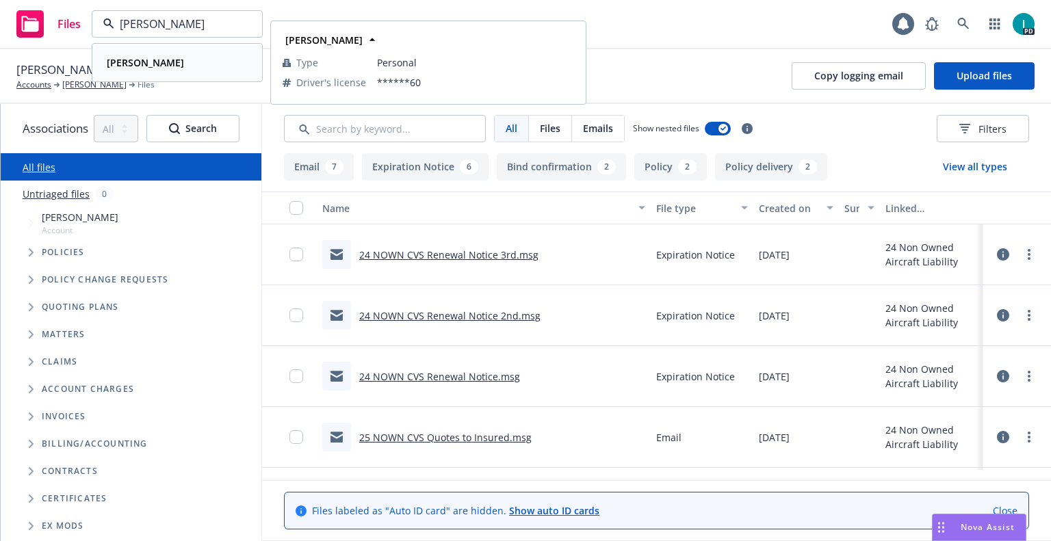
click at [200, 64] on div "Jonathan Arce" at bounding box center [177, 63] width 152 height 20
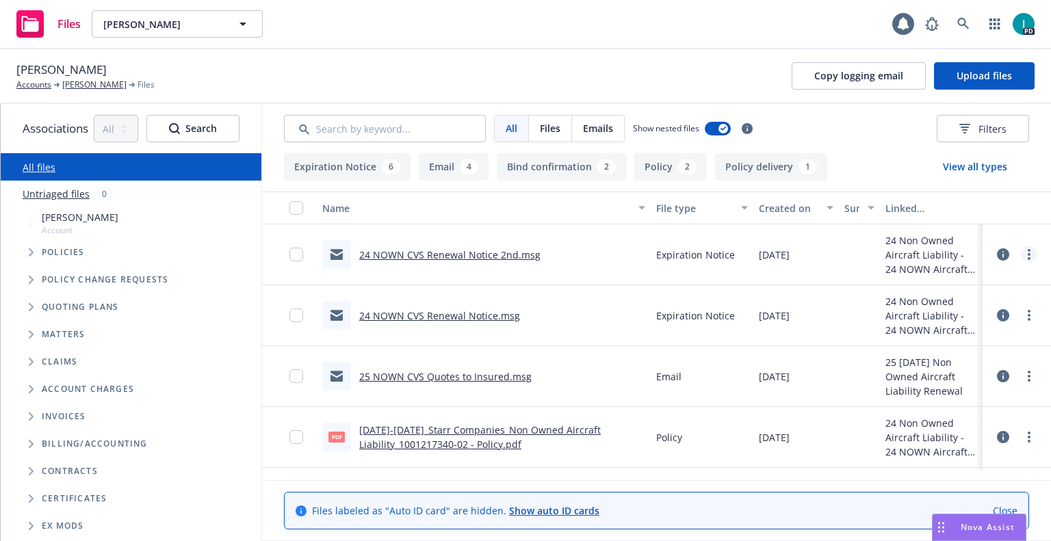
click at [1028, 255] on circle "more" at bounding box center [1029, 254] width 3 height 3
click at [925, 315] on link "Download" at bounding box center [967, 309] width 136 height 27
click at [976, 76] on span "Upload files" at bounding box center [984, 75] width 55 height 13
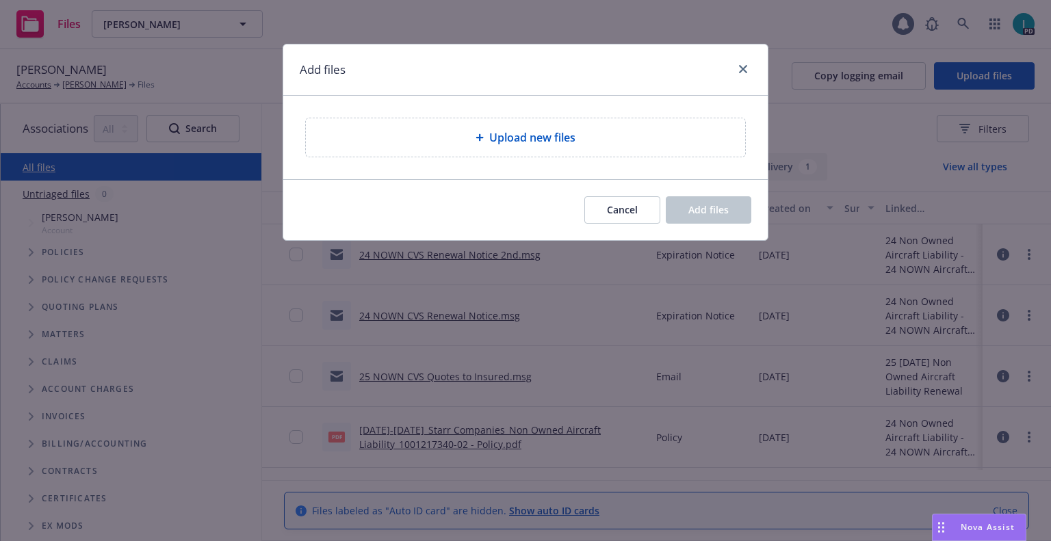
type textarea "x"
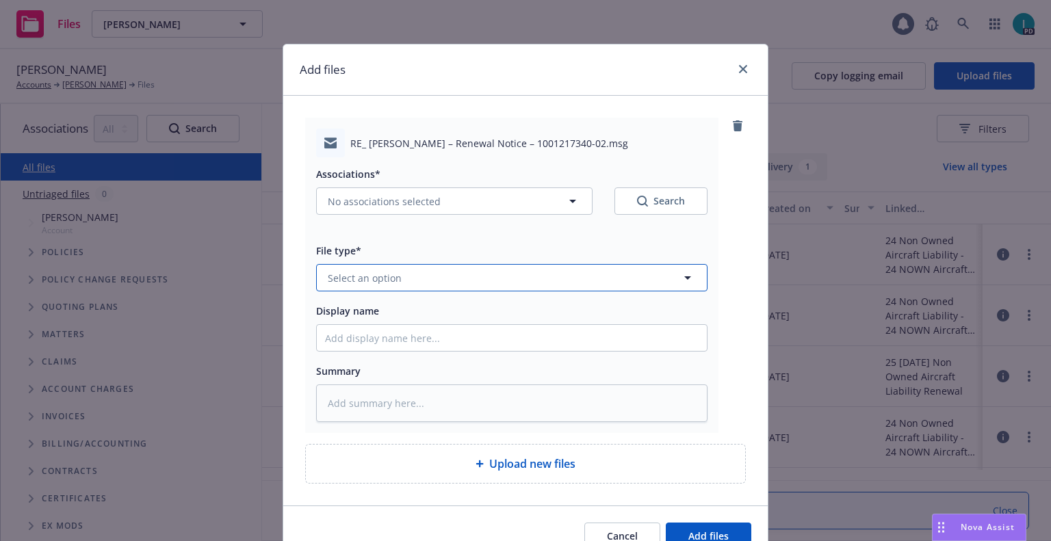
click at [409, 285] on button "Select an option" at bounding box center [511, 277] width 391 height 27
type input "ex"
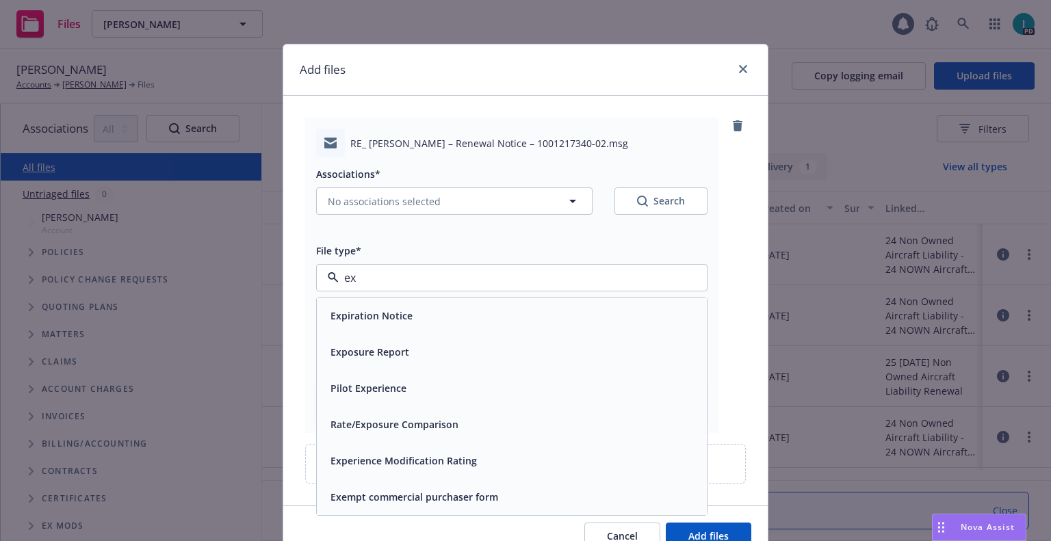
click at [404, 304] on div "Expiration Notice" at bounding box center [512, 316] width 390 height 36
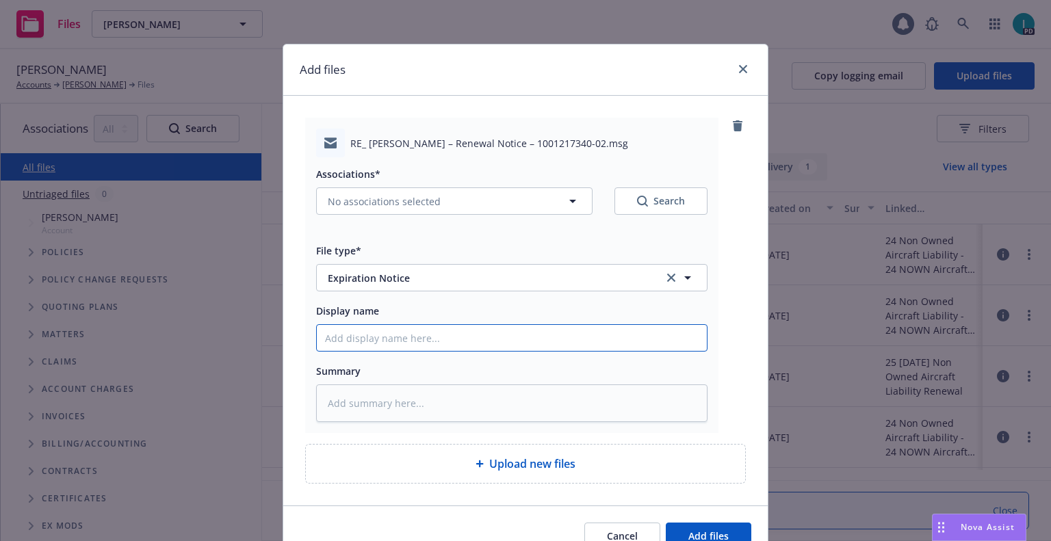
click at [397, 328] on input "Display name" at bounding box center [512, 338] width 390 height 26
type textarea "x"
type input "2"
type textarea "x"
type input "24"
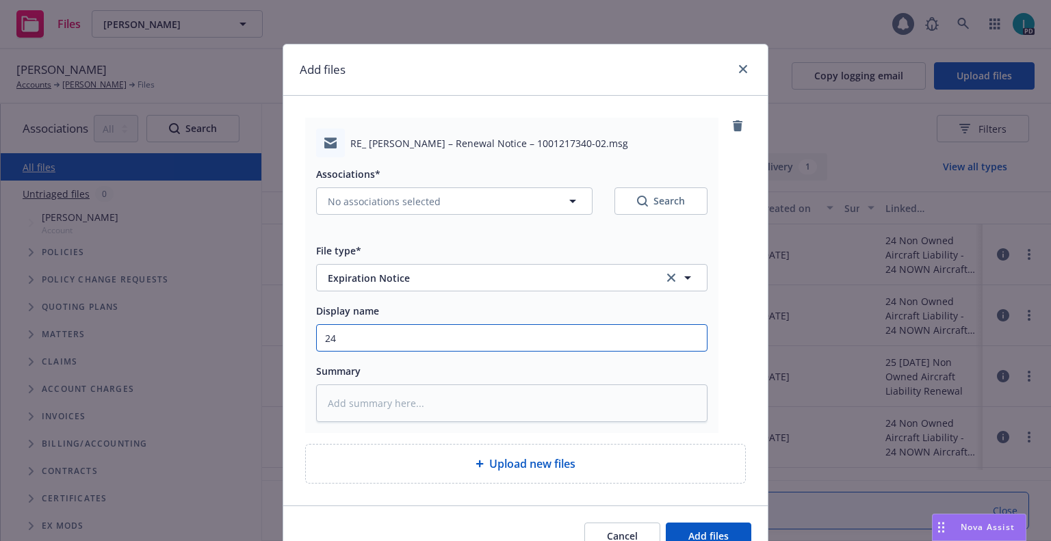
type textarea "x"
type input "24 NOWN CVS Renewal Notice 3rd"
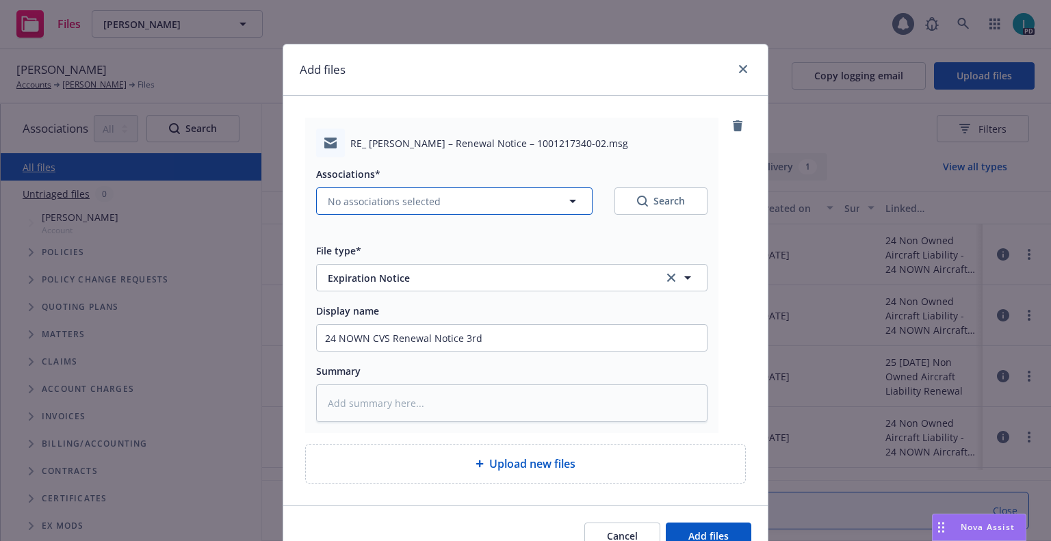
click at [357, 195] on span "No associations selected" at bounding box center [384, 201] width 113 height 14
type textarea "x"
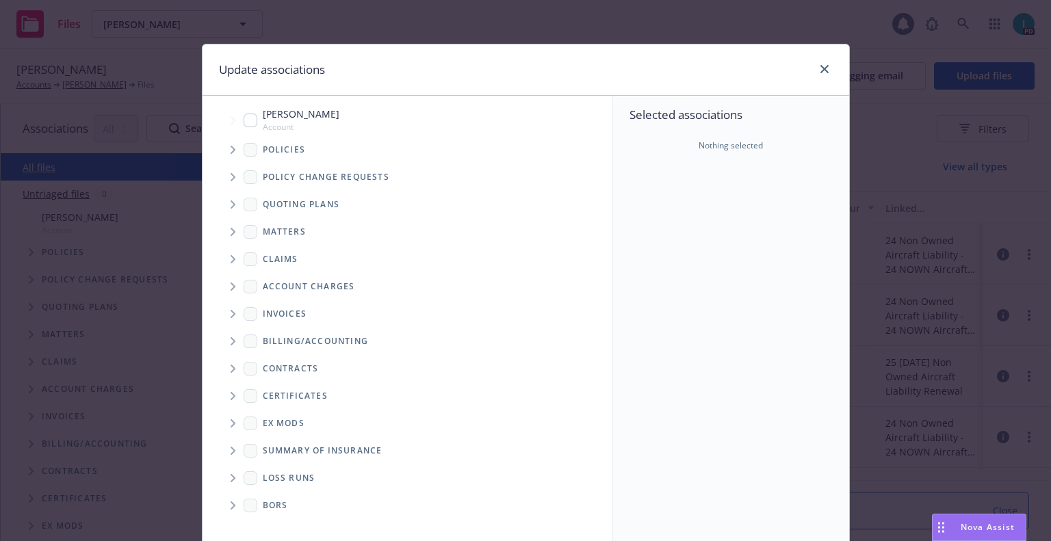
click at [231, 153] on icon "Tree Example" at bounding box center [233, 150] width 5 height 8
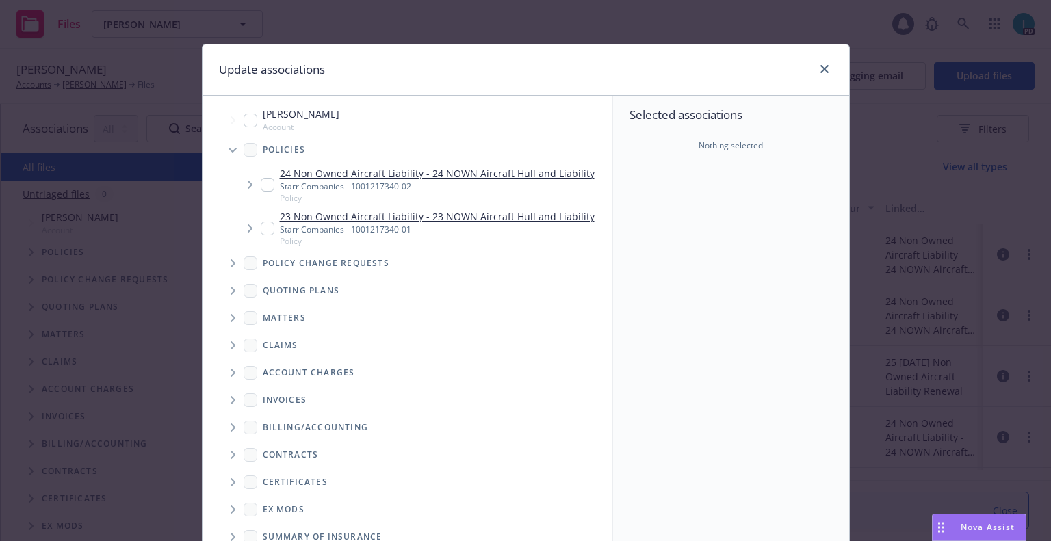
click at [261, 189] on input "Tree Example" at bounding box center [268, 185] width 14 height 14
checkbox input "true"
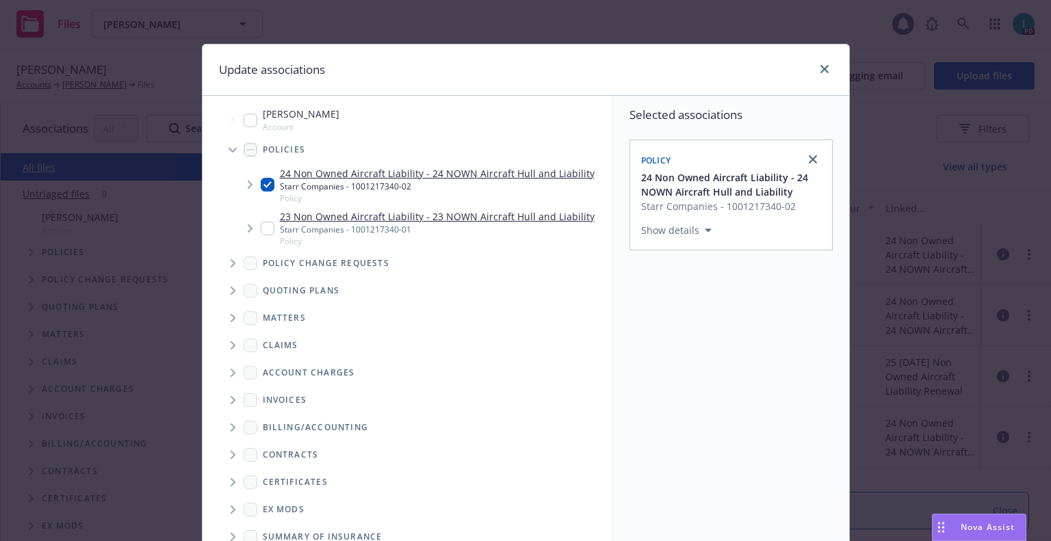
scroll to position [139, 0]
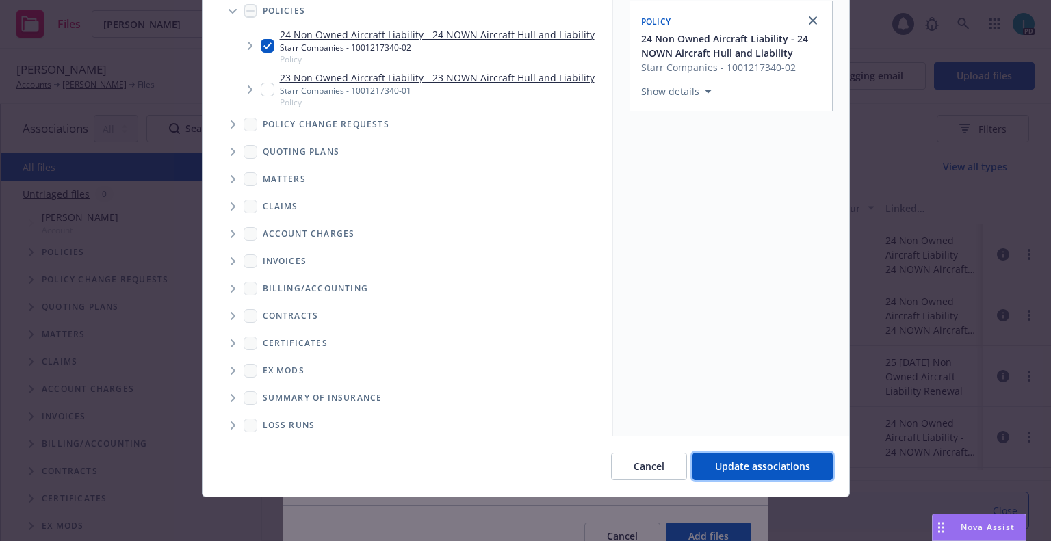
drag, startPoint x: 773, startPoint y: 453, endPoint x: 766, endPoint y: 459, distance: 9.7
click at [768, 459] on button "Update associations" at bounding box center [763, 466] width 140 height 27
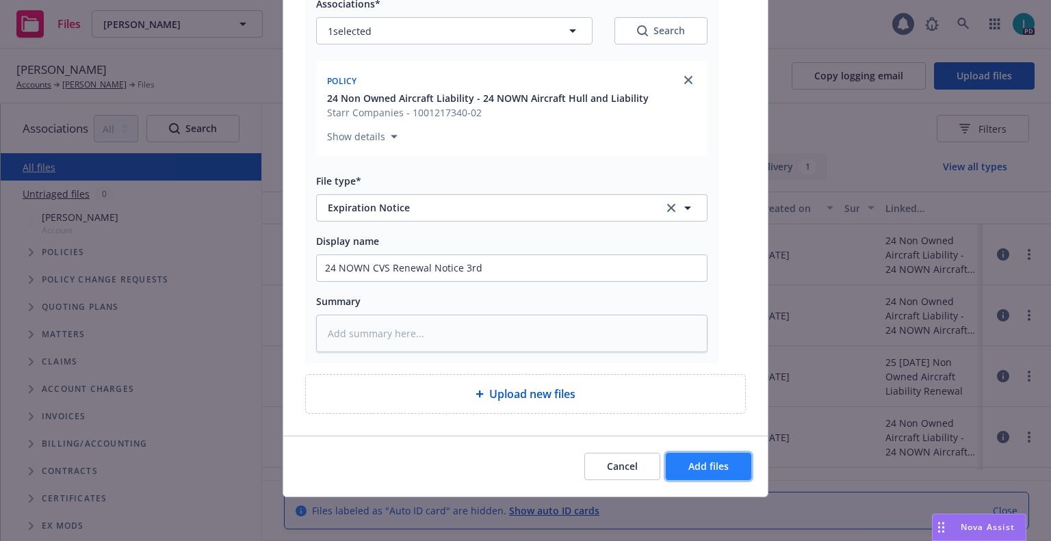
click at [711, 464] on span "Add files" at bounding box center [708, 466] width 40 height 13
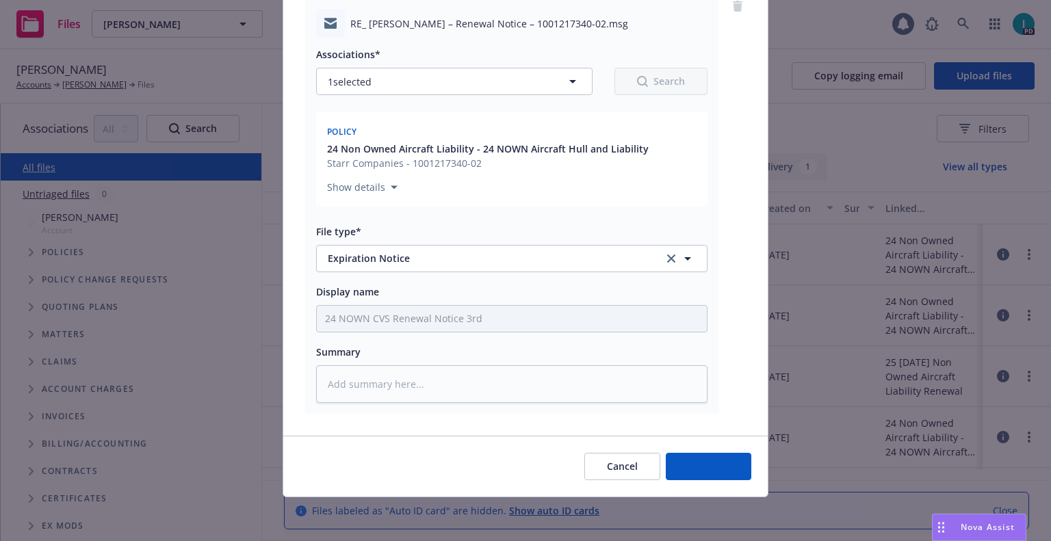
scroll to position [120, 0]
type textarea "x"
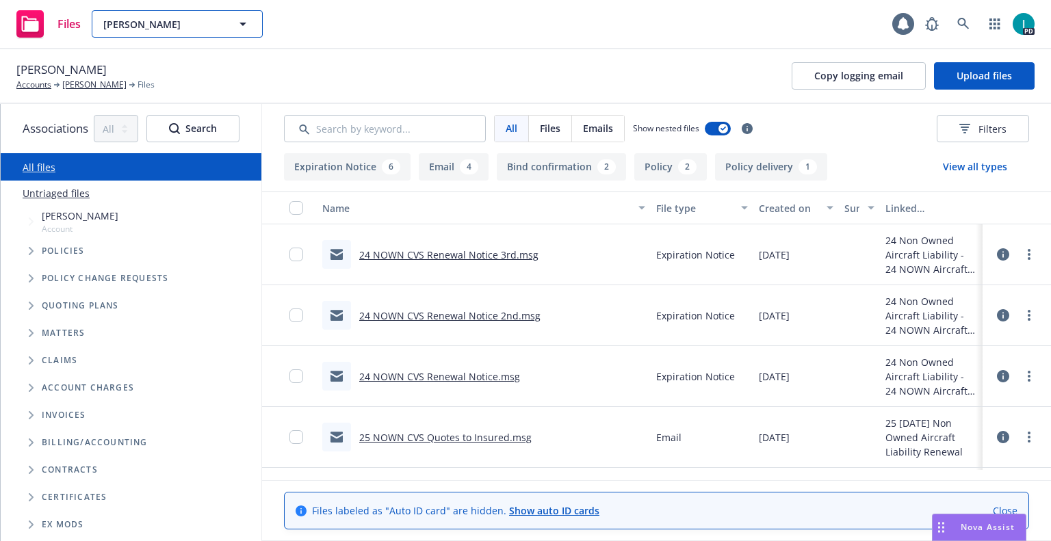
click at [144, 18] on span "Jonathan Arce" at bounding box center [162, 24] width 118 height 14
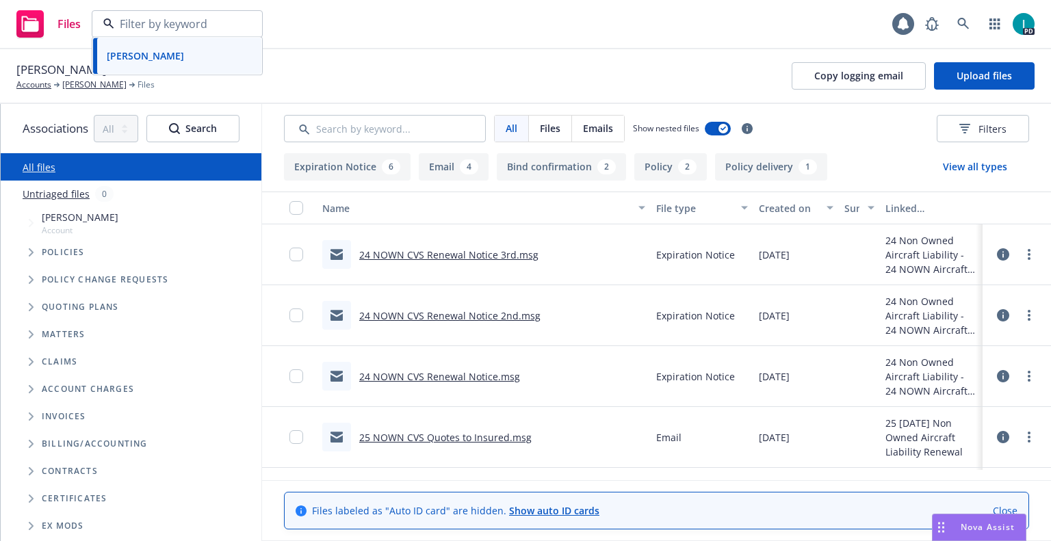
paste input "Hailey Ana Richardson"
type input "Hailey Ana Richardson"
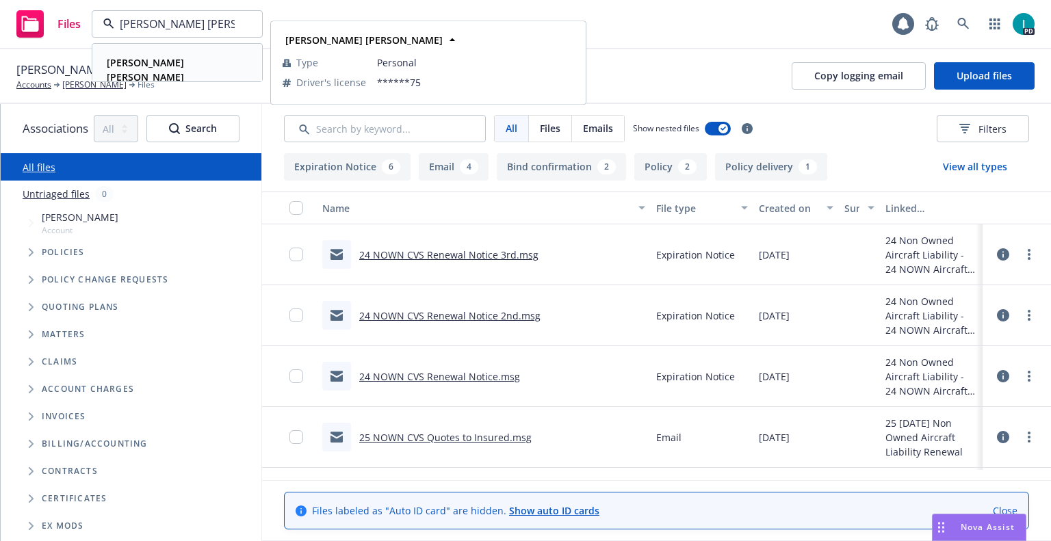
click at [180, 57] on strong "Hailey Ana Richardson" at bounding box center [145, 69] width 77 height 27
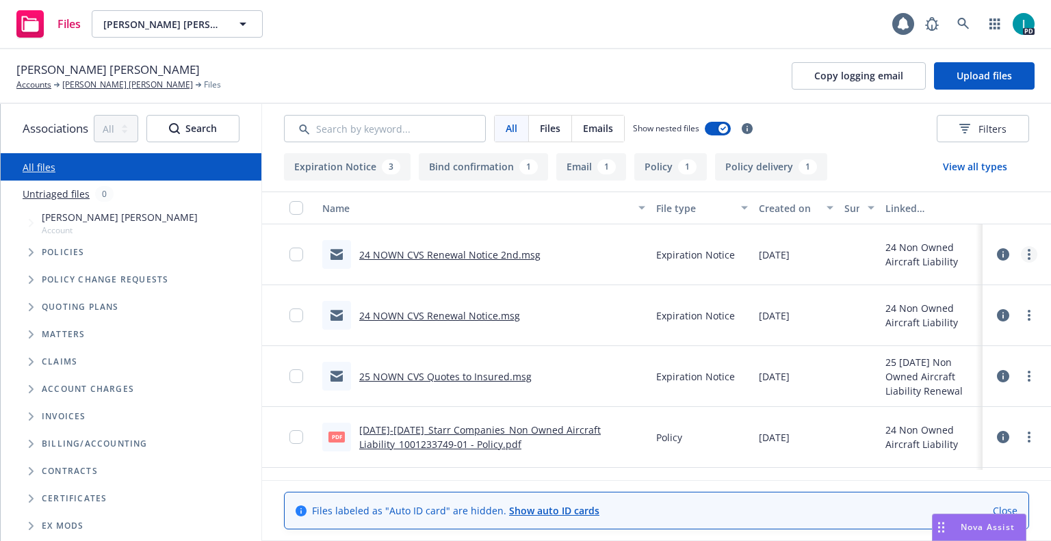
click at [1029, 256] on icon "more" at bounding box center [1029, 254] width 3 height 11
click at [932, 300] on link "Download" at bounding box center [967, 309] width 136 height 27
click at [974, 76] on span "Upload files" at bounding box center [984, 75] width 55 height 13
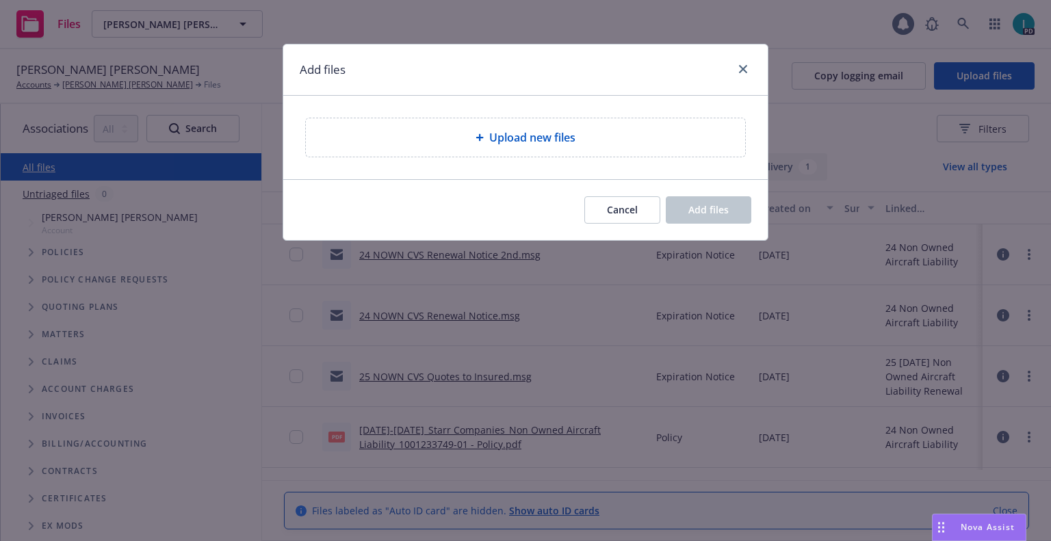
type textarea "x"
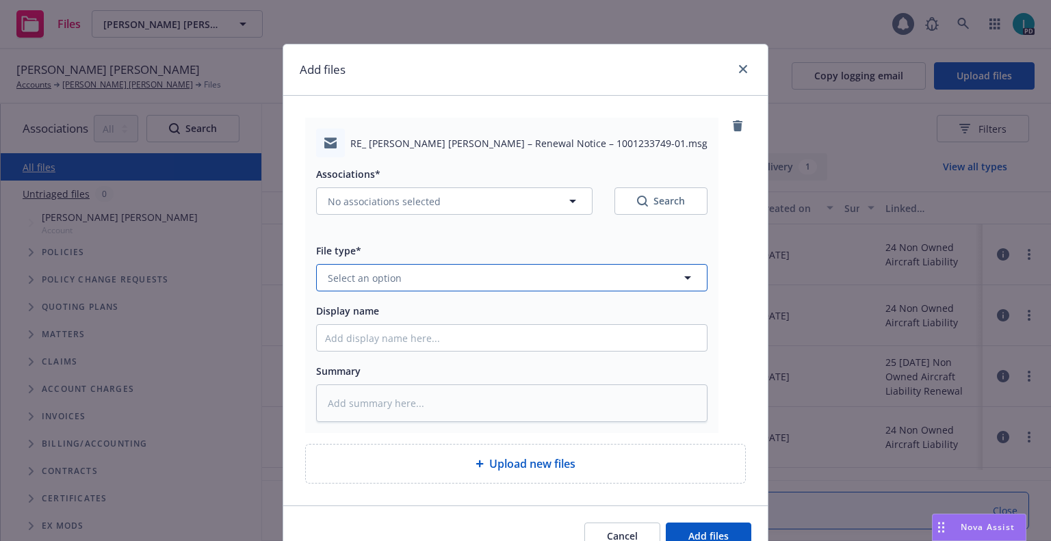
click at [355, 280] on span "Select an option" at bounding box center [365, 278] width 74 height 14
type input "ex"
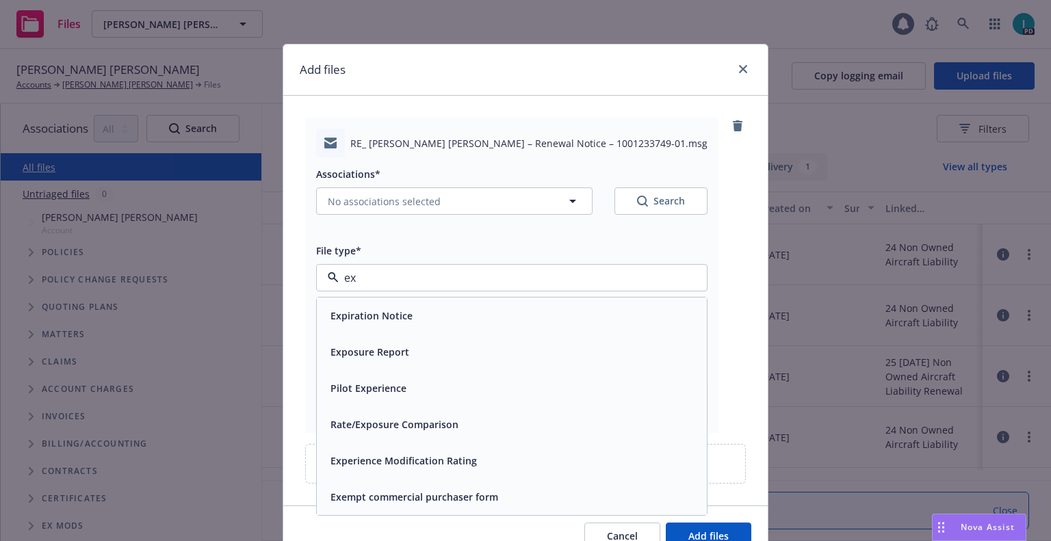
click at [391, 317] on span "Expiration Notice" at bounding box center [372, 316] width 82 height 14
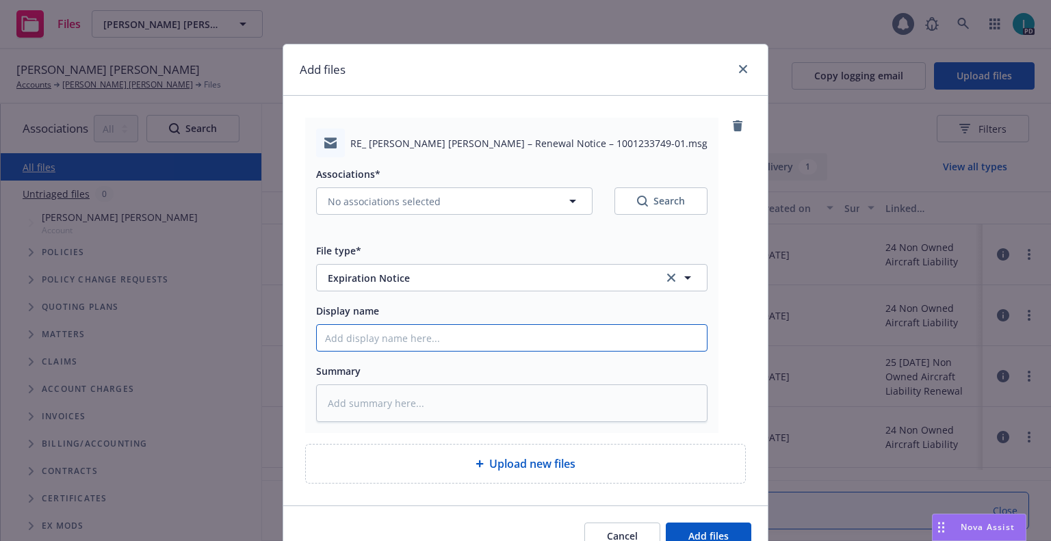
click at [378, 340] on input "Display name" at bounding box center [512, 338] width 390 height 26
type textarea "x"
type input "2"
type textarea "x"
type input "24"
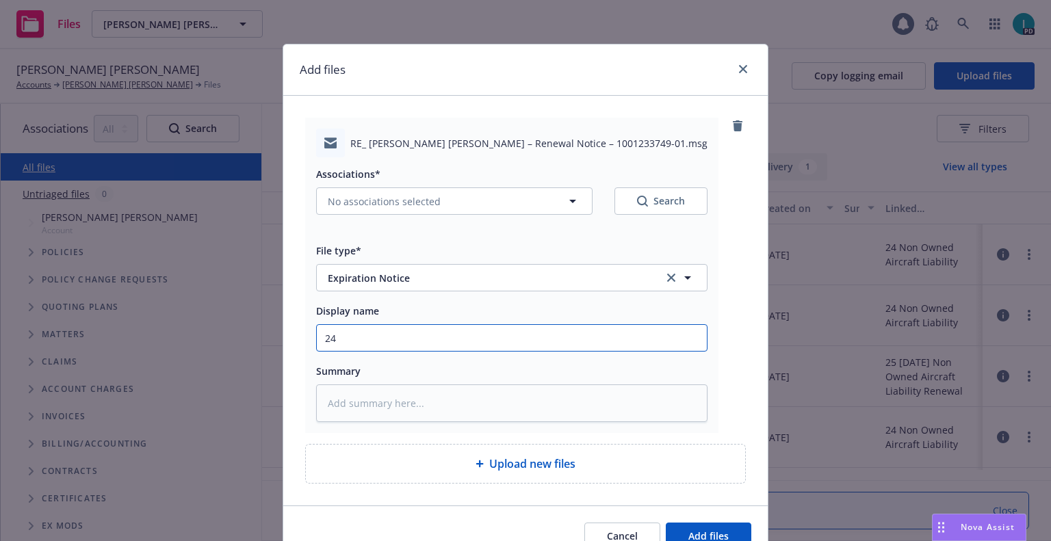
type textarea "x"
type input "24 NOWN CVS Renewal Notice 3rd"
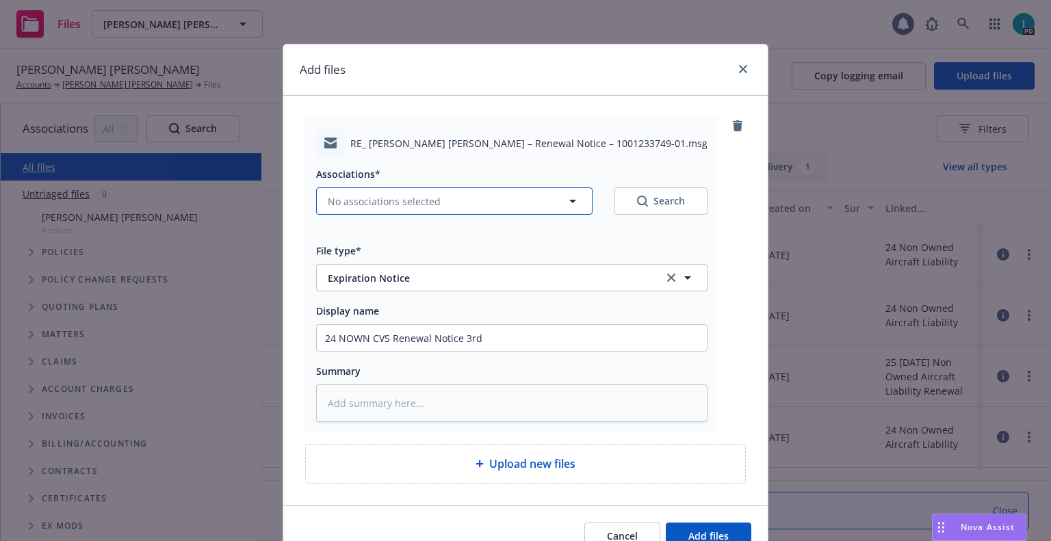
click at [352, 203] on span "No associations selected" at bounding box center [384, 201] width 113 height 14
type textarea "x"
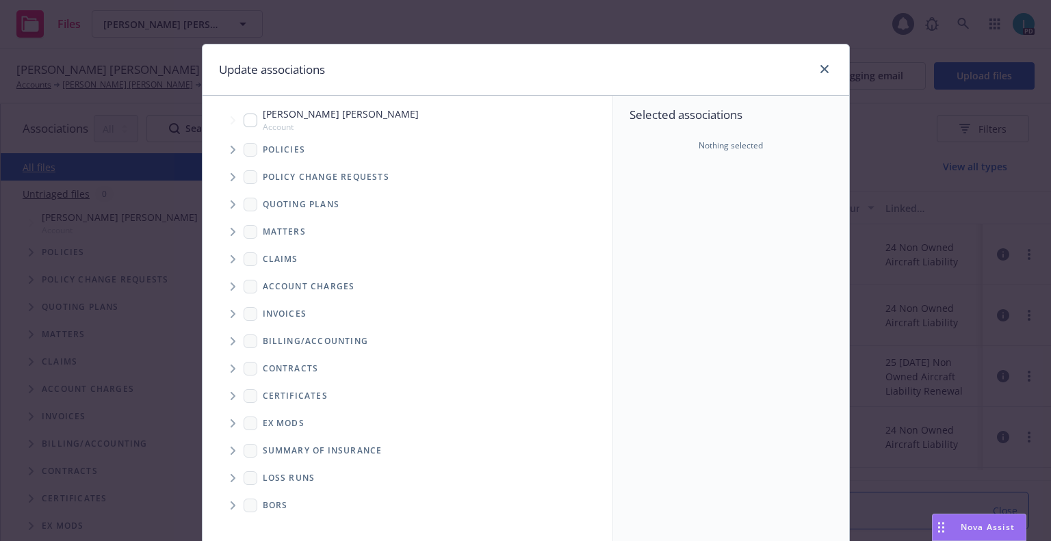
click at [233, 149] on span "Tree Example" at bounding box center [233, 150] width 22 height 22
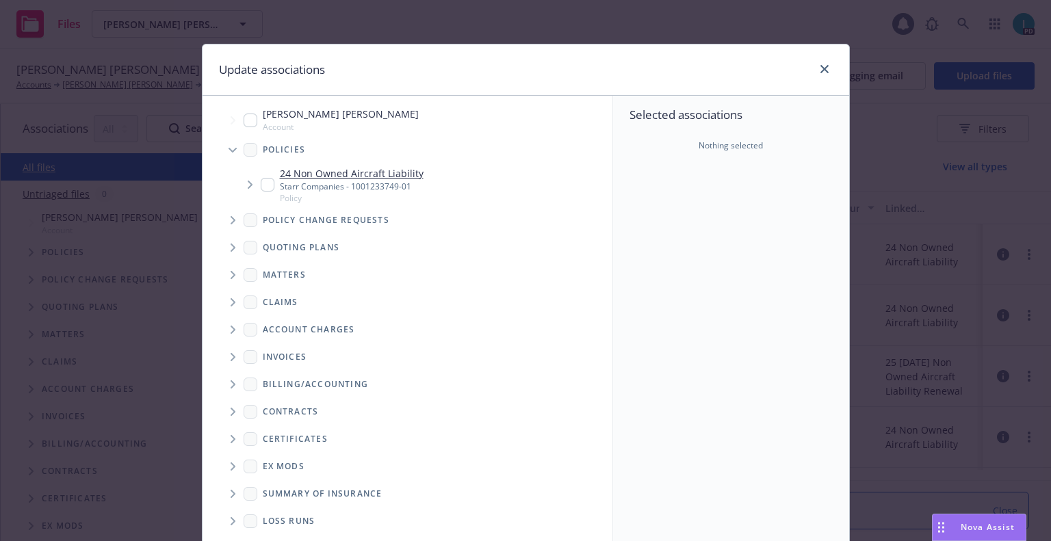
click at [261, 185] on input "Tree Example" at bounding box center [268, 185] width 14 height 14
checkbox input "true"
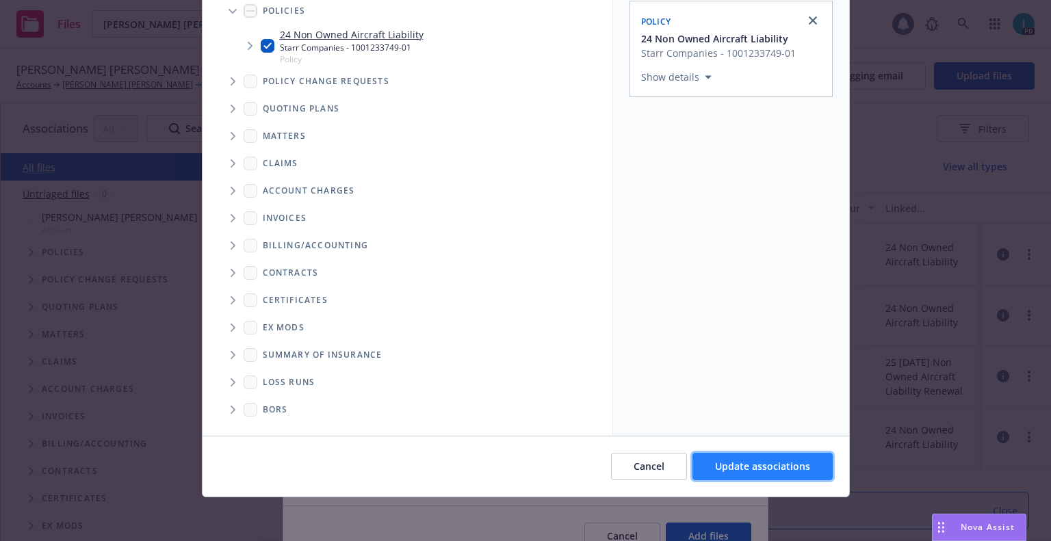
click at [775, 461] on span "Update associations" at bounding box center [762, 466] width 95 height 13
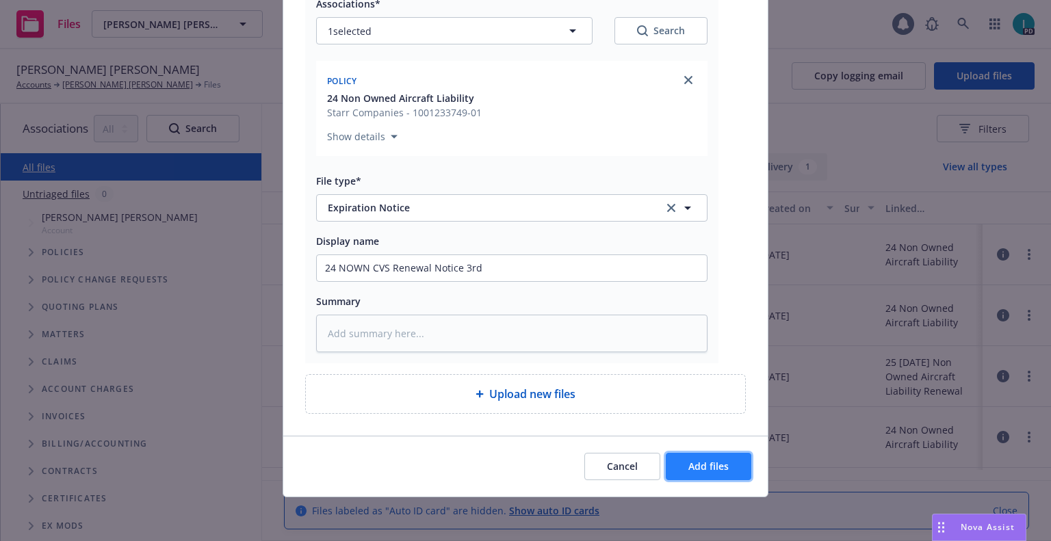
click at [714, 459] on button "Add files" at bounding box center [709, 466] width 86 height 27
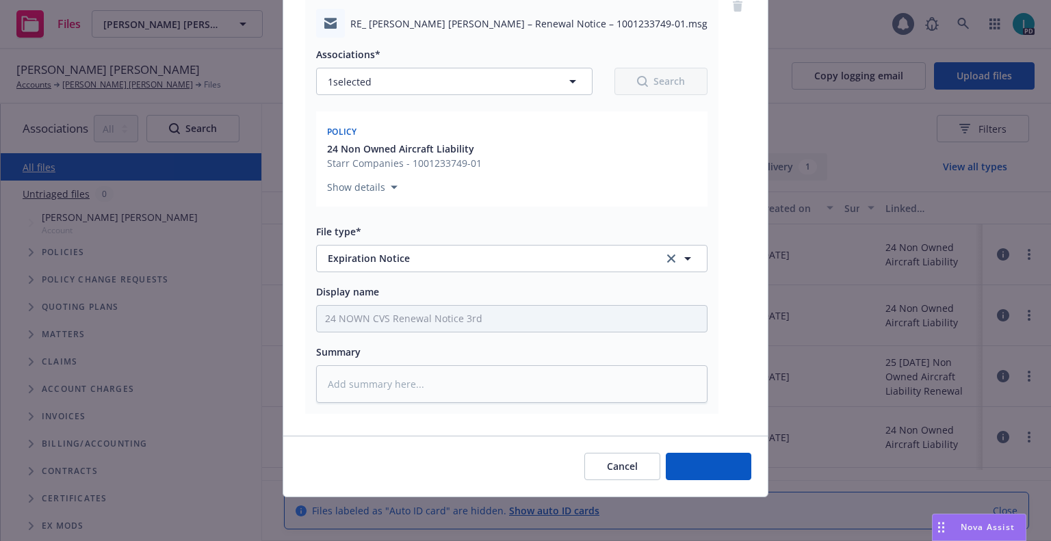
scroll to position [120, 0]
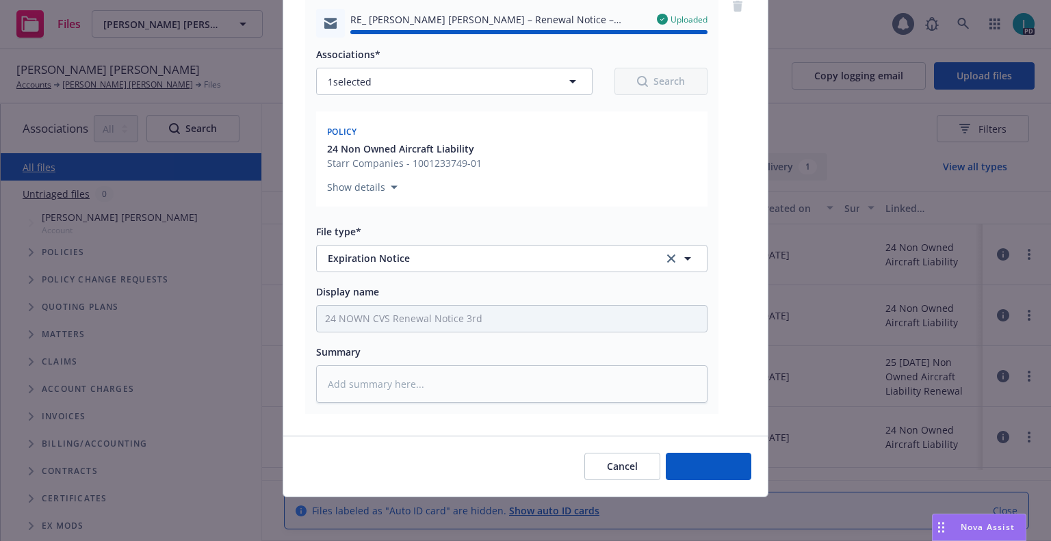
type textarea "x"
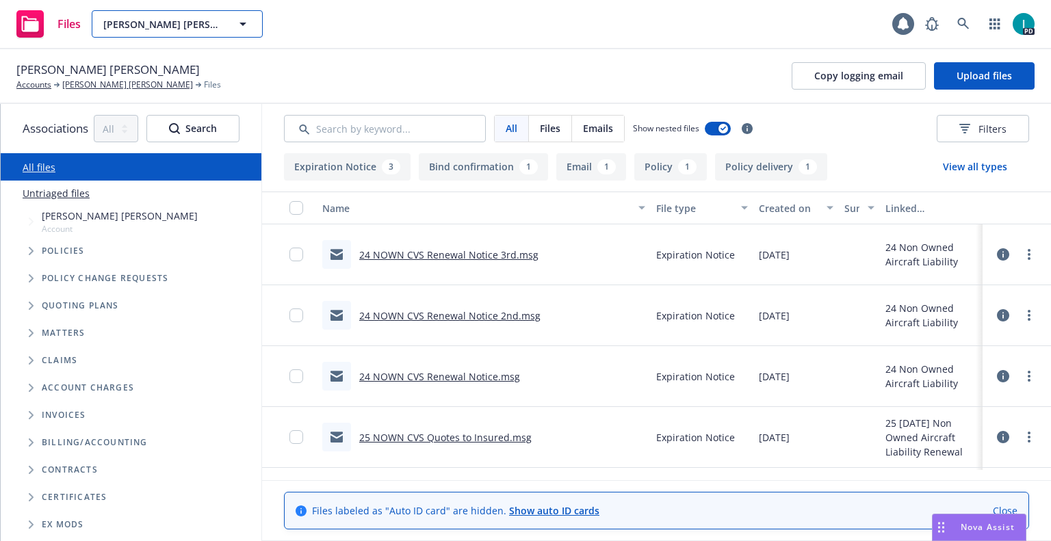
click at [170, 26] on span "Hailey Ana Richardson" at bounding box center [162, 24] width 118 height 14
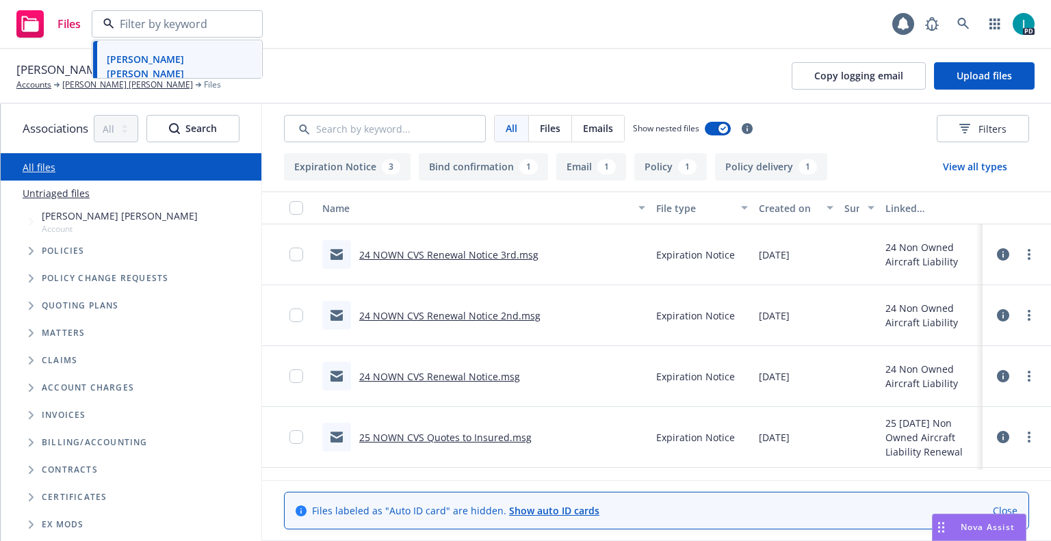
paste input "Carson Elliott"
type input "Carson Elliott"
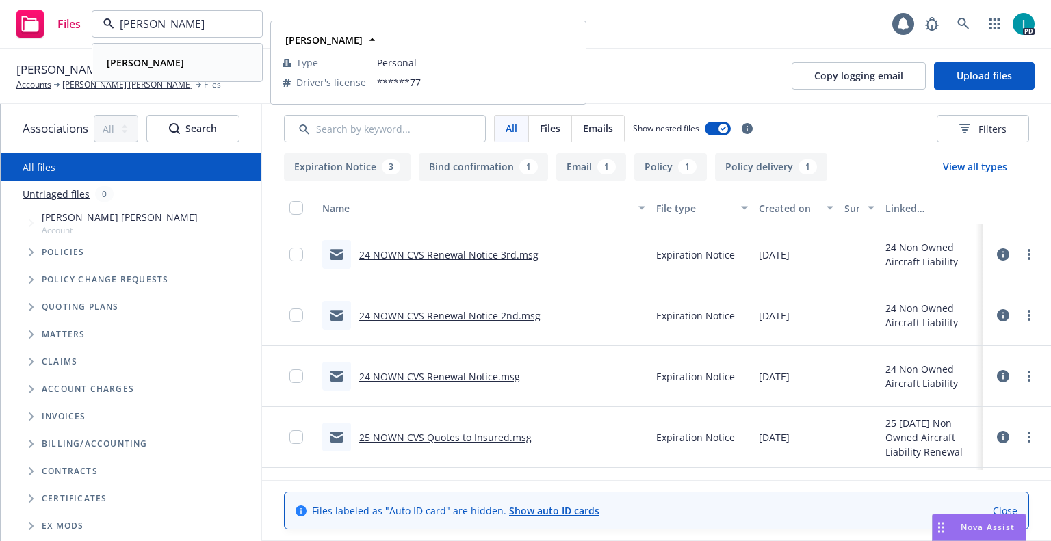
click at [179, 64] on div "Carson Elliott" at bounding box center [177, 63] width 152 height 20
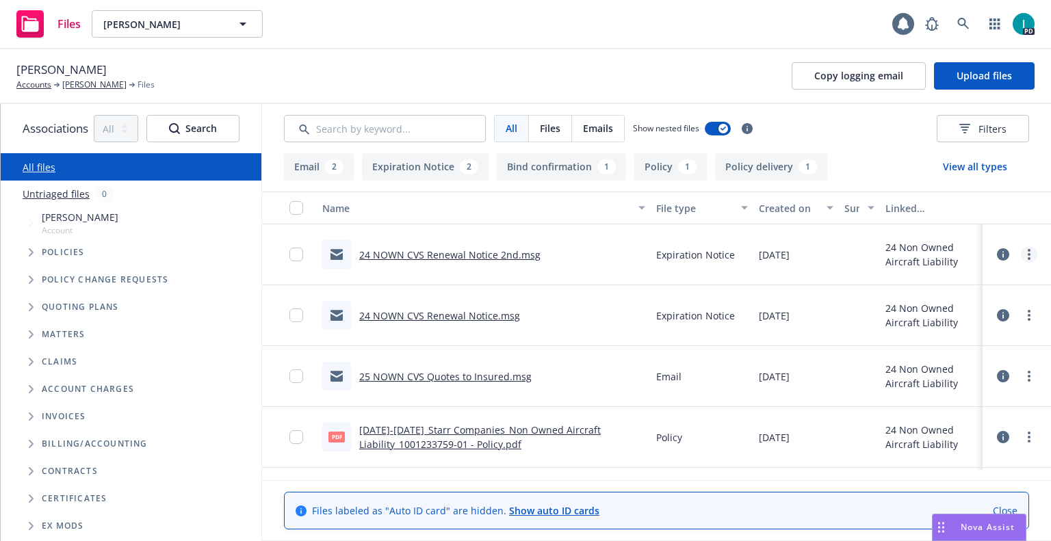
click at [1021, 254] on link "more" at bounding box center [1029, 254] width 16 height 16
drag, startPoint x: 941, startPoint y: 308, endPoint x: 950, endPoint y: 299, distance: 12.6
click at [941, 308] on link "Download" at bounding box center [967, 309] width 136 height 27
click at [972, 70] on span "Upload files" at bounding box center [984, 75] width 55 height 13
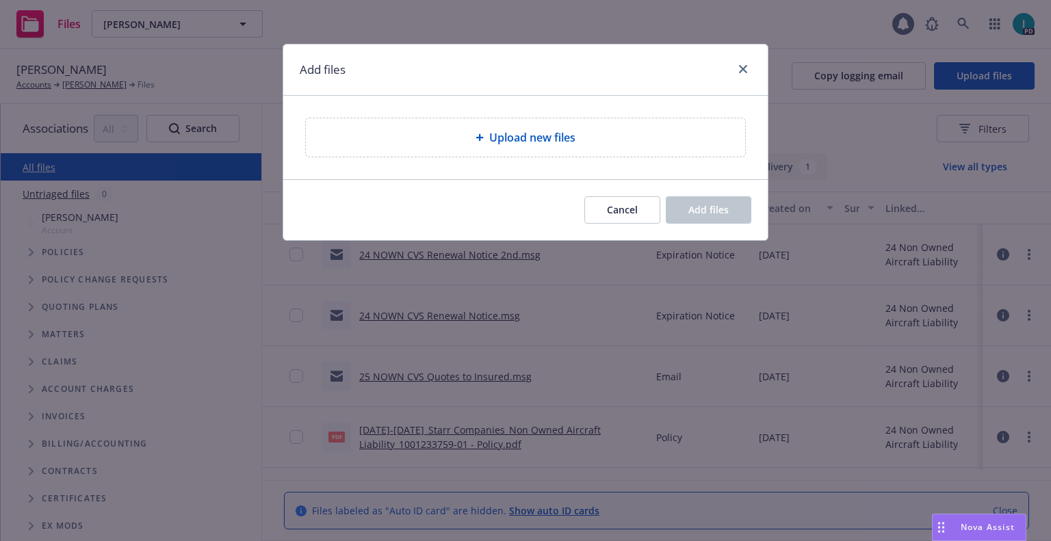
type textarea "x"
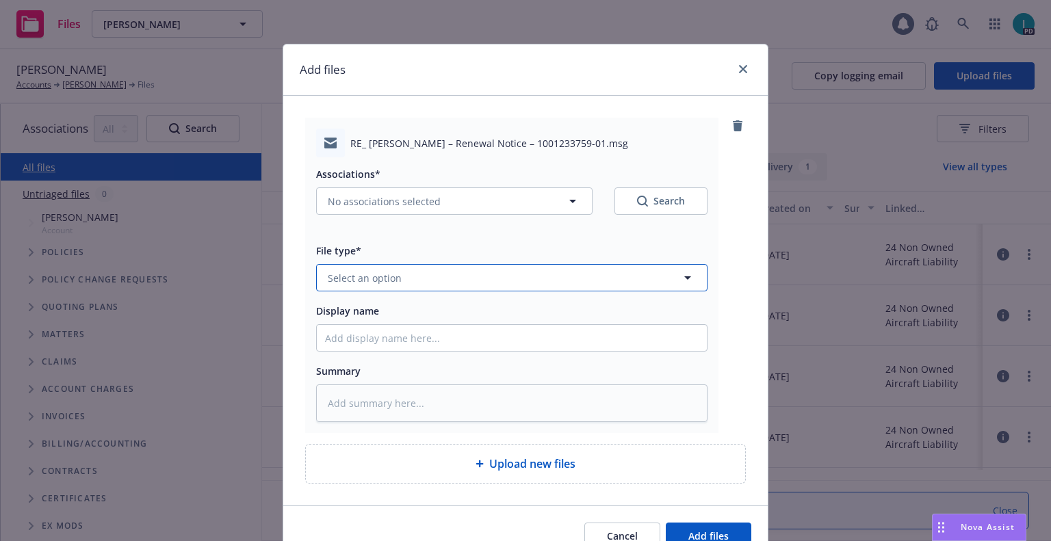
click at [367, 277] on span "Select an option" at bounding box center [365, 278] width 74 height 14
type input "ex"
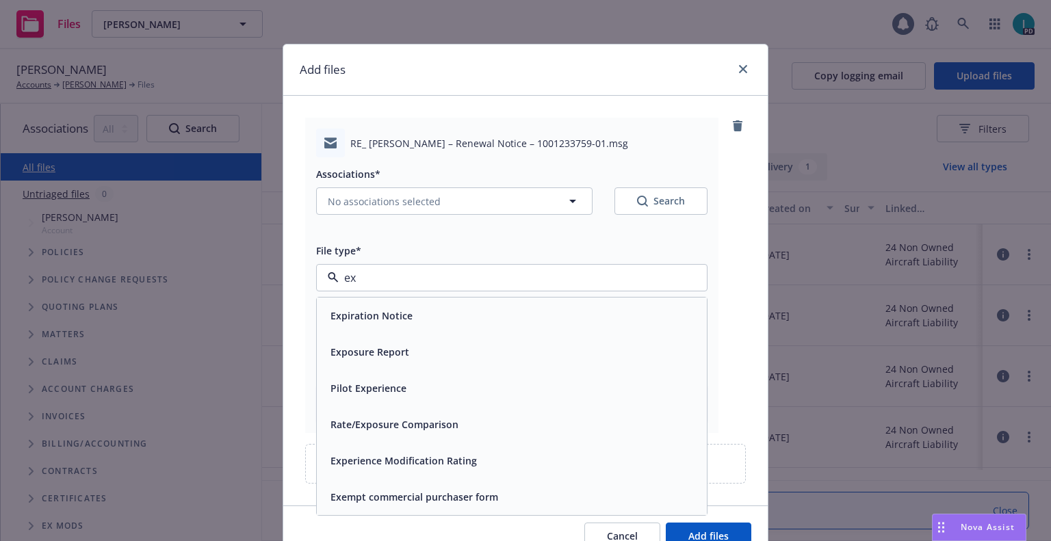
click at [383, 308] on div "Expiration Notice" at bounding box center [370, 316] width 90 height 20
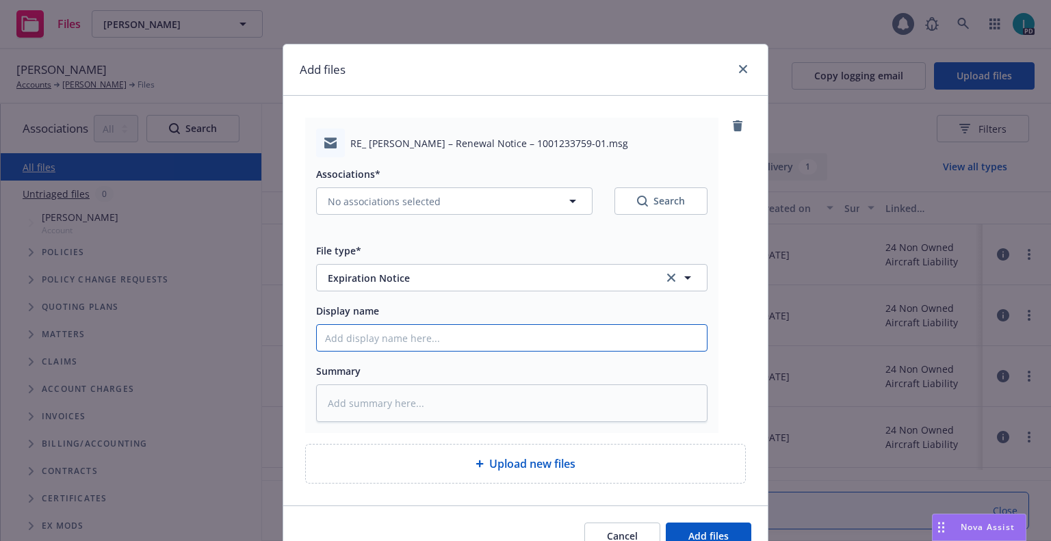
click at [385, 333] on input "Display name" at bounding box center [512, 338] width 390 height 26
type textarea "x"
type input "2"
type textarea "x"
type input "24"
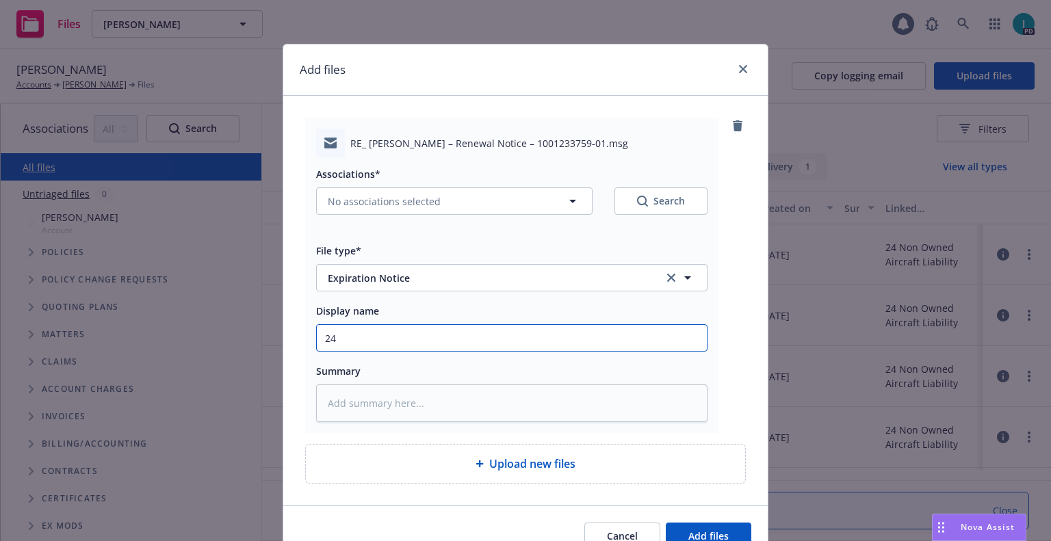
type textarea "x"
type input "24 NOWN CVS Renewal Notice 3rd"
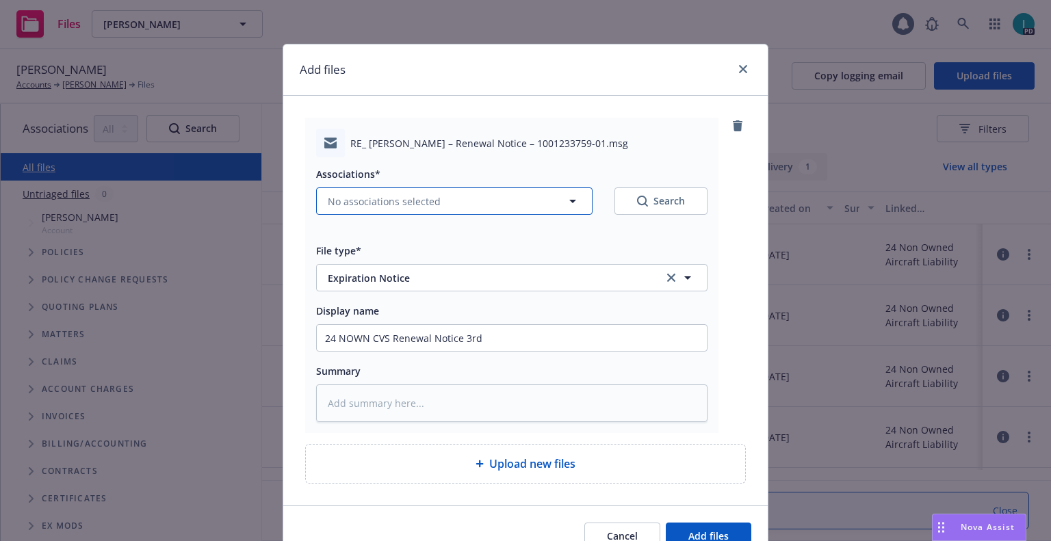
click at [352, 203] on span "No associations selected" at bounding box center [384, 201] width 113 height 14
type textarea "x"
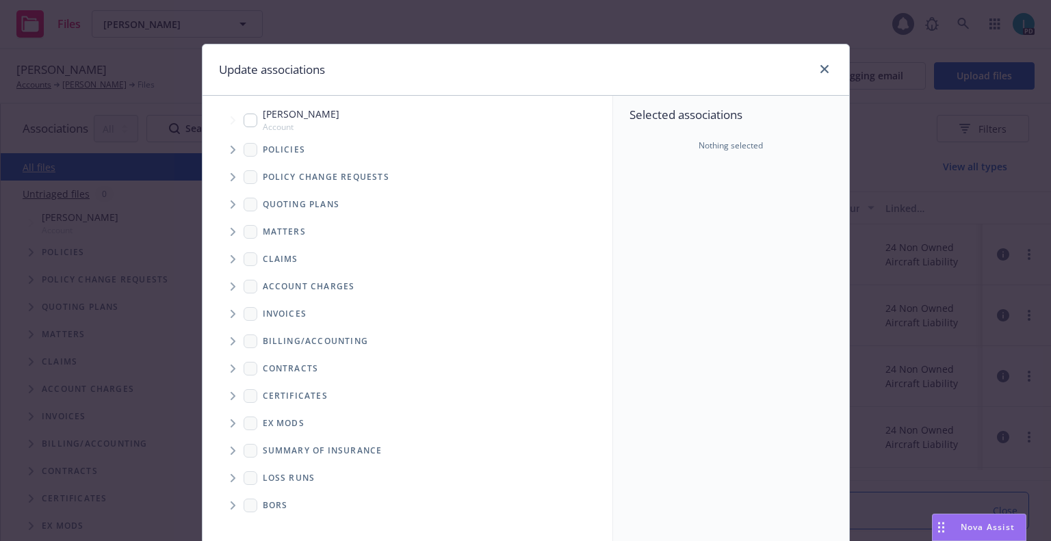
click at [231, 152] on span "Tree Example" at bounding box center [233, 150] width 22 height 22
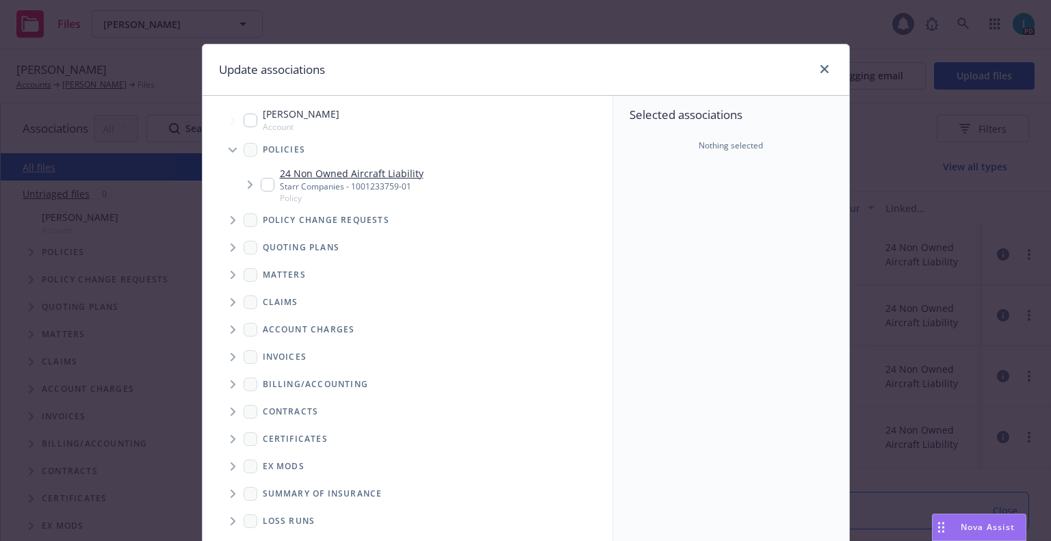
click at [264, 183] on input "Tree Example" at bounding box center [268, 185] width 14 height 14
checkbox input "true"
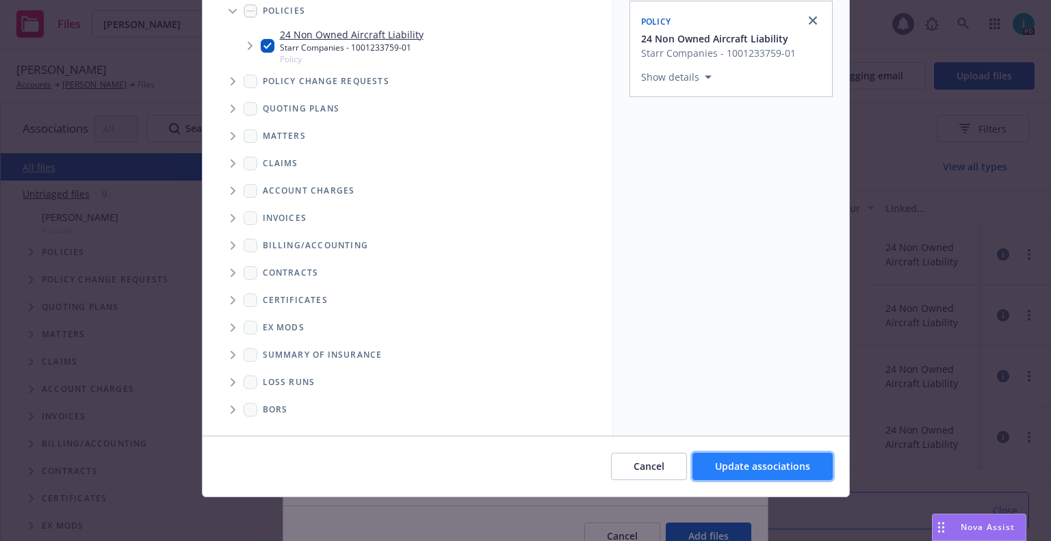
click at [738, 463] on span "Update associations" at bounding box center [762, 466] width 95 height 13
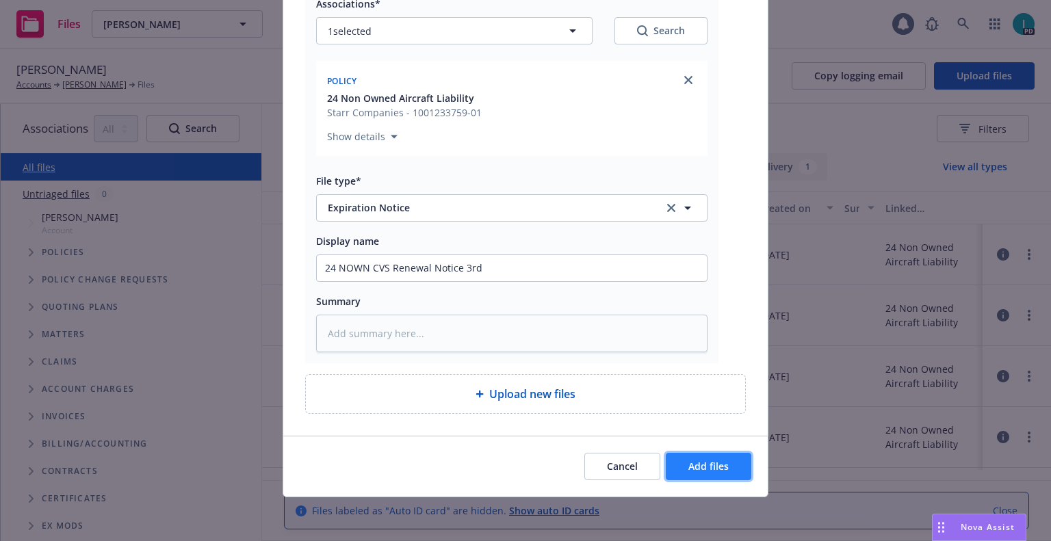
click at [714, 461] on span "Add files" at bounding box center [708, 466] width 40 height 13
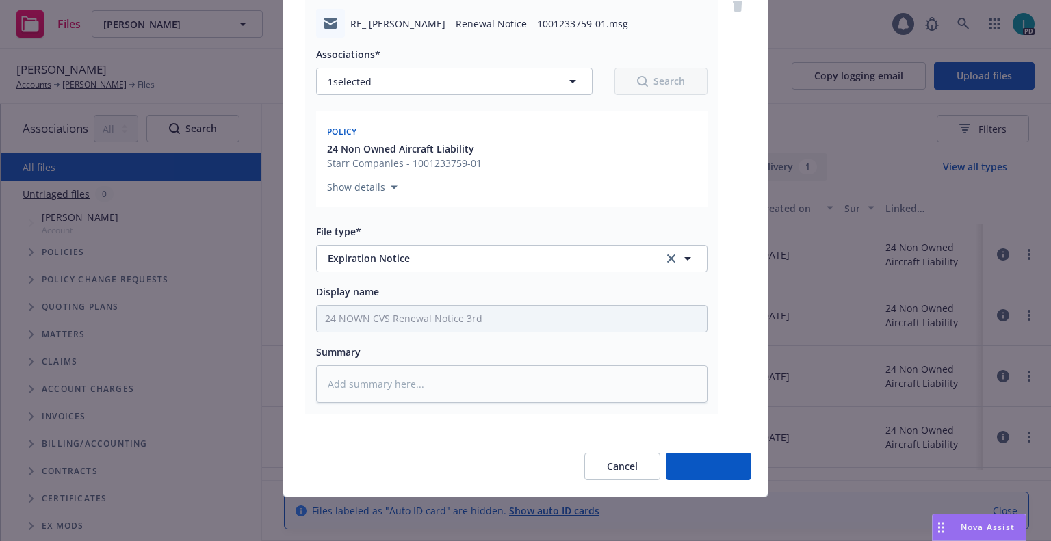
scroll to position [120, 0]
type textarea "x"
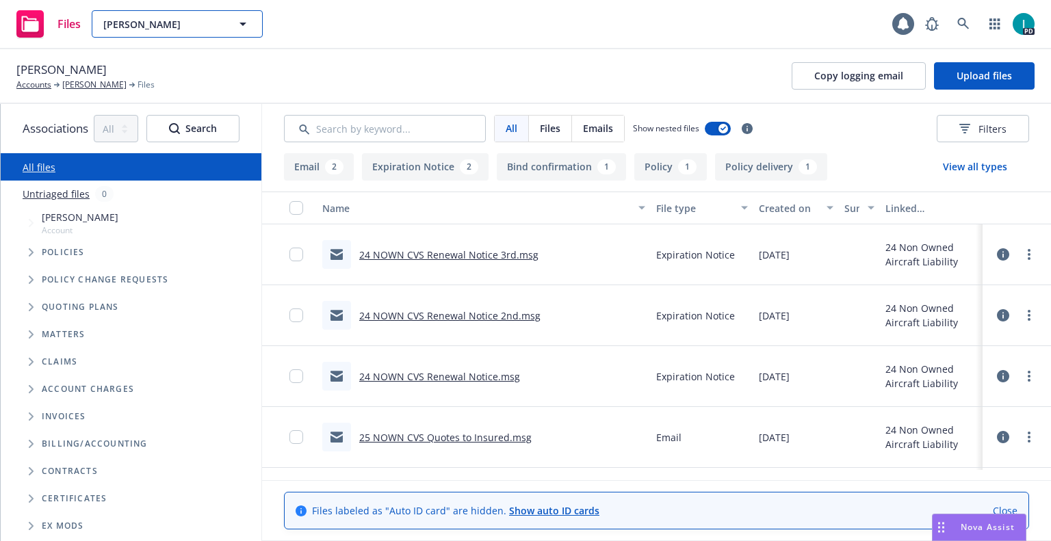
click at [162, 24] on span "Carson Elliott" at bounding box center [162, 24] width 118 height 14
paste input "Myles Jordan Villar"
type input "Myles Jordan Villar"
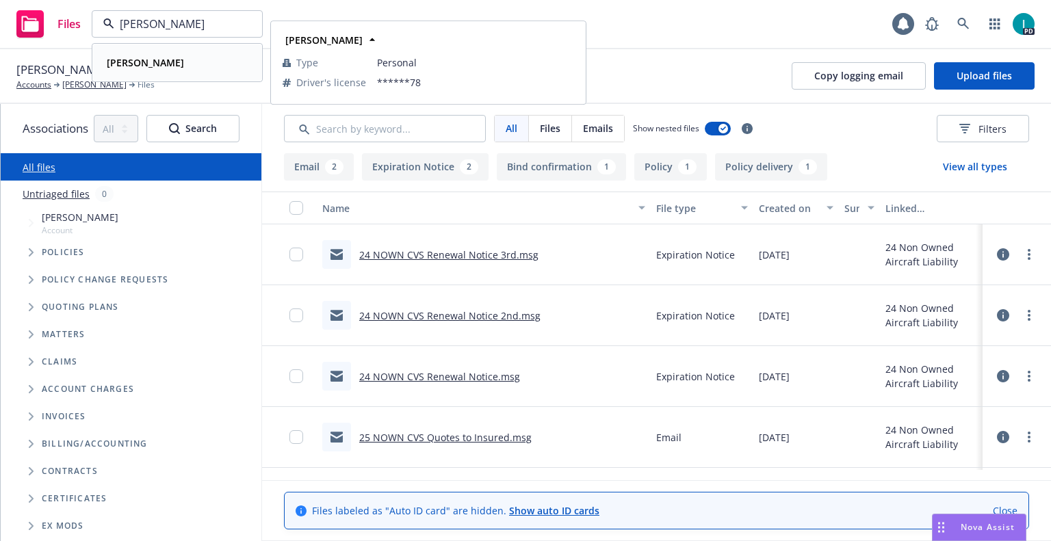
click at [214, 71] on div "Myles Jordan Villar" at bounding box center [177, 63] width 152 height 20
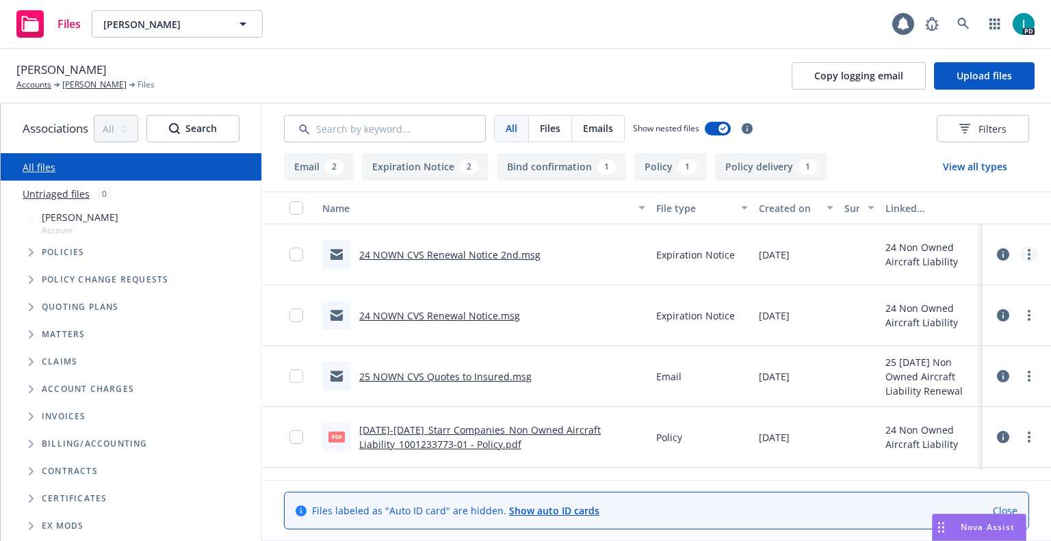
click at [1028, 255] on circle "more" at bounding box center [1029, 254] width 3 height 3
click at [927, 310] on link "Download" at bounding box center [967, 309] width 136 height 27
click at [961, 78] on span "Upload files" at bounding box center [984, 75] width 55 height 13
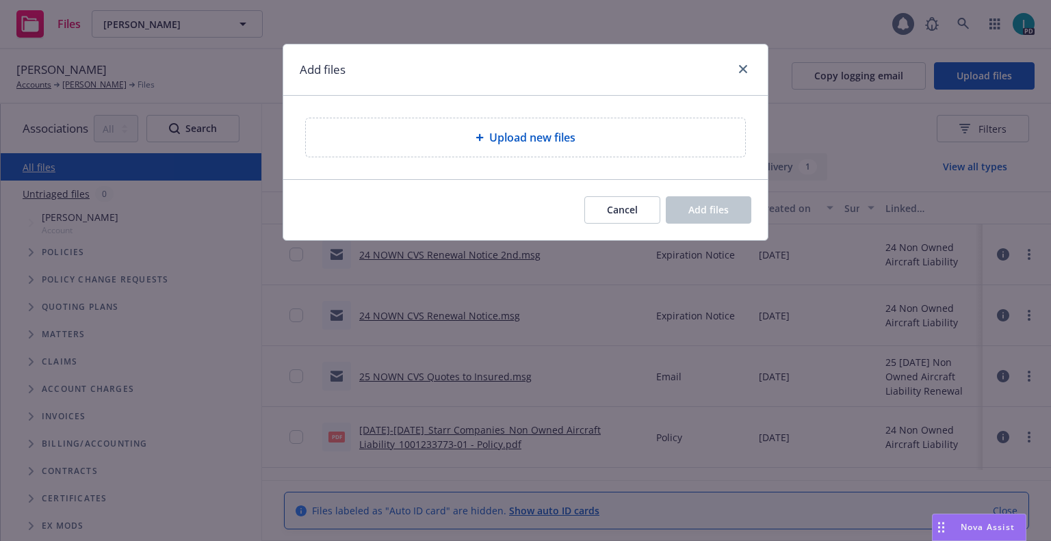
type textarea "x"
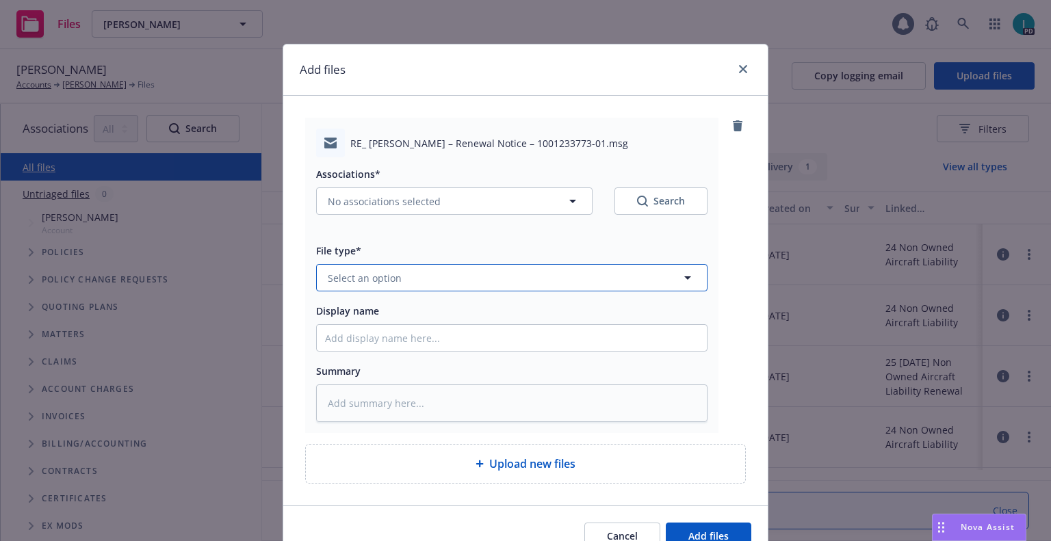
click at [374, 282] on span "Select an option" at bounding box center [365, 278] width 74 height 14
type input "ex"
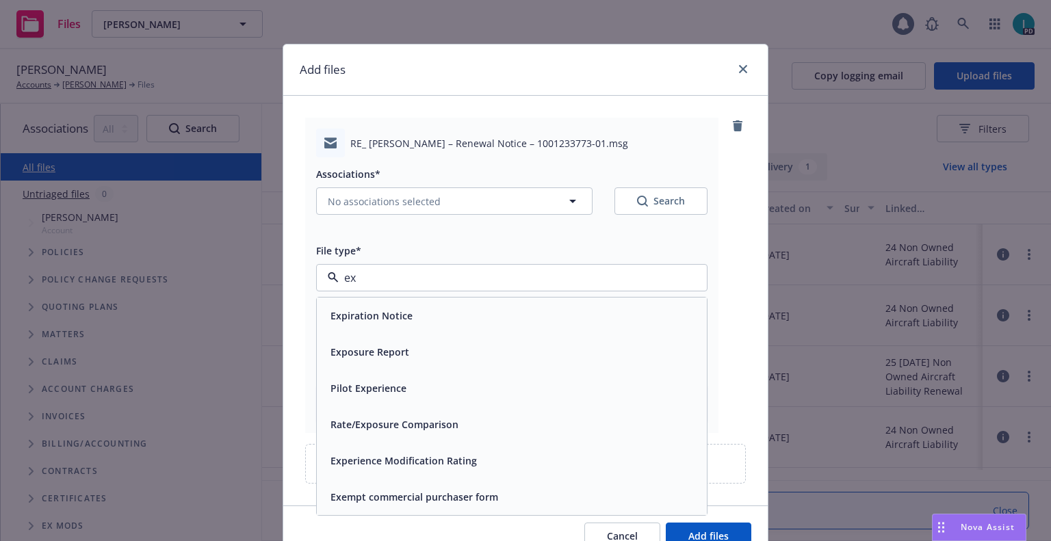
click at [380, 316] on span "Expiration Notice" at bounding box center [372, 316] width 82 height 14
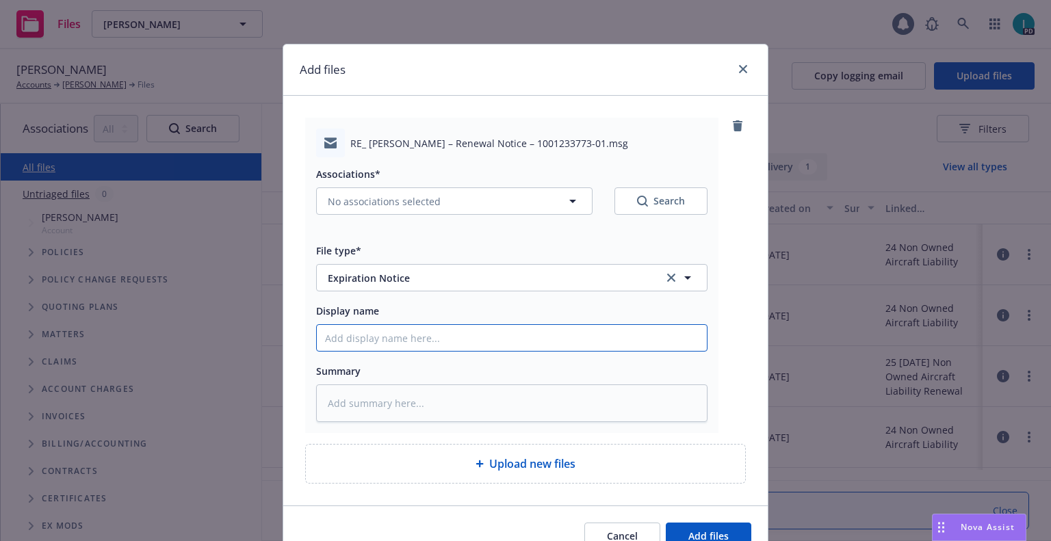
click at [380, 331] on input "Display name" at bounding box center [512, 338] width 390 height 26
type textarea "x"
type input "2"
type textarea "x"
type input "24"
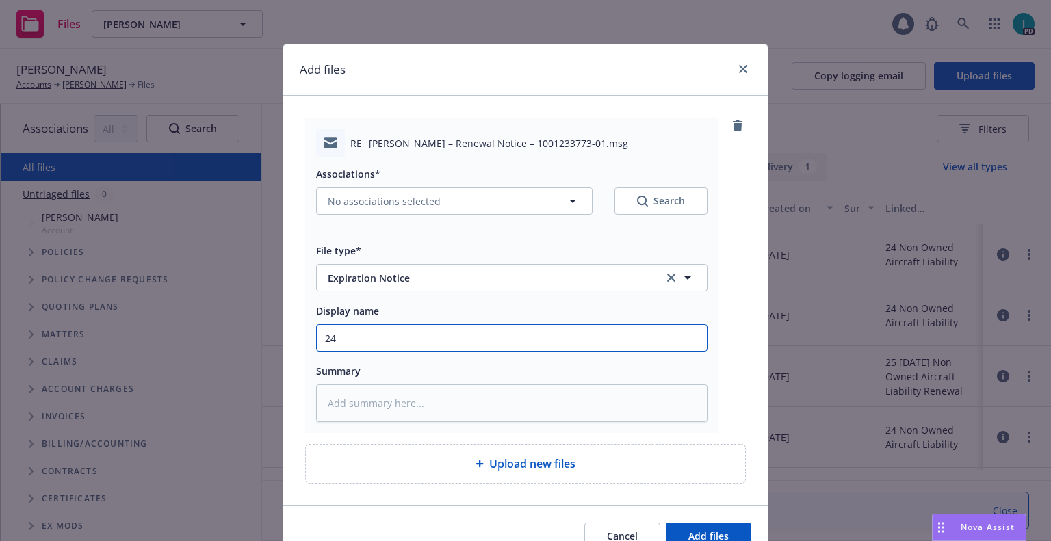
type textarea "x"
type input "24 NOWN CVS Renewal Notice 3rd"
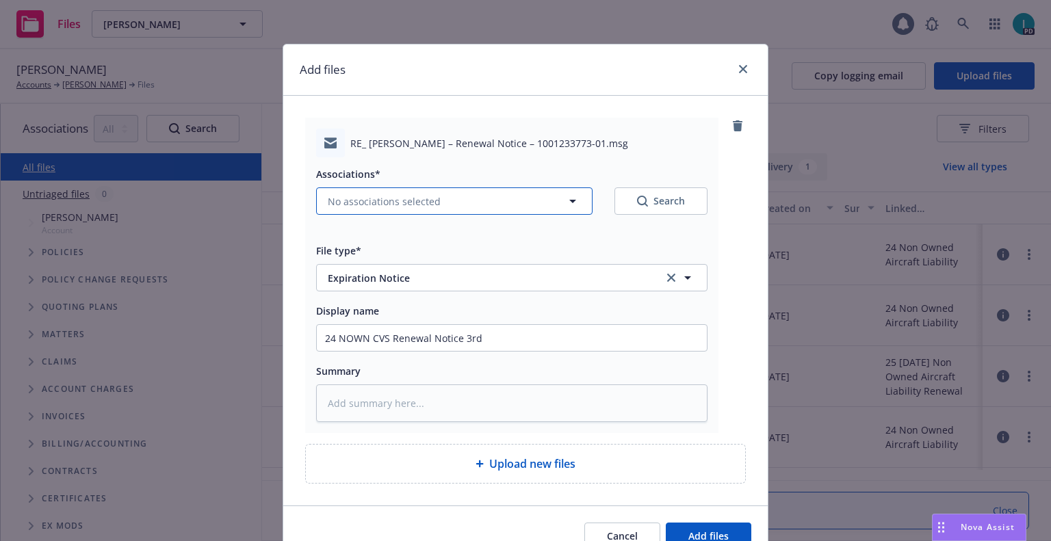
click at [382, 203] on span "No associations selected" at bounding box center [384, 201] width 113 height 14
type textarea "x"
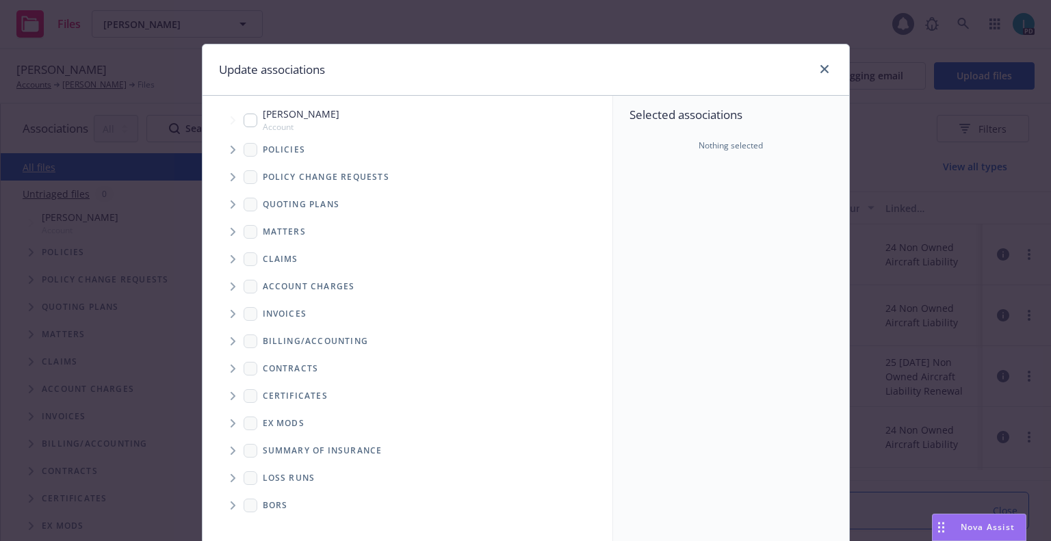
click at [227, 155] on span "Tree Example" at bounding box center [233, 150] width 22 height 22
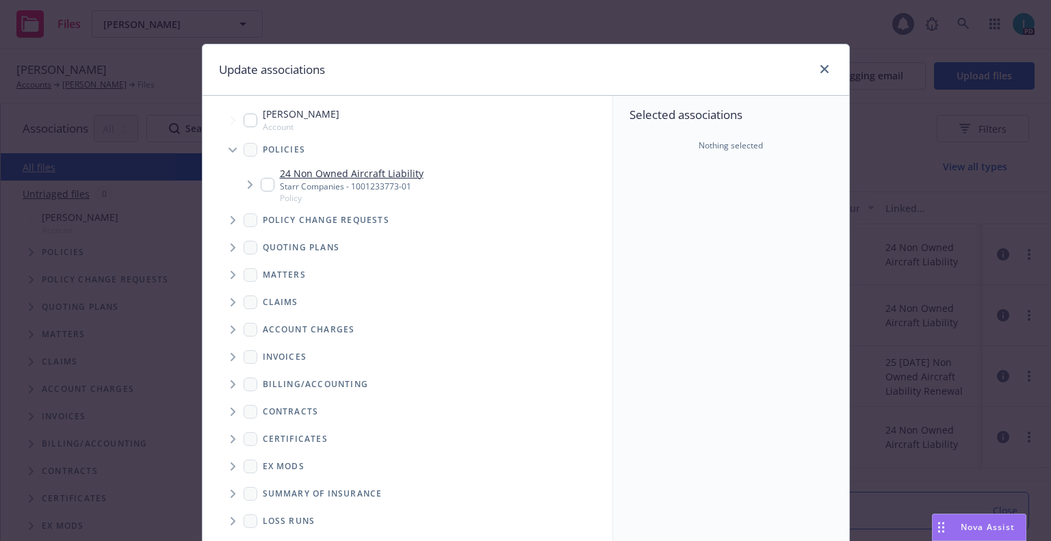
click at [262, 188] on input "Tree Example" at bounding box center [268, 185] width 14 height 14
checkbox input "true"
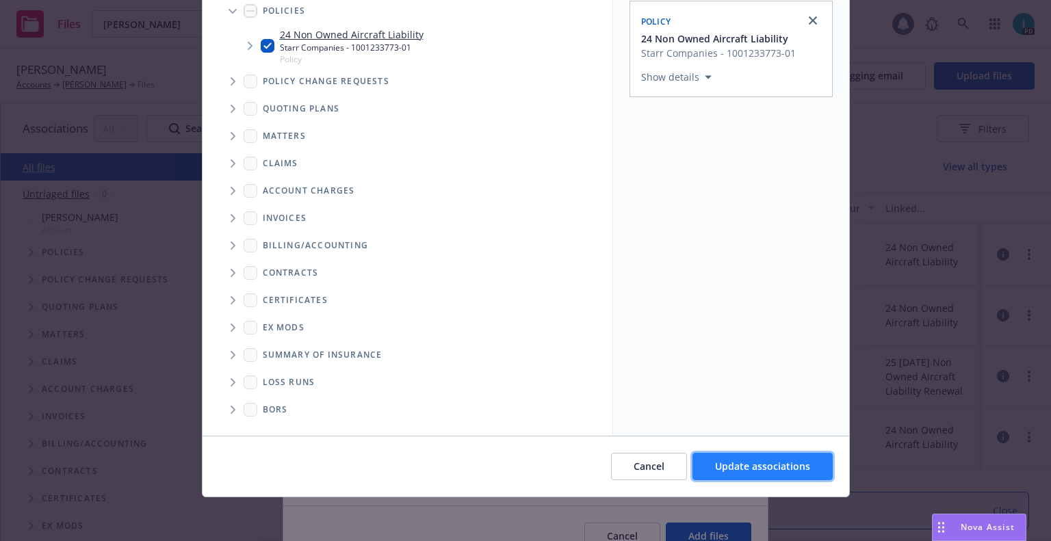
click at [750, 461] on span "Update associations" at bounding box center [762, 466] width 95 height 13
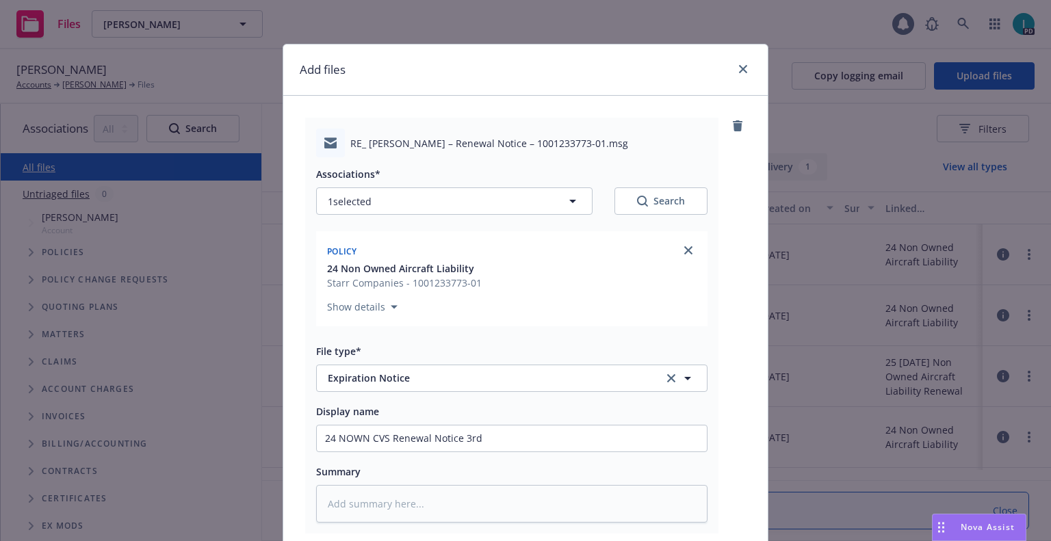
scroll to position [170, 0]
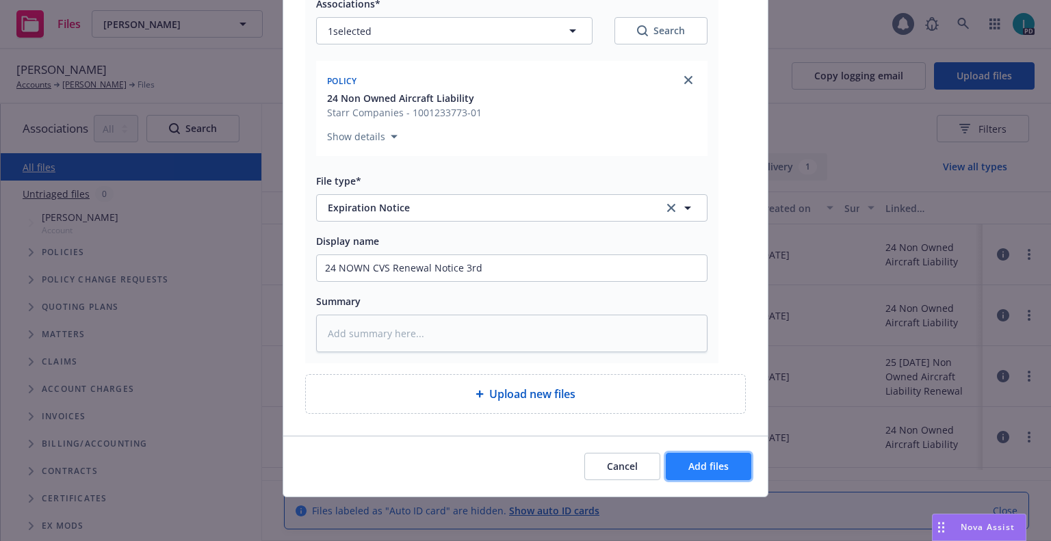
click at [706, 463] on span "Add files" at bounding box center [708, 466] width 40 height 13
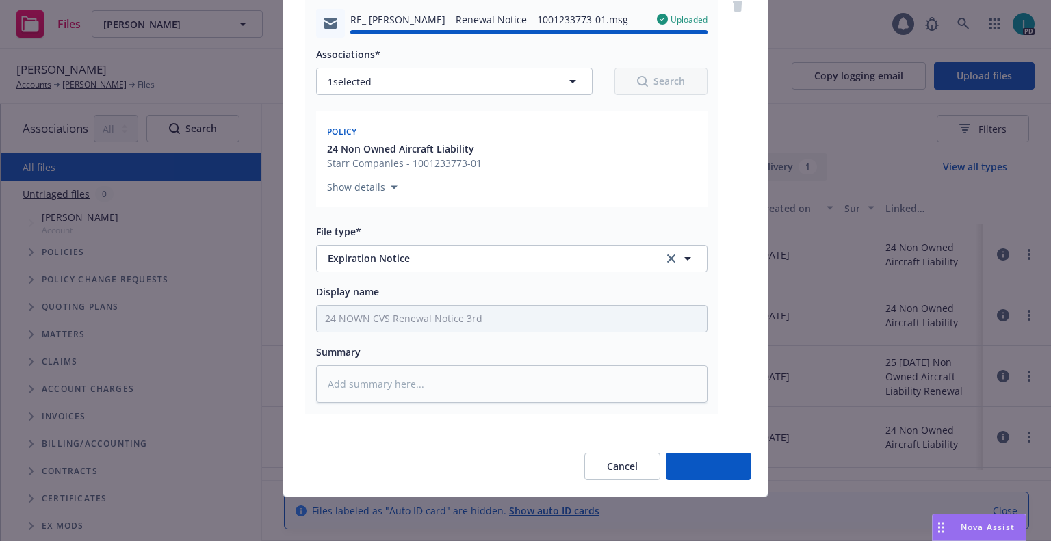
type textarea "x"
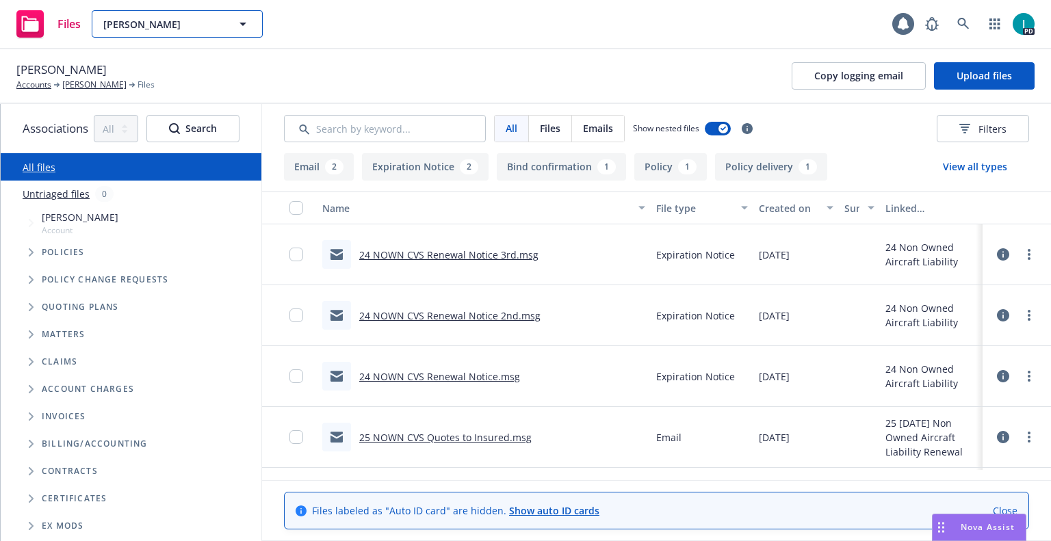
click at [146, 27] on span "Myles Jordan Villar" at bounding box center [162, 24] width 118 height 14
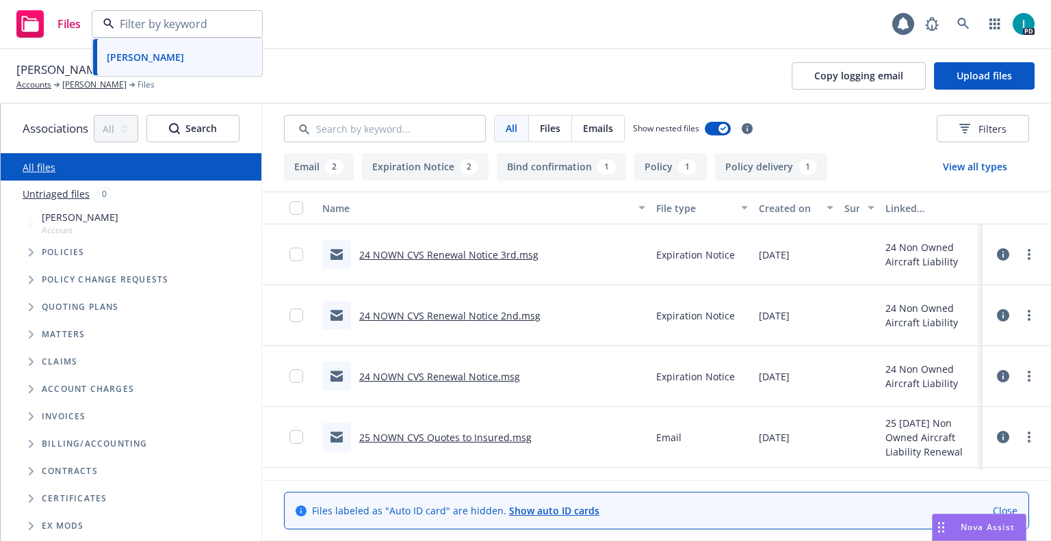
paste input "Yuki Oba"
type input "Yuki Oba"
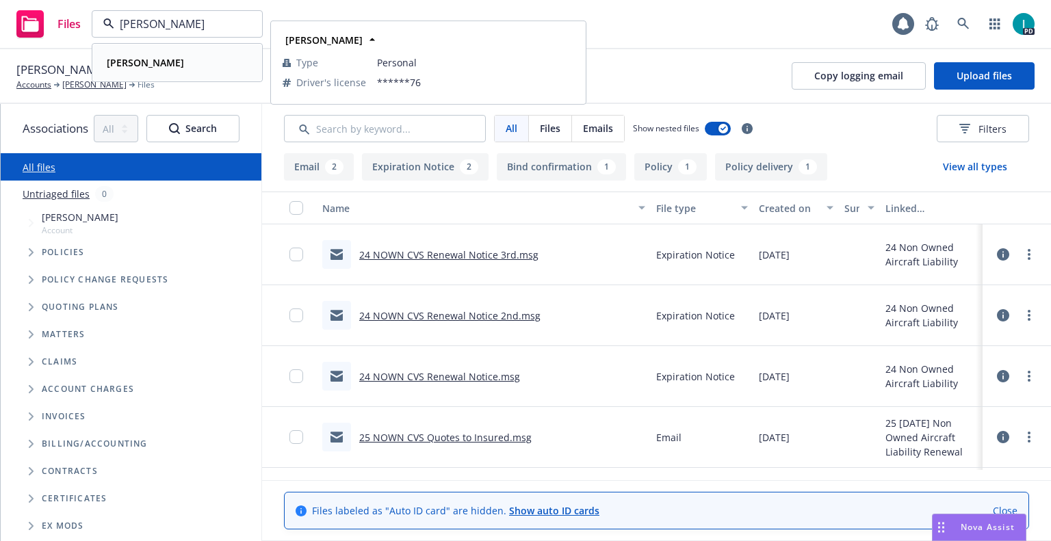
click at [170, 62] on div "Yuki Oba" at bounding box center [177, 63] width 152 height 20
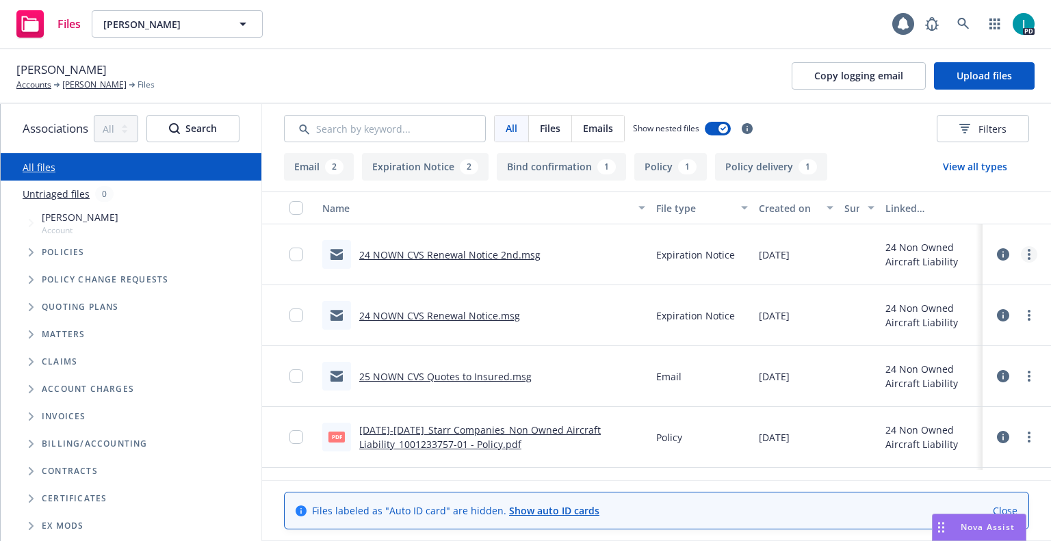
click at [1028, 254] on icon "more" at bounding box center [1029, 254] width 3 height 11
click at [955, 315] on link "Download" at bounding box center [967, 309] width 136 height 27
click at [974, 66] on button "Upload files" at bounding box center [984, 75] width 101 height 27
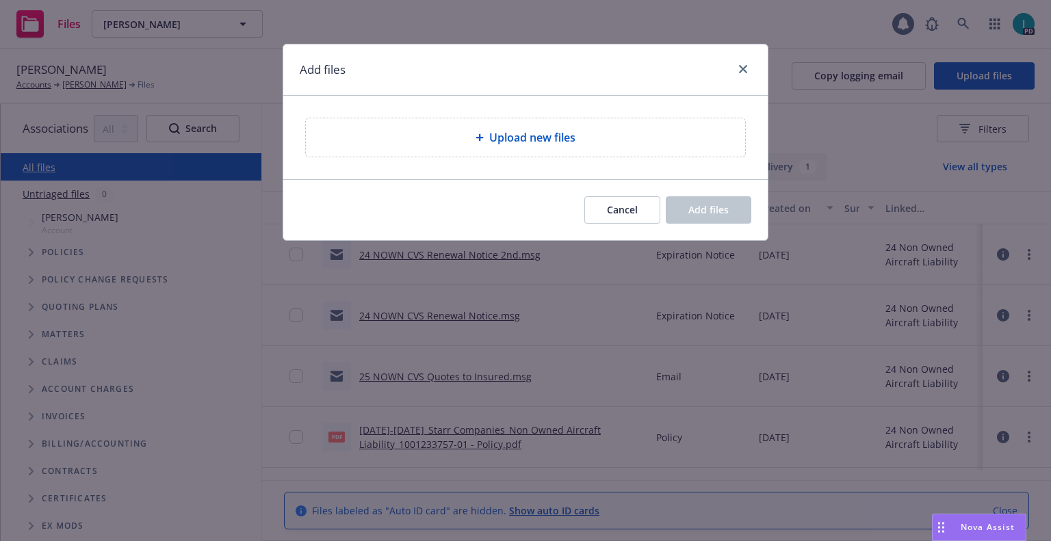
type textarea "x"
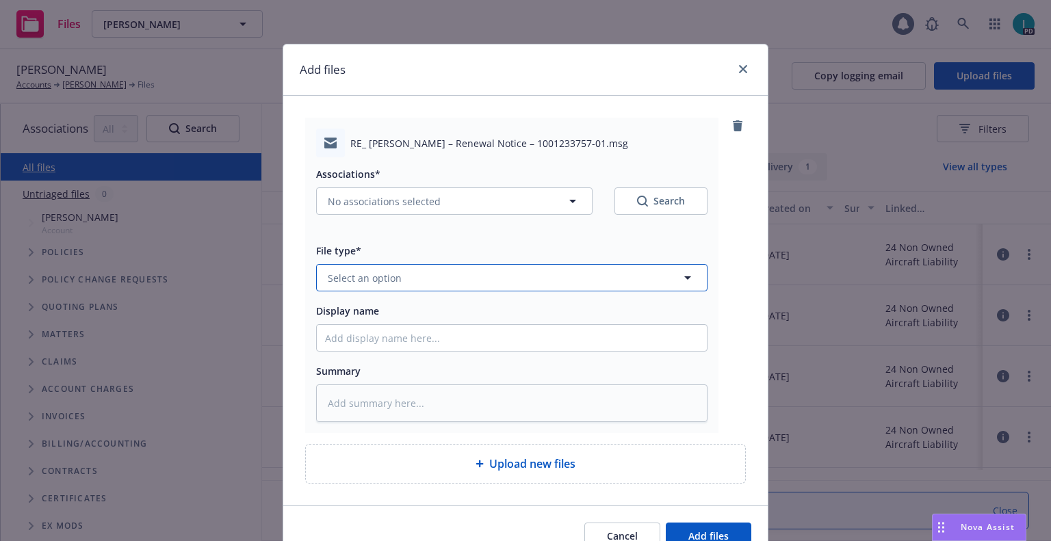
click at [380, 274] on span "Select an option" at bounding box center [365, 278] width 74 height 14
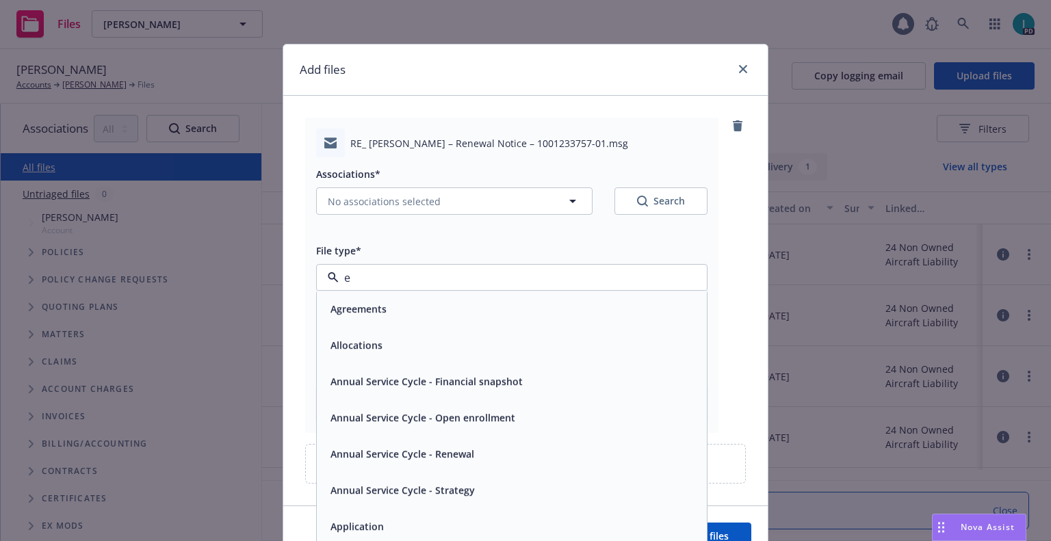
type input "ex"
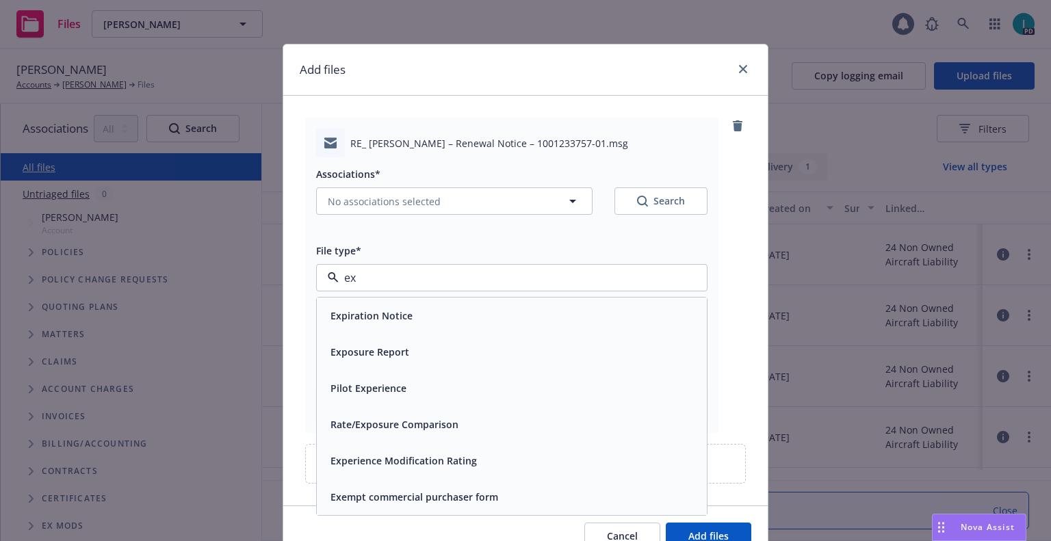
click at [396, 314] on span "Expiration Notice" at bounding box center [372, 316] width 82 height 14
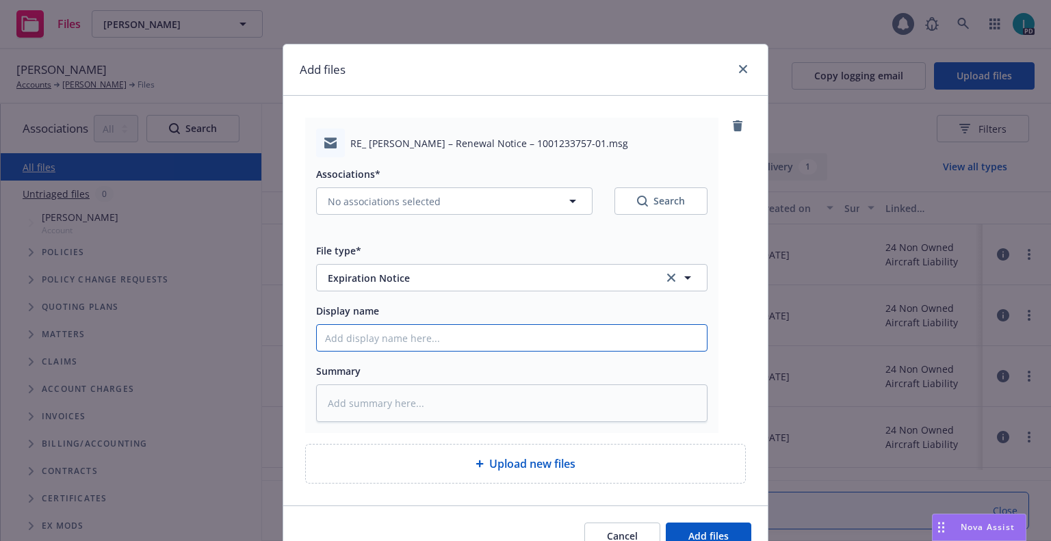
click at [392, 341] on input "Display name" at bounding box center [512, 338] width 390 height 26
type textarea "x"
type input "2"
type textarea "x"
type input "24"
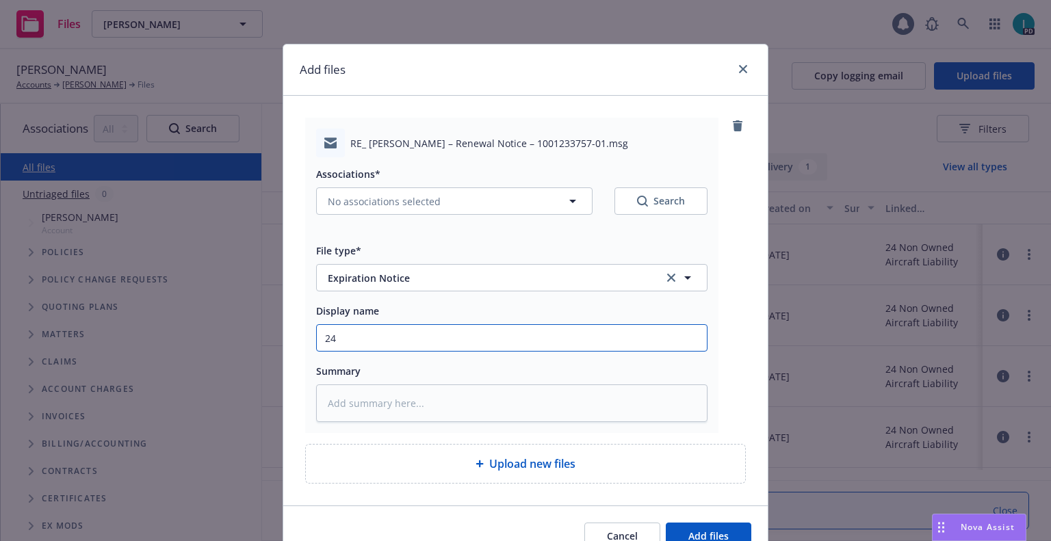
type textarea "x"
type input "24 NOWN CVS Renewal Notice 3rd"
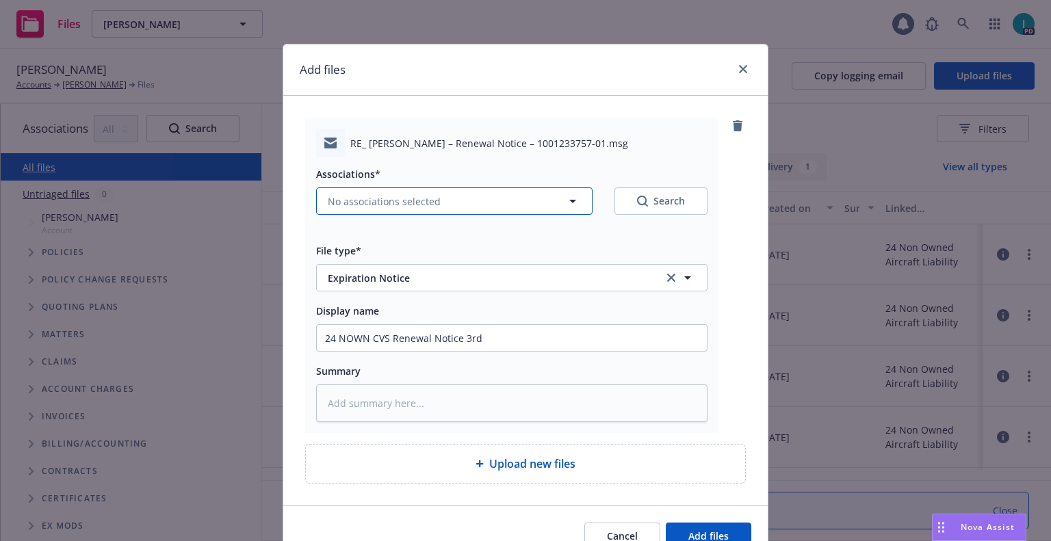
click at [372, 207] on span "No associations selected" at bounding box center [384, 201] width 113 height 14
type textarea "x"
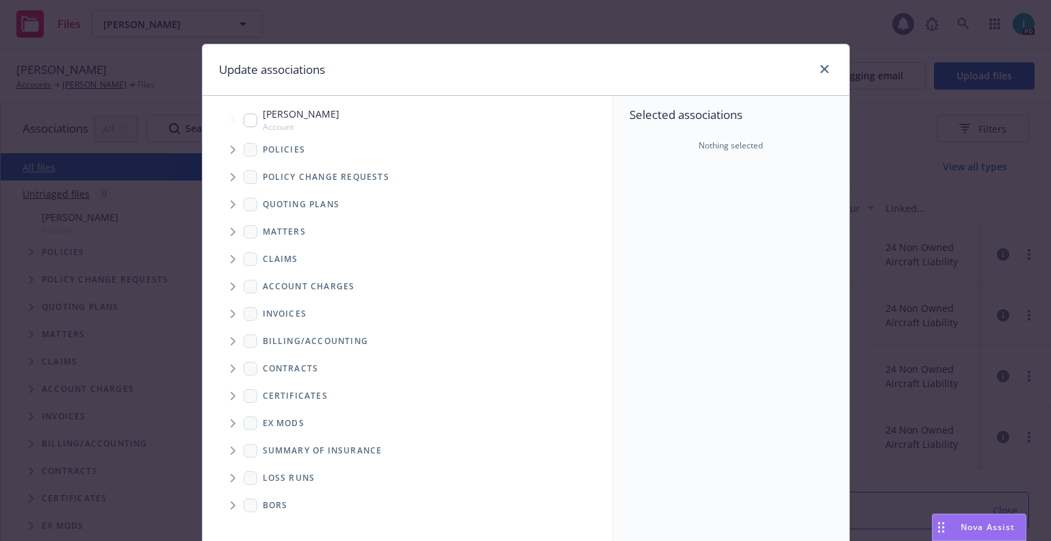
click at [224, 151] on span "Tree Example" at bounding box center [233, 150] width 22 height 22
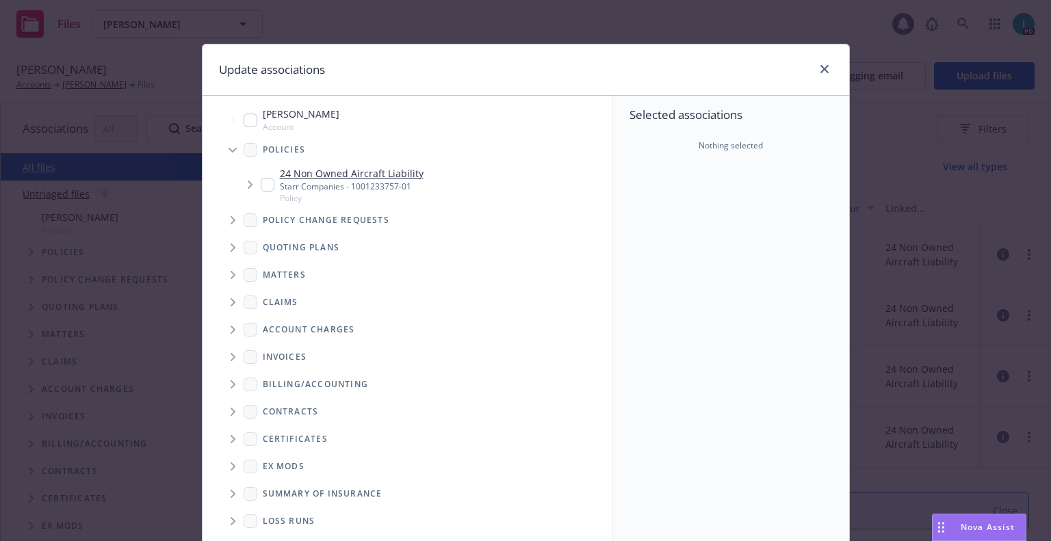
click at [261, 185] on input "Tree Example" at bounding box center [268, 185] width 14 height 14
checkbox input "true"
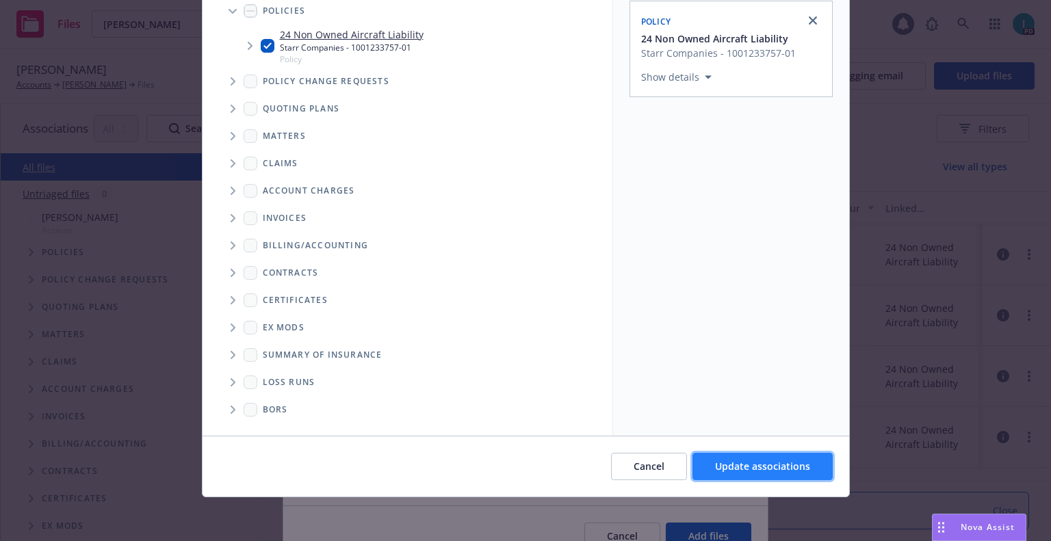
click at [752, 471] on span "Update associations" at bounding box center [762, 466] width 95 height 13
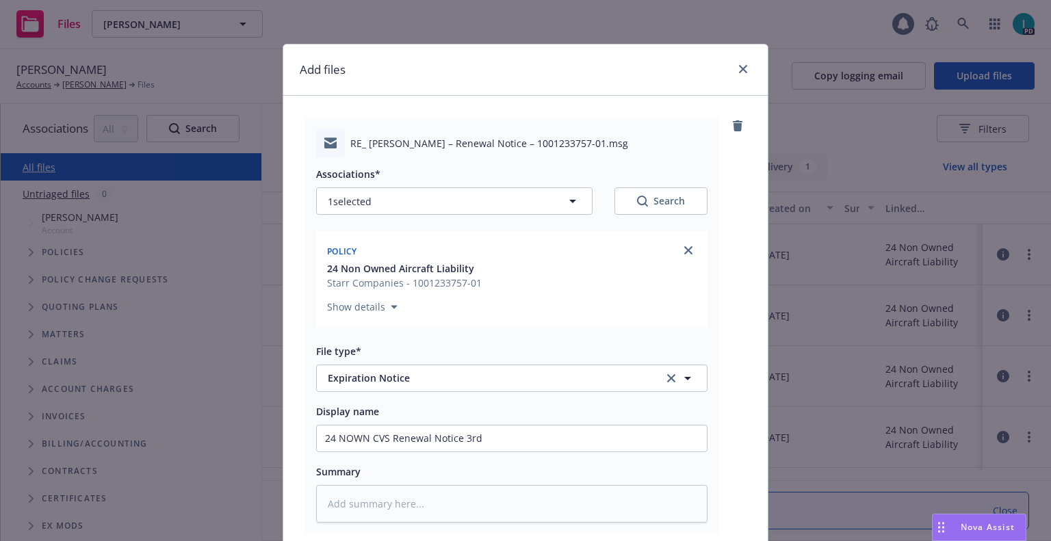
scroll to position [170, 0]
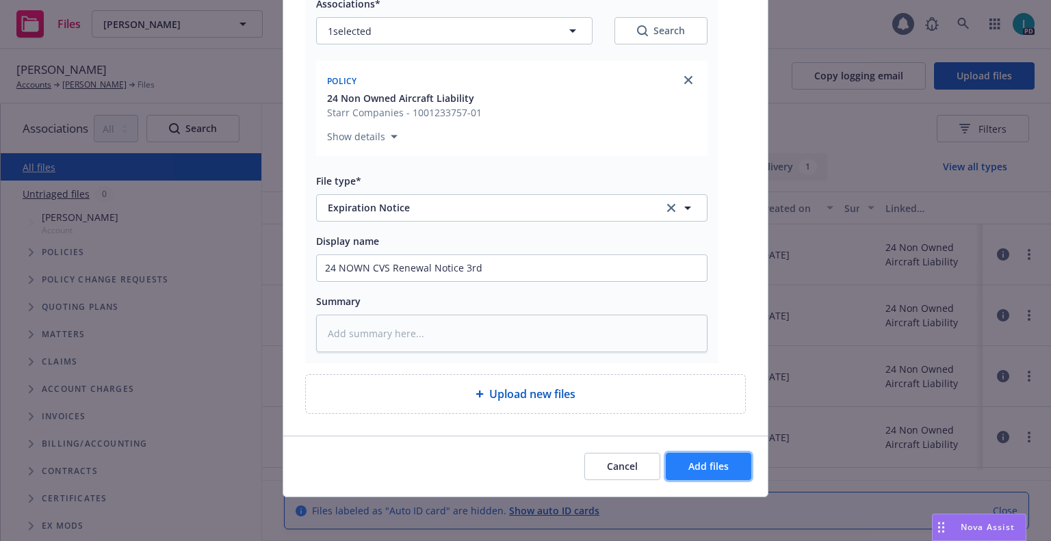
click at [712, 461] on span "Add files" at bounding box center [708, 466] width 40 height 13
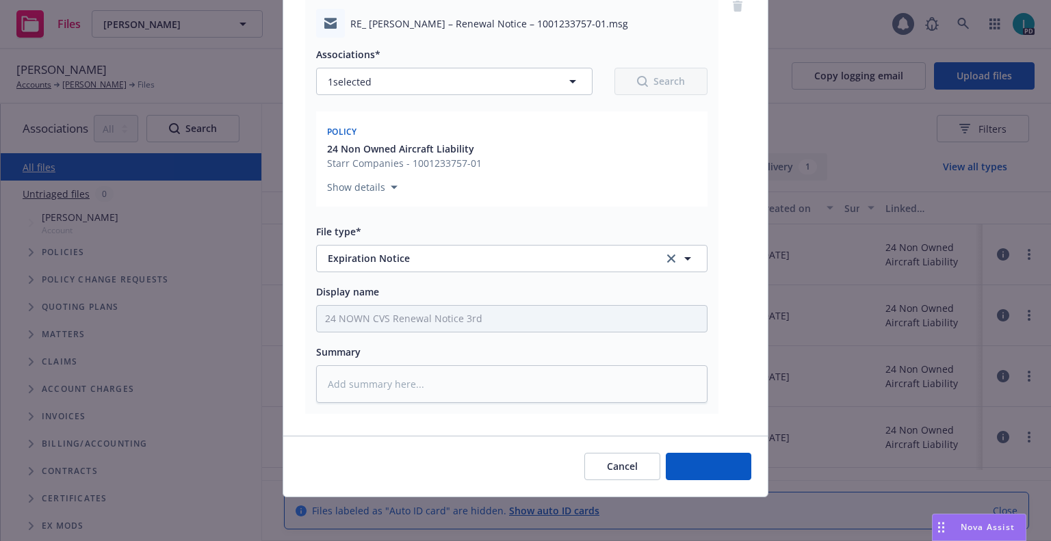
scroll to position [120, 0]
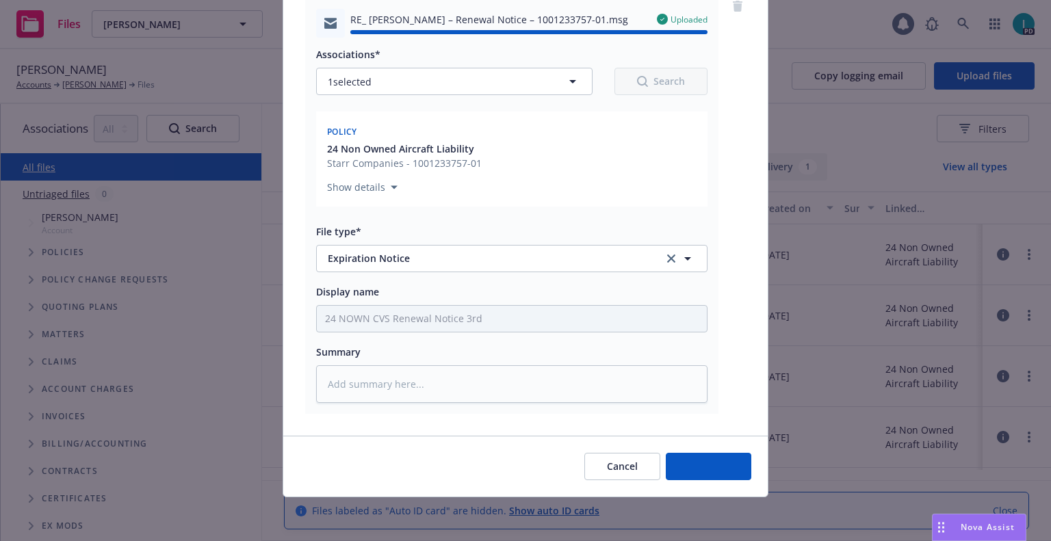
type textarea "x"
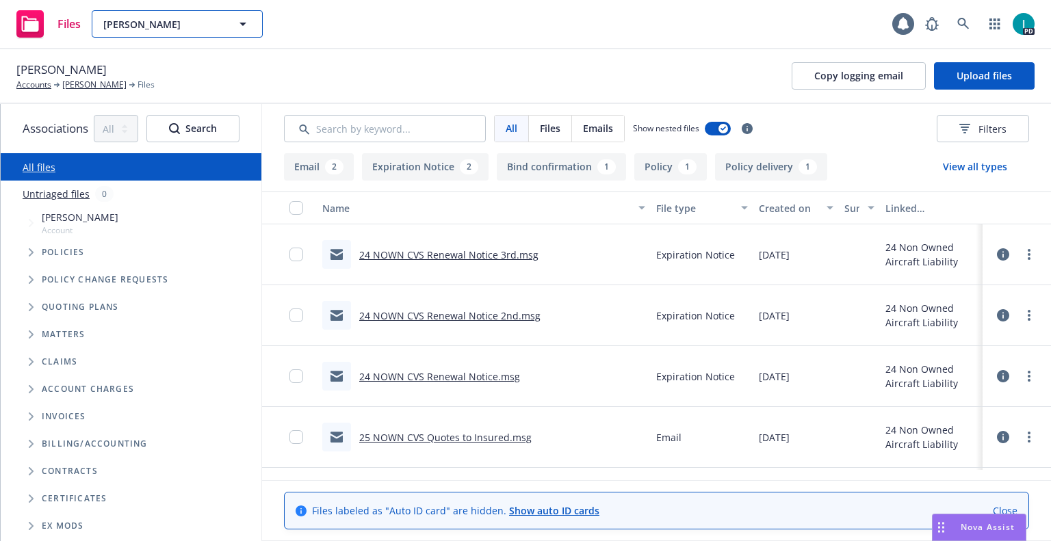
click at [157, 29] on span "Yuki Oba" at bounding box center [162, 24] width 118 height 14
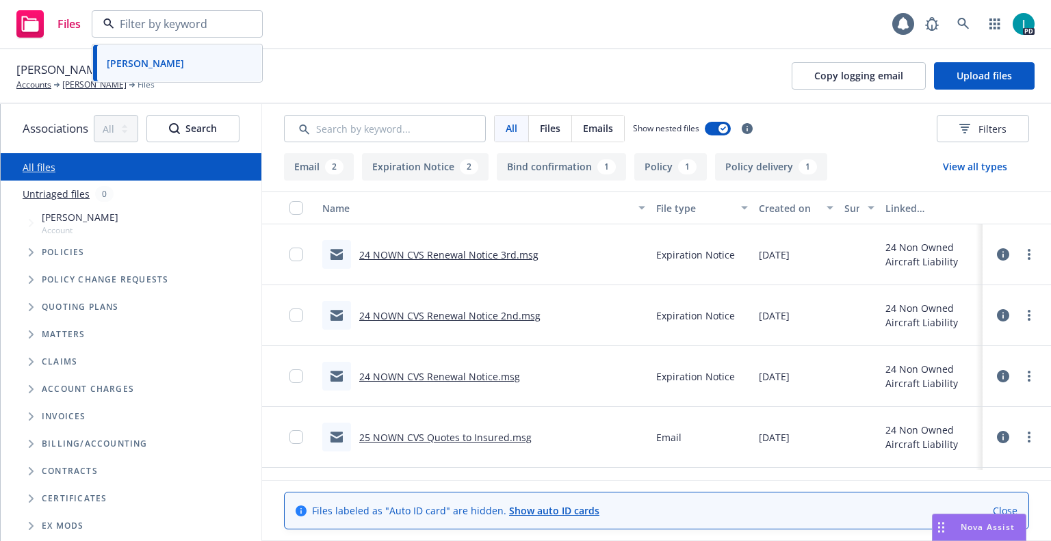
paste input "Jaspreet Singh"
type input "Jaspreet Singh"
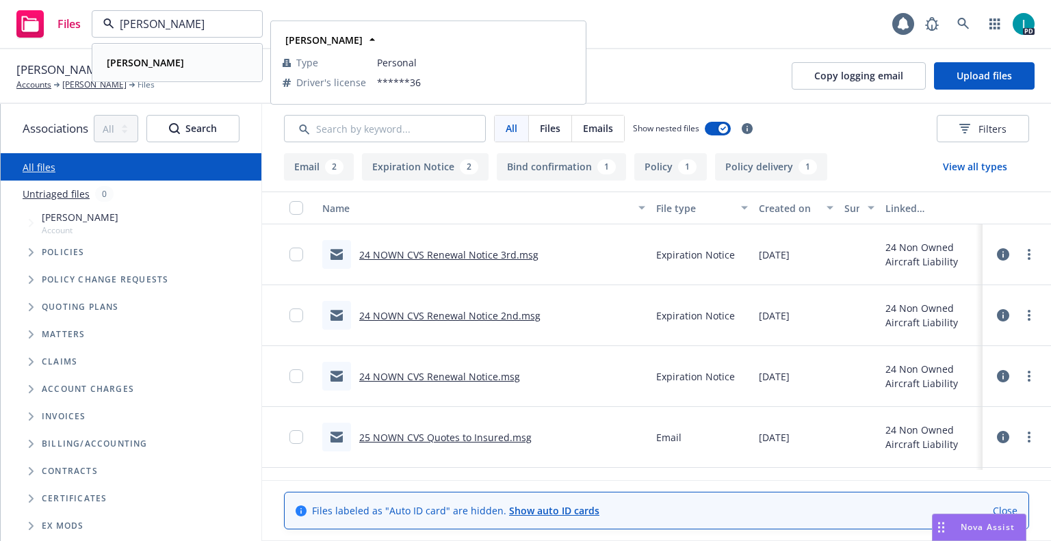
click at [185, 66] on div "Jaspreet Singh" at bounding box center [177, 63] width 152 height 20
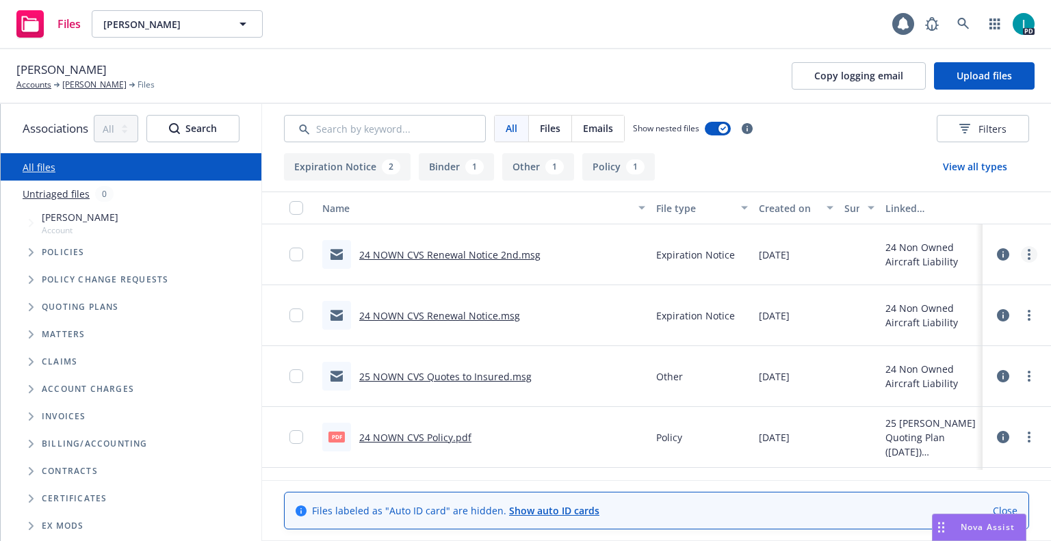
click at [1031, 251] on link "more" at bounding box center [1029, 254] width 16 height 16
click at [942, 302] on link "Download" at bounding box center [967, 309] width 136 height 27
click at [974, 70] on span "Upload files" at bounding box center [984, 75] width 55 height 13
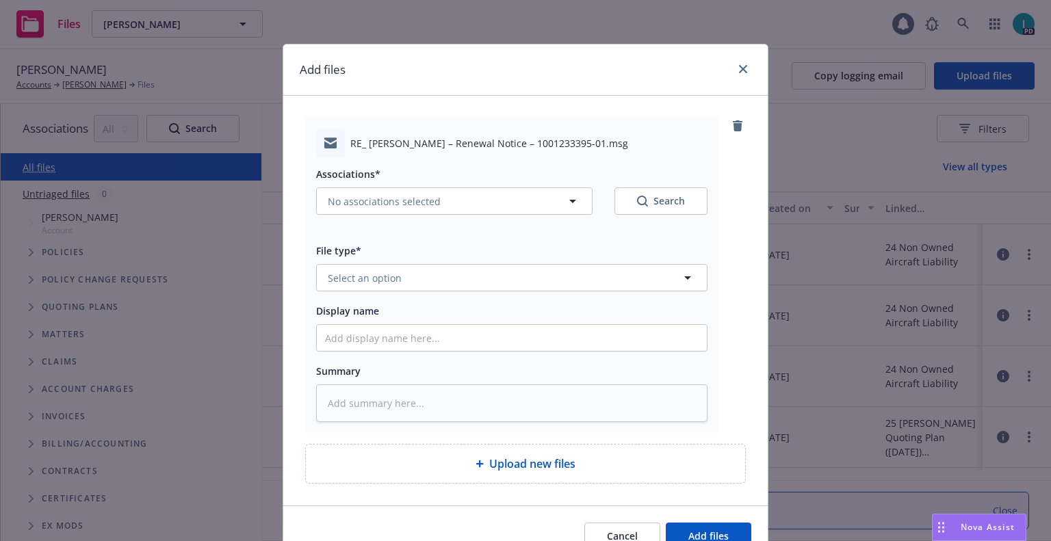
type textarea "x"
click at [408, 271] on button "Select an option" at bounding box center [511, 277] width 391 height 27
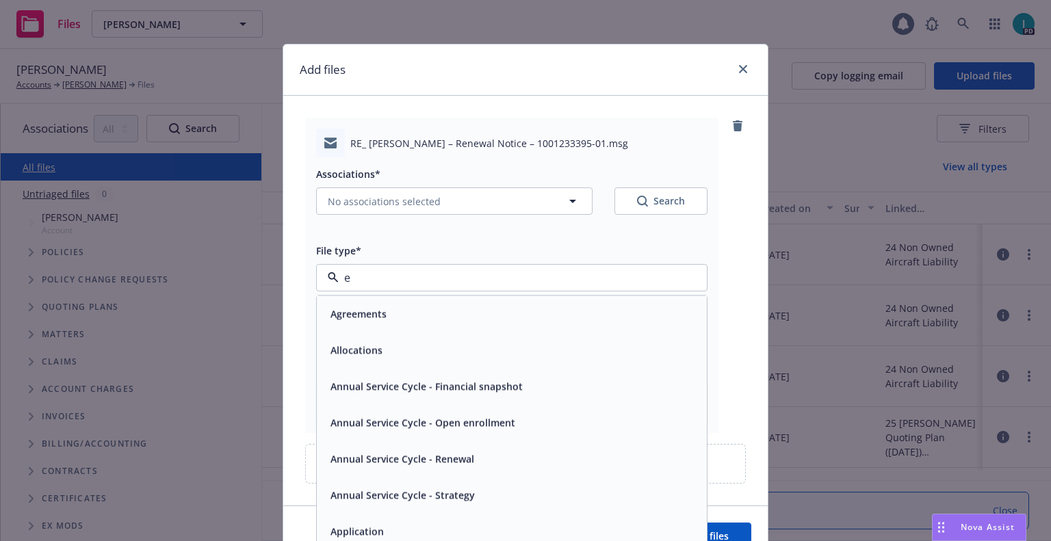
type input "ex"
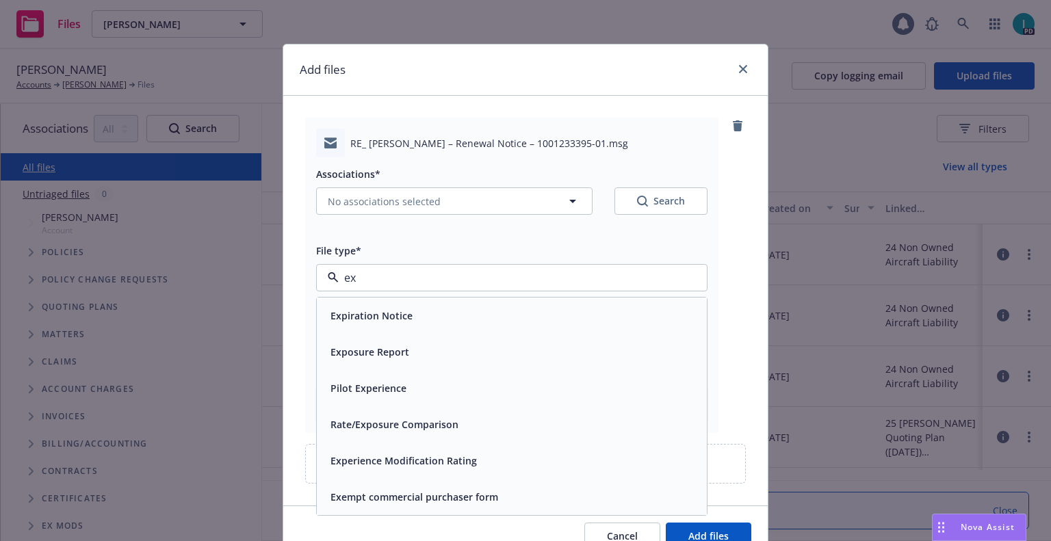
click at [398, 306] on div "Expiration Notice" at bounding box center [370, 316] width 90 height 20
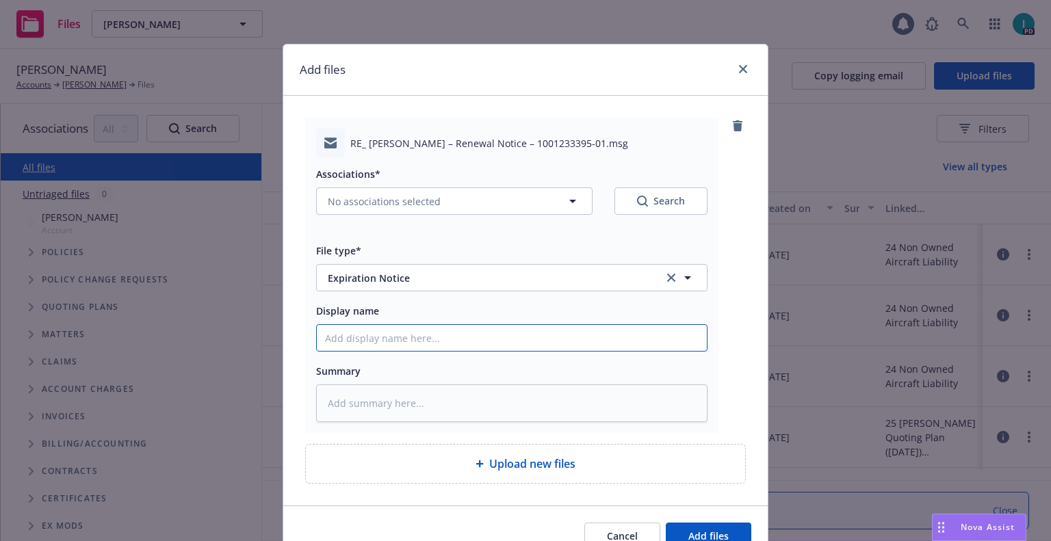
click at [393, 335] on input "Display name" at bounding box center [512, 338] width 390 height 26
type textarea "x"
type input "2"
type textarea "x"
type input "24"
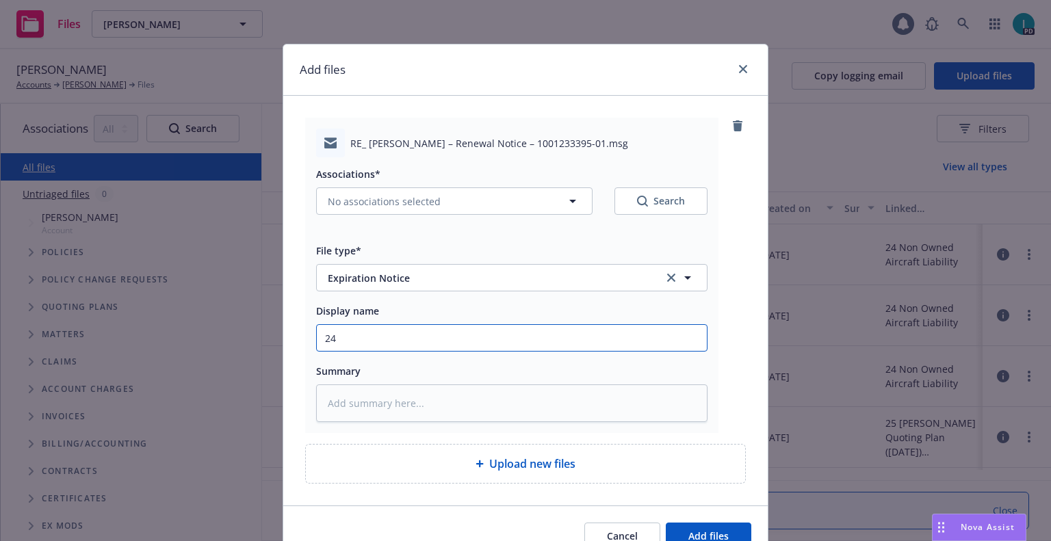
type textarea "x"
type input "24 NOWN CVS Renewal Notice 3rd"
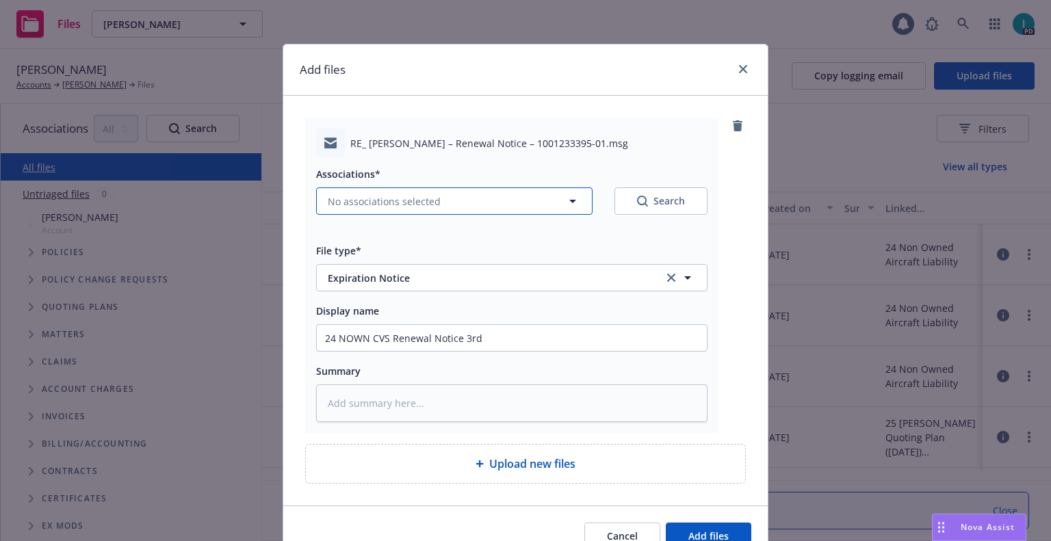
click at [365, 204] on span "No associations selected" at bounding box center [384, 201] width 113 height 14
type textarea "x"
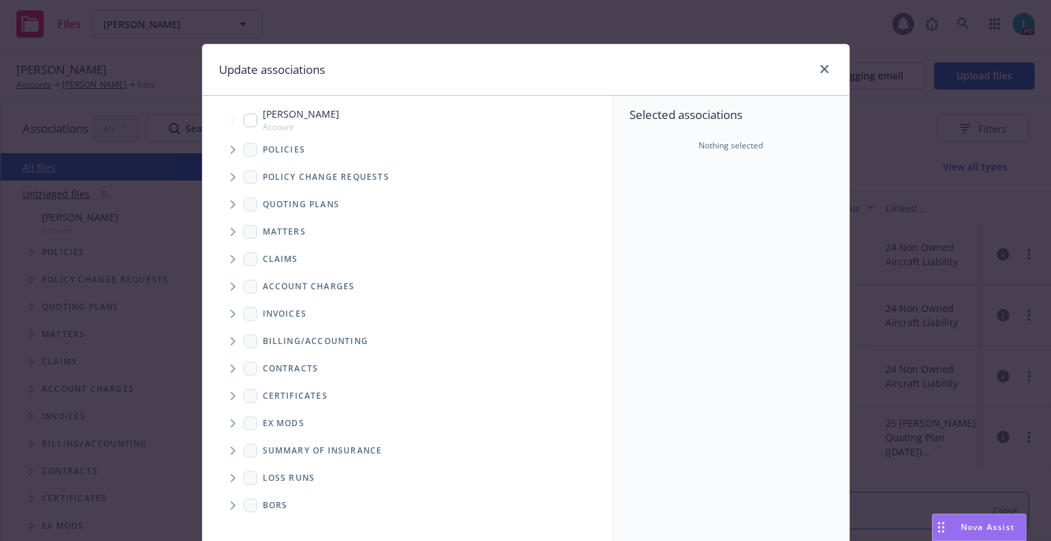
click at [231, 151] on icon "Tree Example" at bounding box center [233, 150] width 5 height 8
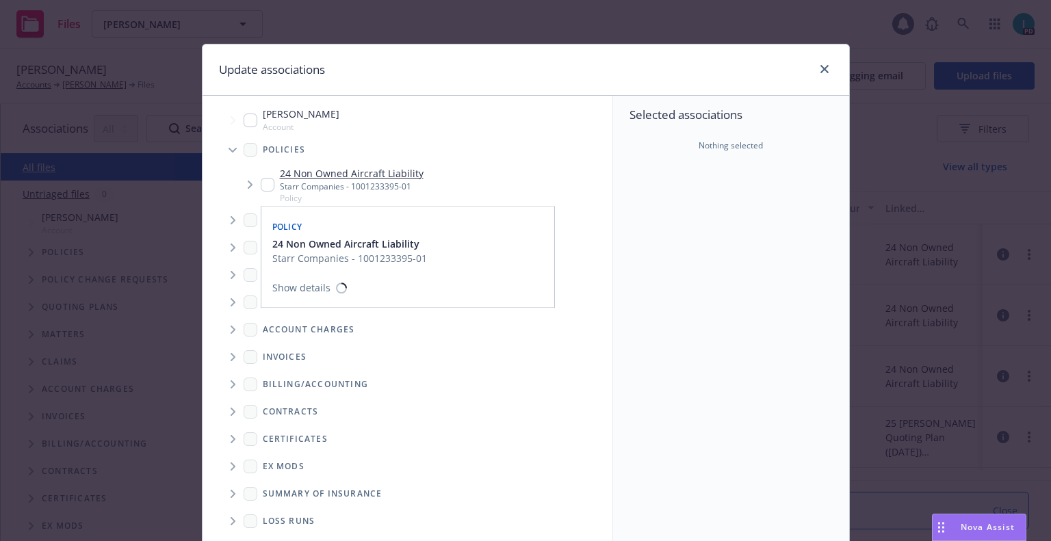
click at [262, 180] on input "Tree Example" at bounding box center [268, 185] width 14 height 14
checkbox input "true"
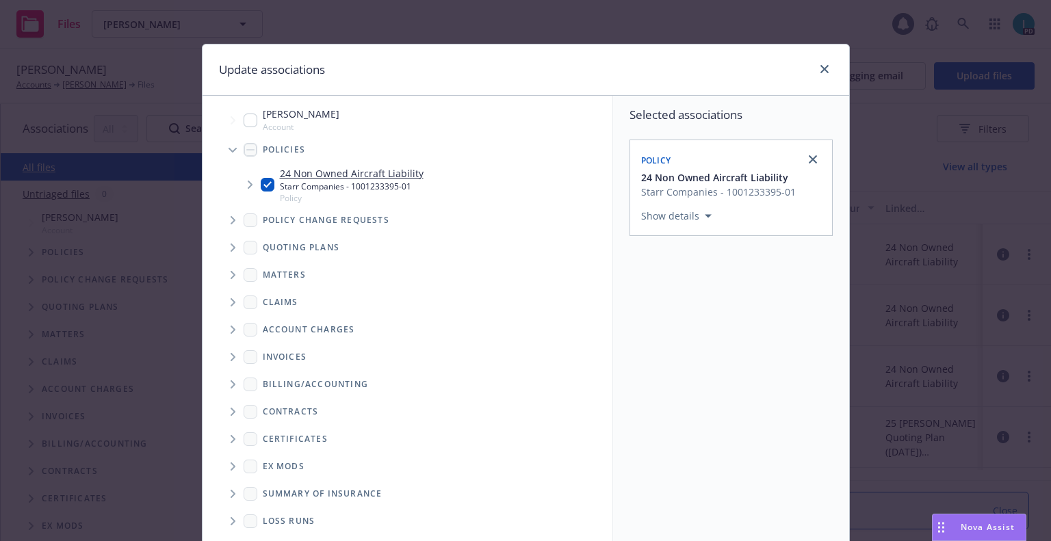
scroll to position [139, 0]
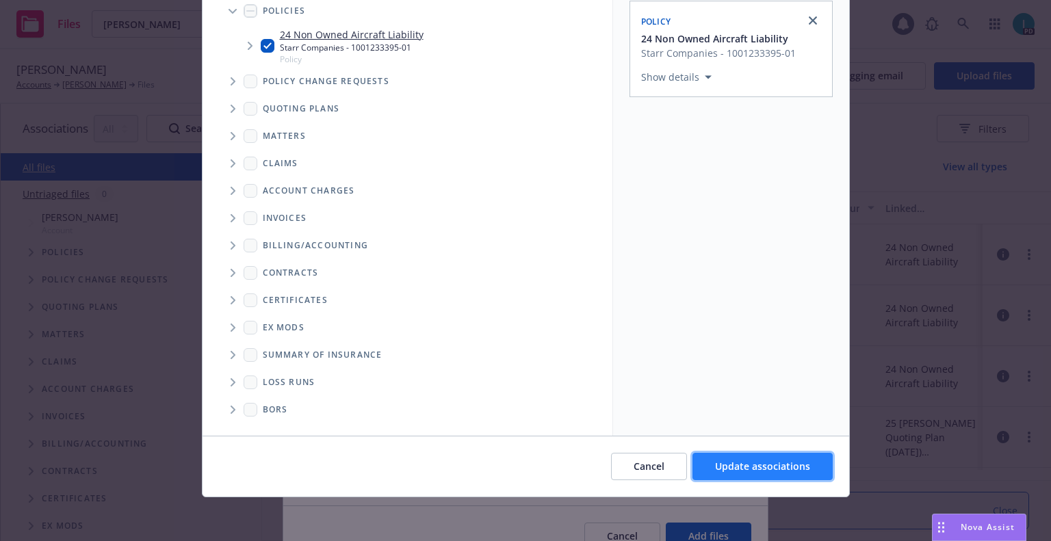
click at [740, 466] on span "Update associations" at bounding box center [762, 466] width 95 height 13
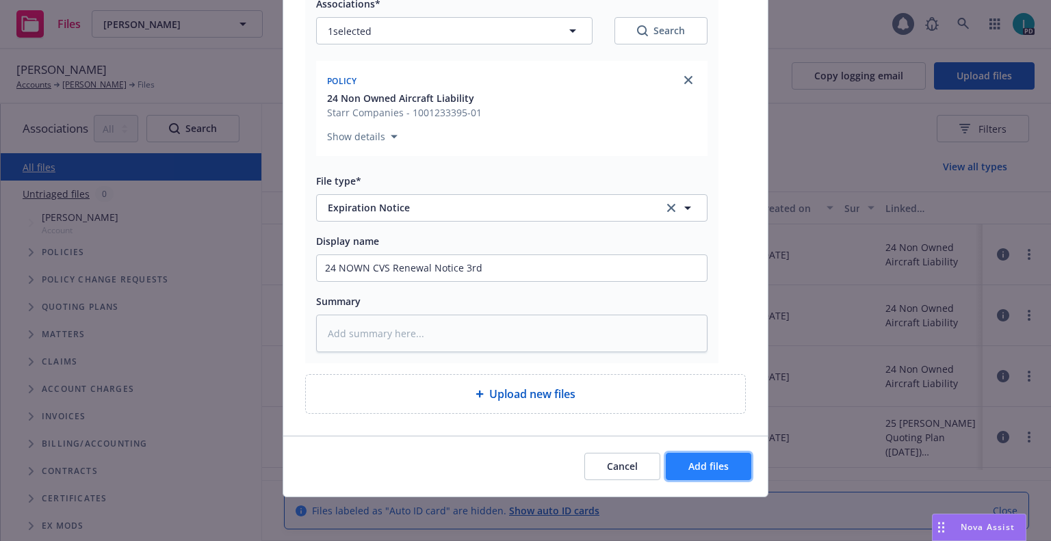
click at [708, 464] on span "Add files" at bounding box center [708, 466] width 40 height 13
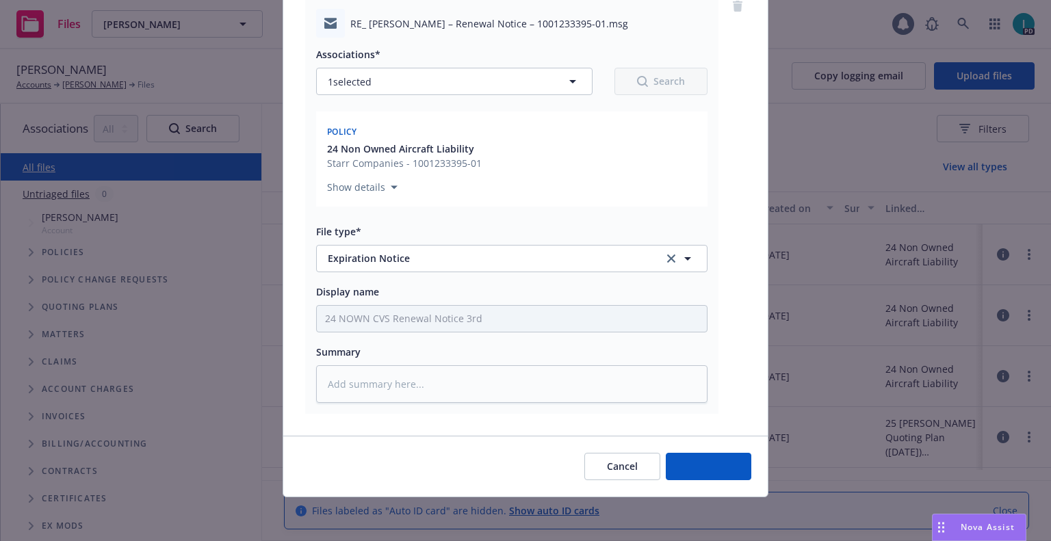
scroll to position [120, 0]
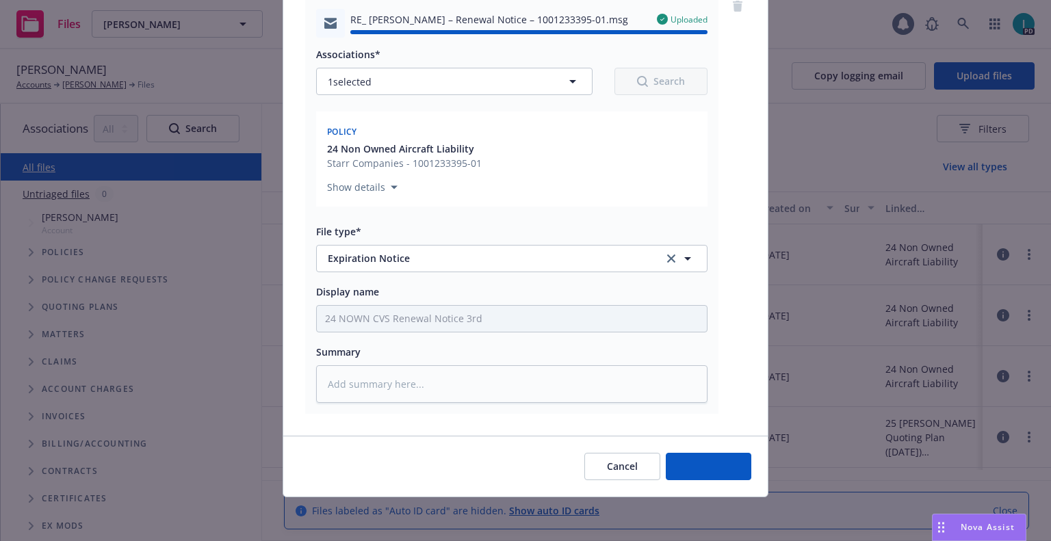
type textarea "x"
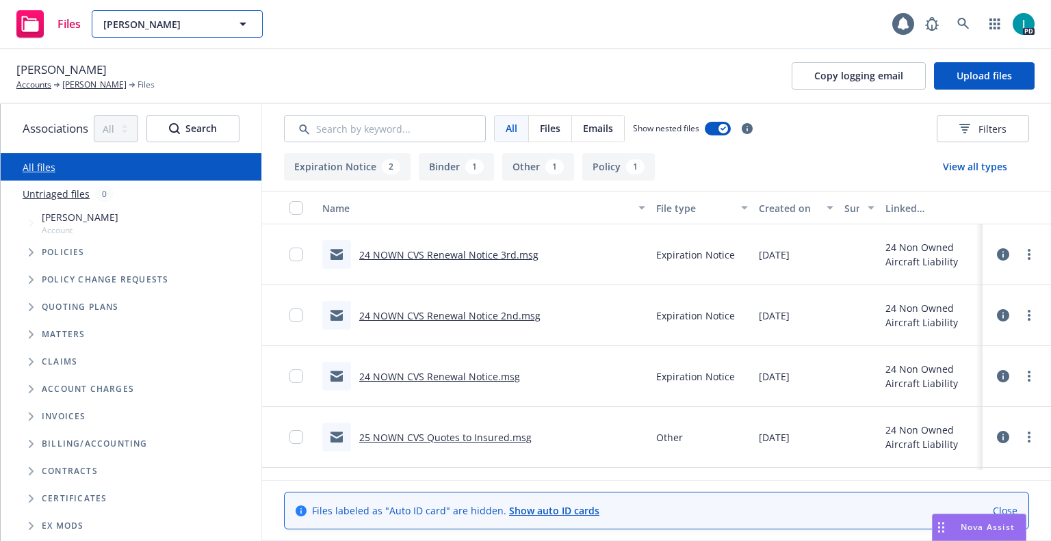
click at [166, 20] on span "Jaspreet Singh" at bounding box center [162, 24] width 118 height 14
paste input "Vedant Turbhekar"
type input "Vedant Turbhekar"
click at [180, 60] on strong "Vedant Turbhekar" at bounding box center [145, 62] width 77 height 13
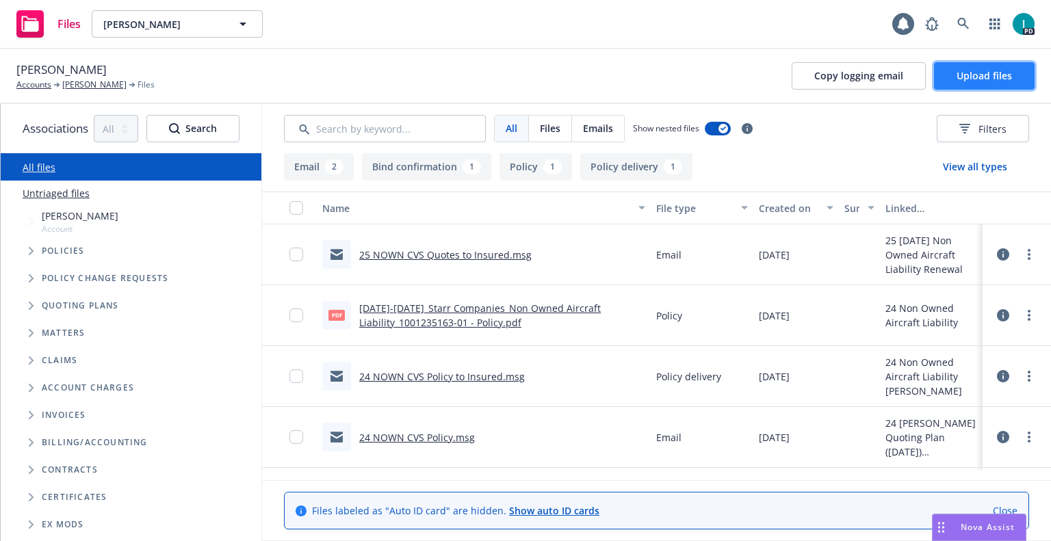
click at [985, 85] on button "Upload files" at bounding box center [984, 75] width 101 height 27
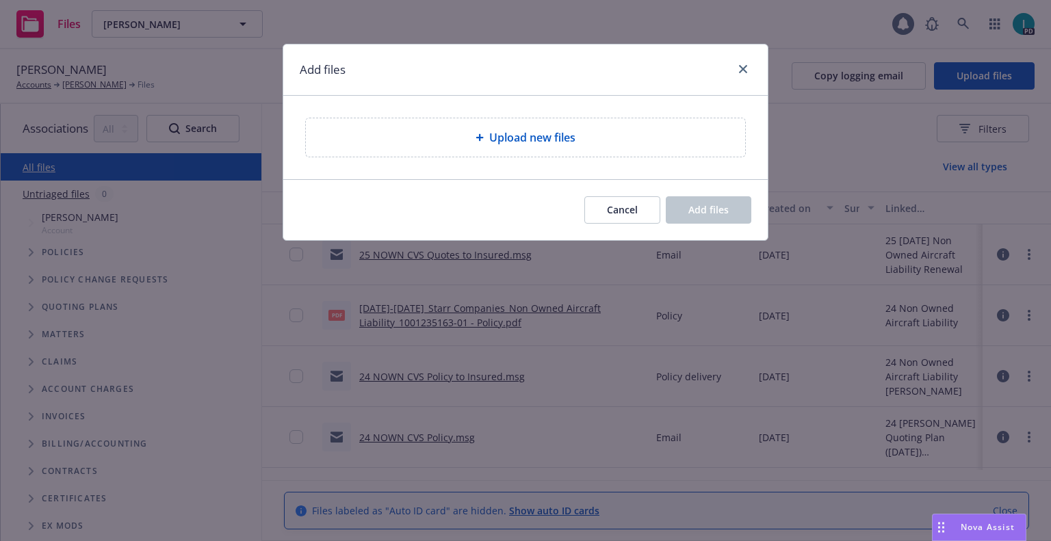
type textarea "x"
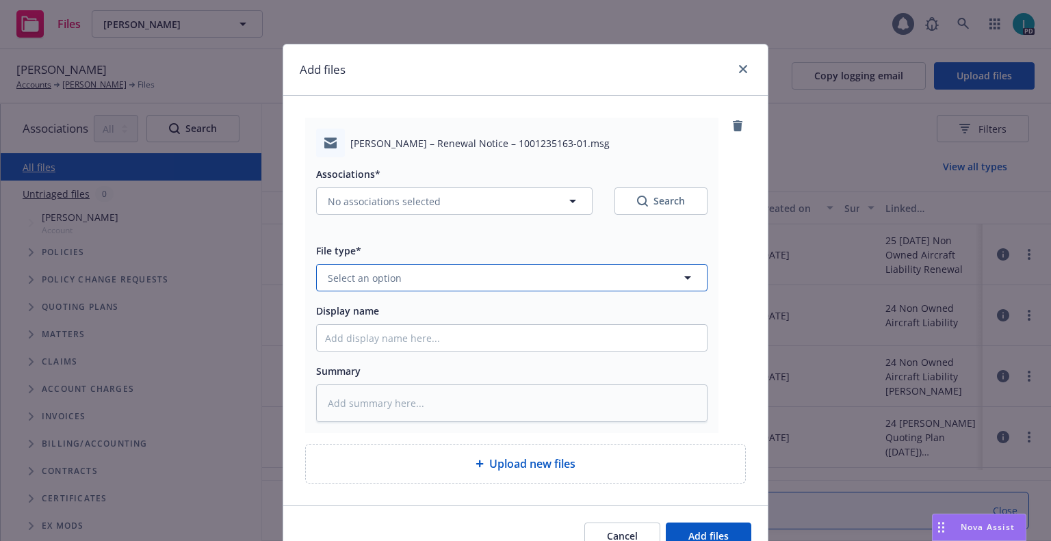
click at [370, 274] on span "Select an option" at bounding box center [365, 278] width 74 height 14
type input "ex"
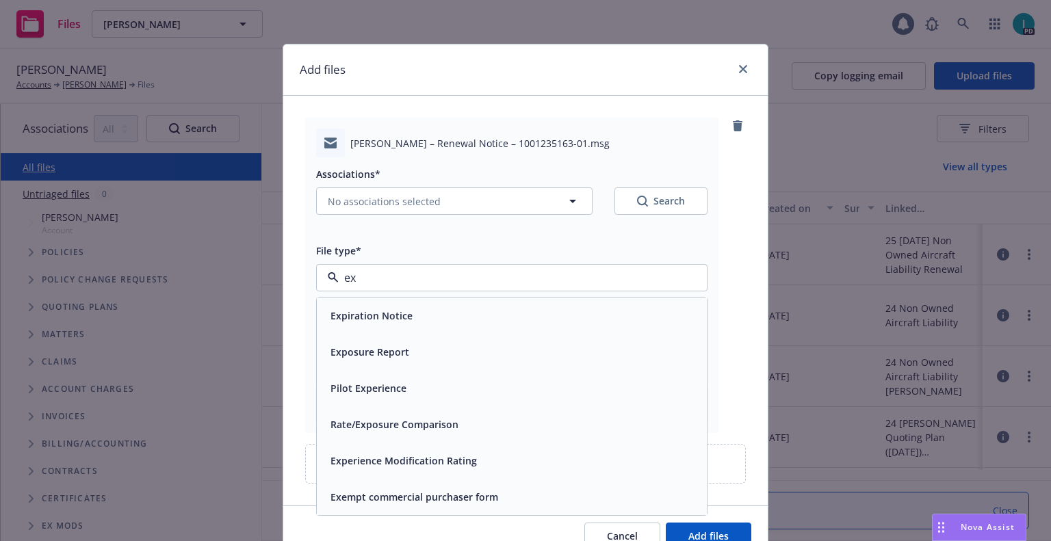
click at [378, 320] on span "Expiration Notice" at bounding box center [372, 316] width 82 height 14
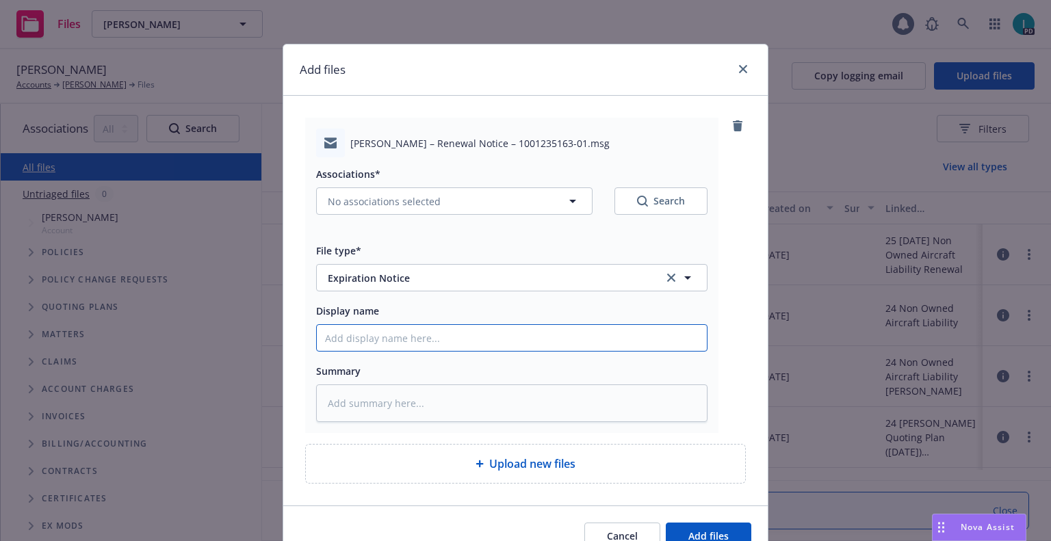
click at [378, 335] on input "Display name" at bounding box center [512, 338] width 390 height 26
type textarea "x"
type input "2"
type textarea "x"
type input "24"
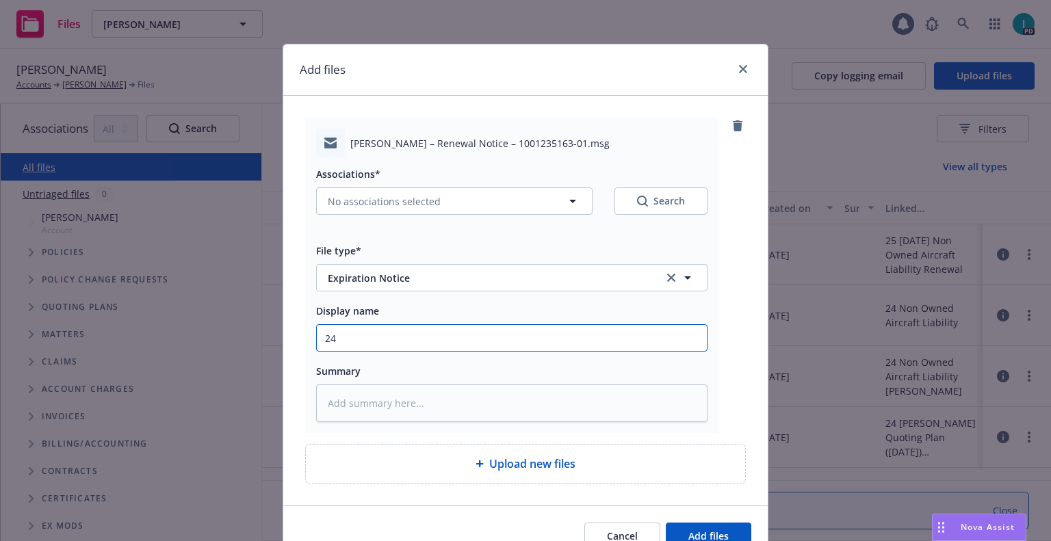
type textarea "x"
type input "24 NOWN CVS Renewal Notice"
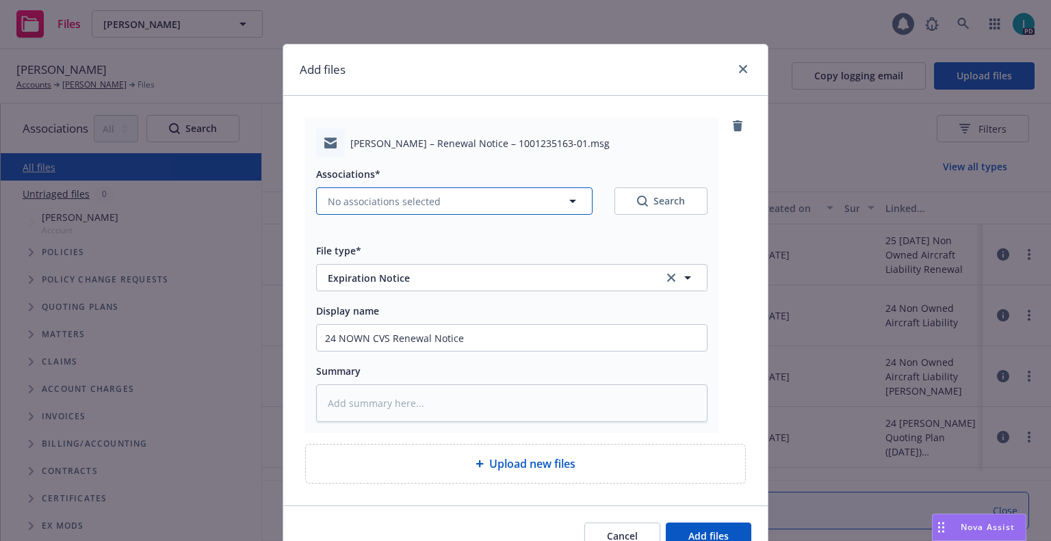
click at [348, 198] on span "No associations selected" at bounding box center [384, 201] width 113 height 14
type textarea "x"
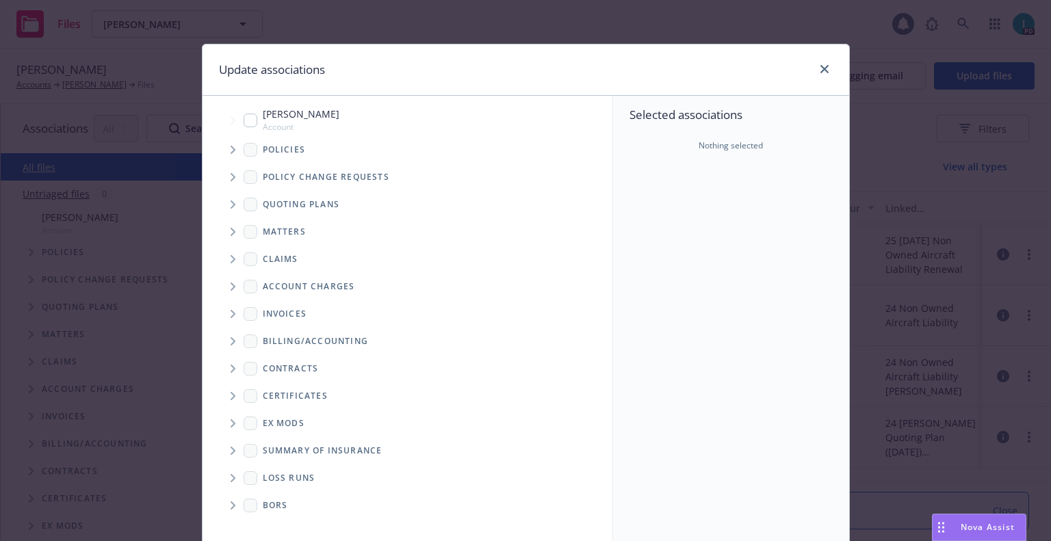
click at [229, 155] on span "Tree Example" at bounding box center [233, 150] width 22 height 22
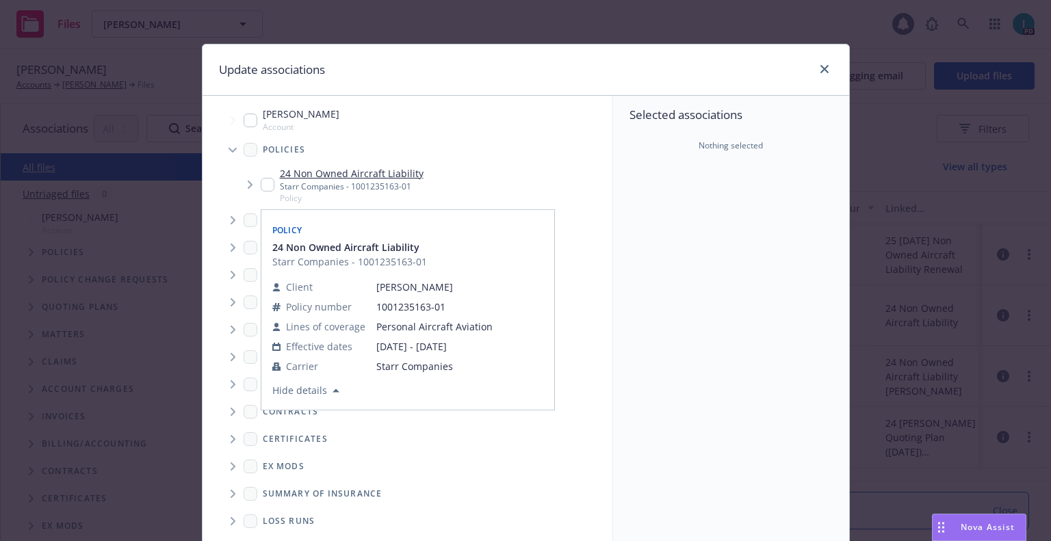
click at [262, 182] on input "Tree Example" at bounding box center [268, 185] width 14 height 14
checkbox input "true"
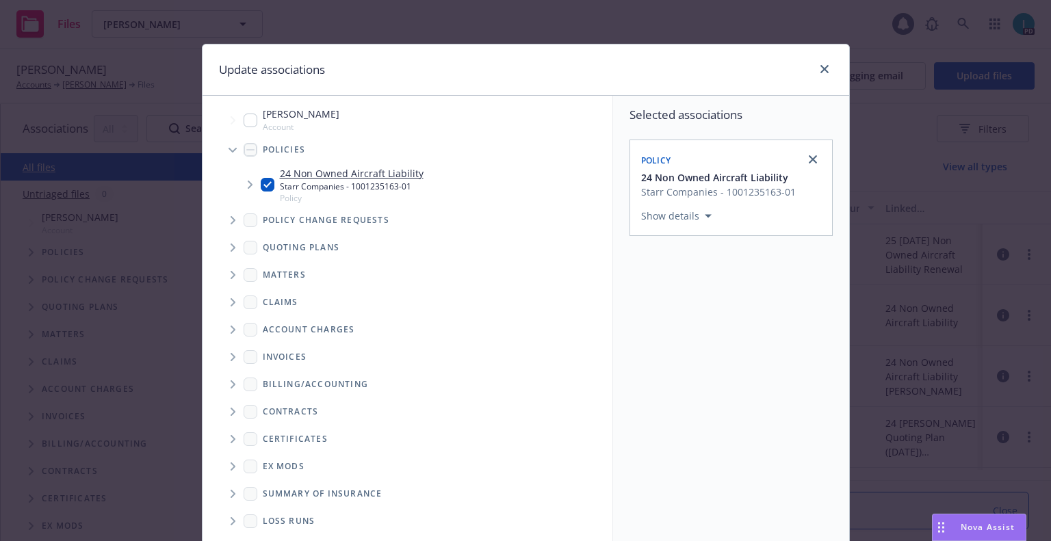
scroll to position [139, 0]
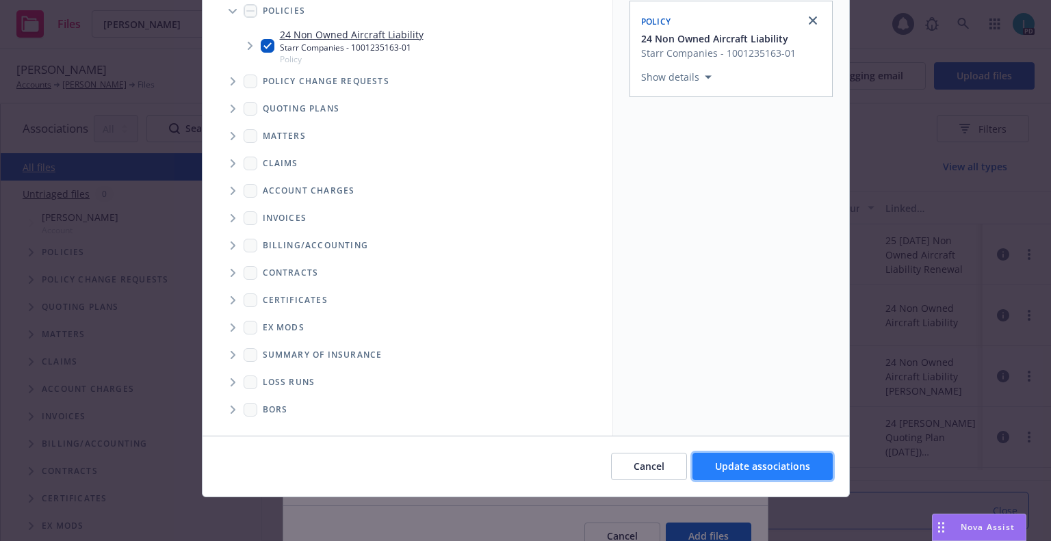
click at [715, 467] on span "Update associations" at bounding box center [762, 466] width 95 height 13
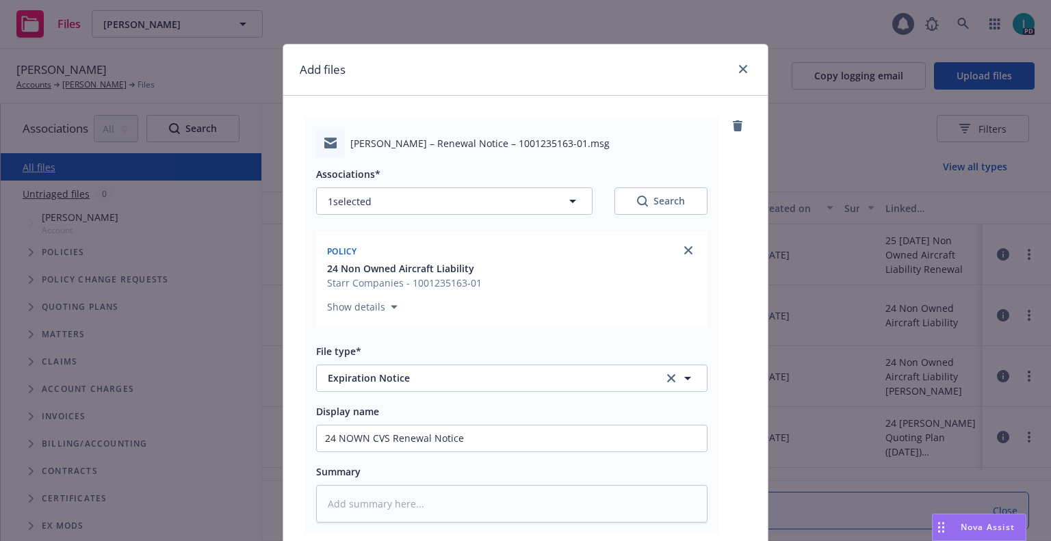
scroll to position [170, 0]
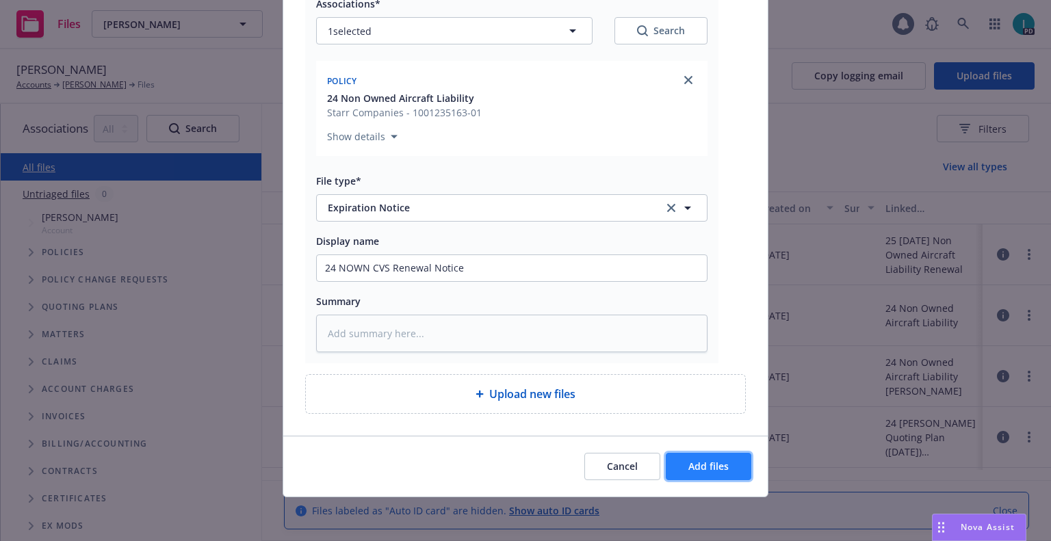
click at [698, 476] on button "Add files" at bounding box center [709, 466] width 86 height 27
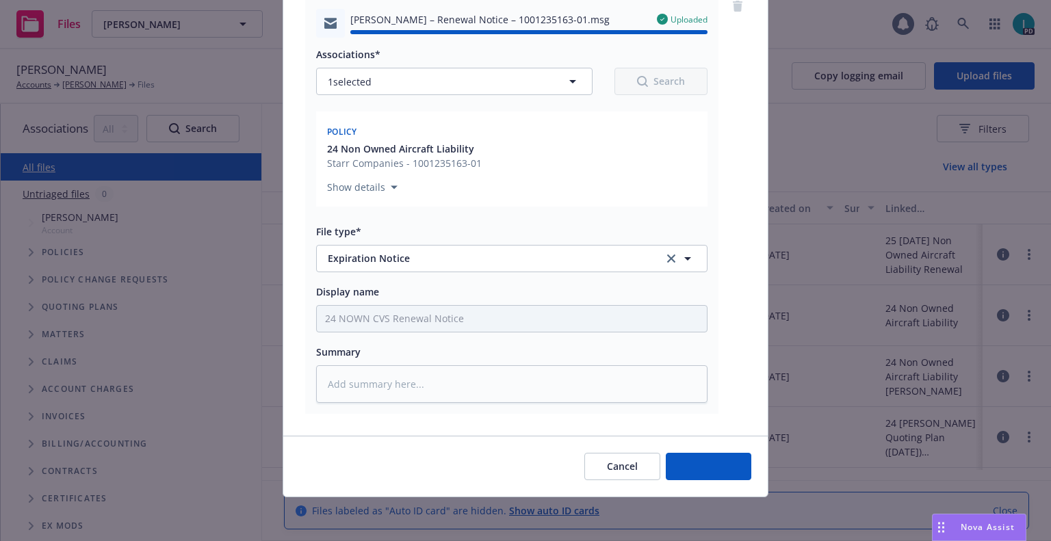
type textarea "x"
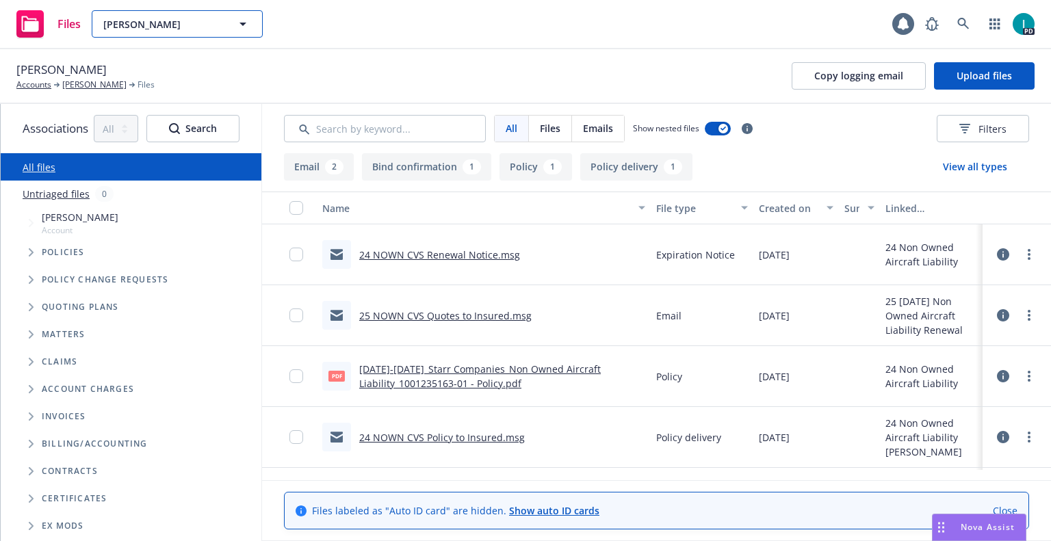
click at [141, 12] on button "Vedant Turbhekar" at bounding box center [177, 23] width 171 height 27
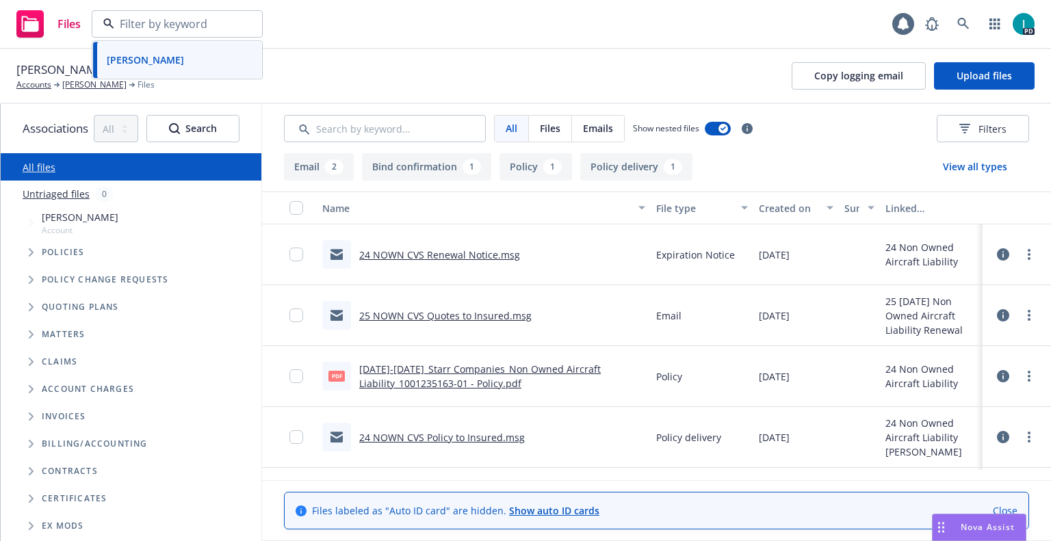
paste input "Carl Jacobs"
type input "Carl Jacobs"
click at [181, 65] on div "Carl Jacobs" at bounding box center [177, 63] width 152 height 20
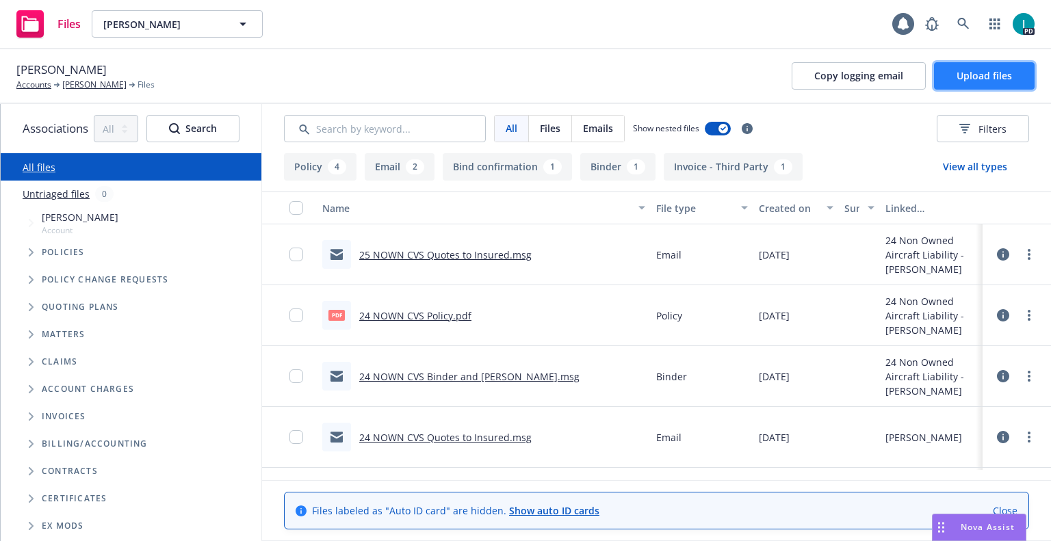
click at [981, 86] on button "Upload files" at bounding box center [984, 75] width 101 height 27
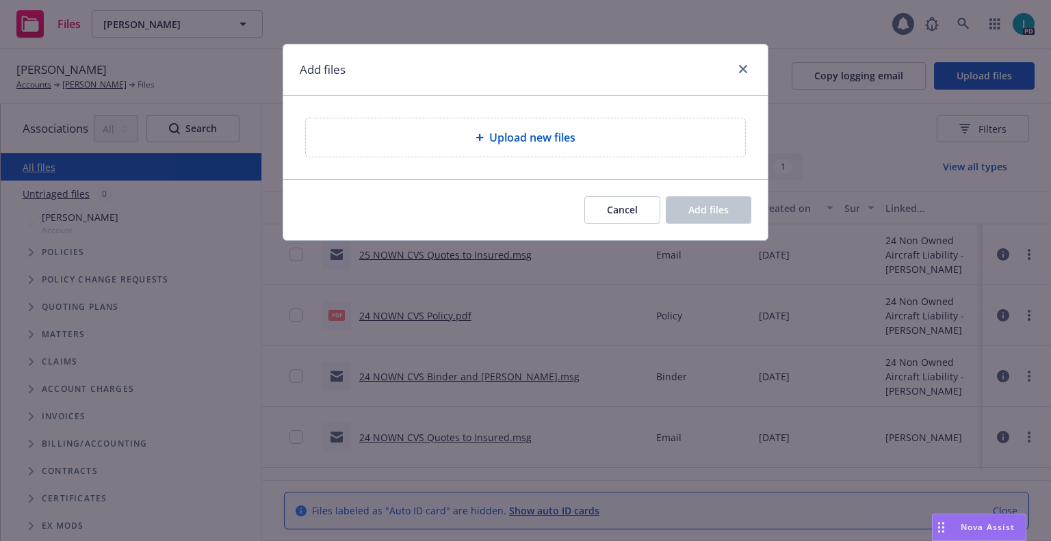
type textarea "x"
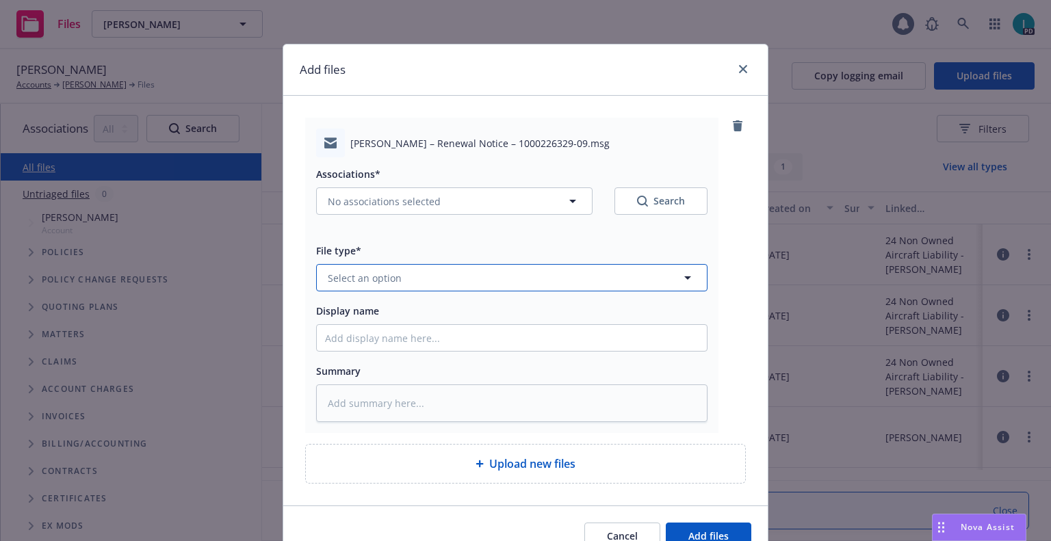
click at [370, 286] on button "Select an option" at bounding box center [511, 277] width 391 height 27
type input "ex"
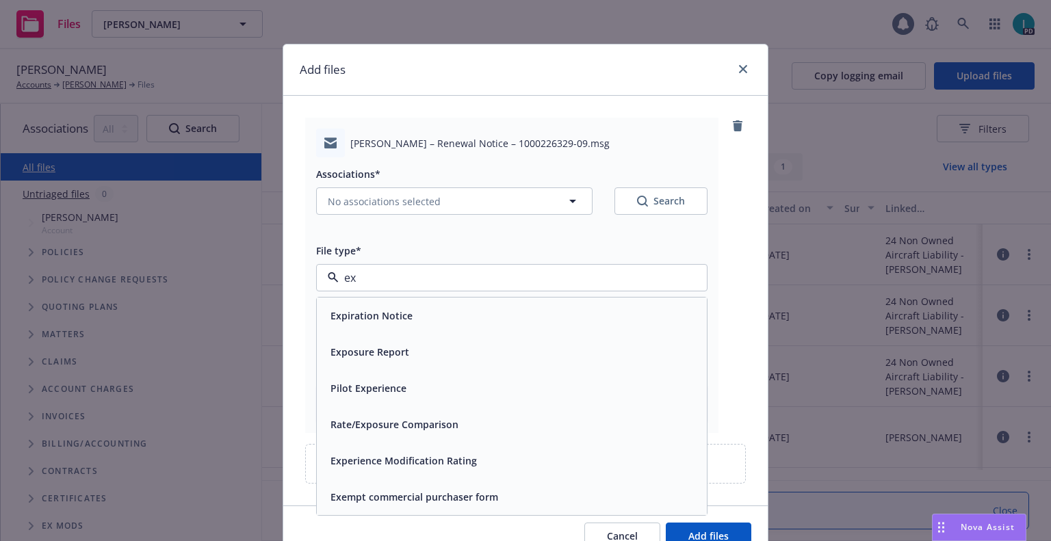
click at [373, 302] on div "Expiration Notice" at bounding box center [512, 316] width 390 height 36
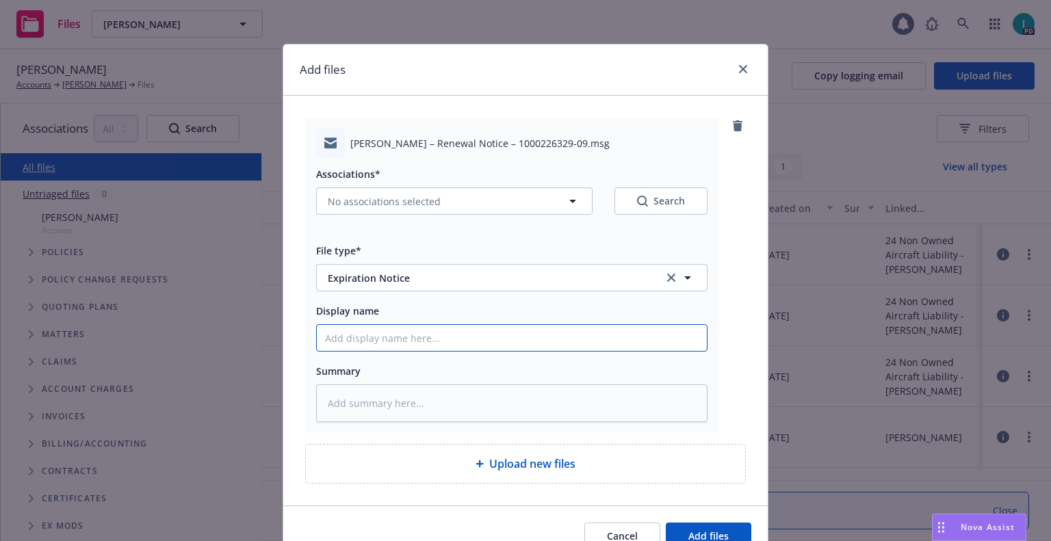
click at [382, 331] on input "Display name" at bounding box center [512, 338] width 390 height 26
type textarea "x"
type input "2"
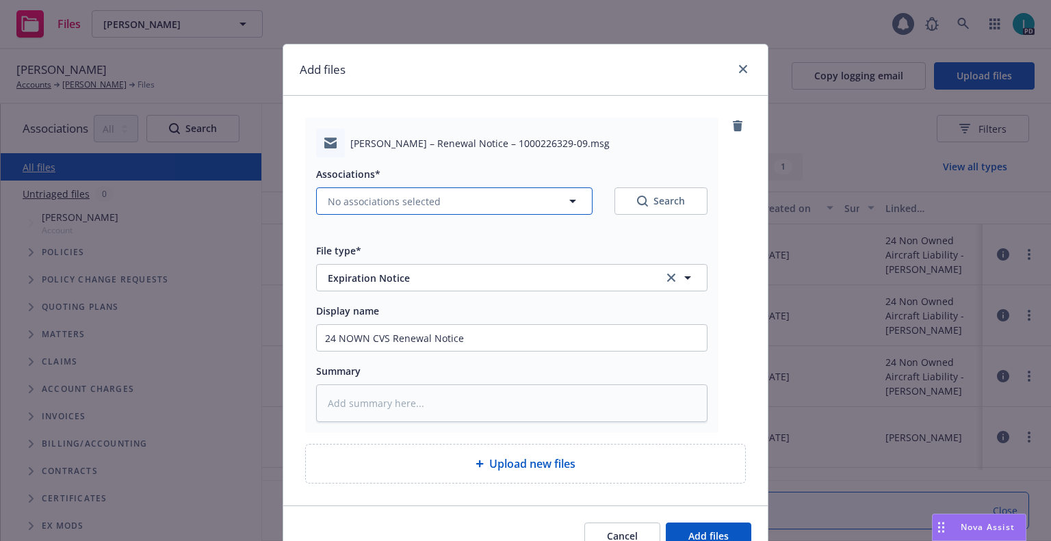
click at [367, 207] on span "No associations selected" at bounding box center [384, 201] width 113 height 14
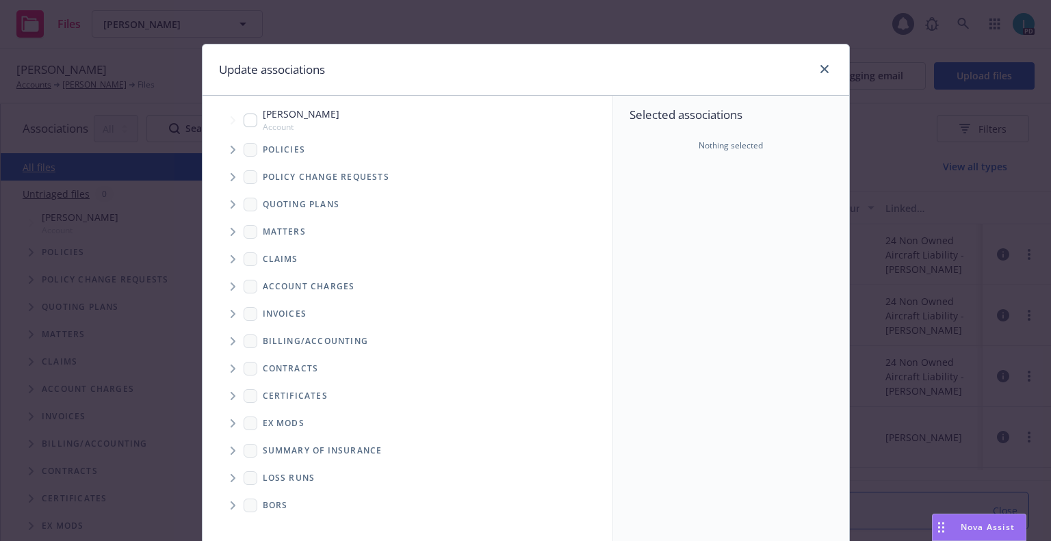
click at [222, 159] on span "Tree Example" at bounding box center [233, 150] width 22 height 22
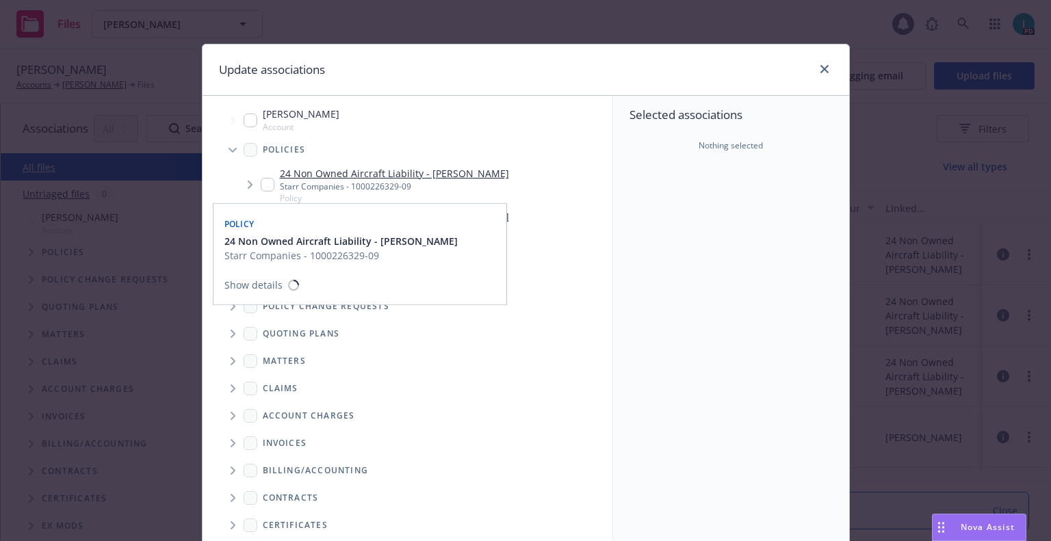
click at [261, 193] on div "24 Non Owned Aircraft Liability - CARL B. JACOBS Starr Companies - 1000226329-0…" at bounding box center [385, 185] width 248 height 38
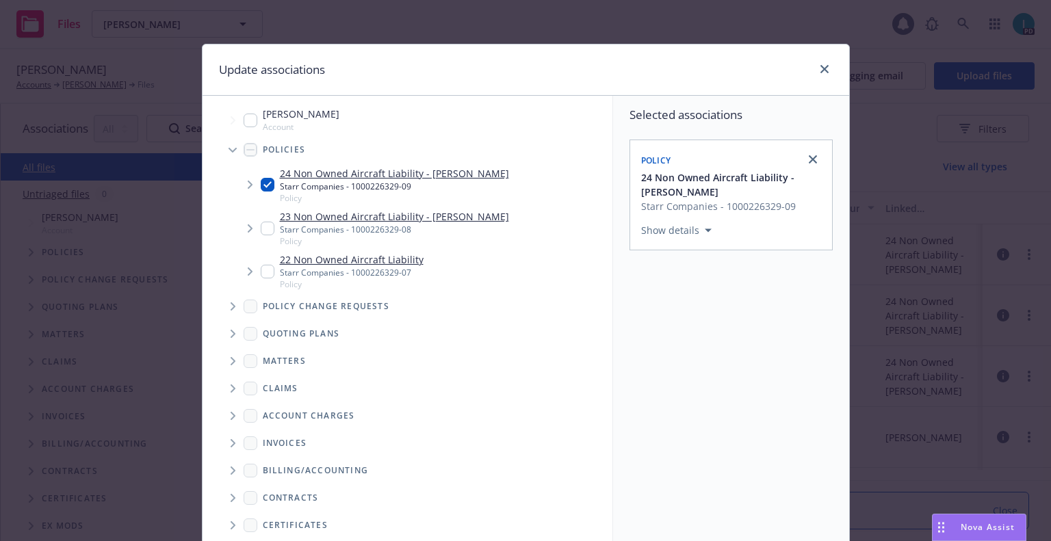
scroll to position [139, 0]
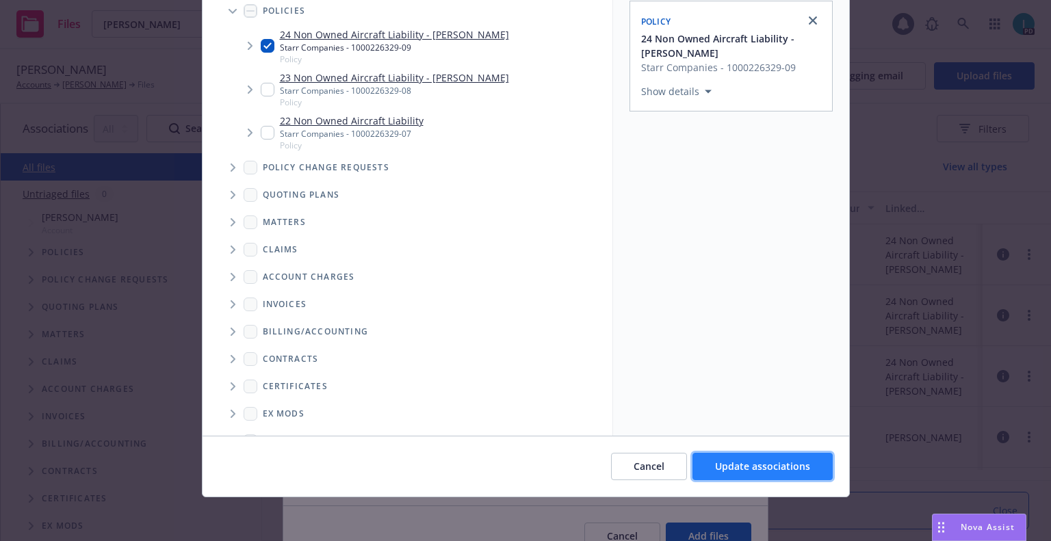
click at [768, 458] on button "Update associations" at bounding box center [763, 466] width 140 height 27
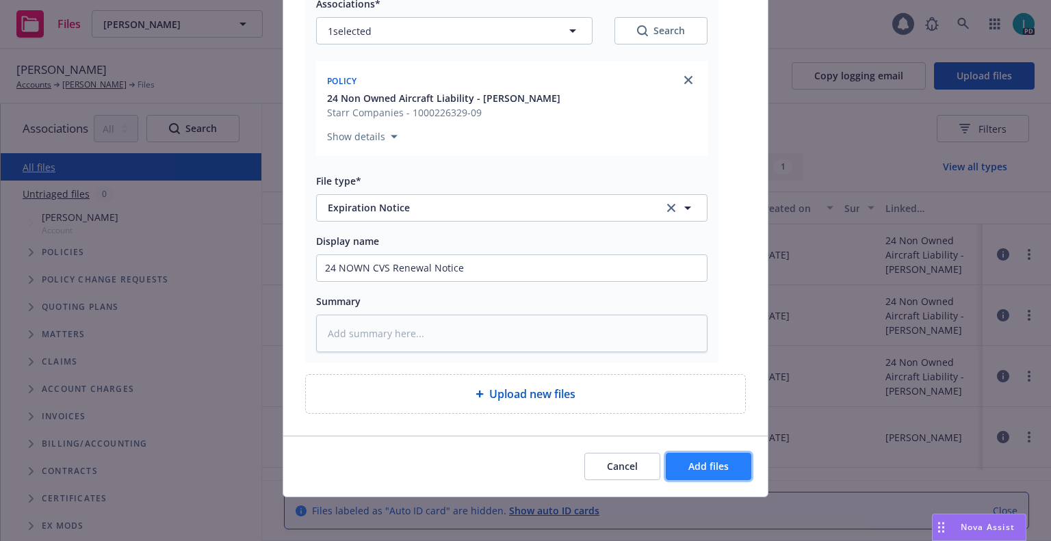
click at [690, 463] on span "Add files" at bounding box center [708, 466] width 40 height 13
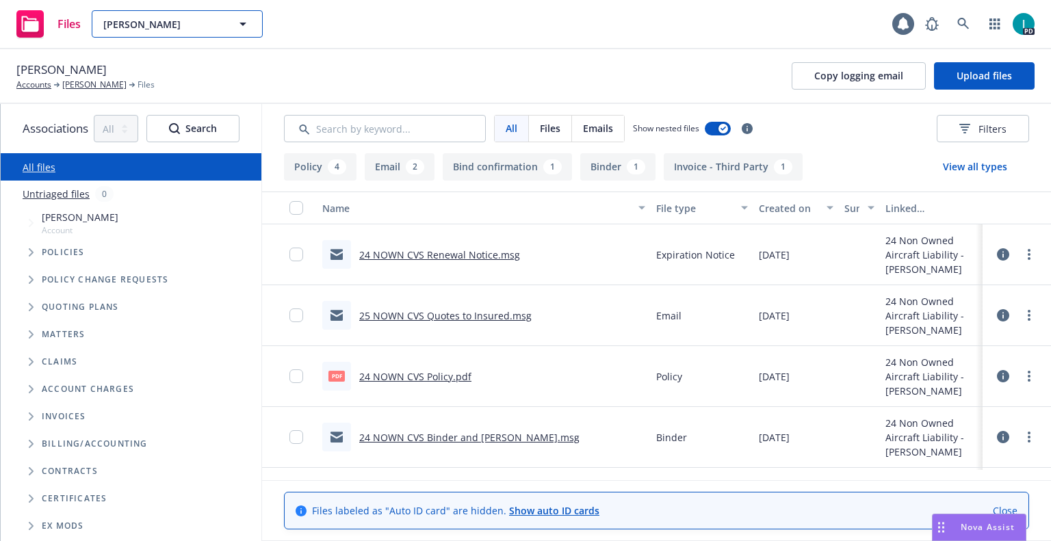
click at [152, 17] on span "Carl Jacobs" at bounding box center [162, 24] width 118 height 14
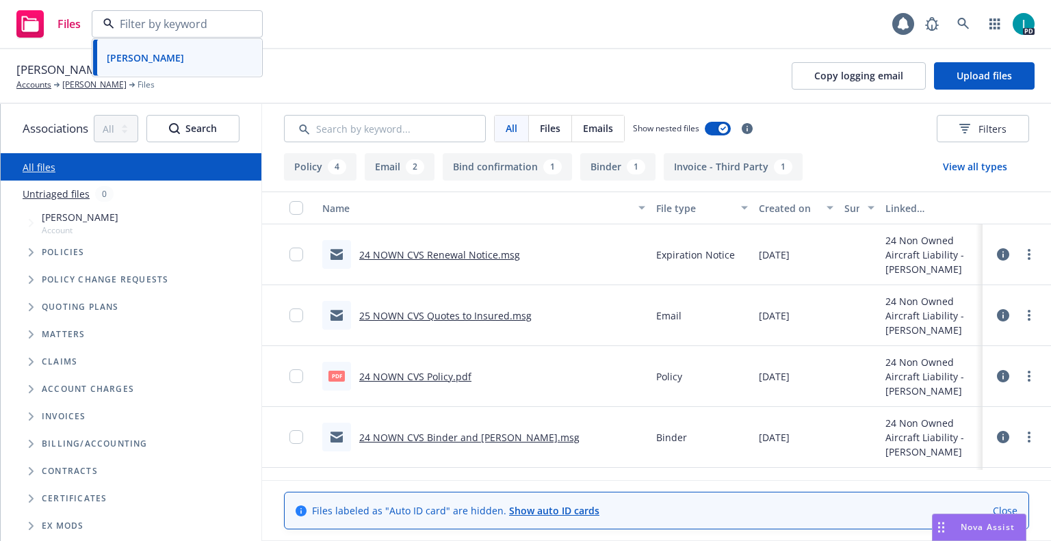
paste input "[PERSON_NAME]"
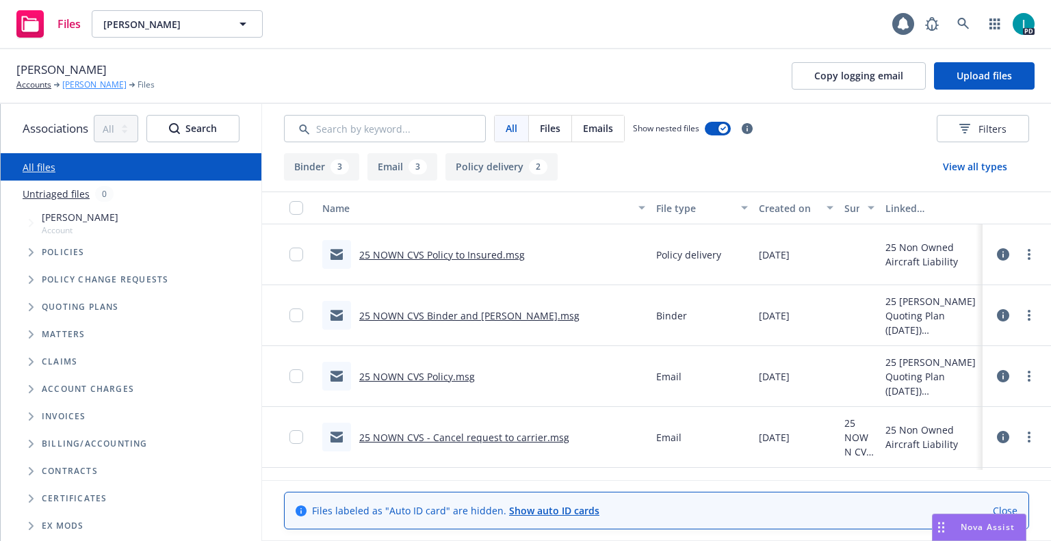
click at [89, 81] on link "[PERSON_NAME]" at bounding box center [94, 85] width 64 height 12
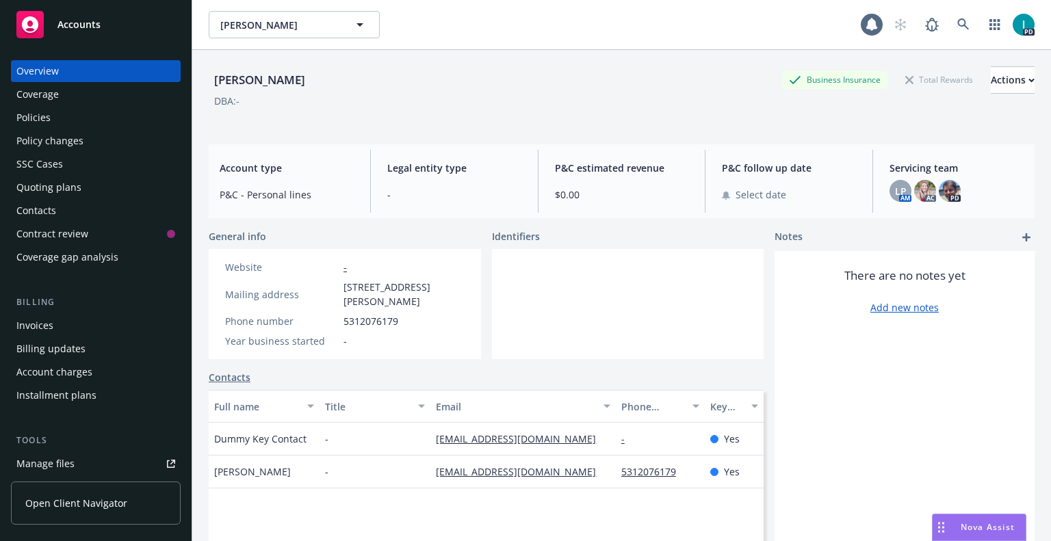
click at [80, 322] on div "Invoices" at bounding box center [95, 326] width 159 height 22
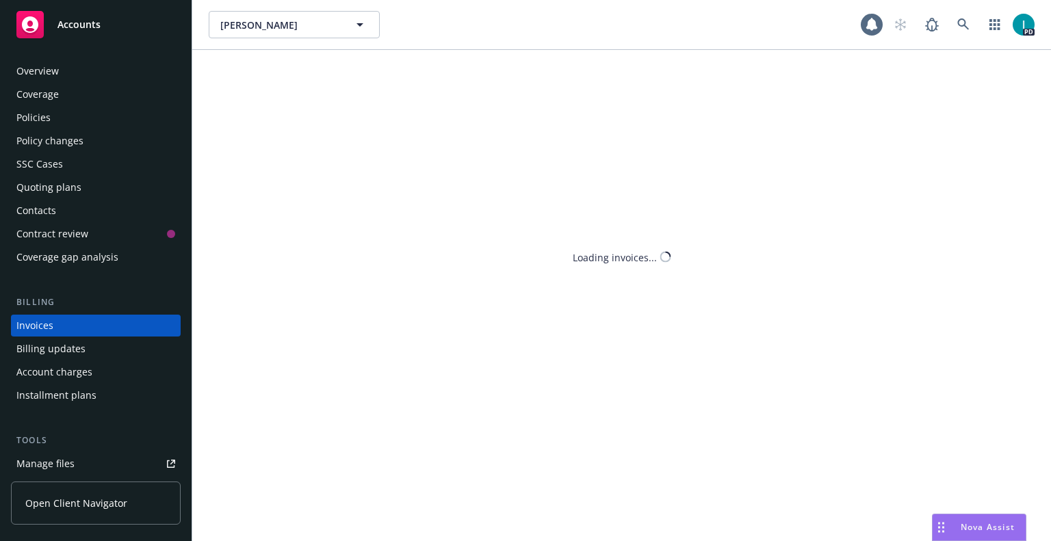
scroll to position [34, 0]
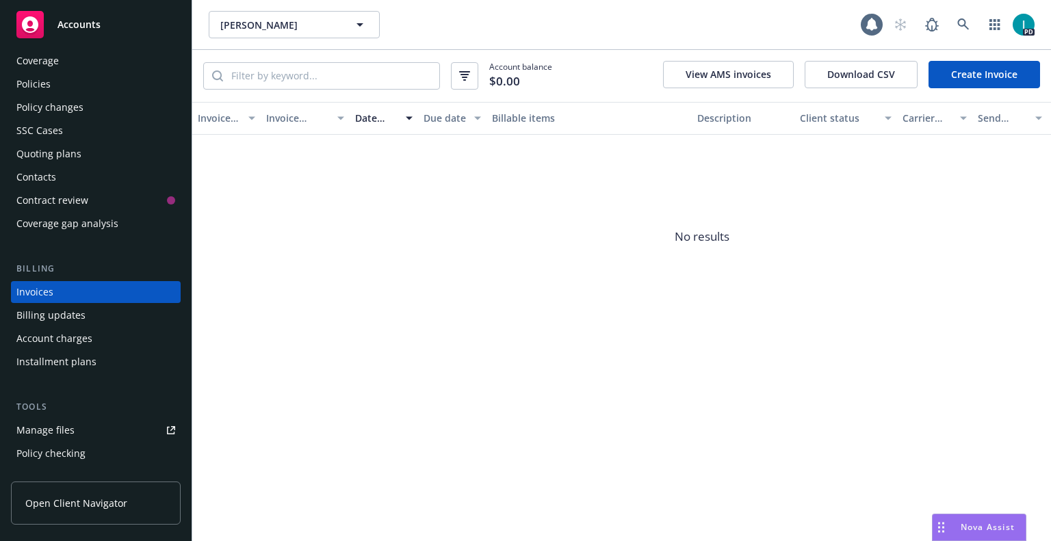
click at [69, 153] on div "Quoting plans" at bounding box center [48, 154] width 65 height 22
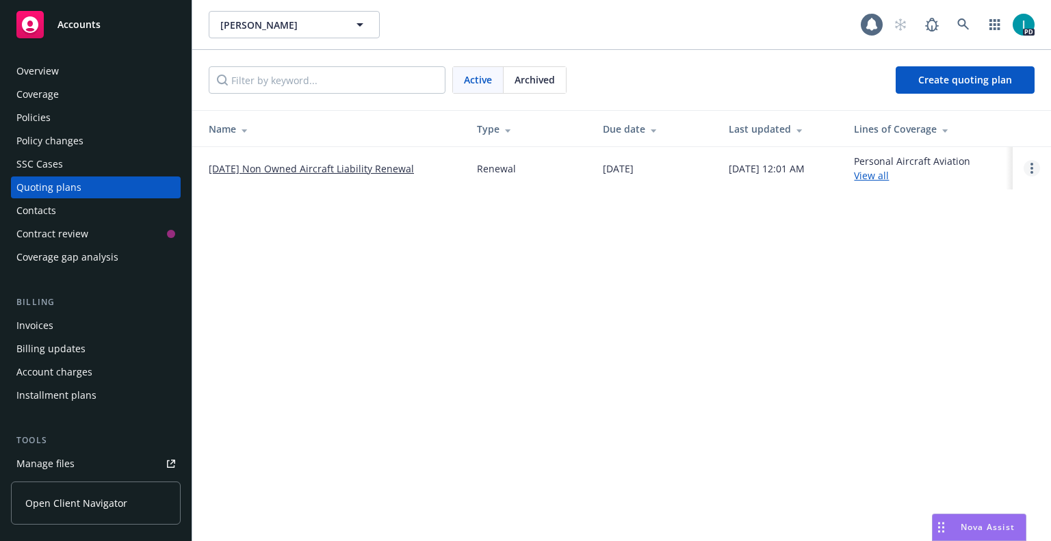
click at [1036, 166] on link "Open options" at bounding box center [1032, 168] width 16 height 16
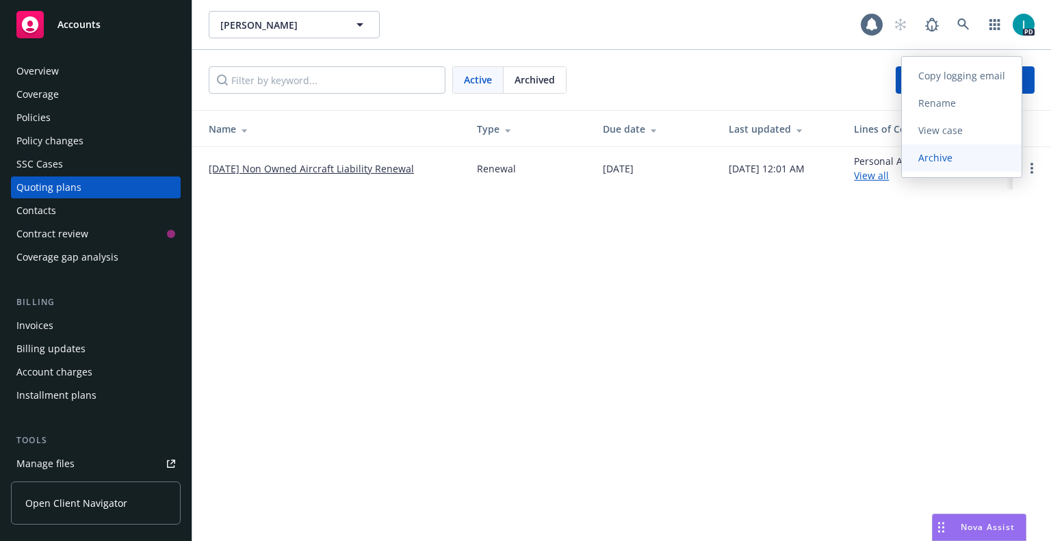
click at [946, 160] on span "Archive" at bounding box center [935, 157] width 67 height 13
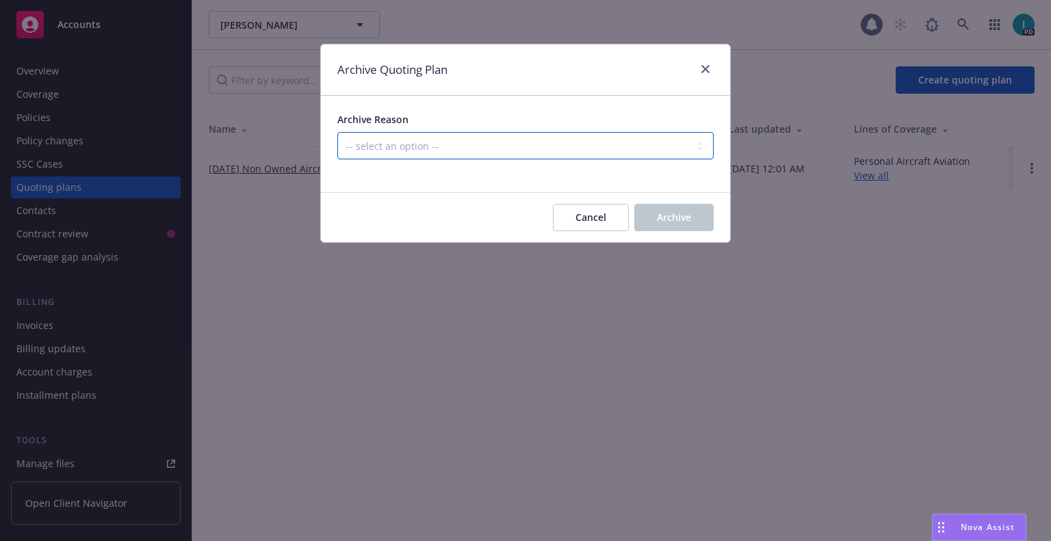
click at [443, 141] on select "-- select an option -- All policies in this renewal plan are auto-renewed Creat…" at bounding box center [525, 145] width 376 height 27
select select "ARCHIVED_RENEWAL_CANCELED"
click at [337, 132] on select "-- select an option -- All policies in this renewal plan are auto-renewed Creat…" at bounding box center [525, 145] width 376 height 27
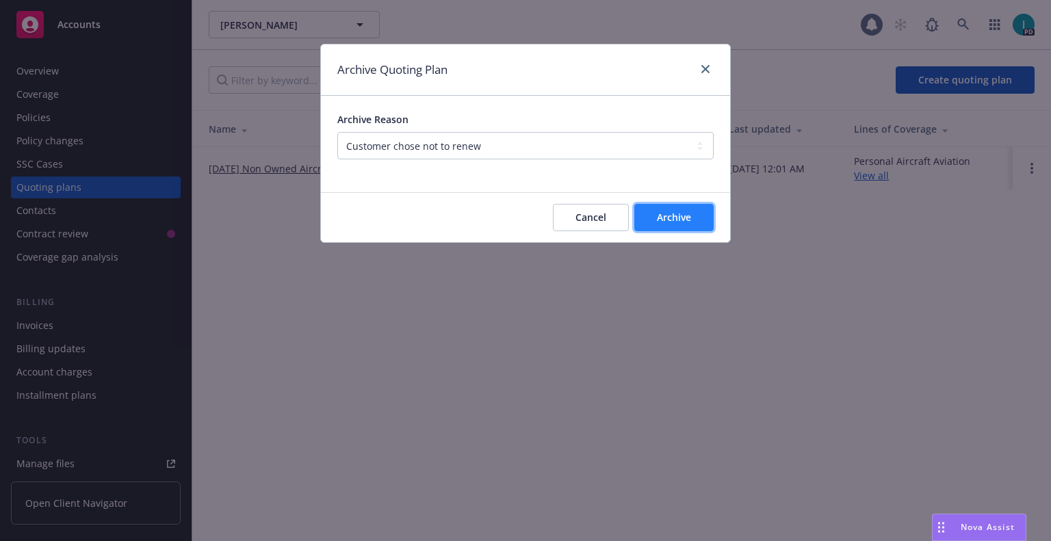
click at [688, 211] on span "Archive" at bounding box center [674, 217] width 34 height 13
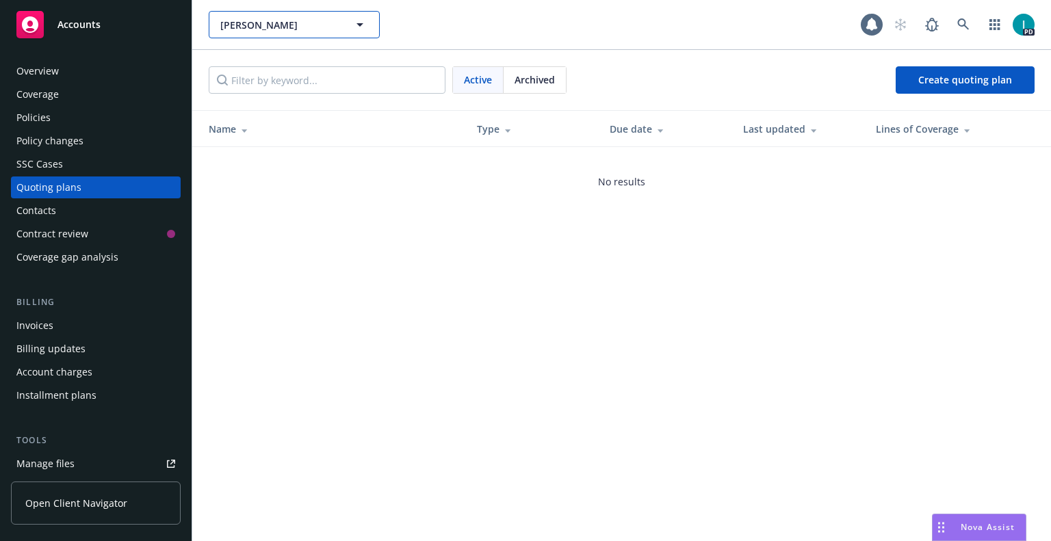
click at [267, 27] on span "Oki Asakura" at bounding box center [279, 25] width 118 height 14
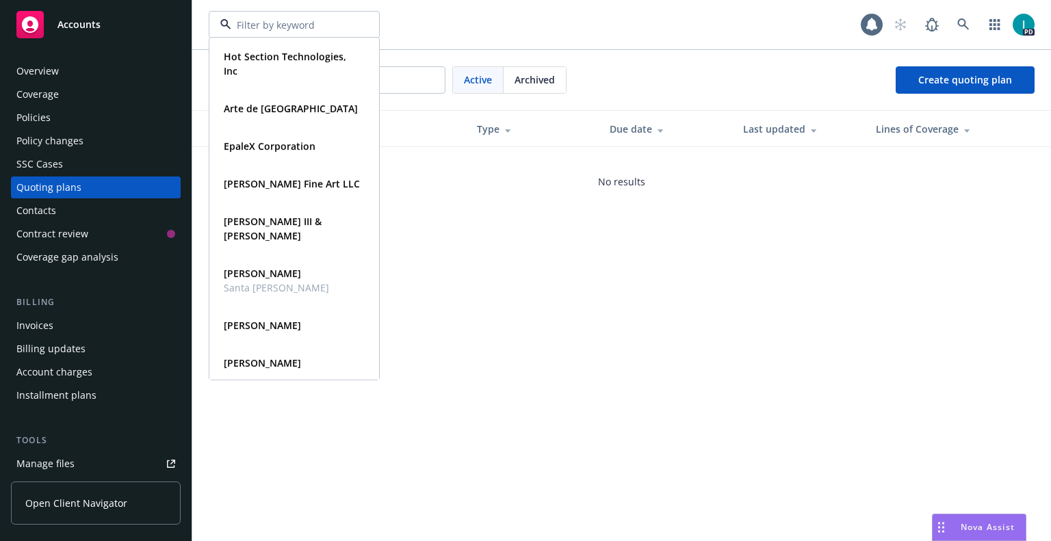
paste input "Jason Sanders"
type input "Jason Sanders"
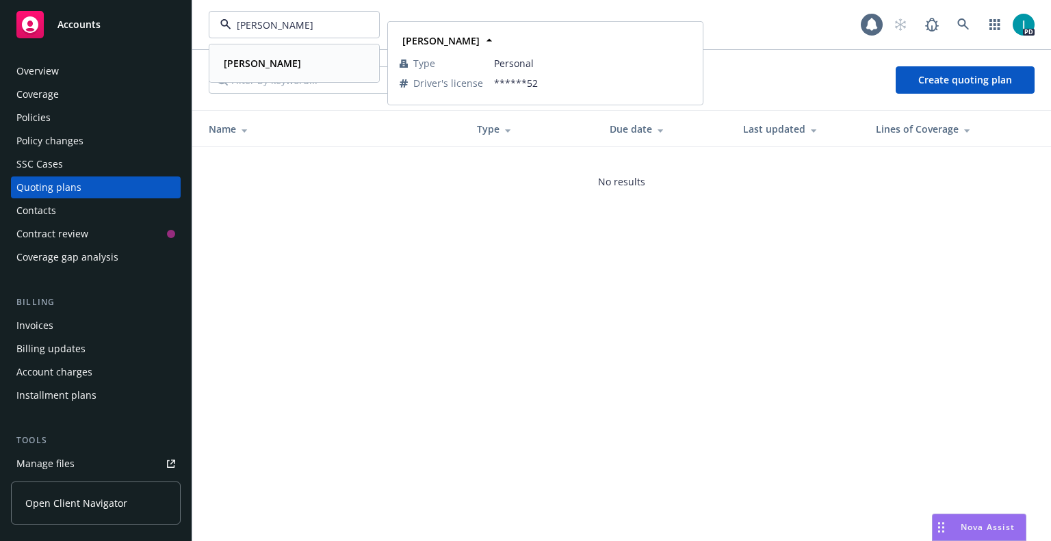
click at [257, 70] on span "Jason Sanders" at bounding box center [262, 63] width 77 height 14
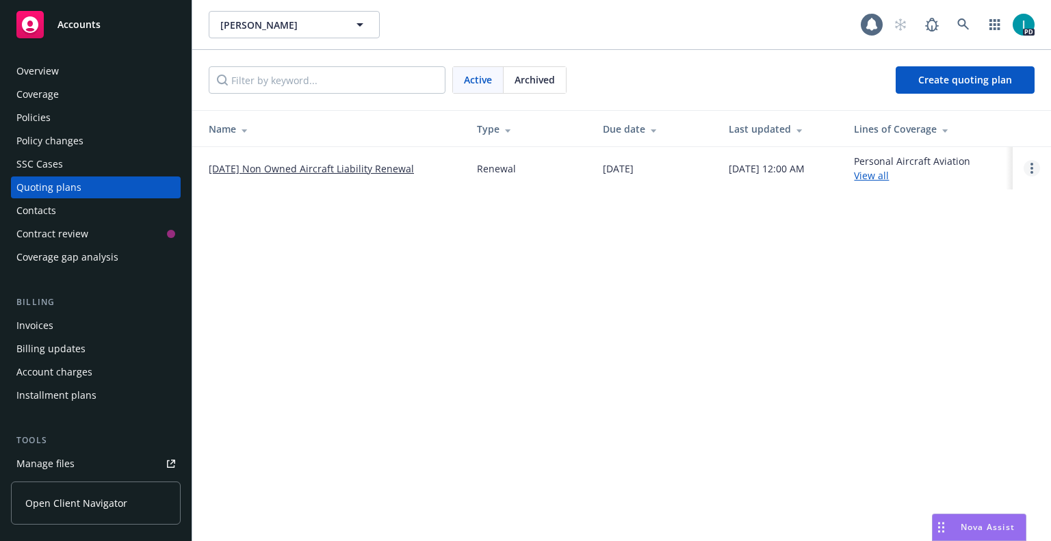
click at [1034, 171] on link "Open options" at bounding box center [1032, 168] width 16 height 16
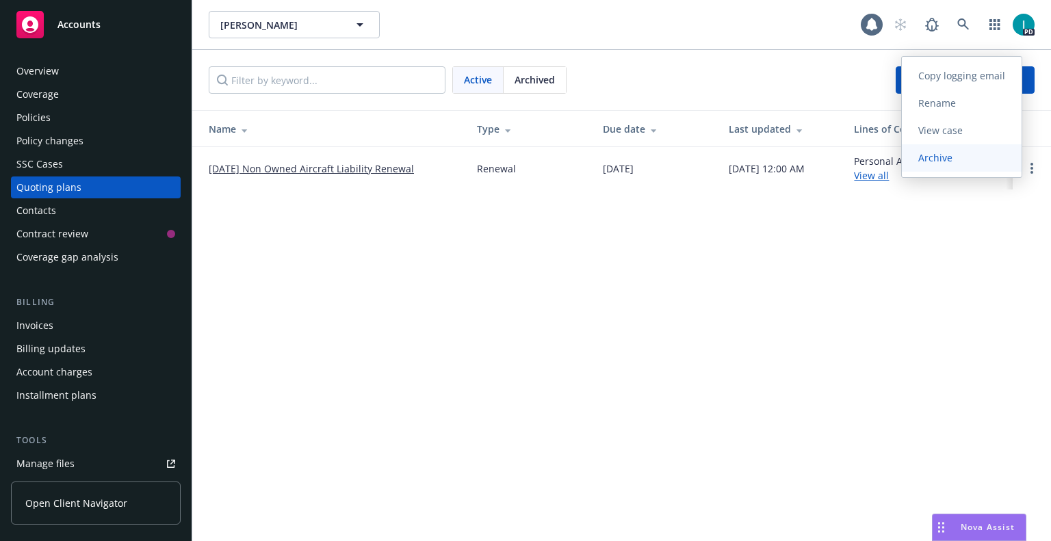
click at [947, 167] on link "Archive" at bounding box center [962, 157] width 120 height 27
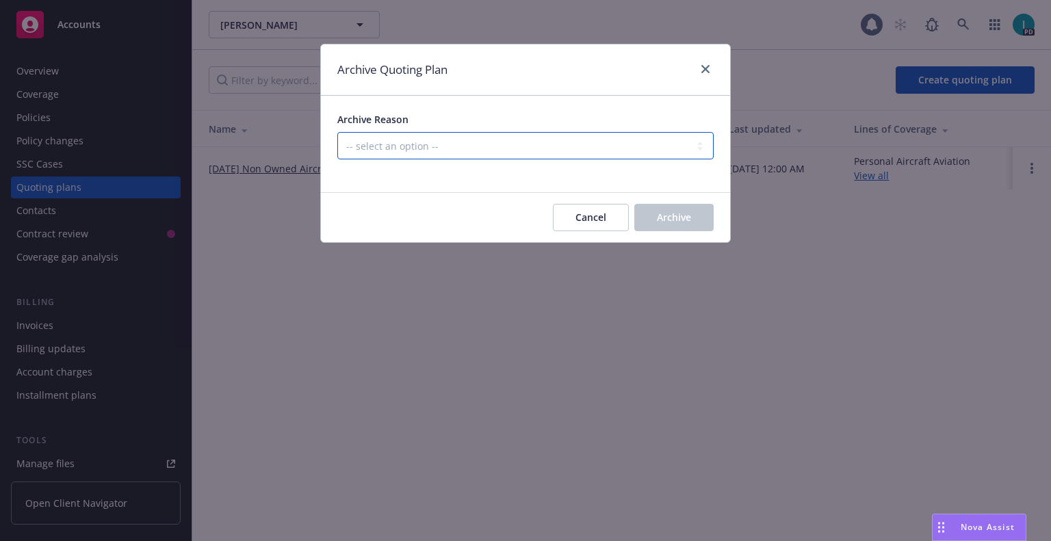
click at [474, 157] on select "-- select an option -- All policies in this renewal plan are auto-renewed Creat…" at bounding box center [525, 145] width 376 height 27
click at [337, 132] on select "-- select an option -- All policies in this renewal plan are auto-renewed Creat…" at bounding box center [525, 145] width 376 height 27
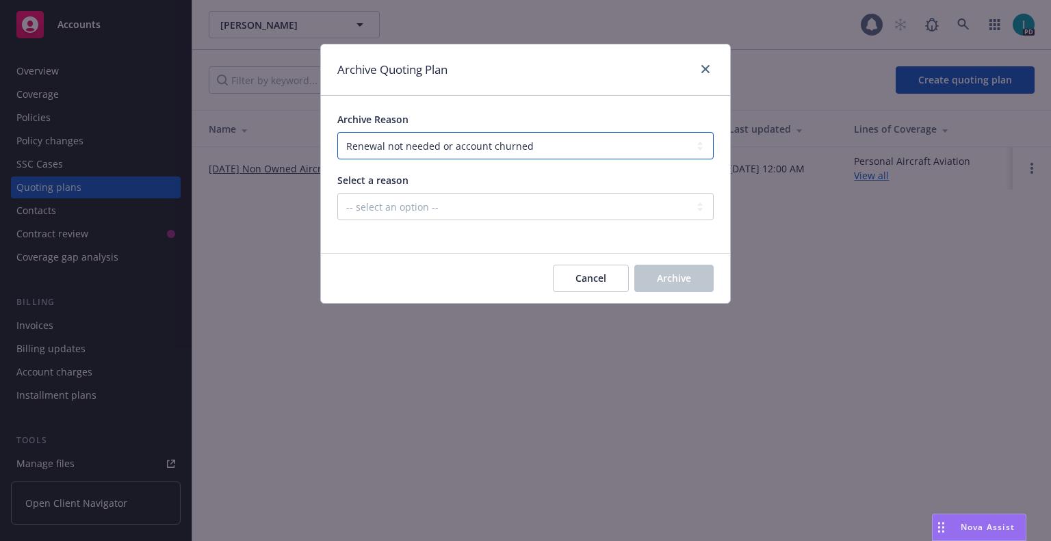
click at [522, 151] on select "-- select an option -- All policies in this renewal plan are auto-renewed Creat…" at bounding box center [525, 145] width 376 height 27
select select "ARCHIVED_RENEWAL_CANCELED"
click at [337, 132] on select "-- select an option -- All policies in this renewal plan are auto-renewed Creat…" at bounding box center [525, 145] width 376 height 27
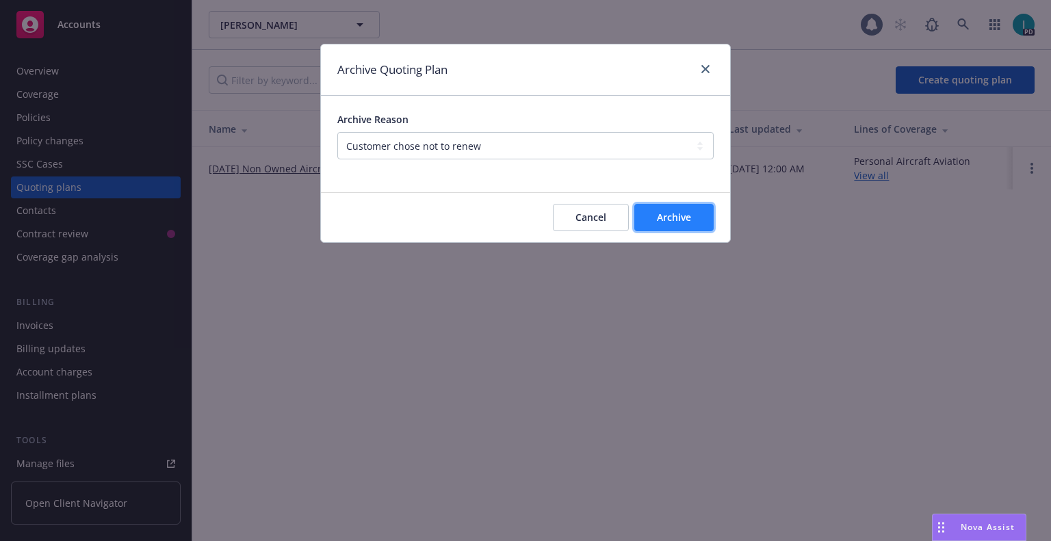
click at [673, 218] on span "Archive" at bounding box center [674, 217] width 34 height 13
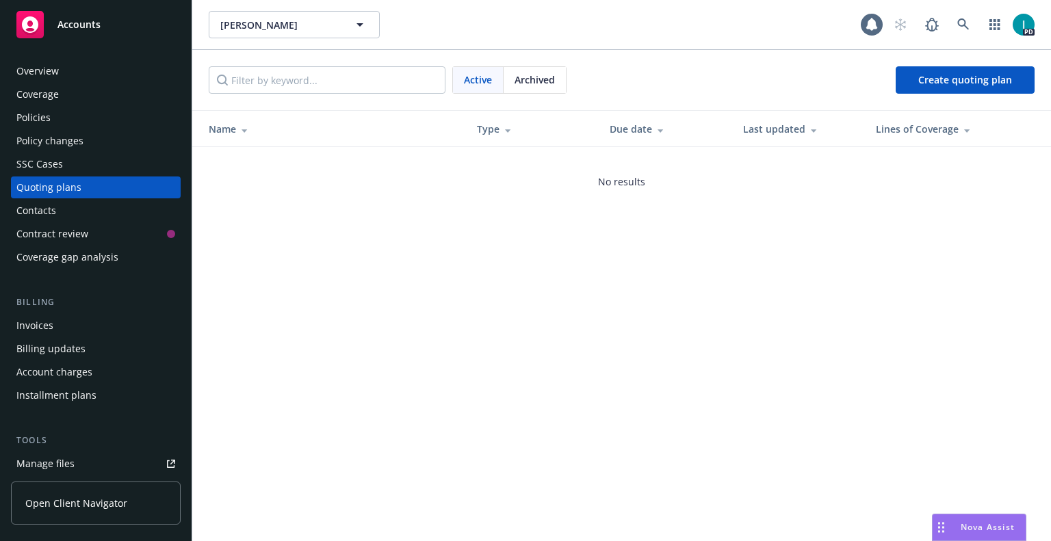
click at [433, 272] on div "Jason Sanders Jason Sanders 1 PD Active Archived Create quoting plan Name Type …" at bounding box center [621, 270] width 859 height 541
click at [460, 308] on div "Jason Sanders Jason Sanders 1 PD Active Archived Create quoting plan Name Type …" at bounding box center [621, 270] width 859 height 541
click at [233, 21] on span "Jason Sanders" at bounding box center [279, 25] width 118 height 14
paste input "Carson Detherage"
type input "Carson Detherage"
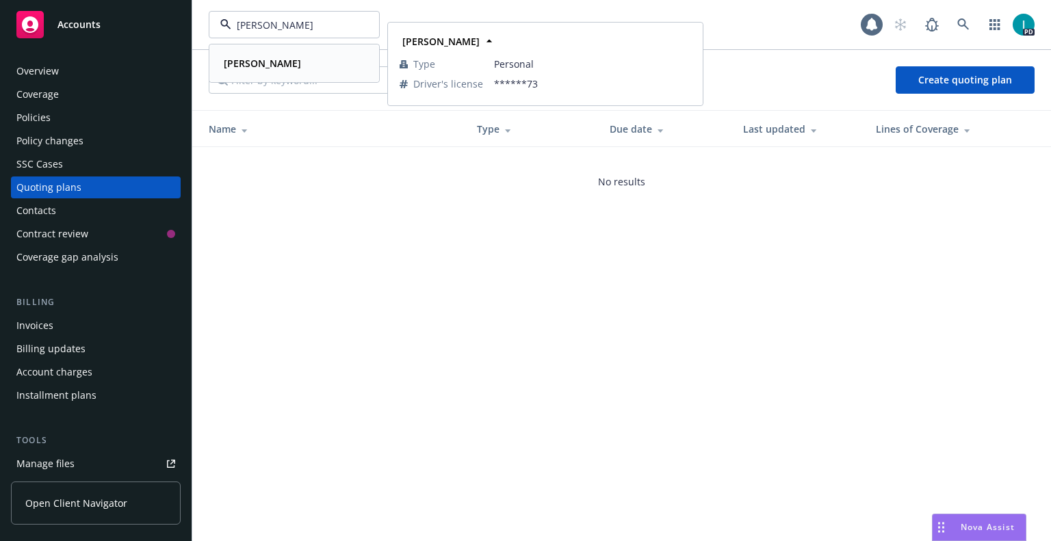
click at [279, 55] on div "Carson Detherage" at bounding box center [261, 63] width 86 height 20
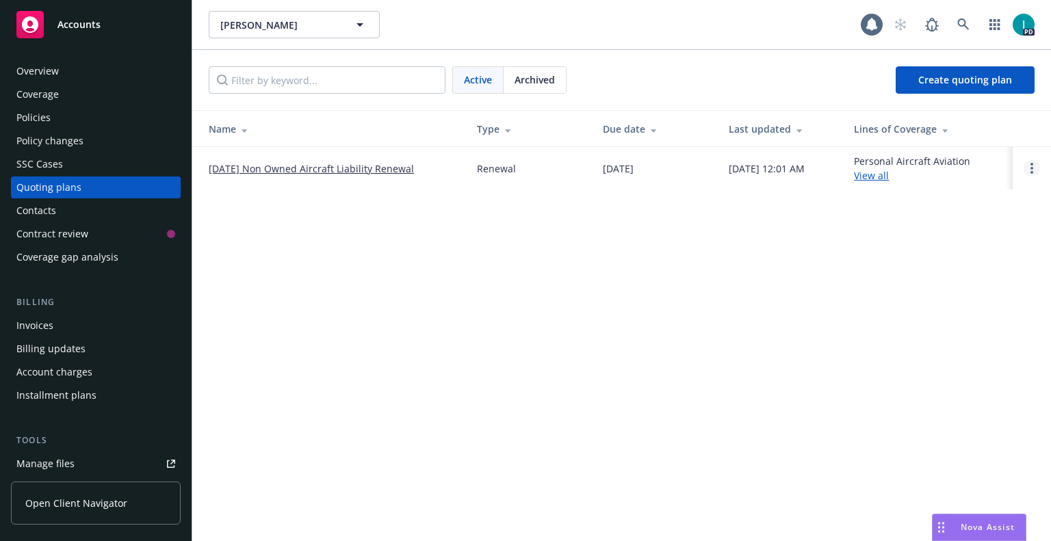
click at [1033, 174] on link "Open options" at bounding box center [1032, 168] width 16 height 16
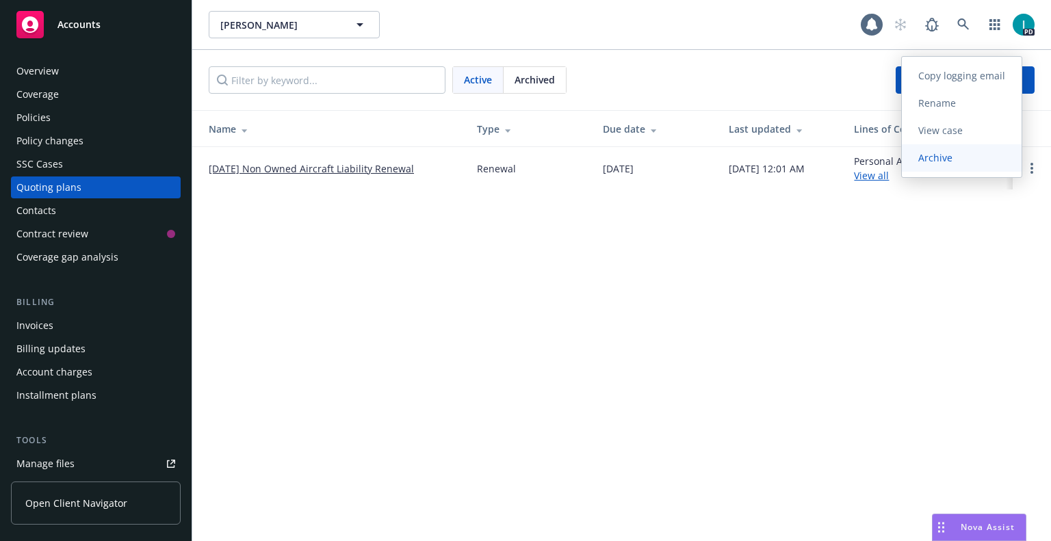
click at [930, 166] on link "Archive" at bounding box center [962, 157] width 120 height 27
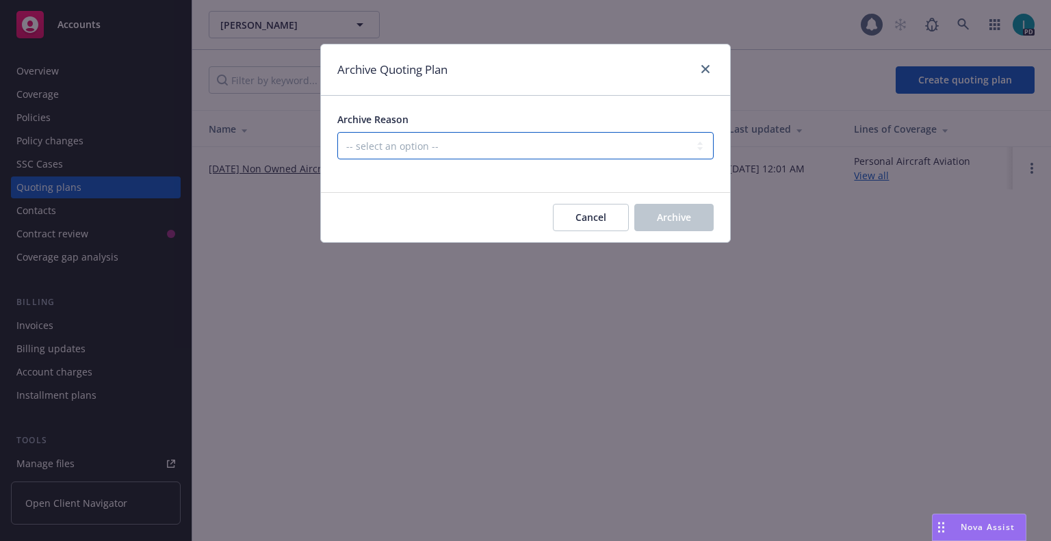
click at [389, 153] on select "-- select an option -- All policies in this renewal plan are auto-renewed Creat…" at bounding box center [525, 145] width 376 height 27
select select "ARCHIVED_RENEWAL_CANCELED"
click at [337, 132] on select "-- select an option -- All policies in this renewal plan are auto-renewed Creat…" at bounding box center [525, 145] width 376 height 27
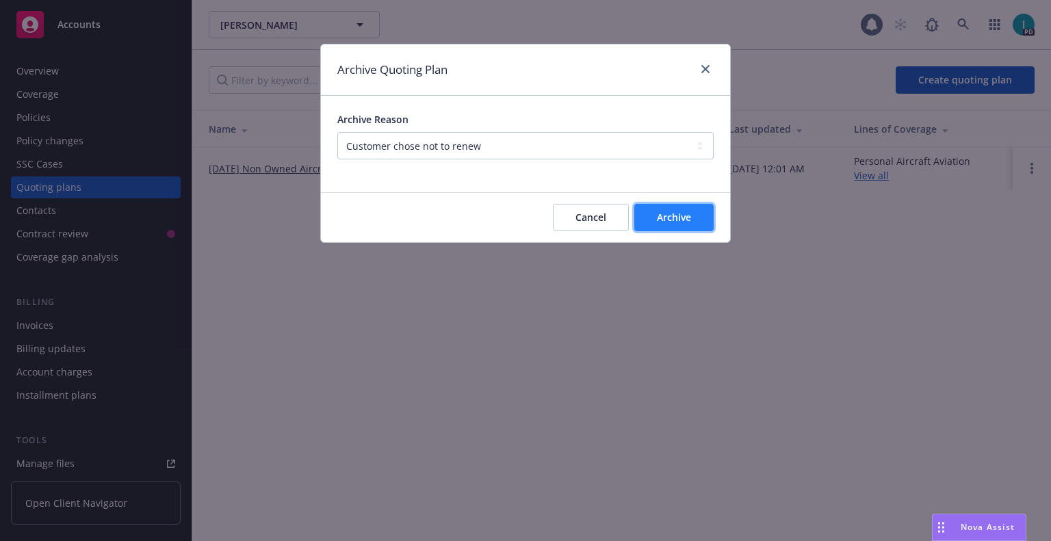
click at [697, 222] on button "Archive" at bounding box center [673, 217] width 79 height 27
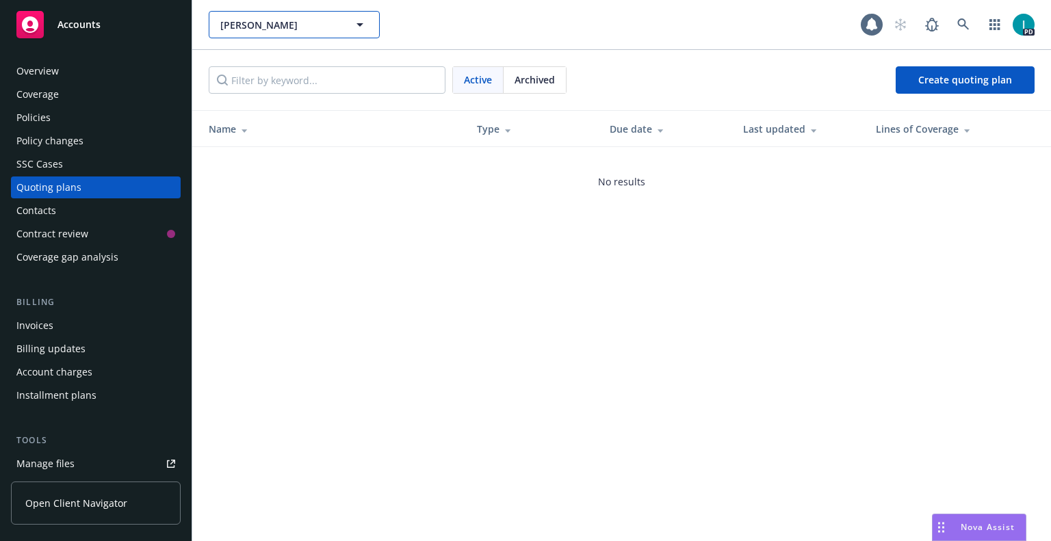
click at [332, 21] on span "Carson Detherage" at bounding box center [279, 25] width 118 height 14
paste input "Giovanni Vazquez"
type input "Giovanni Vazquez"
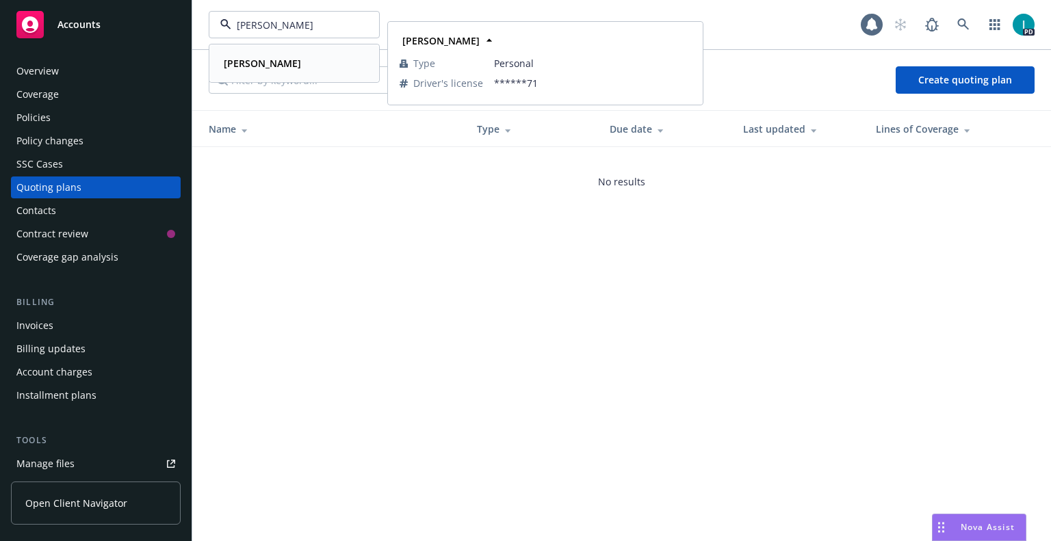
click at [279, 65] on strong "Giovanni Vazquez" at bounding box center [262, 63] width 77 height 13
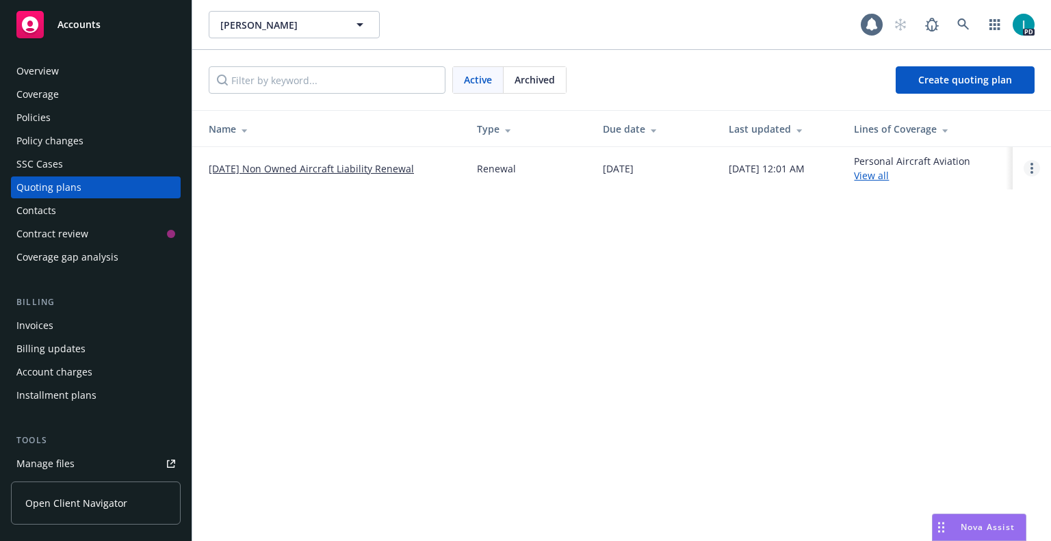
click at [1032, 168] on circle "Open options" at bounding box center [1032, 168] width 3 height 3
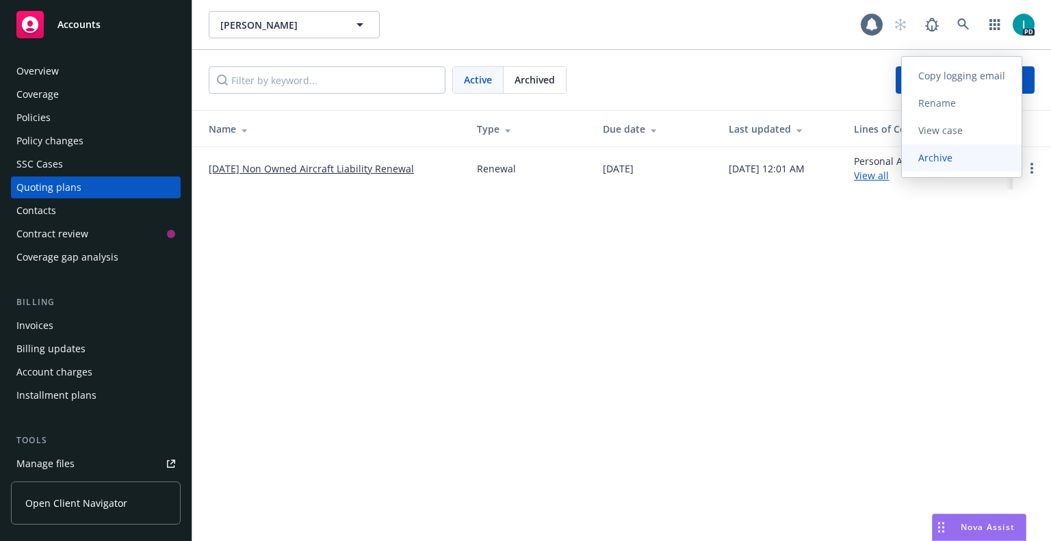
click at [935, 164] on link "Archive" at bounding box center [962, 157] width 120 height 27
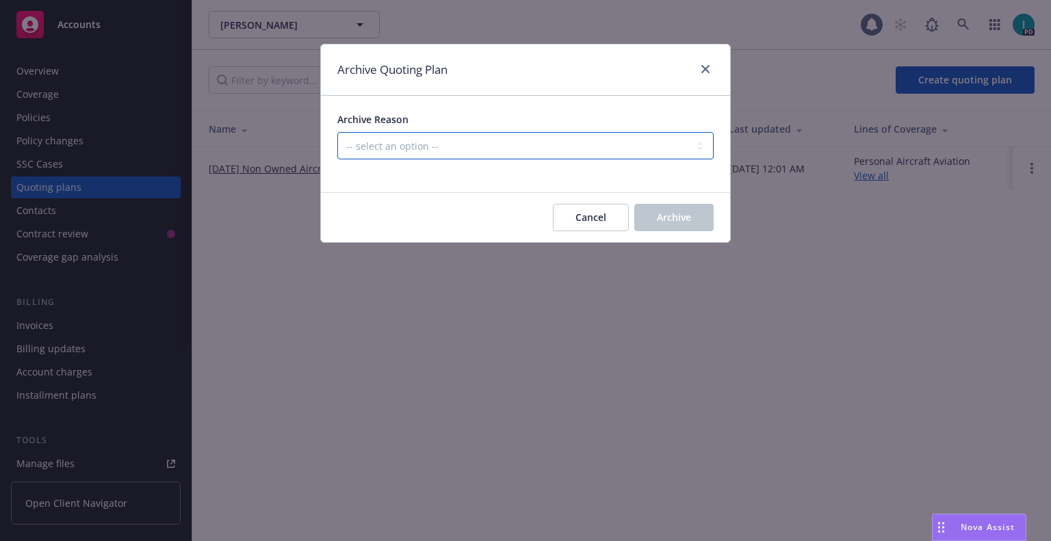
click at [485, 135] on select "-- select an option -- All policies in this renewal plan are auto-renewed Creat…" at bounding box center [525, 145] width 376 height 27
select select "ARCHIVED_RENEWAL_CANCELED"
click at [337, 132] on select "-- select an option -- All policies in this renewal plan are auto-renewed Creat…" at bounding box center [525, 145] width 376 height 27
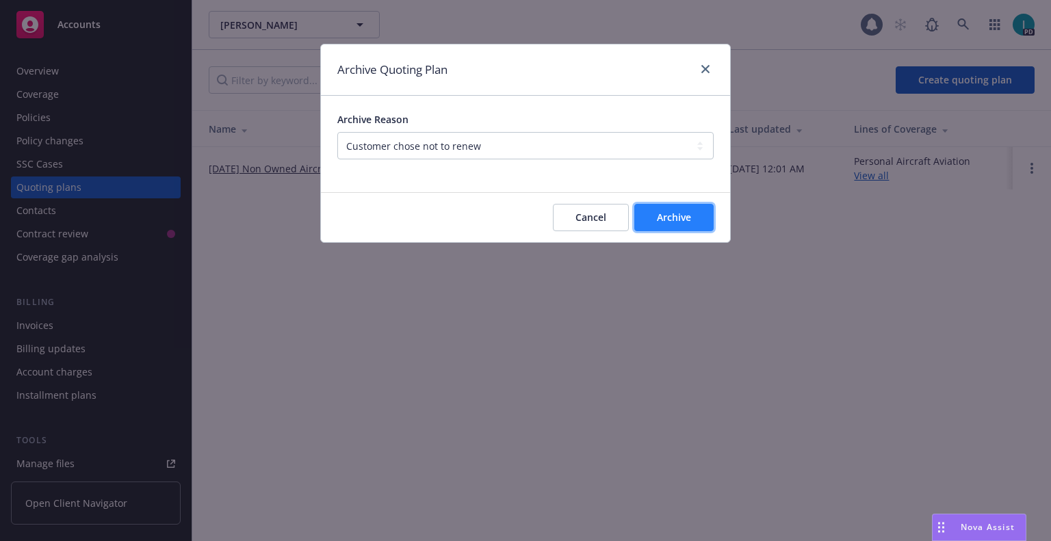
click at [654, 221] on button "Archive" at bounding box center [673, 217] width 79 height 27
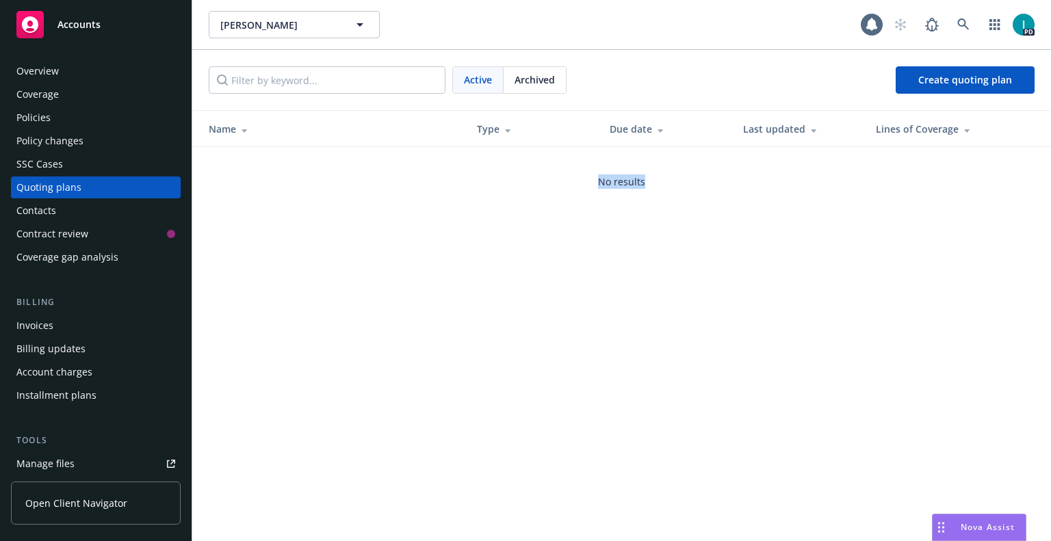
drag, startPoint x: 597, startPoint y: 180, endPoint x: 712, endPoint y: 205, distance: 118.2
click at [712, 205] on div "No results" at bounding box center [621, 181] width 859 height 69
click at [697, 248] on div "Giovanni Vazquez Giovanni Vazquez 1 PD Active Archived Create quoting plan Name…" at bounding box center [621, 270] width 859 height 541
drag, startPoint x: 650, startPoint y: 182, endPoint x: 602, endPoint y: 184, distance: 48.6
click at [602, 184] on div "No results" at bounding box center [621, 181] width 859 height 69
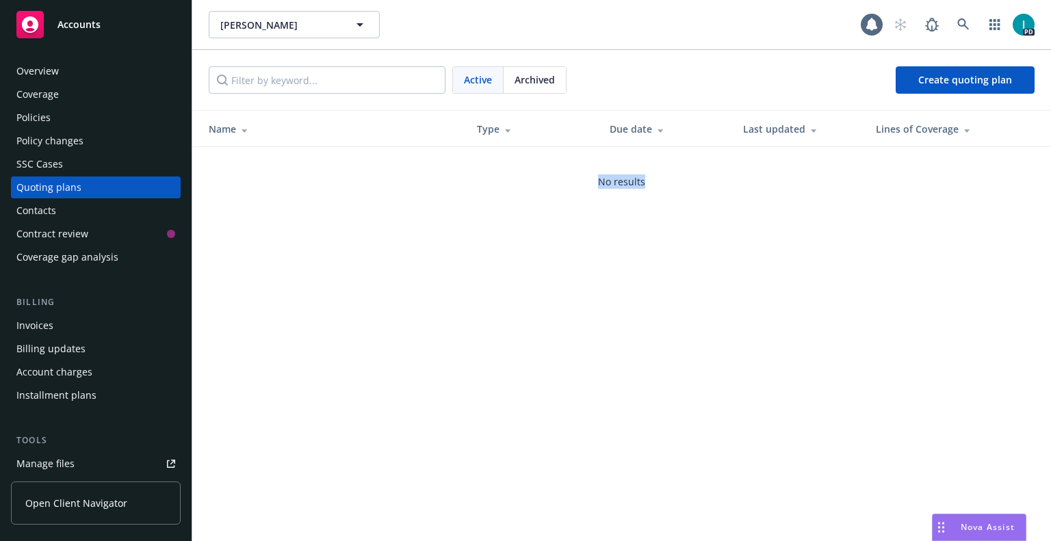
click at [567, 263] on div "Giovanni Vazquez Giovanni Vazquez 1 PD Active Archived Create quoting plan Name…" at bounding box center [621, 270] width 859 height 541
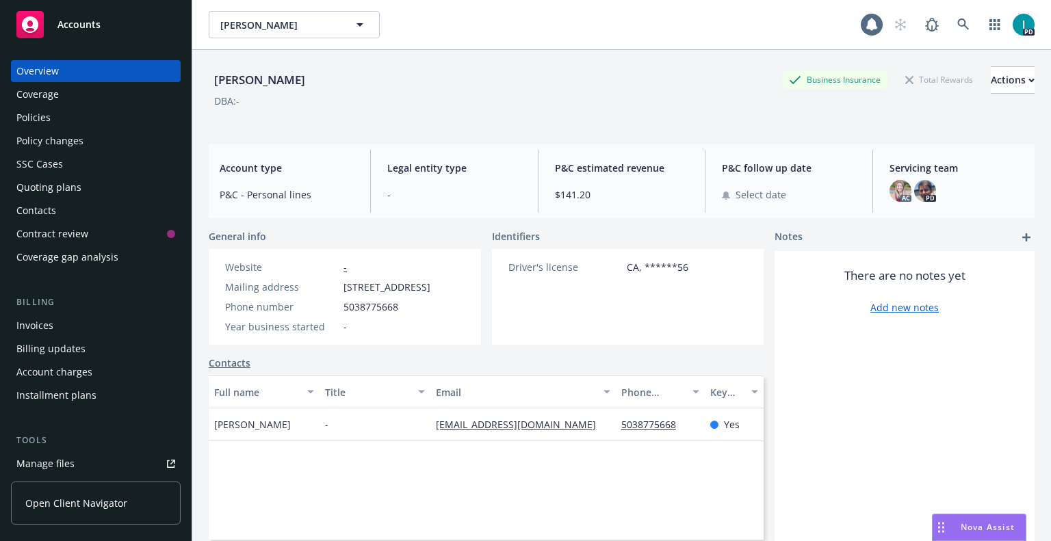
click at [60, 183] on div "Quoting plans" at bounding box center [48, 188] width 65 height 22
